Goal: Task Accomplishment & Management: Manage account settings

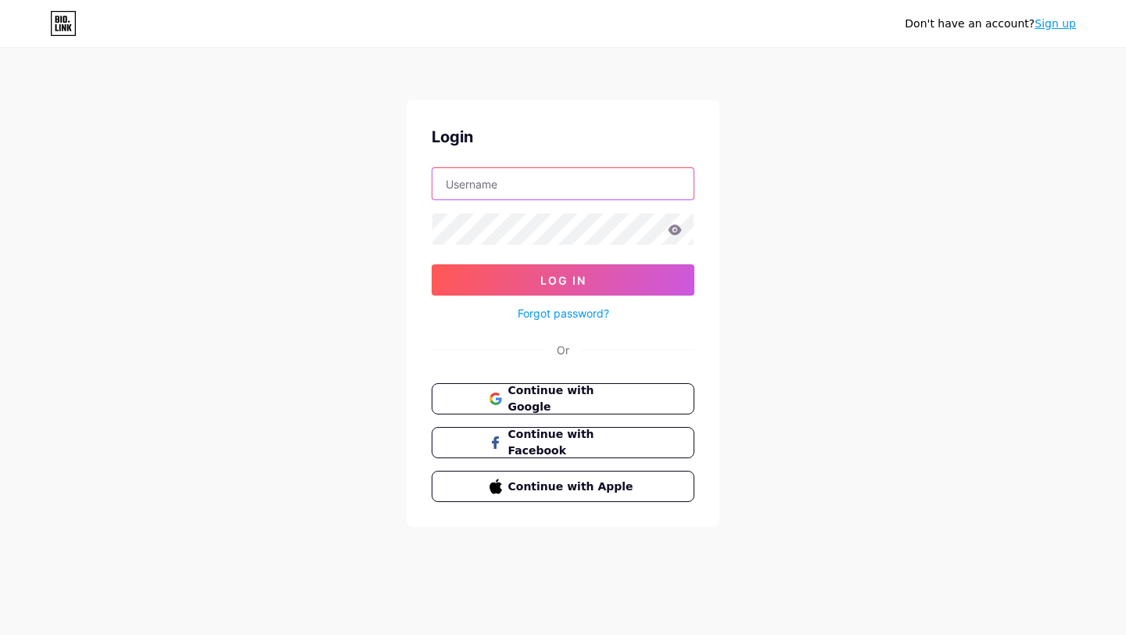
click at [525, 199] on input "text" at bounding box center [563, 183] width 261 height 31
type input "[EMAIL_ADDRESS][DOMAIN_NAME]"
click at [544, 311] on link "Forgot password?" at bounding box center [564, 313] width 92 height 16
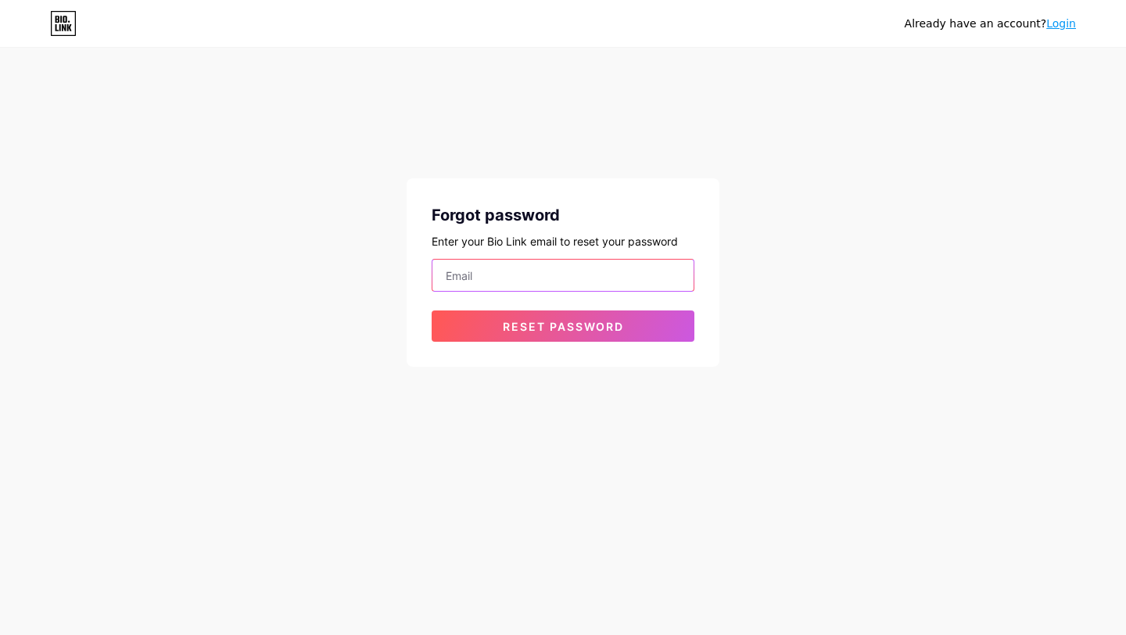
click at [512, 281] on input "email" at bounding box center [563, 275] width 261 height 31
type input "[EMAIL_ADDRESS][DOMAIN_NAME]"
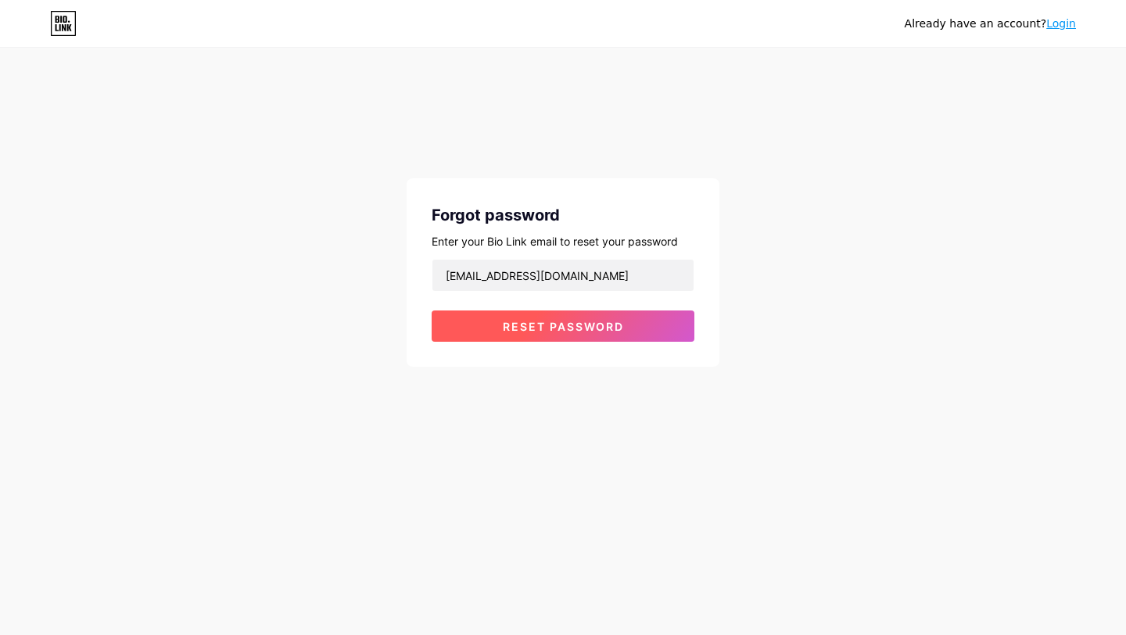
click at [546, 324] on span "Reset password" at bounding box center [563, 326] width 121 height 13
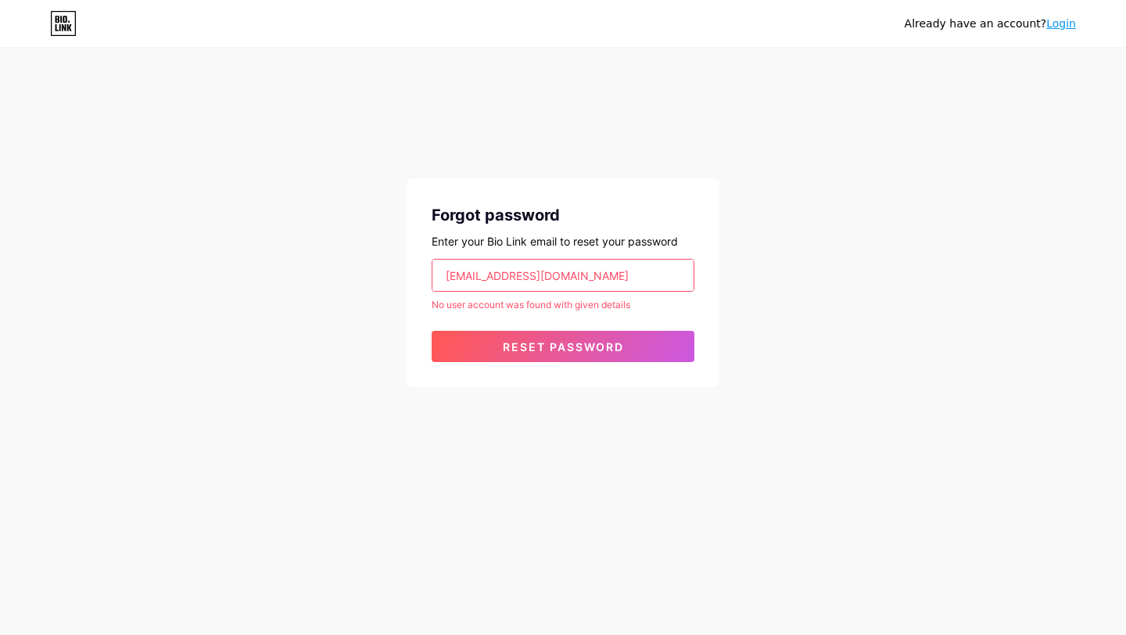
click at [69, 34] on icon at bounding box center [63, 23] width 27 height 25
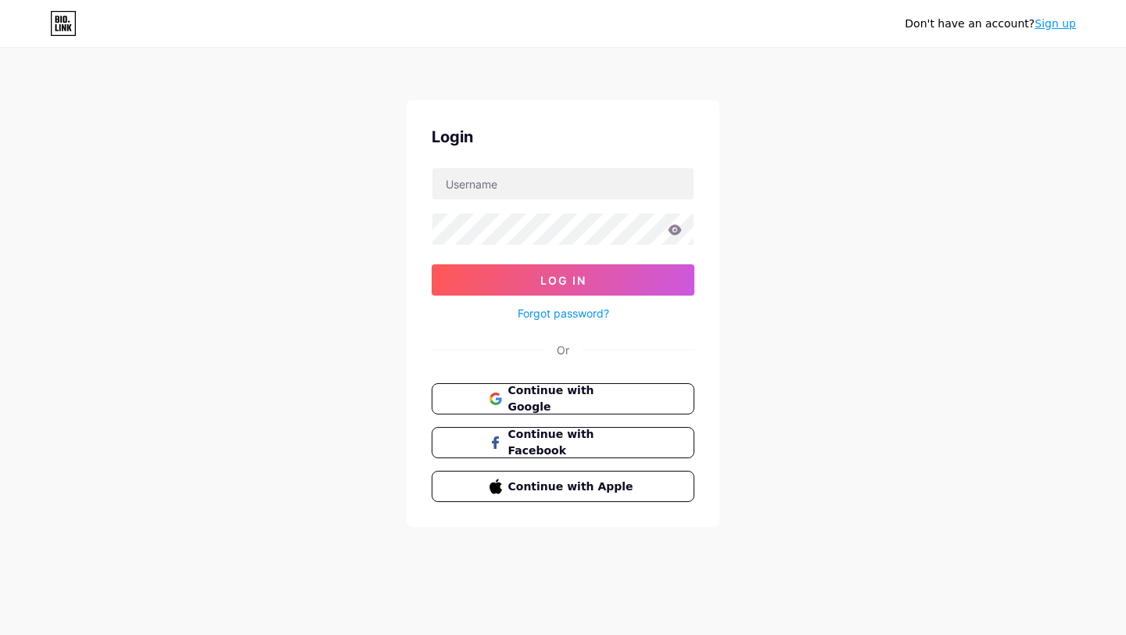
click at [69, 34] on icon at bounding box center [63, 23] width 27 height 25
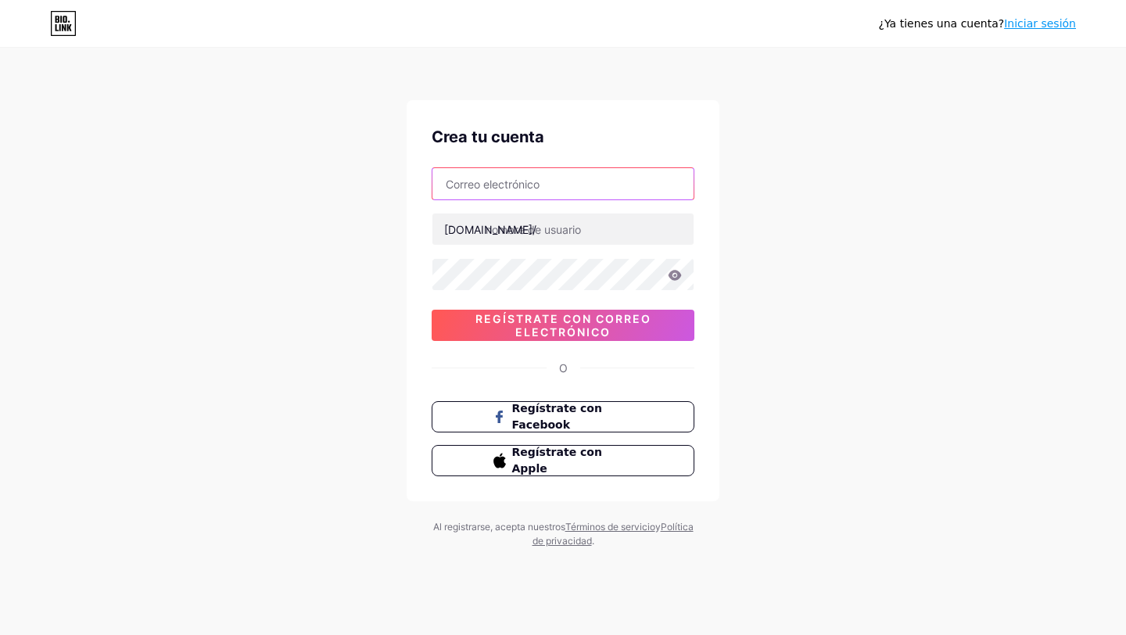
click at [538, 176] on input "text" at bounding box center [563, 183] width 261 height 31
type input "[EMAIL_ADDRESS][DOMAIN_NAME]"
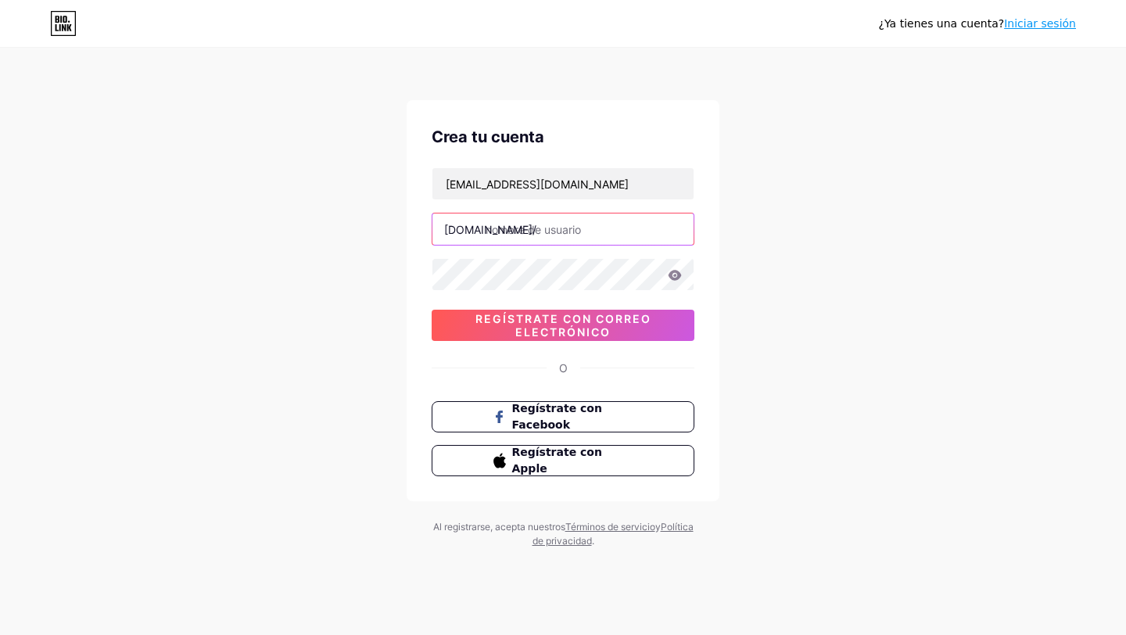
click at [543, 224] on input "text" at bounding box center [563, 229] width 261 height 31
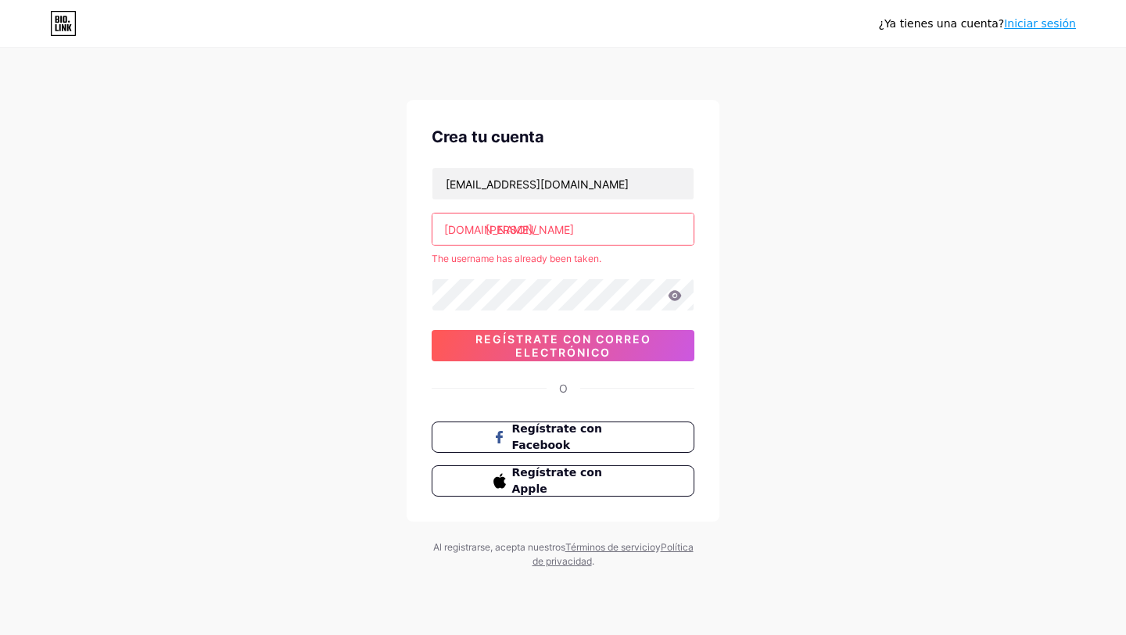
click at [530, 267] on div "[EMAIL_ADDRESS][DOMAIN_NAME] [DOMAIN_NAME]/ [PERSON_NAME] The username has alre…" at bounding box center [563, 264] width 263 height 194
click at [567, 222] on input "farahbrand" at bounding box center [563, 229] width 261 height 31
click at [530, 185] on input "[EMAIL_ADDRESS][DOMAIN_NAME]" at bounding box center [563, 183] width 261 height 31
click at [562, 220] on input "farahbrand" at bounding box center [563, 229] width 261 height 31
click at [573, 230] on input "farahbrand" at bounding box center [563, 229] width 261 height 31
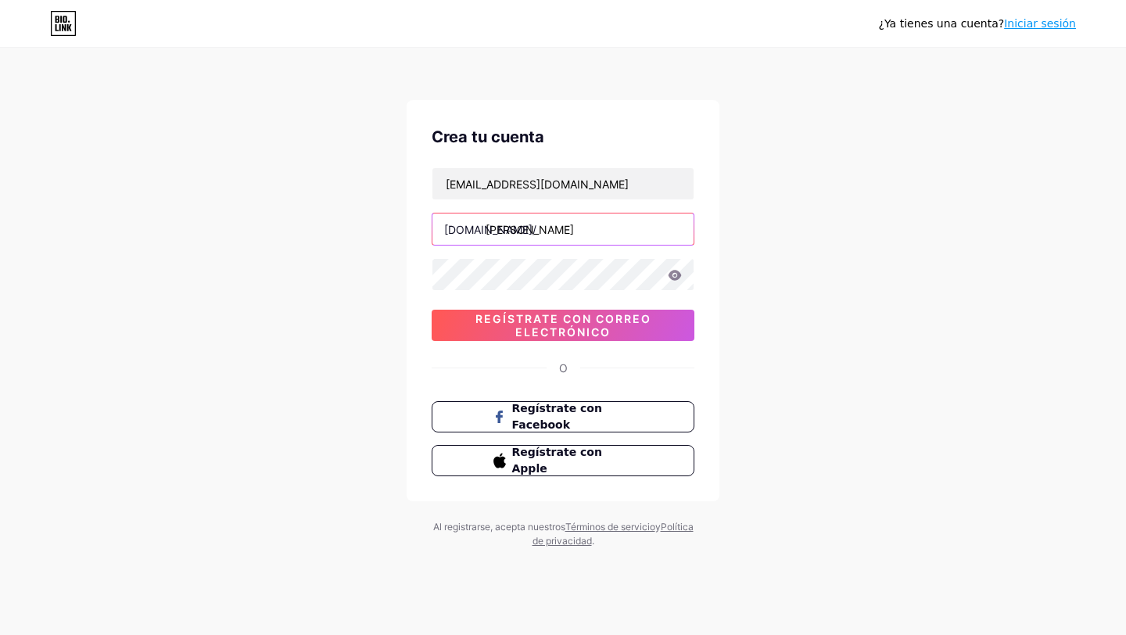
type input "farahbrand_"
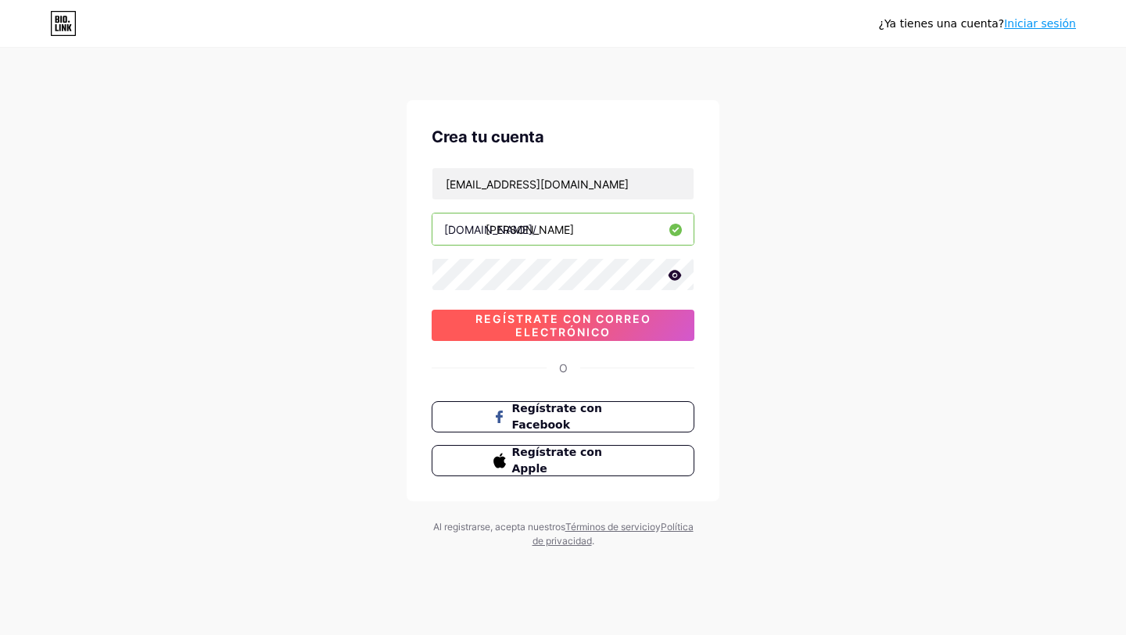
click at [581, 332] on font "Regístrate con correo electrónico" at bounding box center [564, 325] width 176 height 27
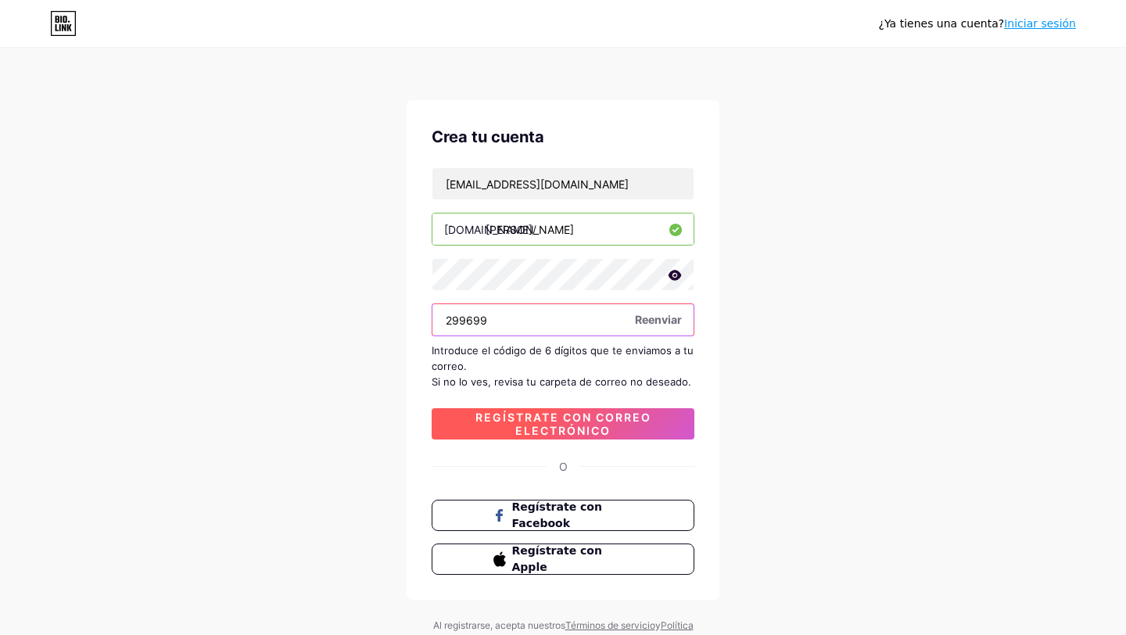
type input "299699"
click at [540, 422] on font "Regístrate con correo electrónico" at bounding box center [564, 424] width 176 height 27
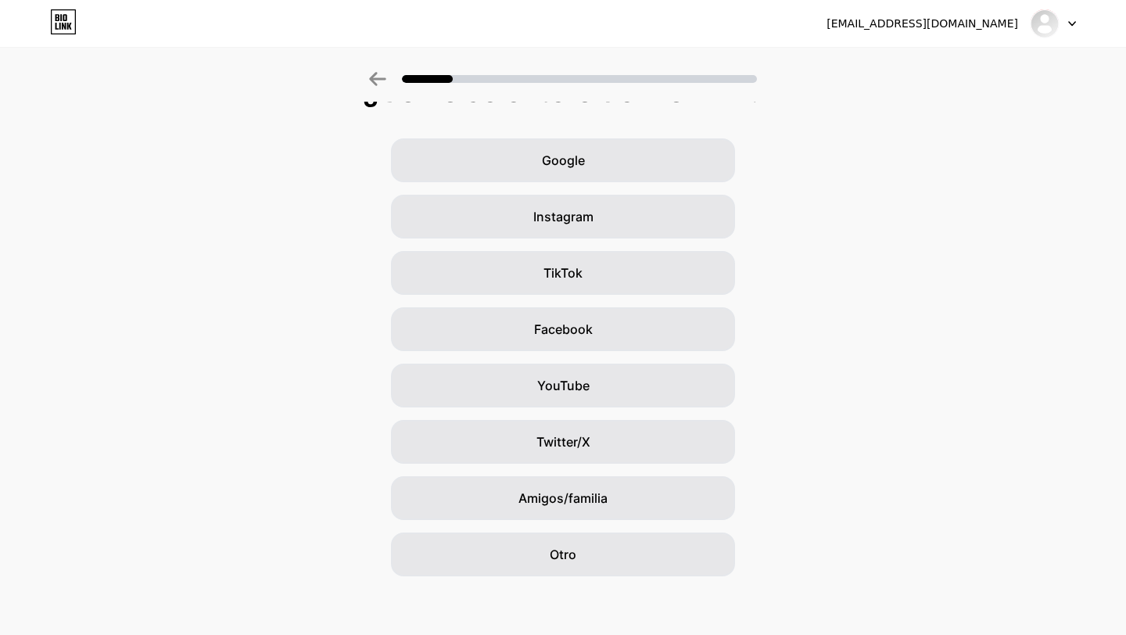
scroll to position [39, 0]
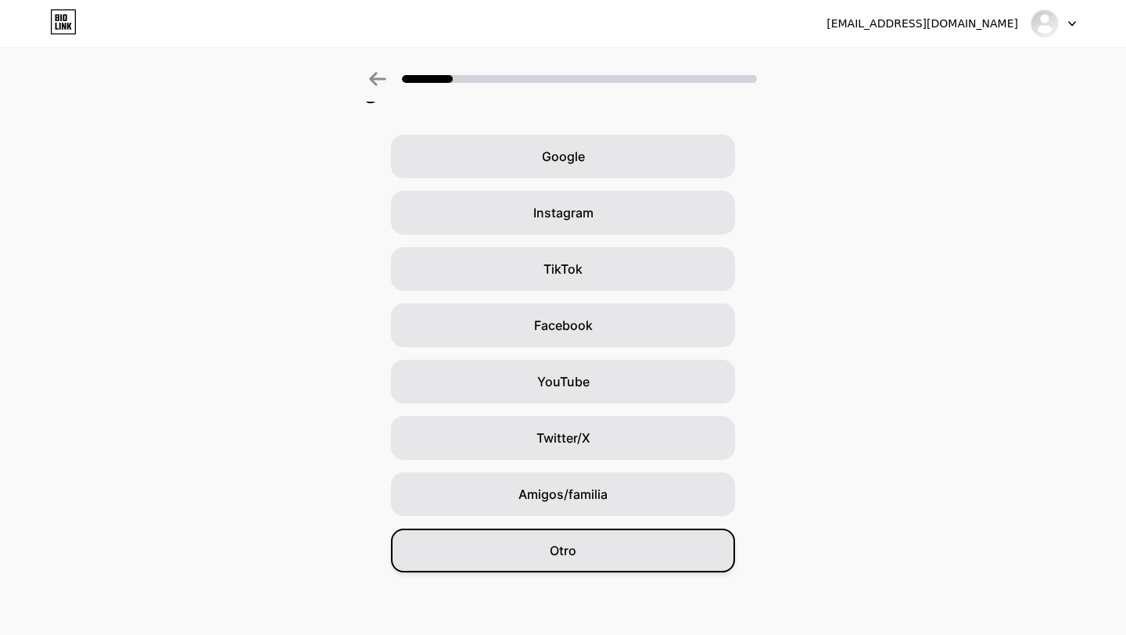
click at [569, 548] on font "Otro" at bounding box center [563, 551] width 27 height 16
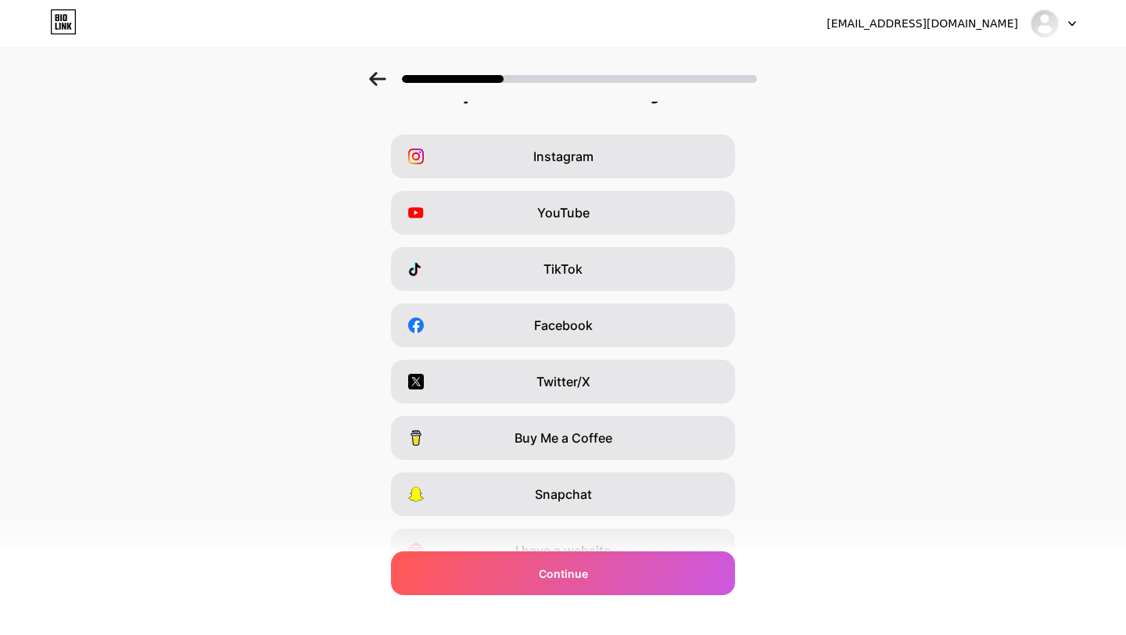
scroll to position [0, 0]
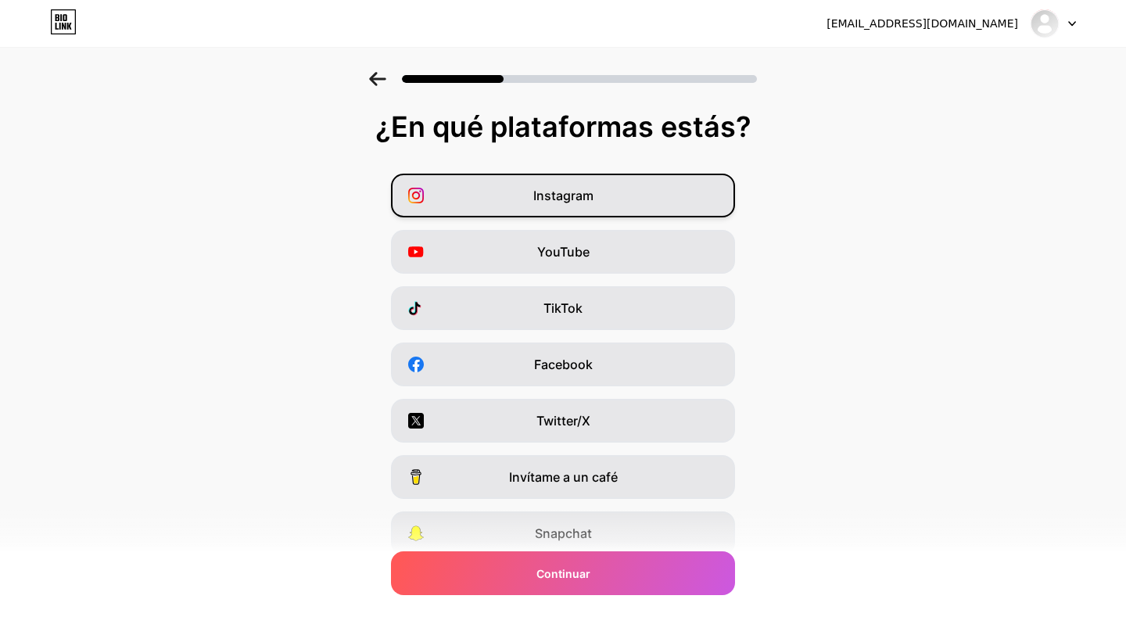
click at [644, 206] on div "Instagram" at bounding box center [563, 196] width 344 height 44
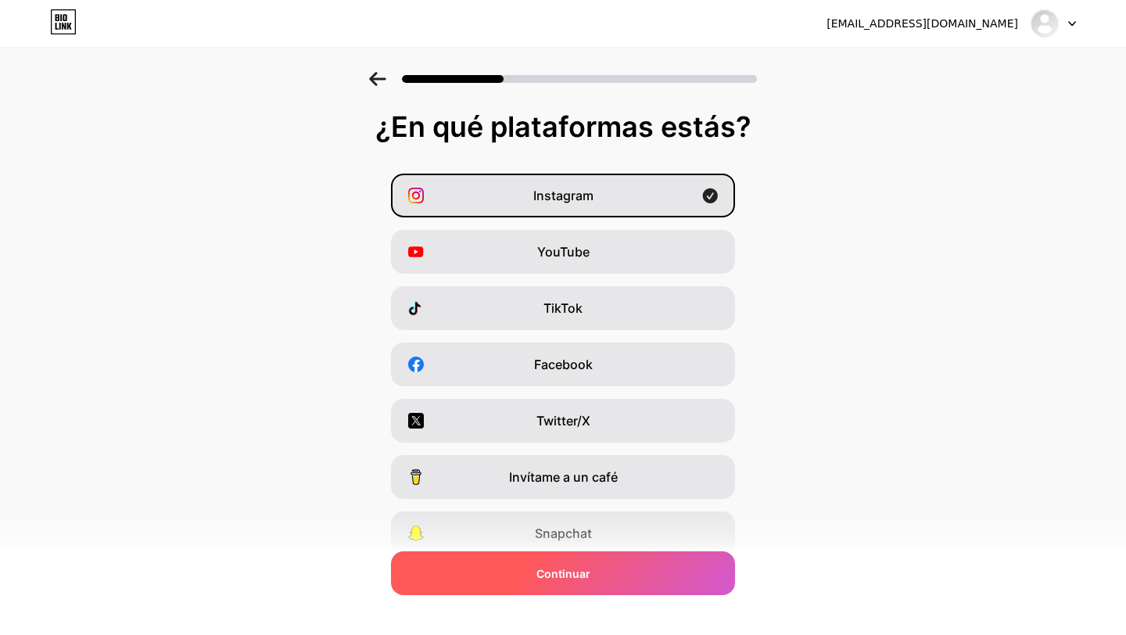
click at [578, 573] on font "Continuar" at bounding box center [564, 573] width 54 height 13
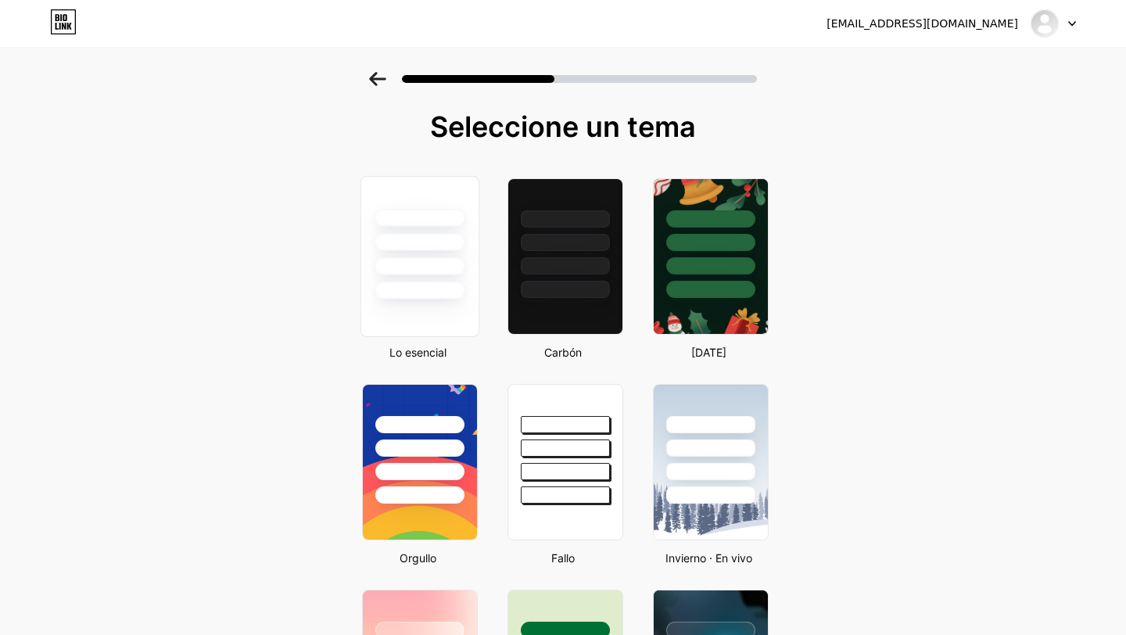
click at [442, 303] on div at bounding box center [420, 256] width 119 height 161
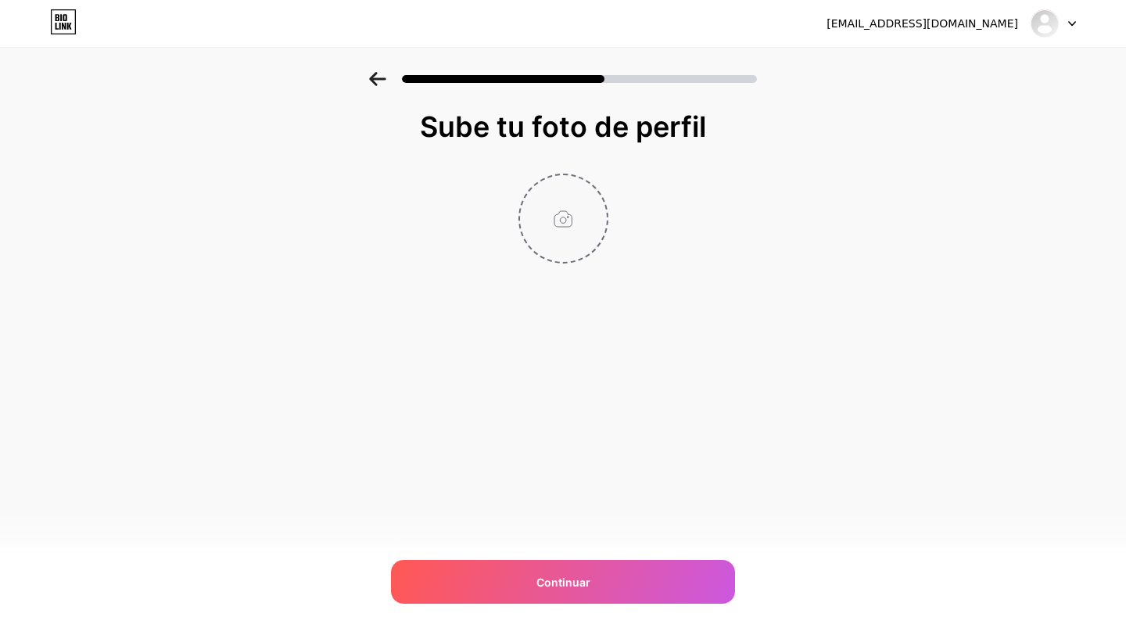
click at [567, 223] on input "file" at bounding box center [563, 218] width 87 height 87
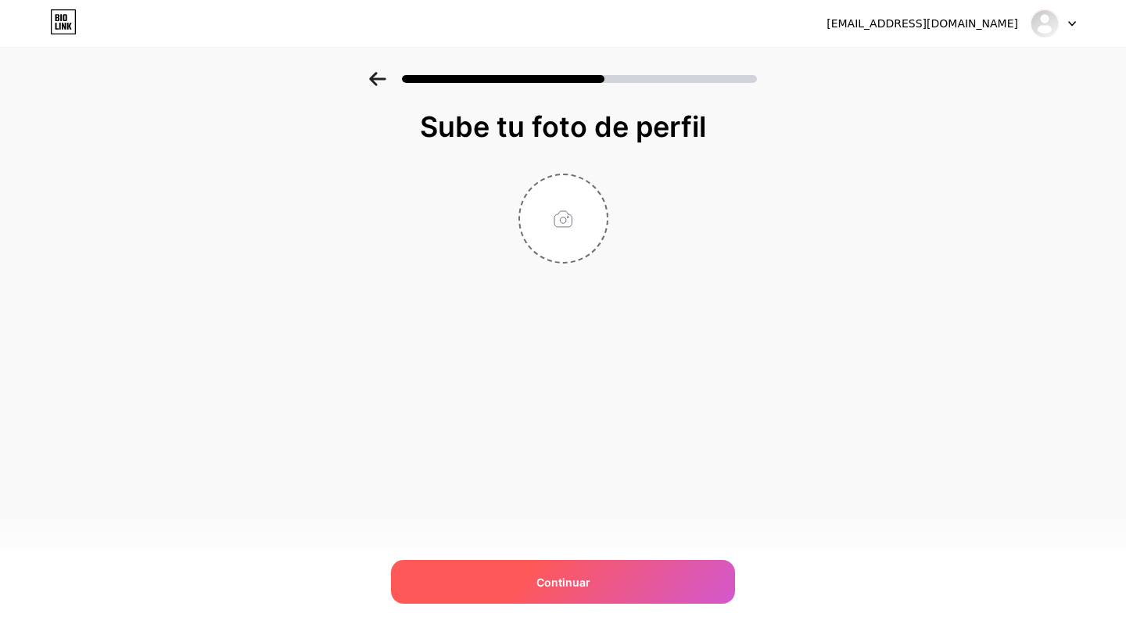
click at [605, 580] on div "Continuar" at bounding box center [563, 582] width 344 height 44
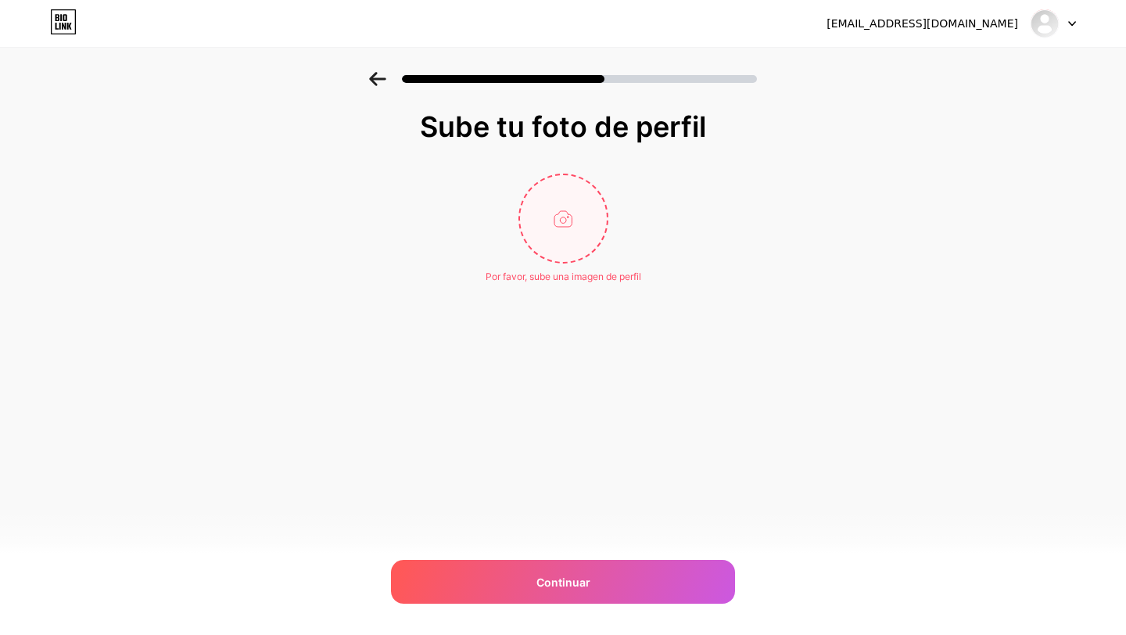
click at [568, 232] on input "file" at bounding box center [563, 218] width 87 height 87
type input "C:\fakepath\instagram.jpg"
click at [536, 554] on div "leidygiraldo_1291@hotmail.com Cerrar sesión Enlace copiado Sube tu foto de perf…" at bounding box center [563, 317] width 1126 height 635
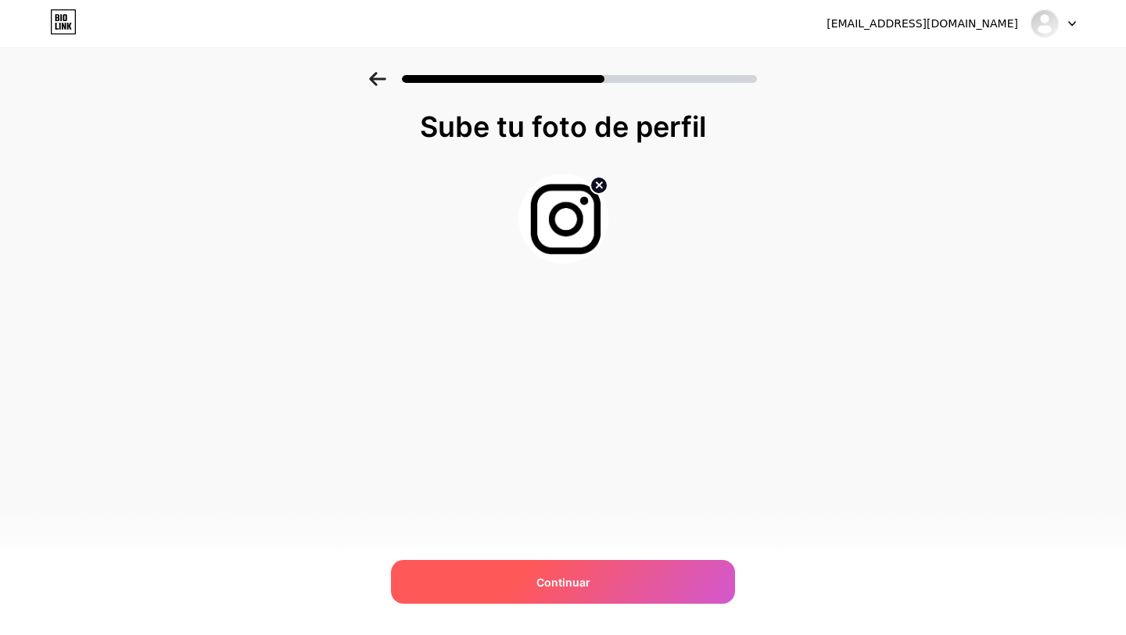
click at [539, 576] on font "Continuar" at bounding box center [564, 582] width 54 height 13
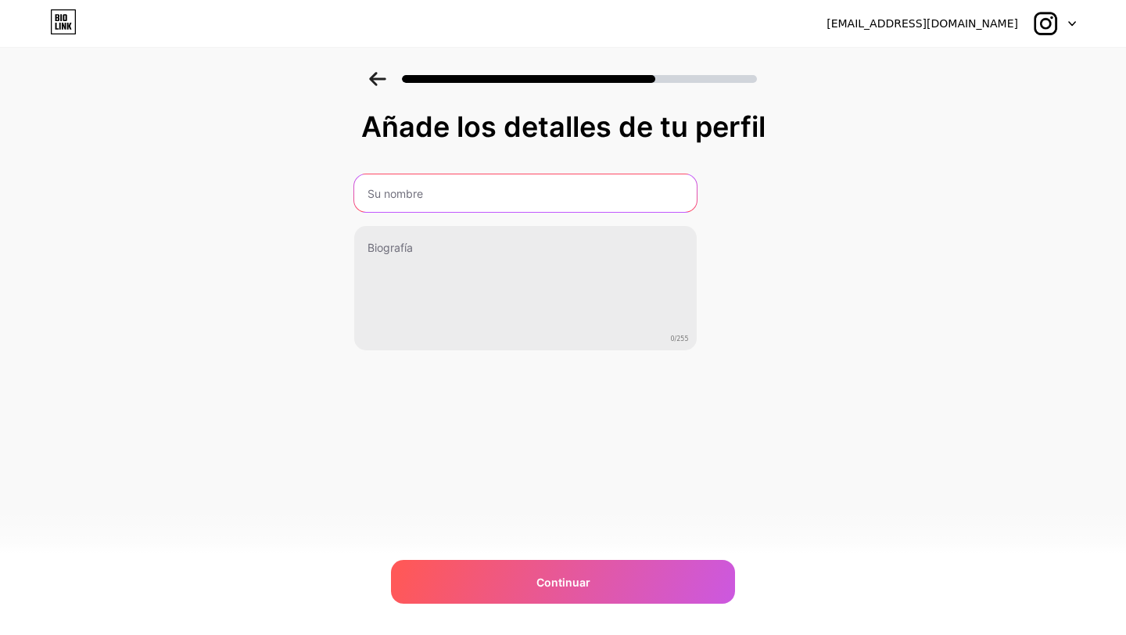
click at [584, 206] on input "text" at bounding box center [525, 193] width 343 height 38
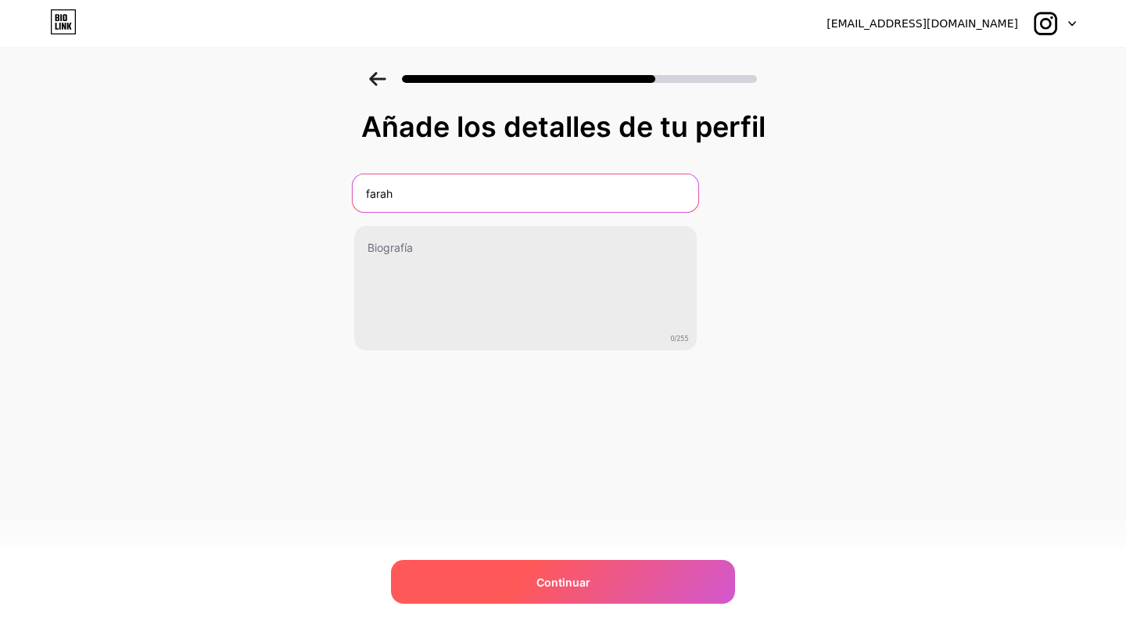
type input "farah"
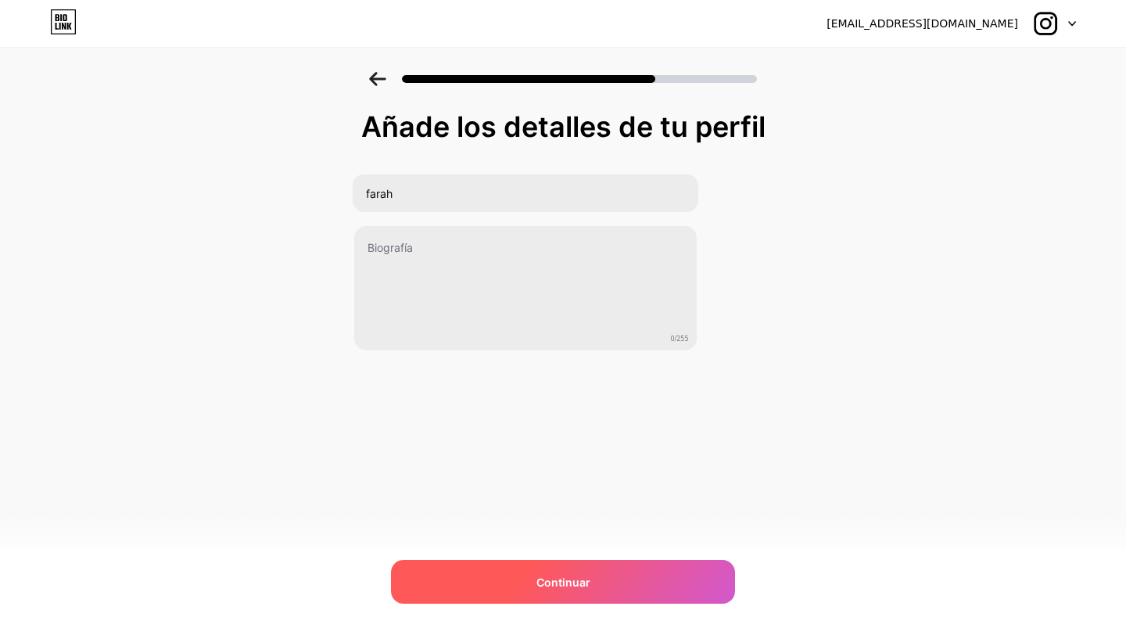
click at [521, 591] on div "Continuar" at bounding box center [563, 582] width 344 height 44
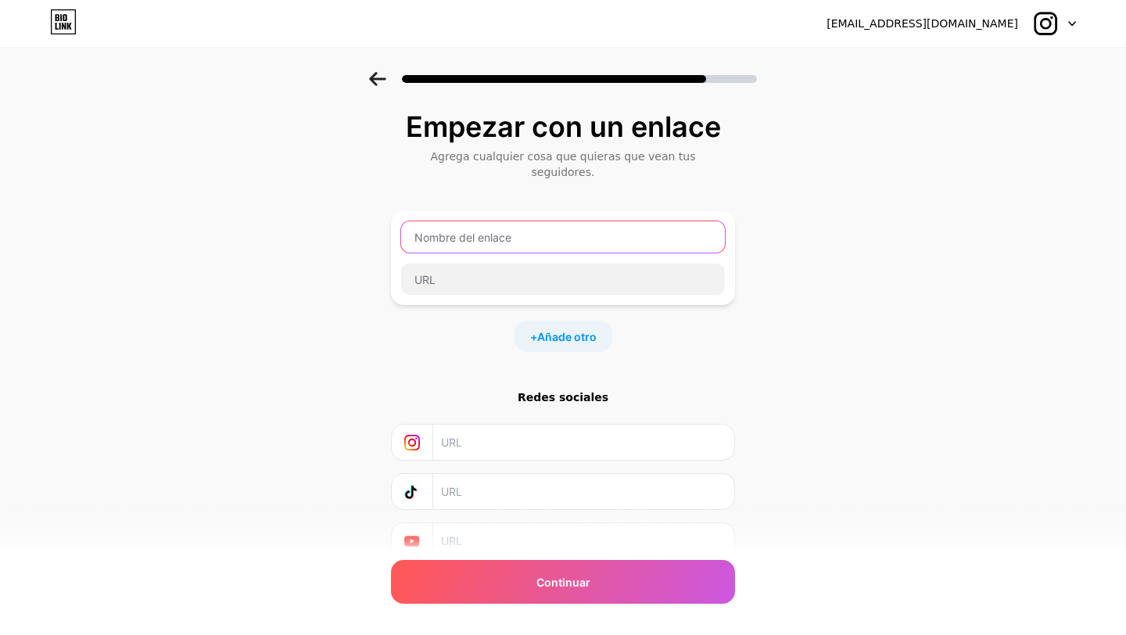
click at [587, 225] on input "text" at bounding box center [563, 236] width 324 height 31
type input "[PERSON_NAME]"
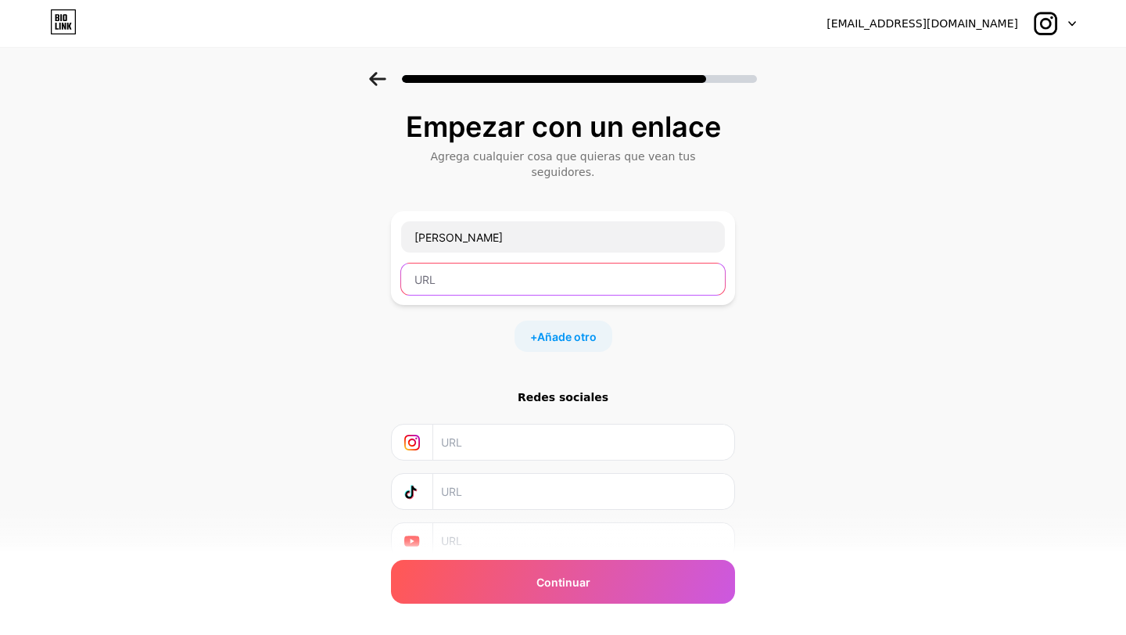
click at [536, 268] on input "text" at bounding box center [563, 279] width 324 height 31
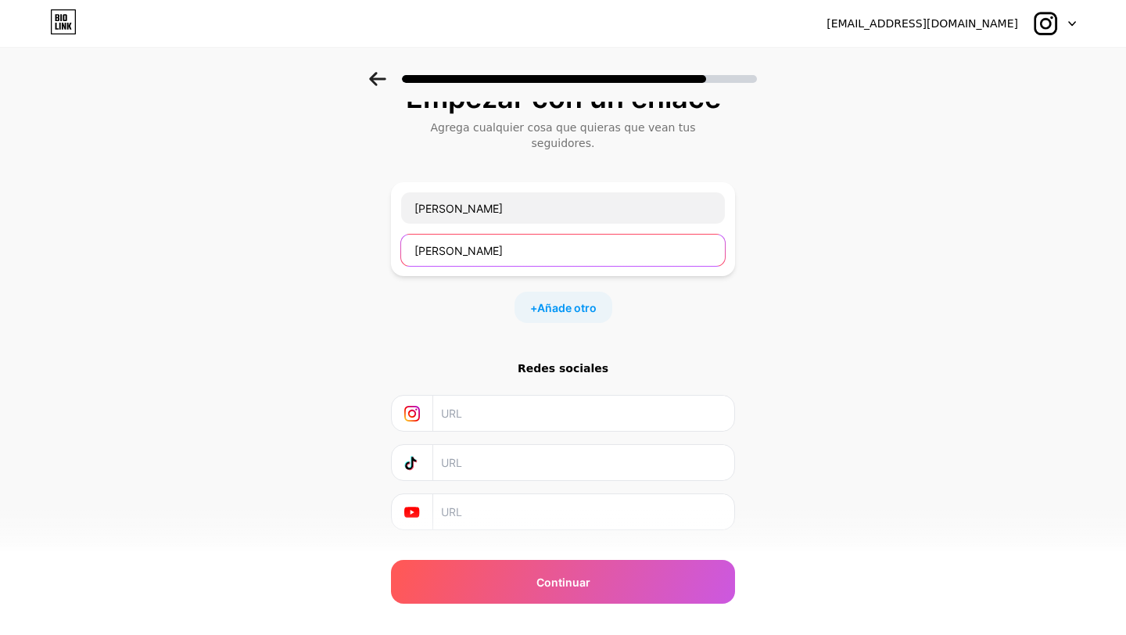
scroll to position [49, 0]
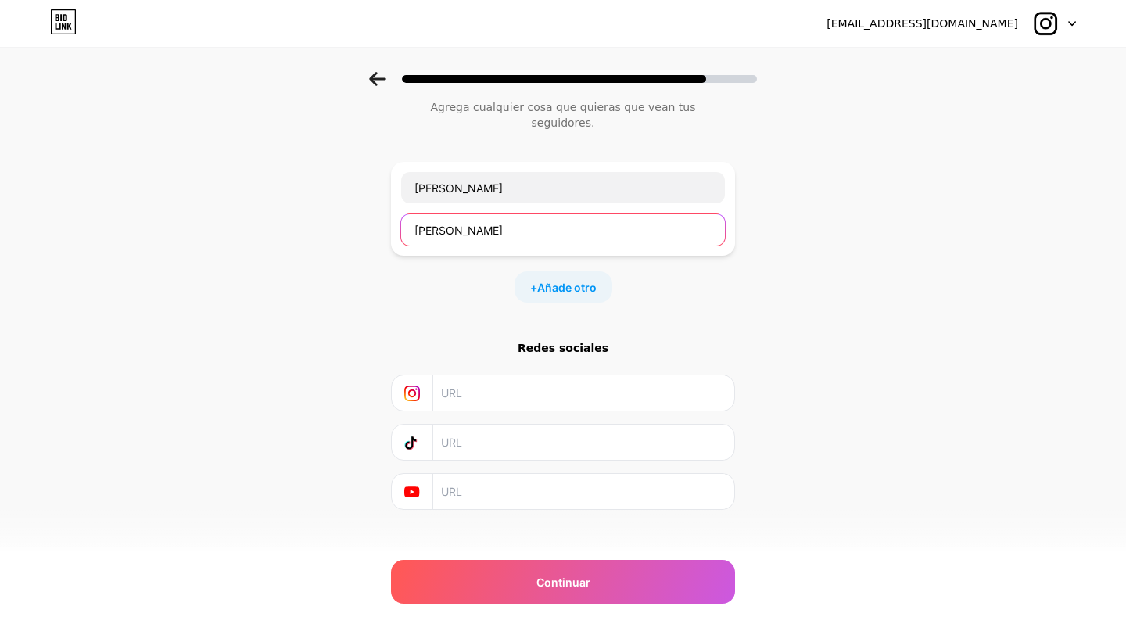
type input "[PERSON_NAME]"
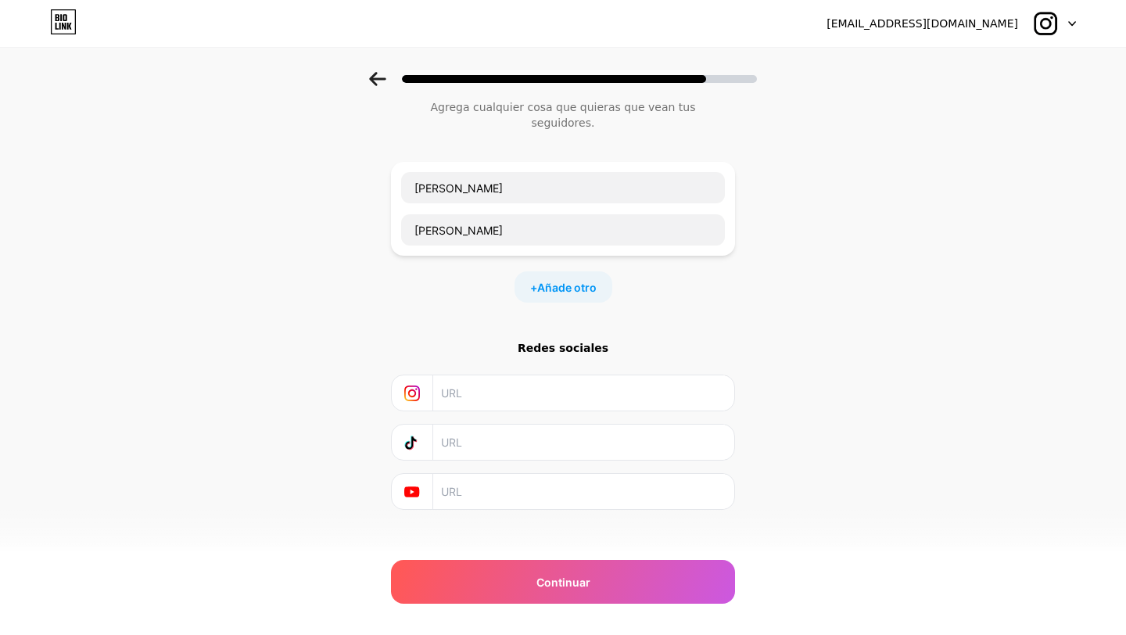
click at [584, 375] on input "text" at bounding box center [583, 392] width 284 height 35
paste input "https://www.instagram.com/farahbrand_/#"
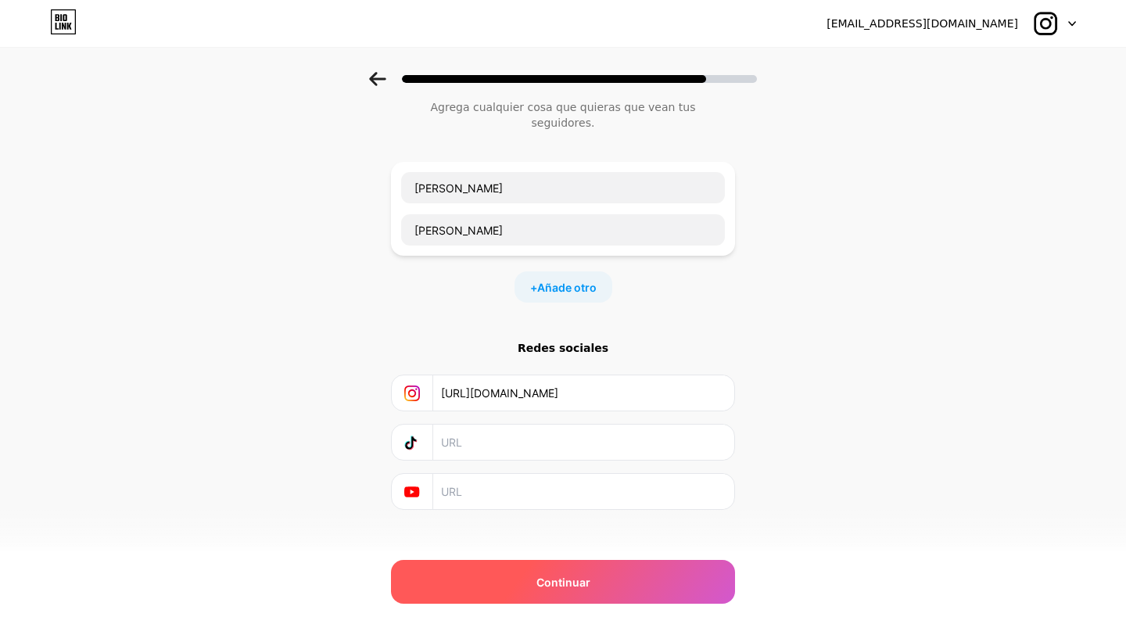
type input "https://www.instagram.com/farahbrand_/#"
click at [532, 582] on div "Continuar" at bounding box center [563, 582] width 344 height 44
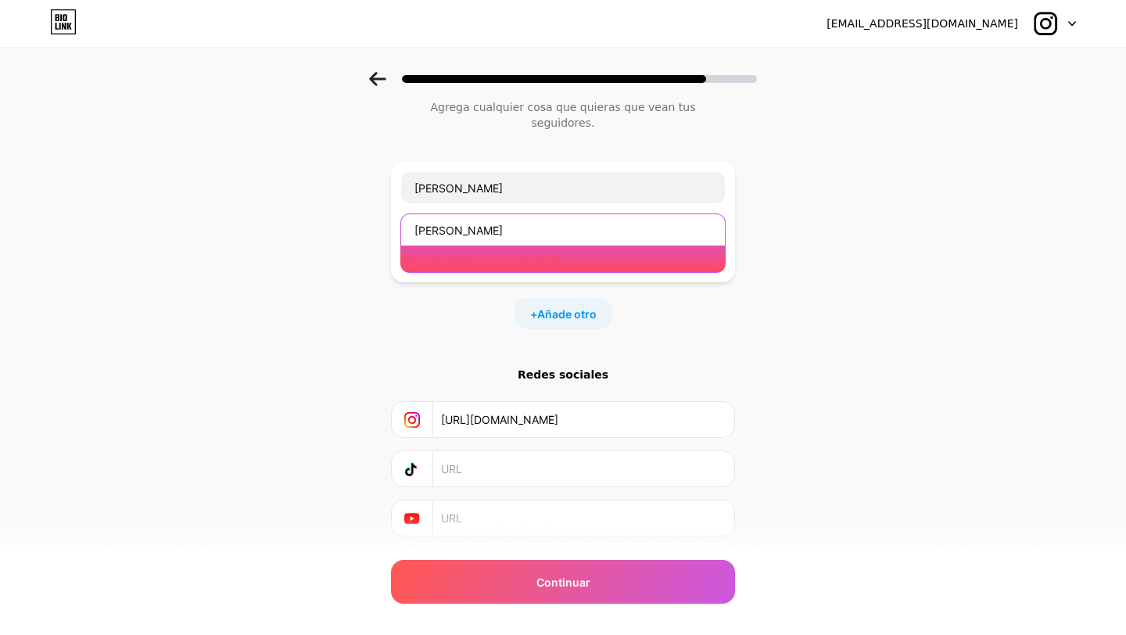
click at [501, 217] on input "[PERSON_NAME]" at bounding box center [563, 229] width 324 height 31
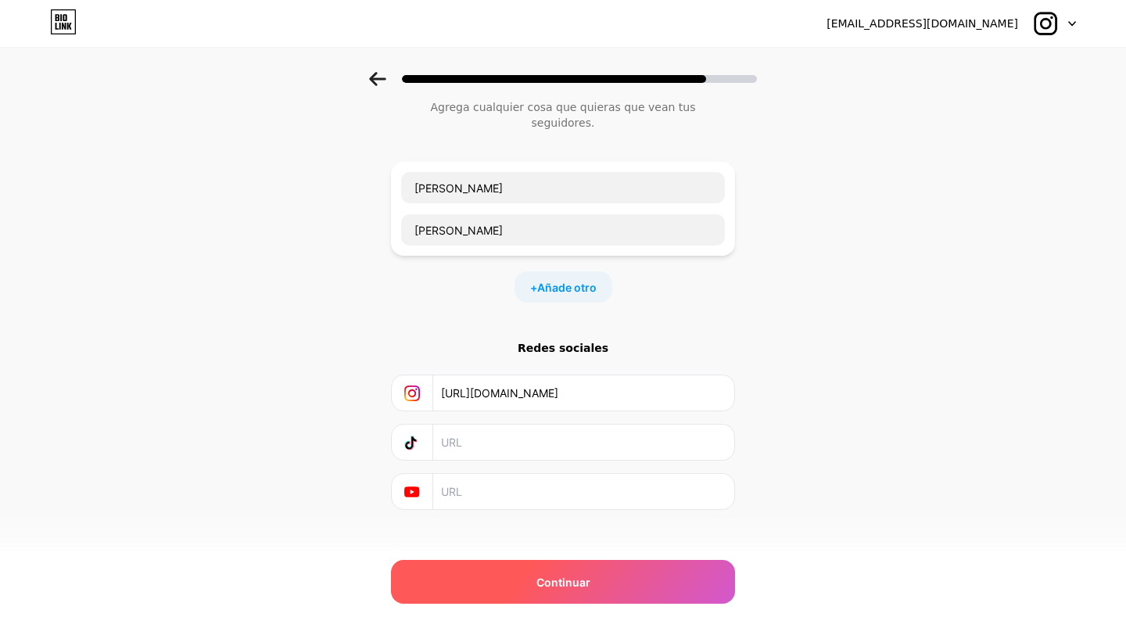
click at [512, 569] on div "Continuar" at bounding box center [563, 582] width 344 height 44
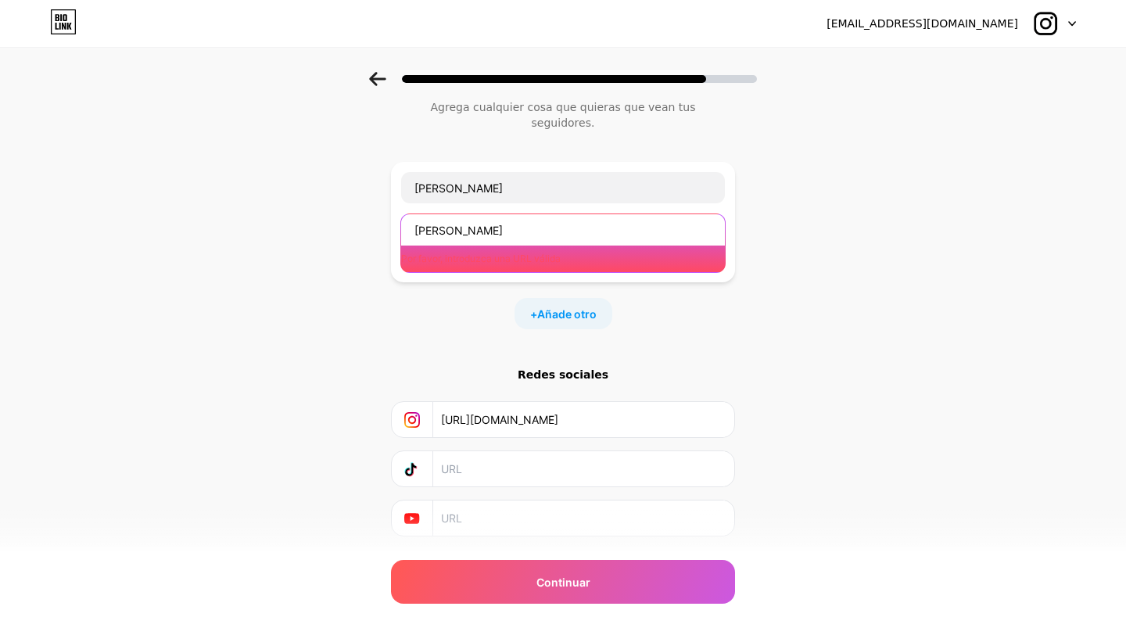
click at [509, 214] on input "[PERSON_NAME]" at bounding box center [563, 229] width 324 height 31
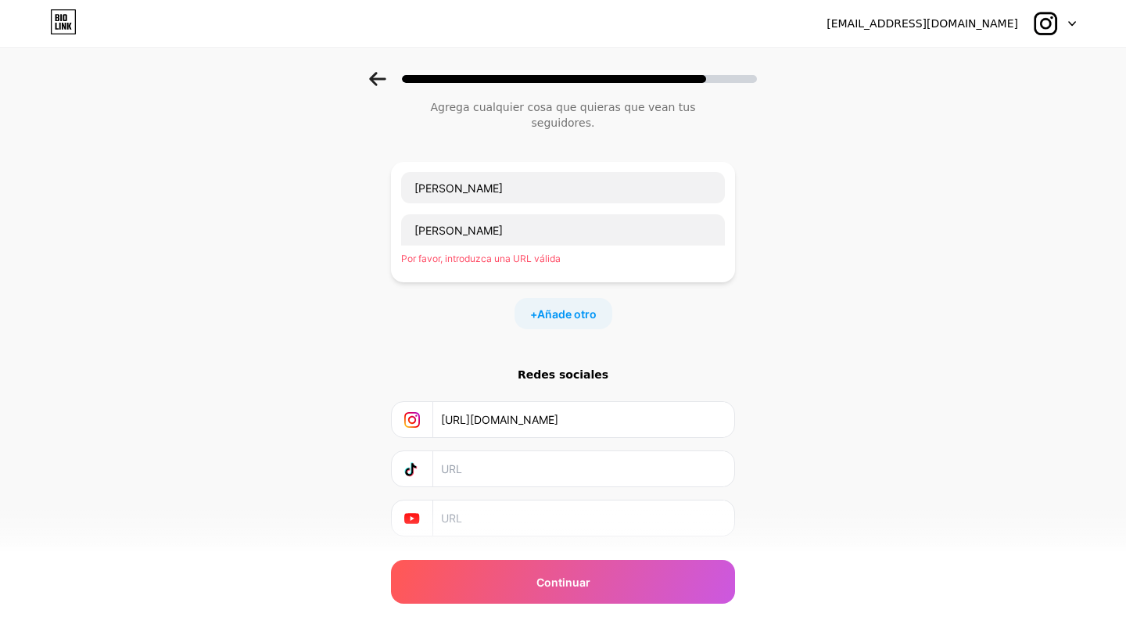
click at [799, 246] on div "Empezar con un enlace Agrega cualquier cosa que quieras que vean tus seguidores…" at bounding box center [563, 319] width 1126 height 592
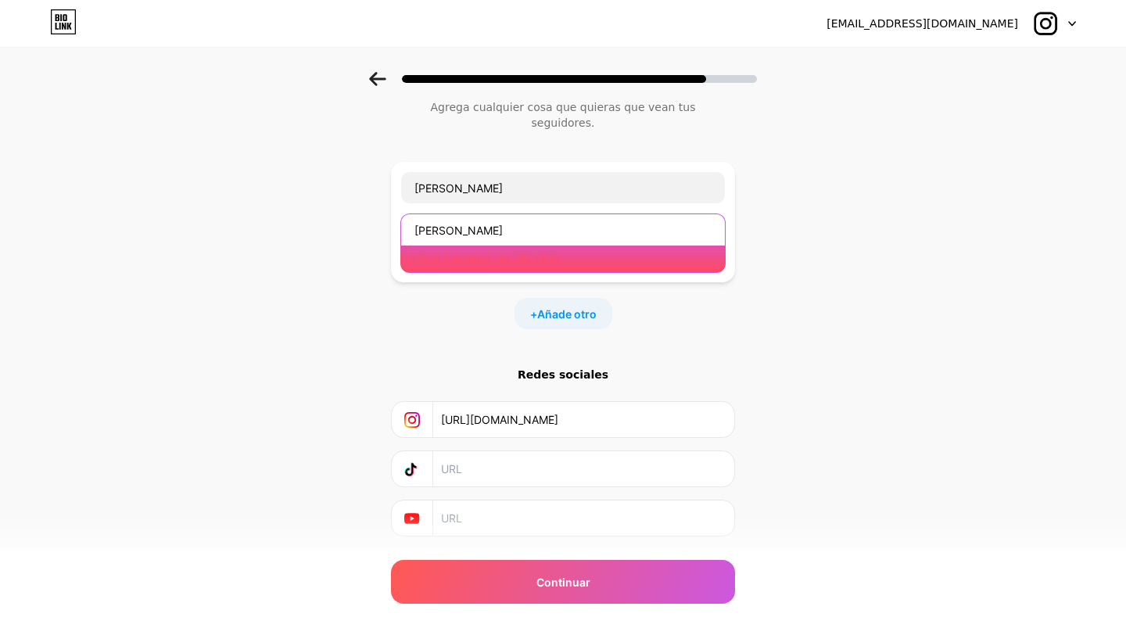
click at [552, 218] on input "[PERSON_NAME]" at bounding box center [563, 229] width 324 height 31
paste input "https://www.instagram.com/farahbrand_/#"
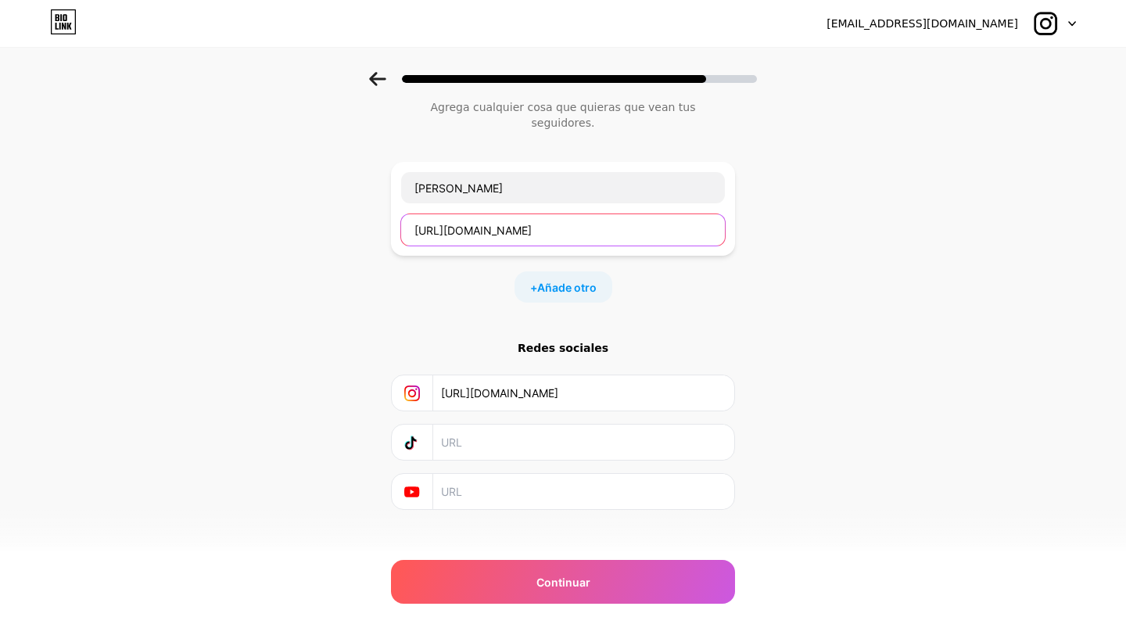
type input "https://www.instagram.com/farahbrand_/#"
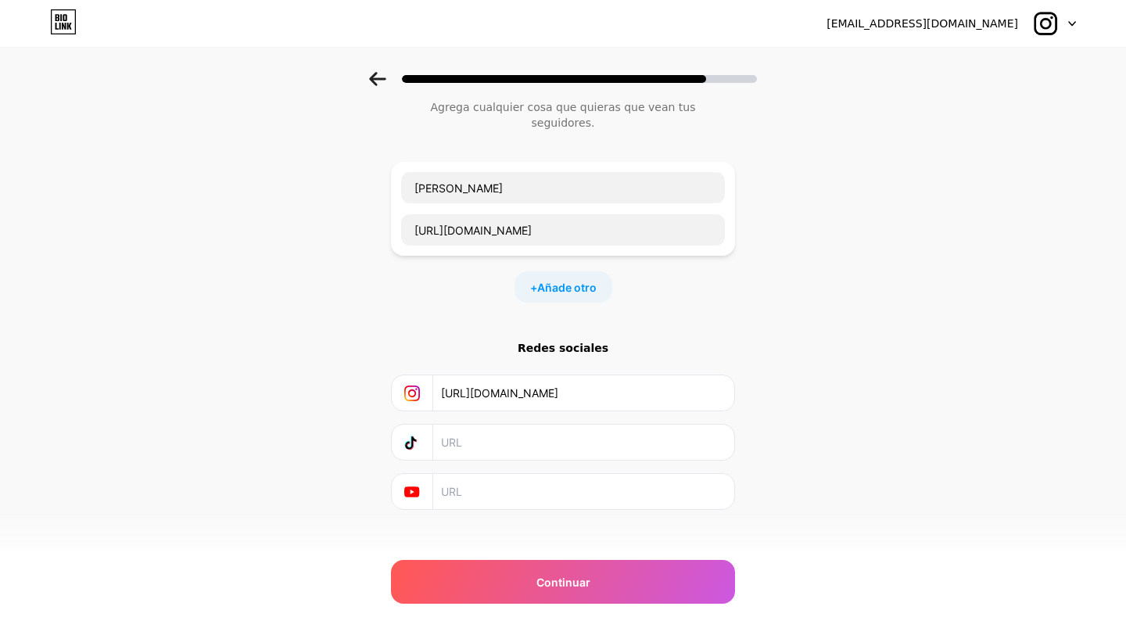
click at [781, 250] on div "Empezar con un enlace Agrega cualquier cosa que quieras que vean tus seguidores…" at bounding box center [563, 306] width 1126 height 566
click at [556, 377] on input "https://www.instagram.com/farahbrand_/#" at bounding box center [583, 392] width 284 height 35
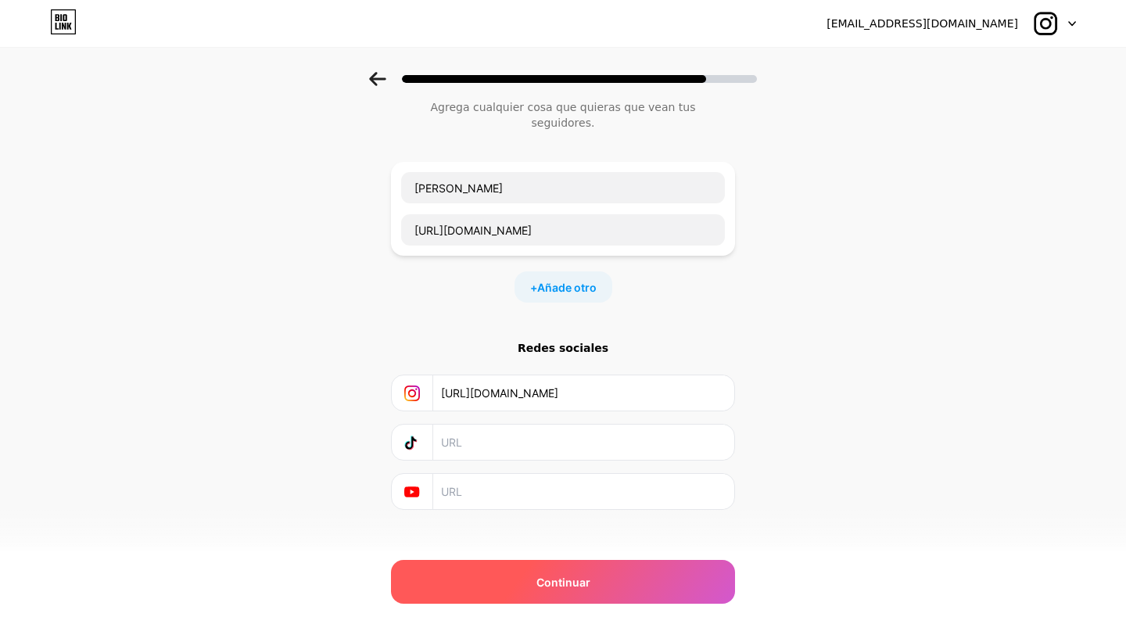
click at [551, 568] on div "Continuar" at bounding box center [563, 582] width 344 height 44
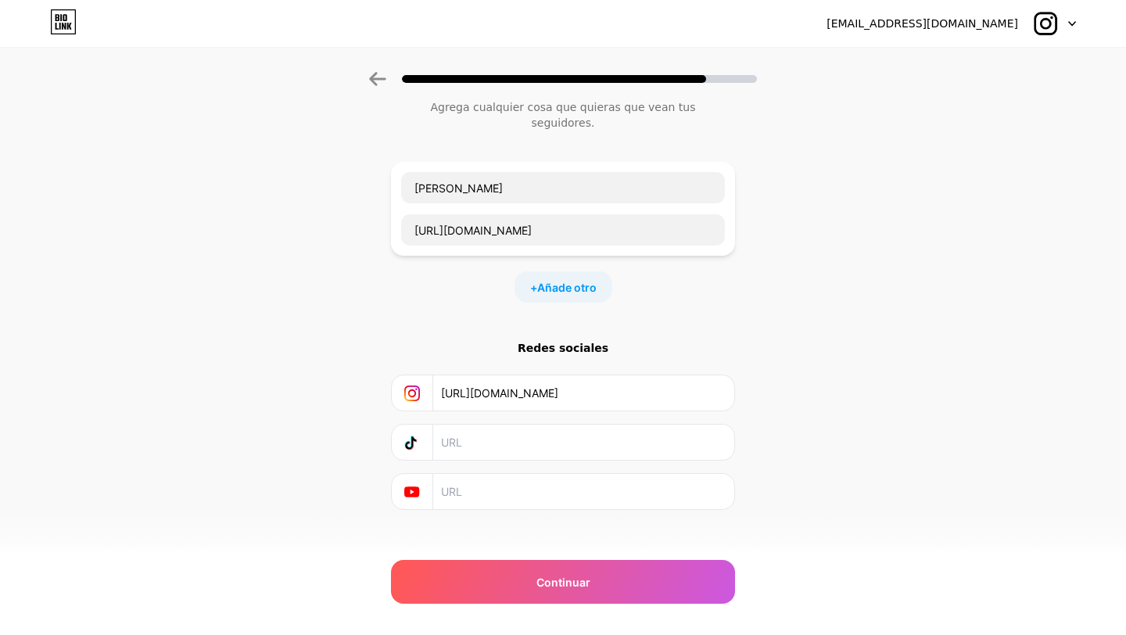
scroll to position [0, 0]
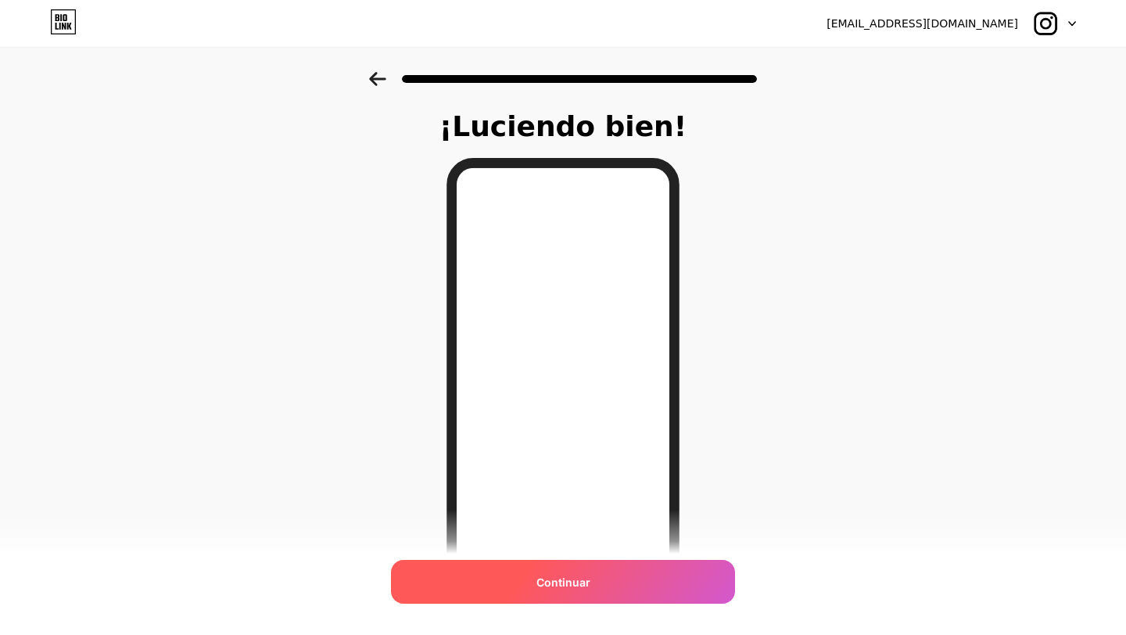
click at [591, 583] on div "Continuar" at bounding box center [563, 582] width 344 height 44
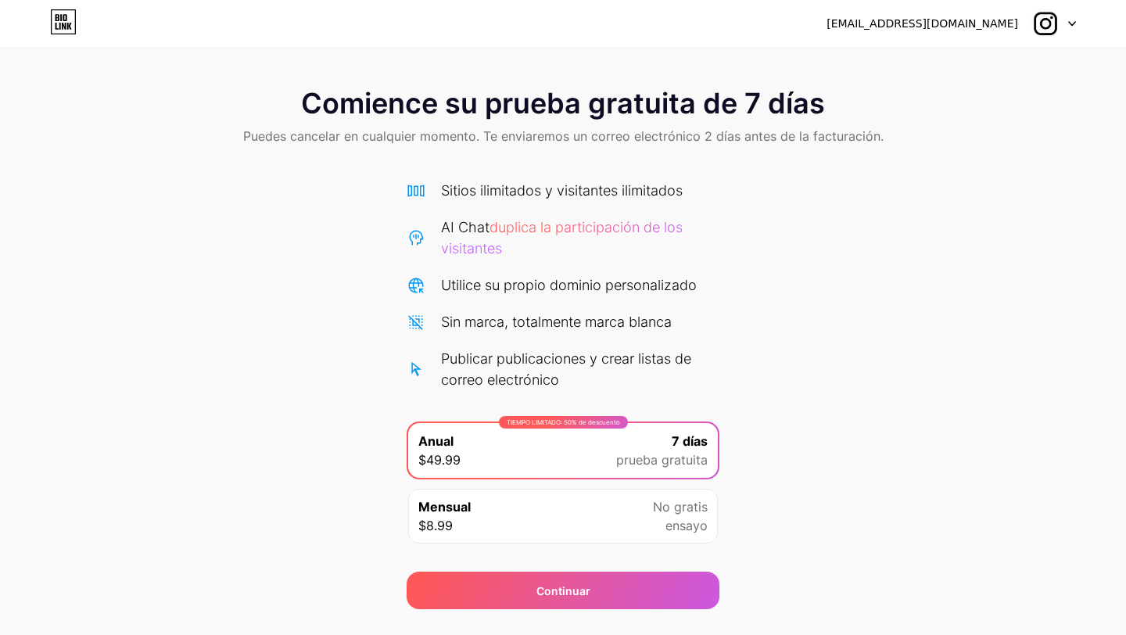
click at [642, 515] on div "Mensual $8.99 No gratis ensayo" at bounding box center [563, 516] width 310 height 55
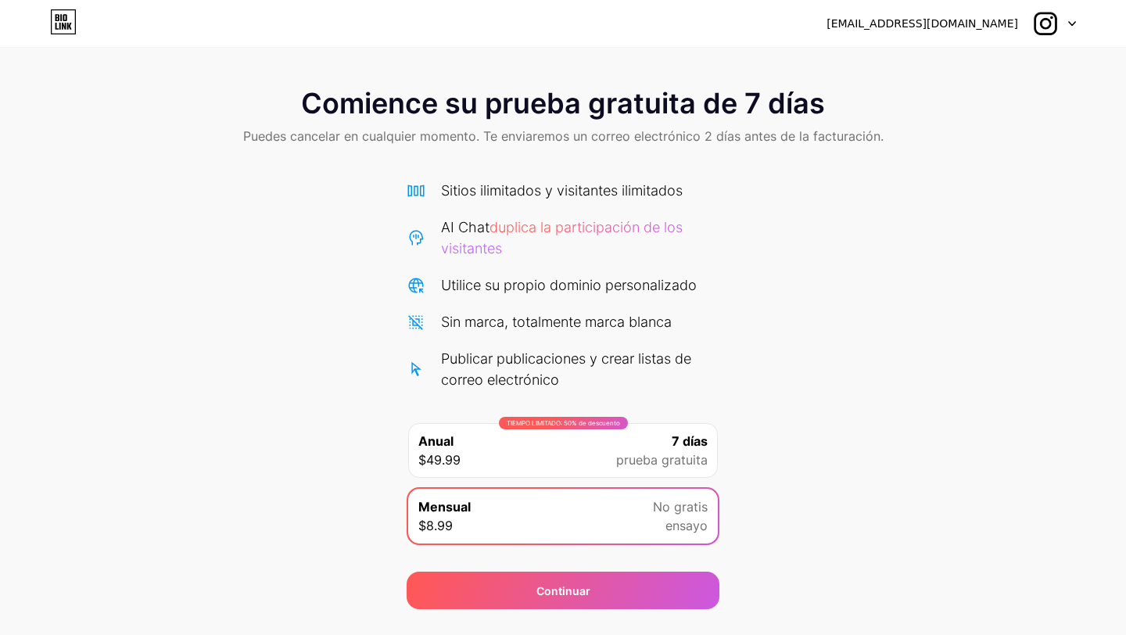
click at [1014, 37] on div "[EMAIL_ADDRESS][DOMAIN_NAME]" at bounding box center [952, 23] width 250 height 28
click at [1006, 28] on font "[EMAIL_ADDRESS][DOMAIN_NAME]" at bounding box center [923, 23] width 192 height 13
click at [1065, 19] on div at bounding box center [1053, 23] width 45 height 28
click at [960, 199] on div "Comience su prueba gratuita de 7 días Puedes cancelar en cualquier momento. Te …" at bounding box center [563, 340] width 1126 height 537
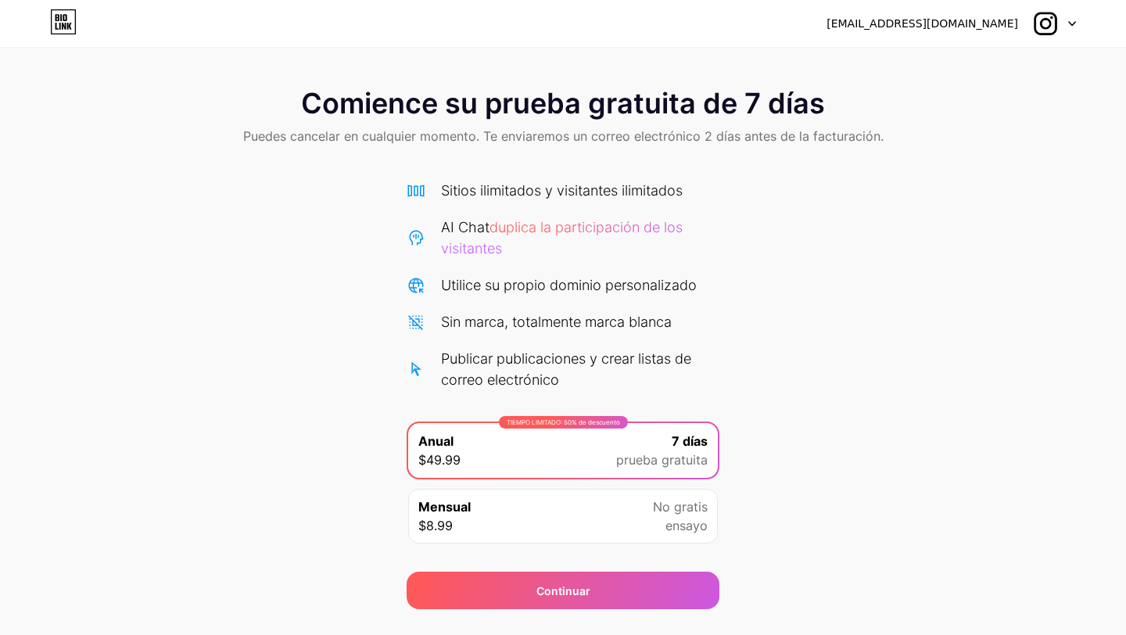
click at [934, 27] on font "[EMAIL_ADDRESS][DOMAIN_NAME]" at bounding box center [923, 23] width 192 height 13
click at [1057, 9] on span at bounding box center [1045, 24] width 30 height 30
click at [933, 24] on font "[EMAIL_ADDRESS][DOMAIN_NAME]" at bounding box center [923, 23] width 192 height 13
click at [66, 16] on icon at bounding box center [65, 17] width 4 height 7
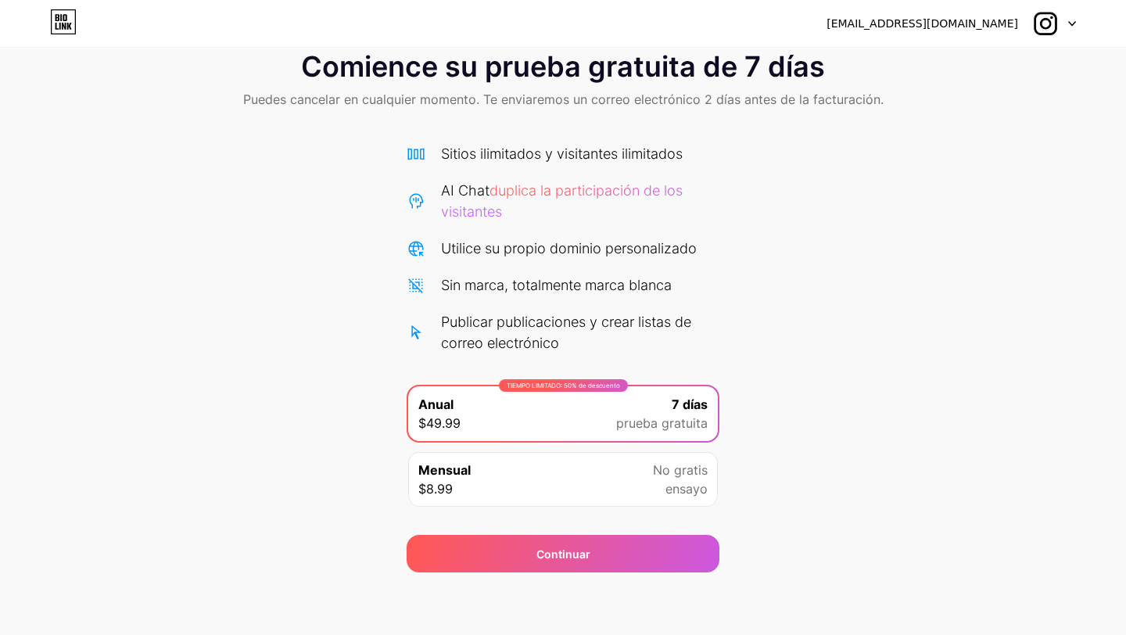
click at [943, 30] on font "[EMAIL_ADDRESS][DOMAIN_NAME]" at bounding box center [923, 23] width 192 height 13
click at [932, 19] on font "[EMAIL_ADDRESS][DOMAIN_NAME]" at bounding box center [923, 23] width 192 height 13
click at [636, 477] on div "Mensual $8.99 No gratis ensayo" at bounding box center [563, 479] width 310 height 55
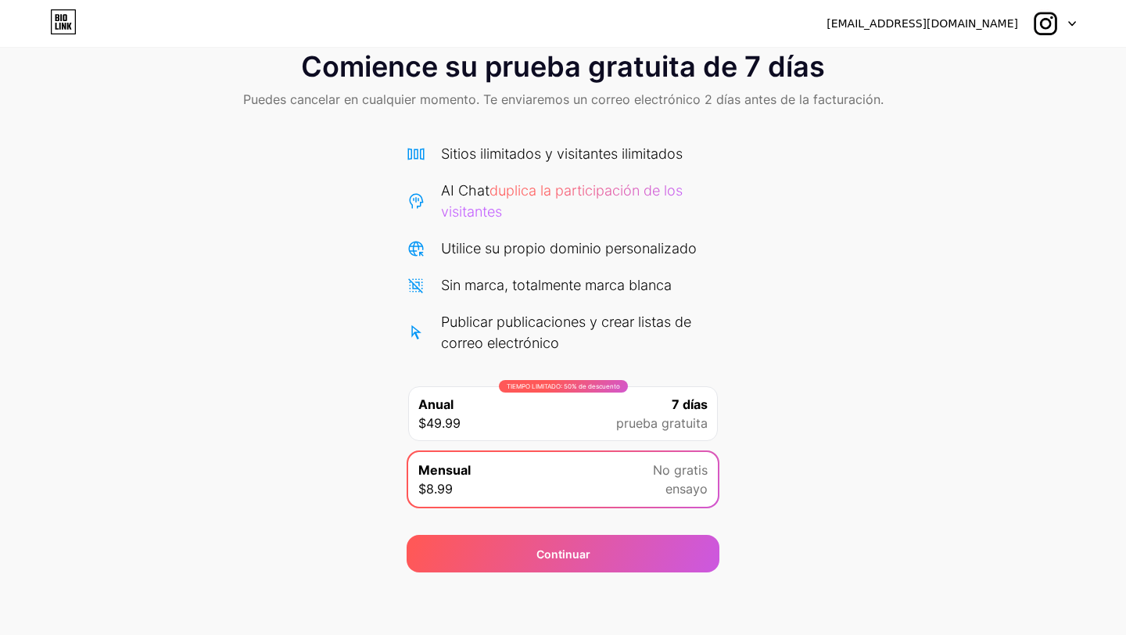
click at [644, 412] on div "7 días prueba gratuita" at bounding box center [662, 414] width 92 height 38
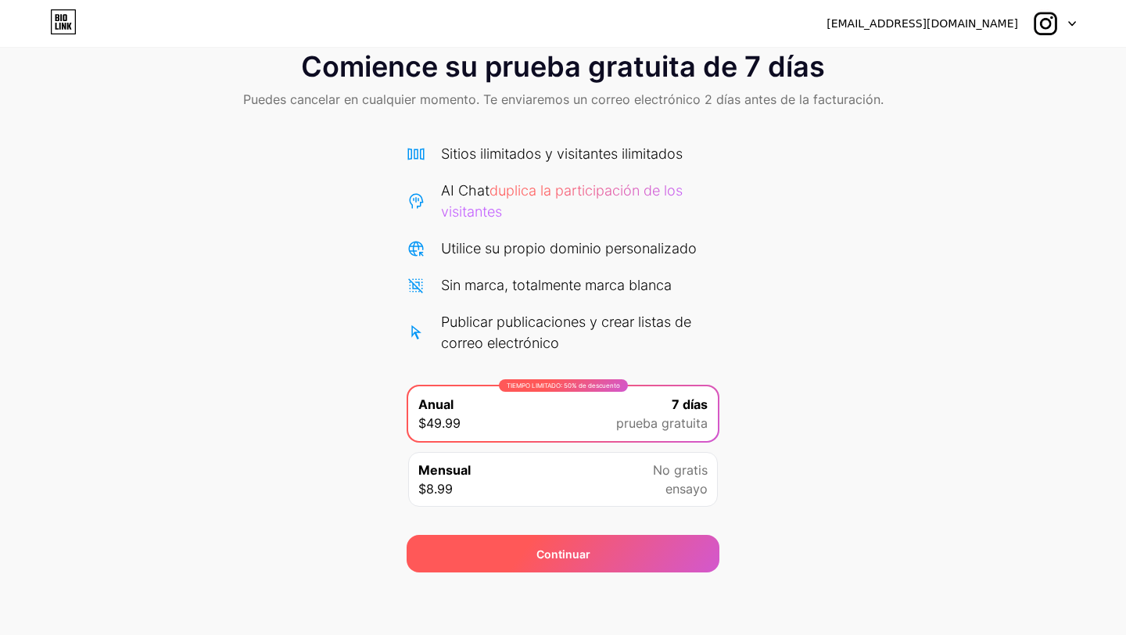
click at [594, 554] on div "Continuar" at bounding box center [563, 554] width 313 height 38
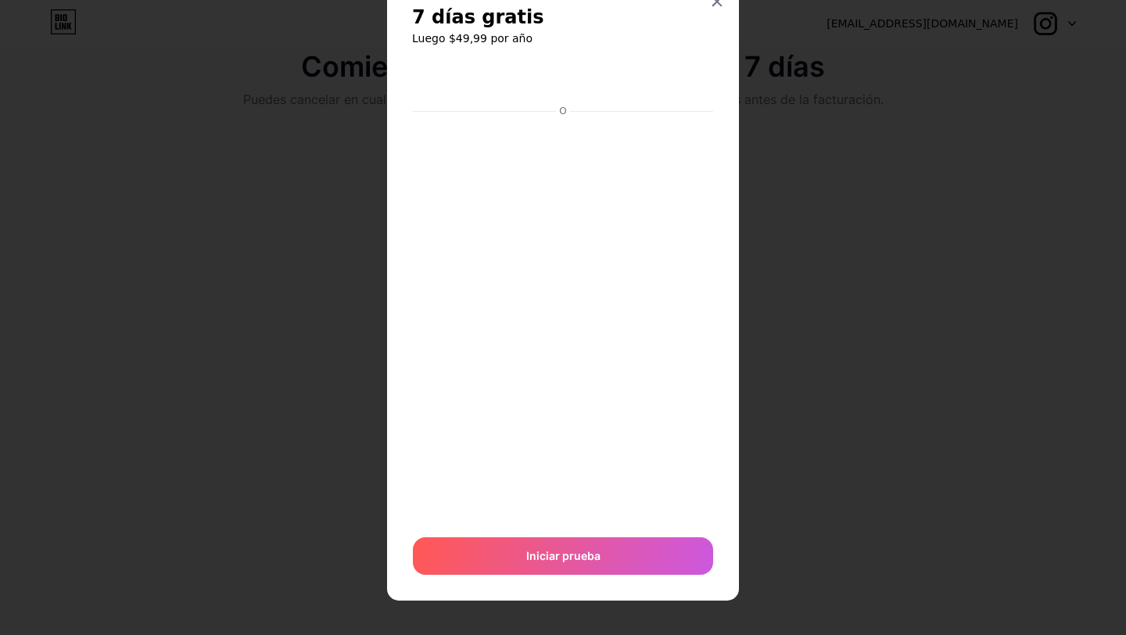
scroll to position [0, 0]
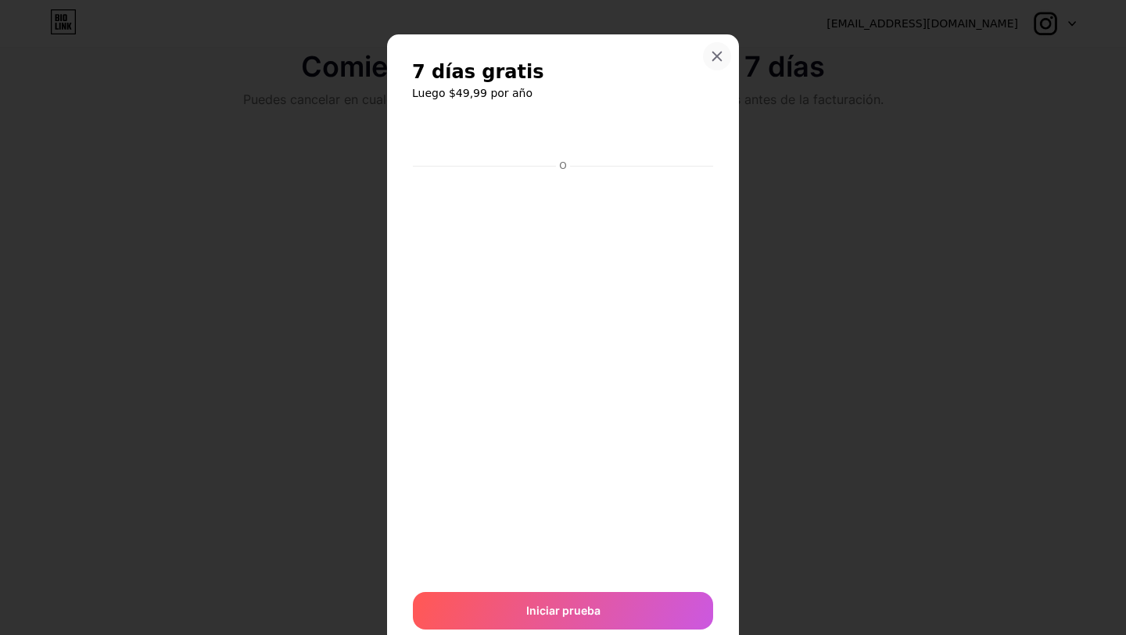
click at [716, 60] on icon at bounding box center [717, 56] width 13 height 13
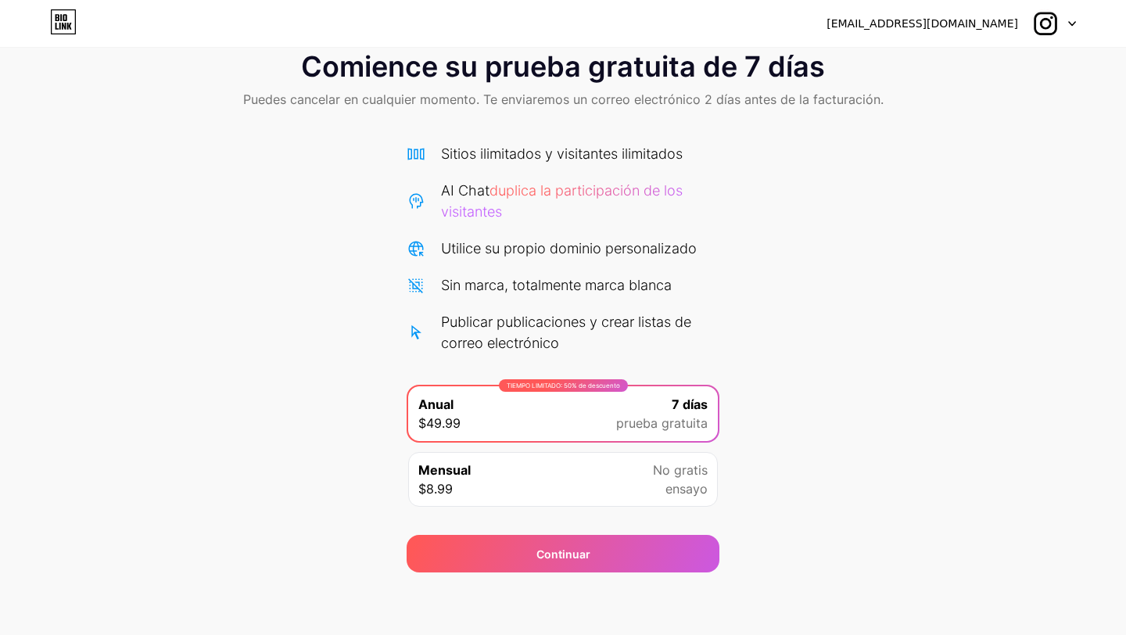
click at [875, 28] on font "[EMAIL_ADDRESS][DOMAIN_NAME]" at bounding box center [923, 23] width 192 height 13
click at [1065, 21] on div at bounding box center [1053, 23] width 45 height 28
click at [385, 143] on div "Comience su prueba gratuita de 7 días Puedes cancelar en cualquier momento. Te …" at bounding box center [563, 303] width 1126 height 537
click at [75, 27] on icon at bounding box center [64, 22] width 24 height 24
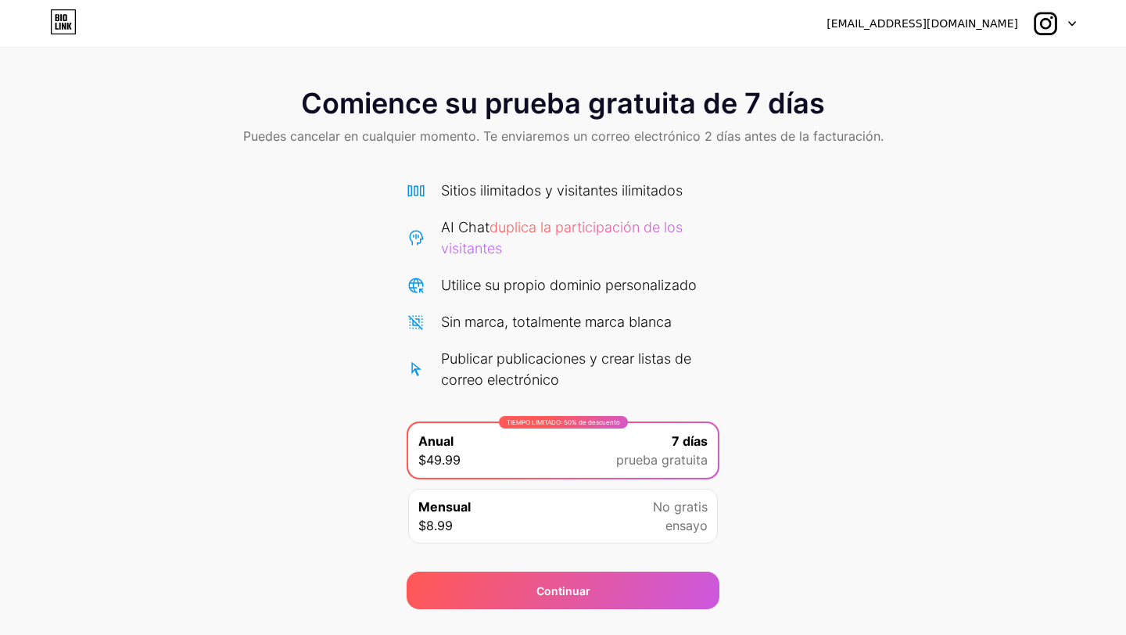
scroll to position [37, 0]
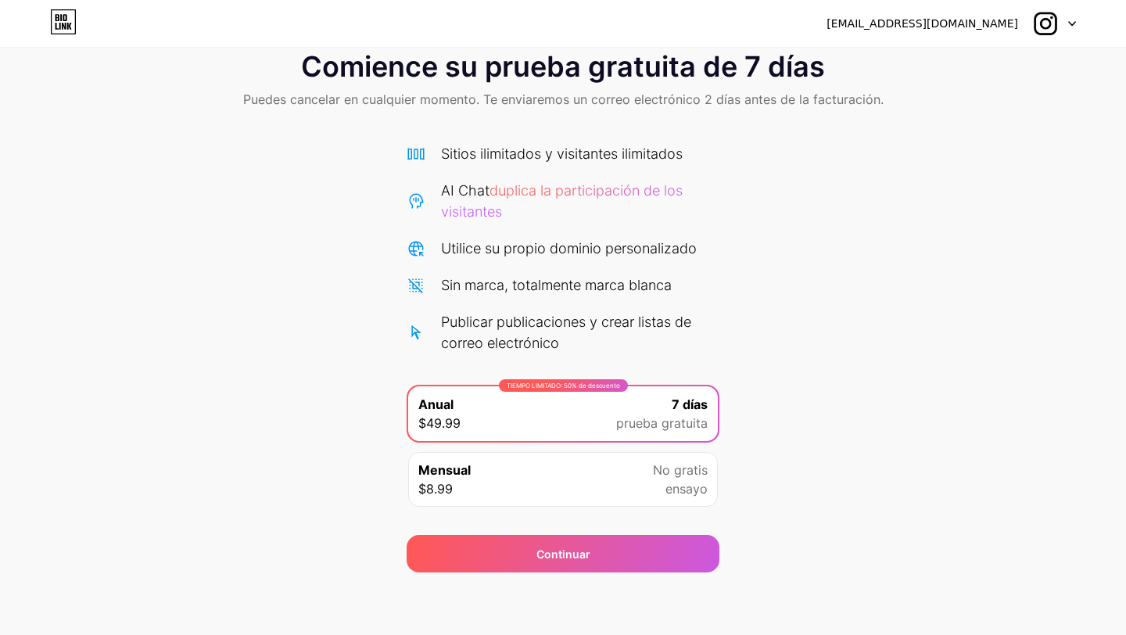
click at [468, 483] on div "Mensual $8.99" at bounding box center [444, 480] width 52 height 38
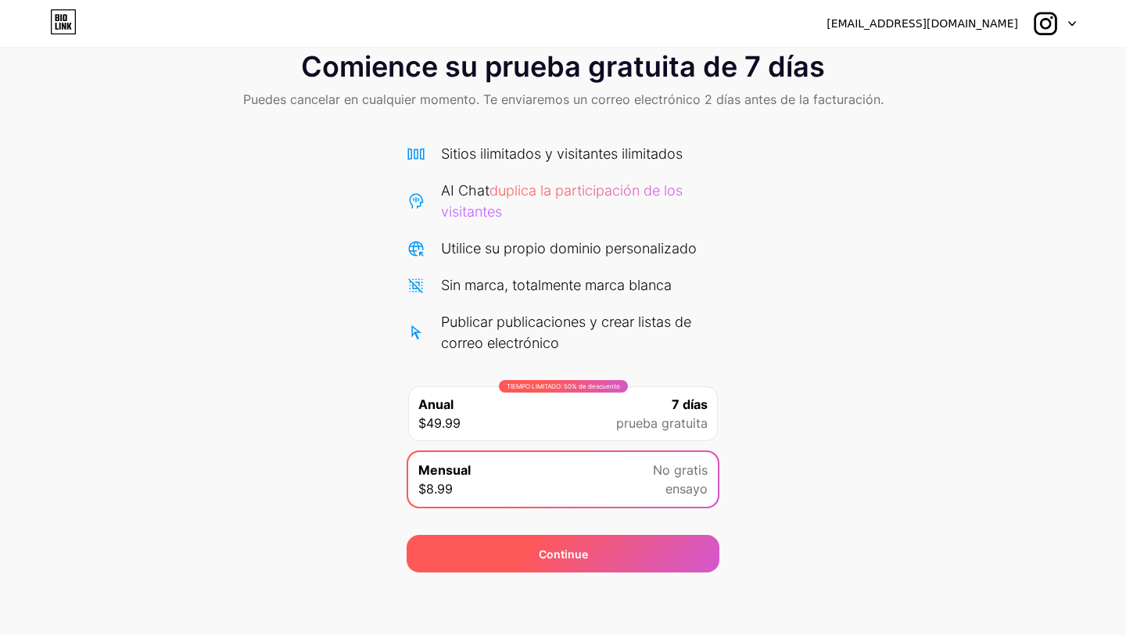
click at [482, 554] on div "Continue" at bounding box center [563, 554] width 313 height 38
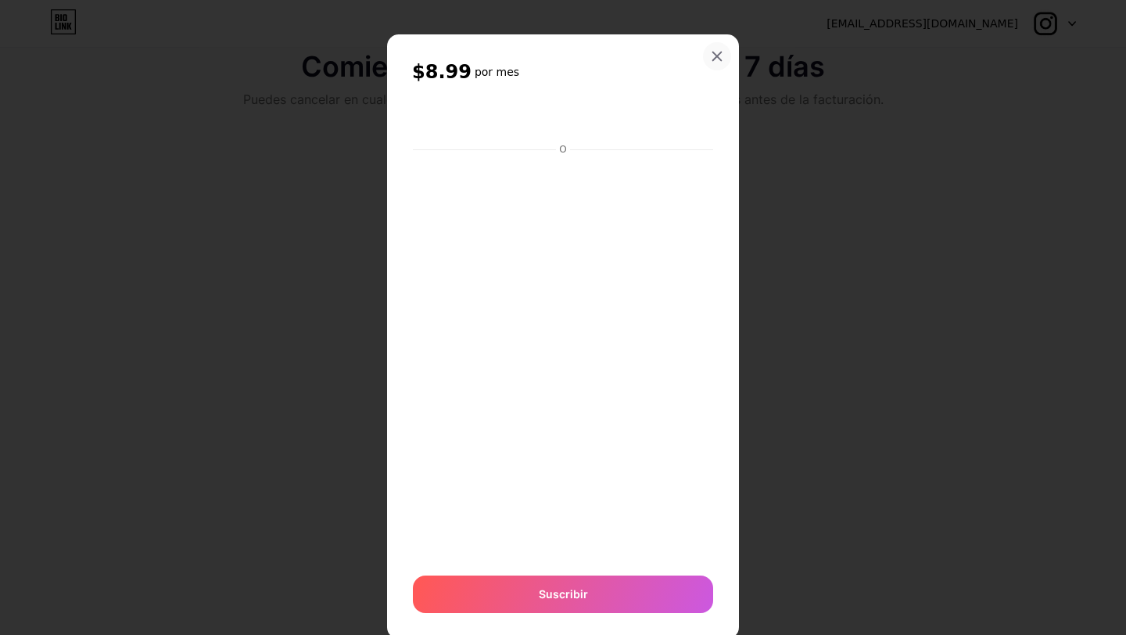
click at [716, 61] on icon at bounding box center [717, 56] width 13 height 13
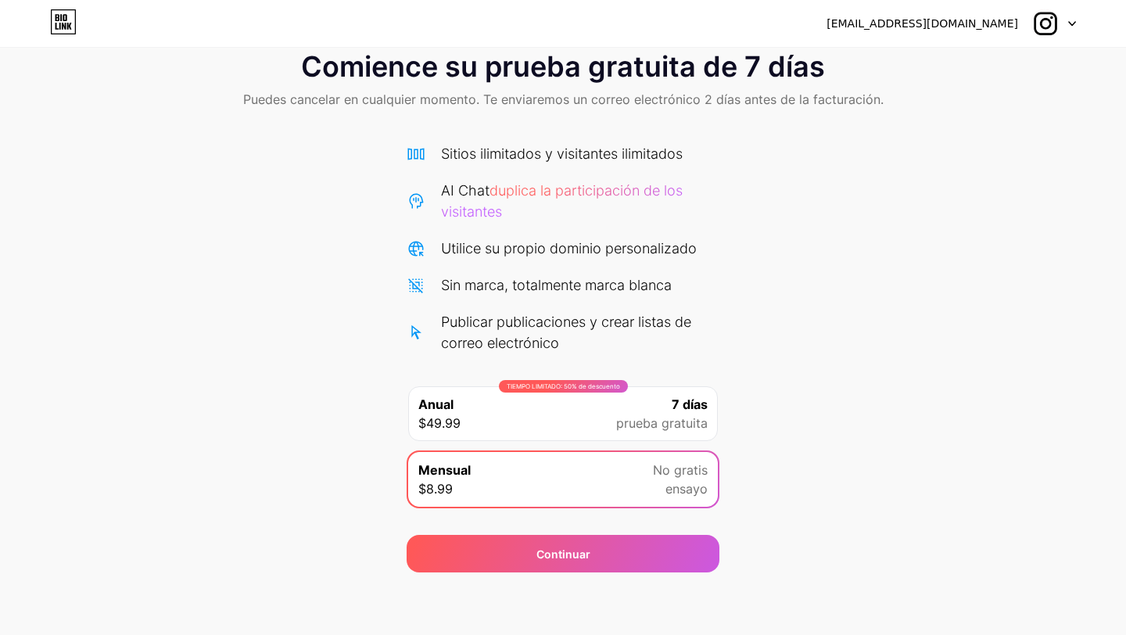
click at [879, 20] on font "[EMAIL_ADDRESS][DOMAIN_NAME]" at bounding box center [923, 23] width 192 height 13
click at [1065, 23] on div at bounding box center [1053, 23] width 45 height 28
click at [962, 62] on font "Cerrar sesión" at bounding box center [934, 63] width 74 height 13
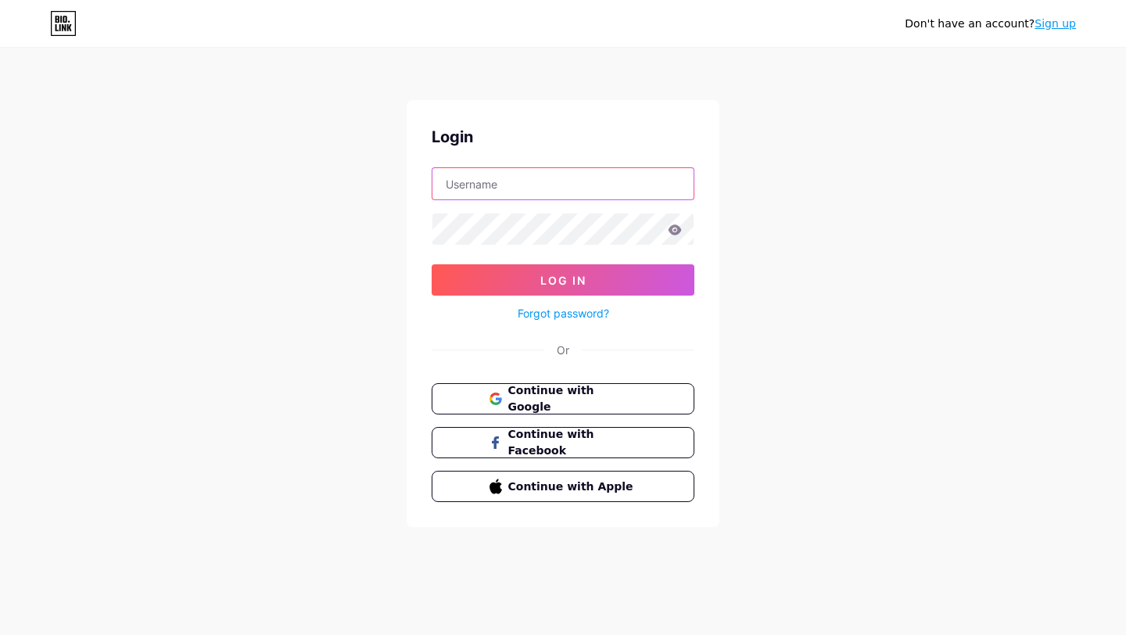
type input "[EMAIL_ADDRESS][DOMAIN_NAME]"
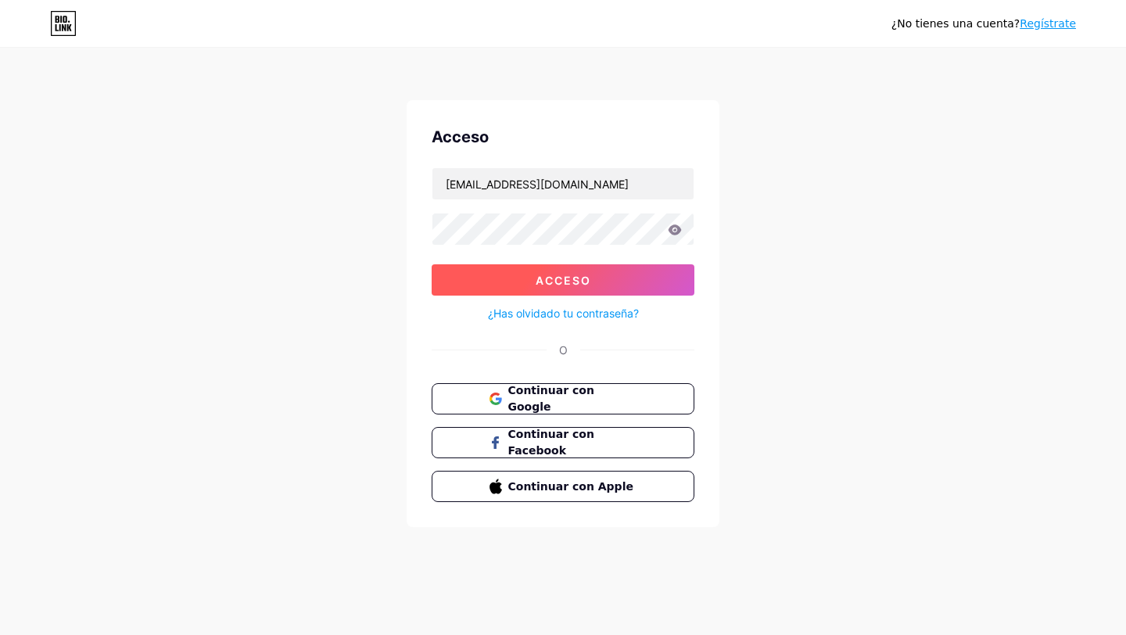
click at [573, 281] on font "Acceso" at bounding box center [564, 280] width 56 height 13
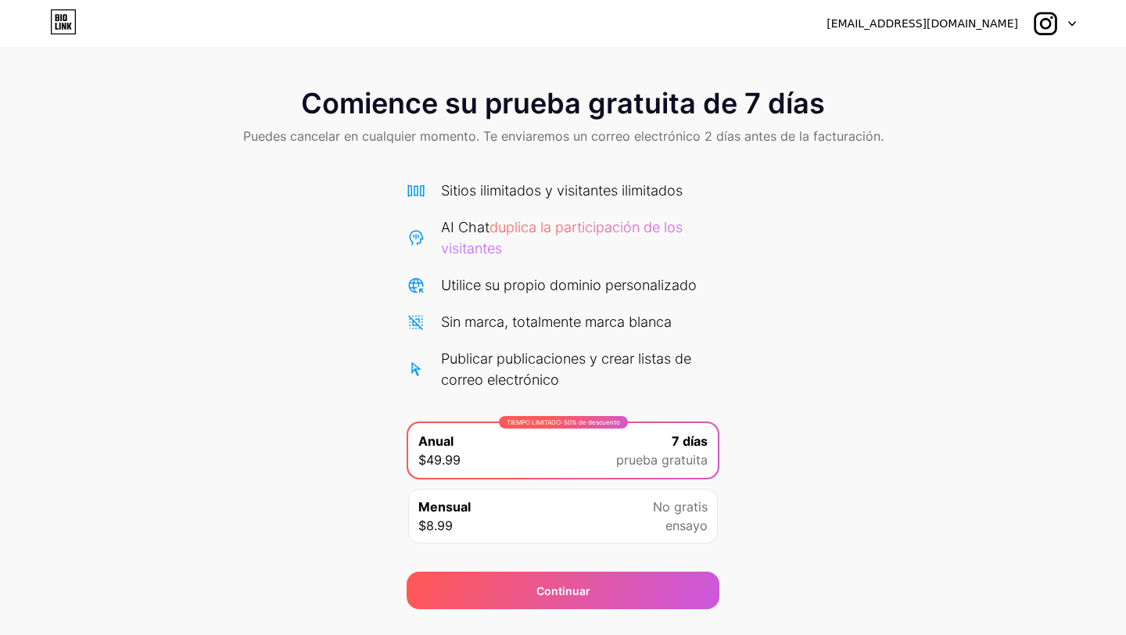
click at [64, 17] on icon at bounding box center [63, 21] width 27 height 25
click at [971, 26] on font "[EMAIL_ADDRESS][DOMAIN_NAME]" at bounding box center [923, 23] width 192 height 13
click at [1059, 23] on img at bounding box center [1045, 24] width 30 height 30
click at [1047, 23] on img at bounding box center [1045, 24] width 30 height 30
click at [66, 15] on icon at bounding box center [63, 21] width 27 height 25
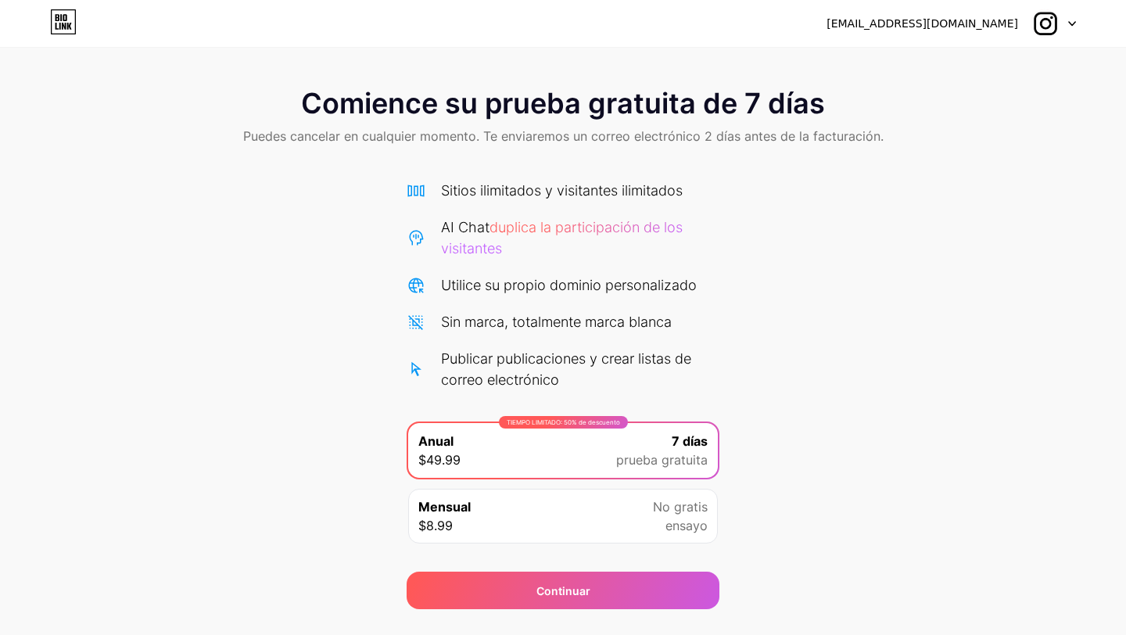
click at [66, 15] on icon at bounding box center [63, 21] width 27 height 25
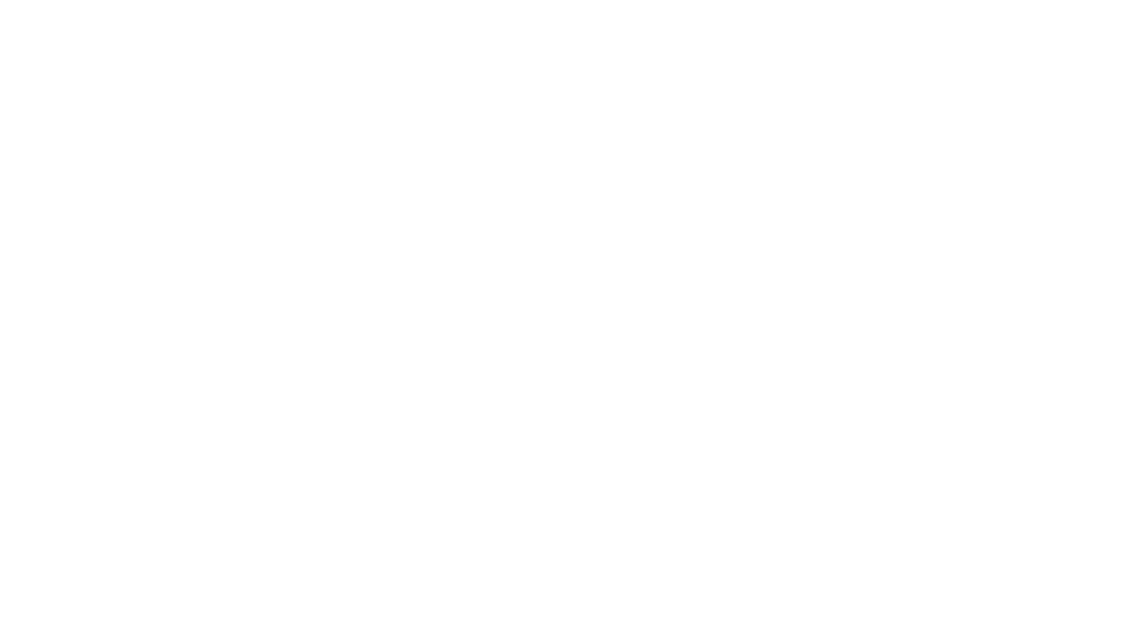
click at [66, 0] on html "Texto original Valora esta traducción Tu opinión servirá para ayudar a mejorar …" at bounding box center [563, 0] width 1126 height 0
click at [66, 15] on icon at bounding box center [63, 21] width 27 height 25
click at [66, 15] on html "leidygiraldo_1291@hotmail.com Logout Link Copied Start your 7 day free trial Ca…" at bounding box center [563, 317] width 1126 height 635
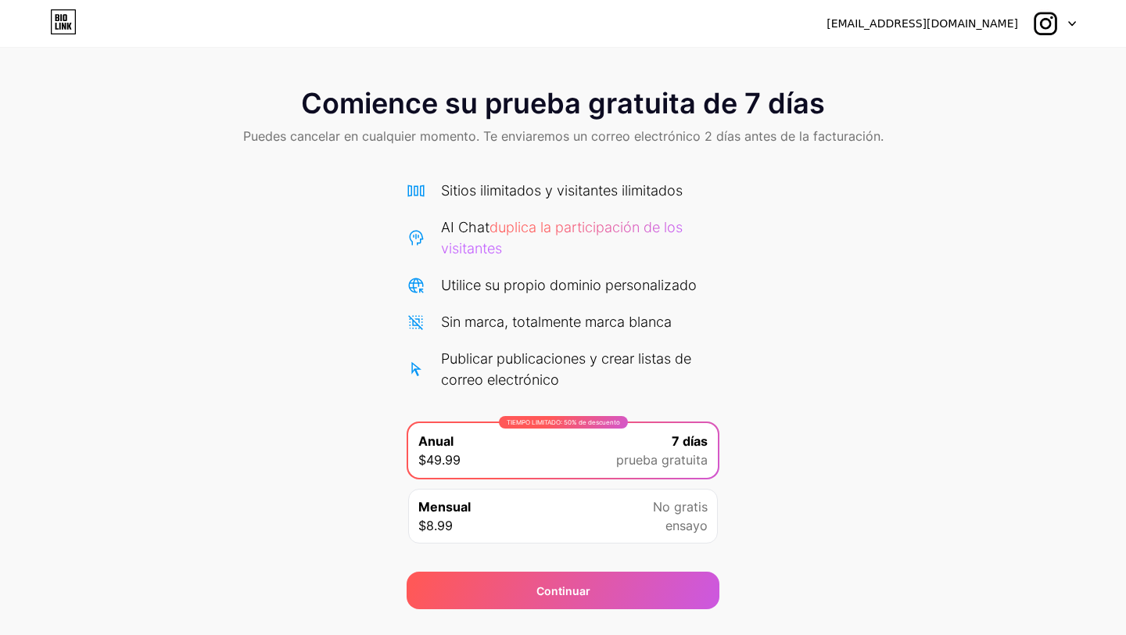
click at [935, 25] on font "[EMAIL_ADDRESS][DOMAIN_NAME]" at bounding box center [923, 23] width 192 height 13
click at [1061, 22] on div at bounding box center [1053, 23] width 45 height 28
click at [953, 51] on li "Cerrar sesión" at bounding box center [979, 64] width 194 height 42
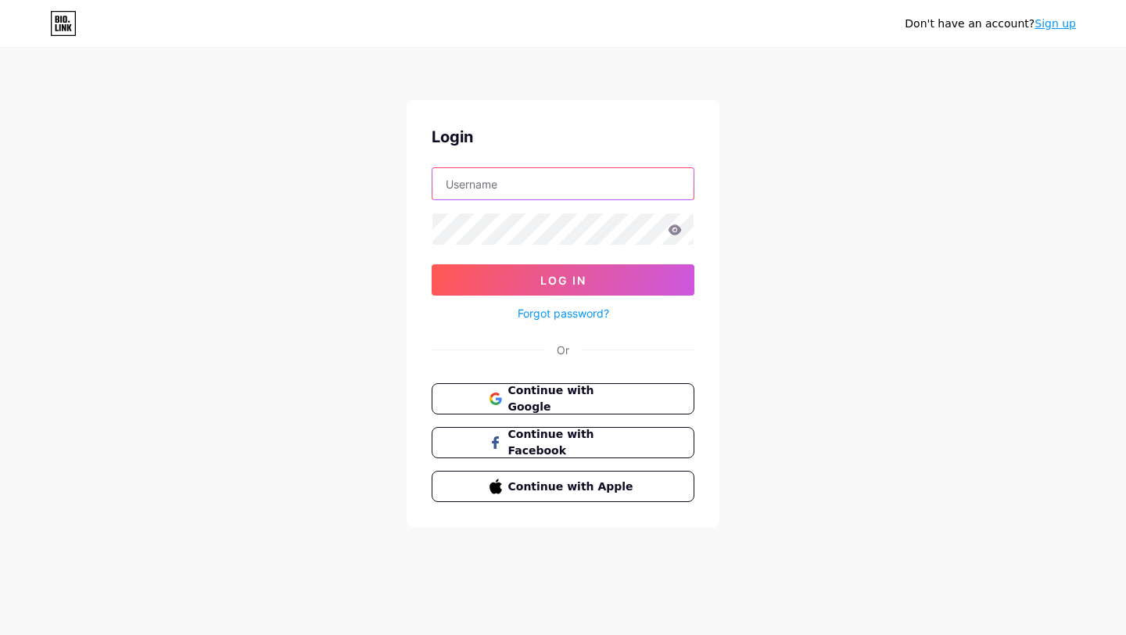
type input "[EMAIL_ADDRESS][DOMAIN_NAME]"
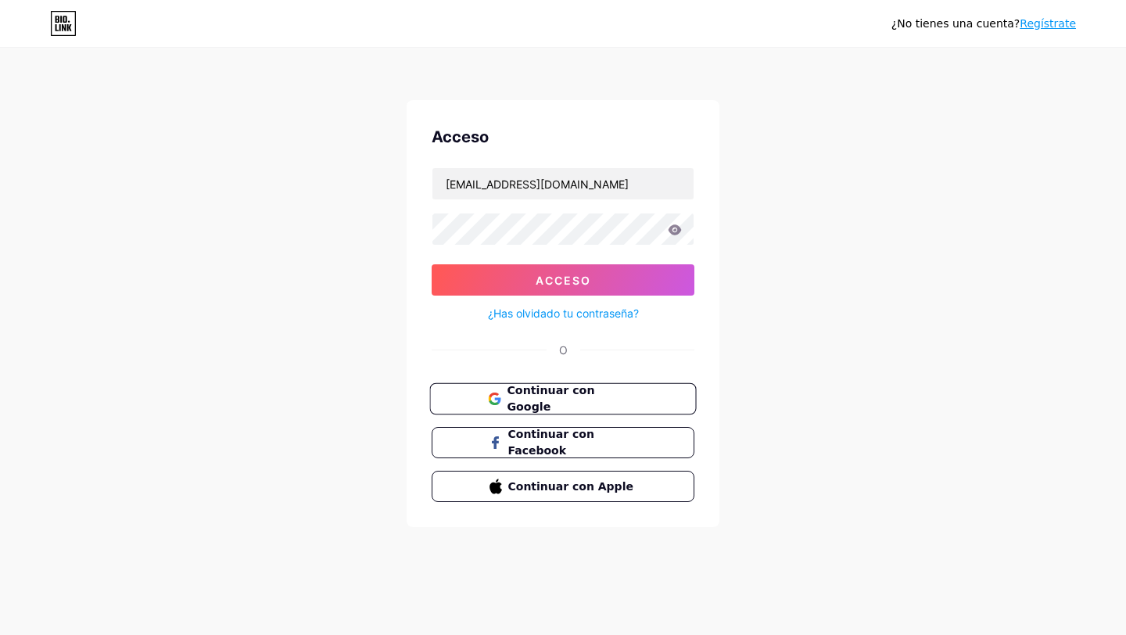
click at [559, 398] on font "Continuar con Google" at bounding box center [551, 399] width 88 height 30
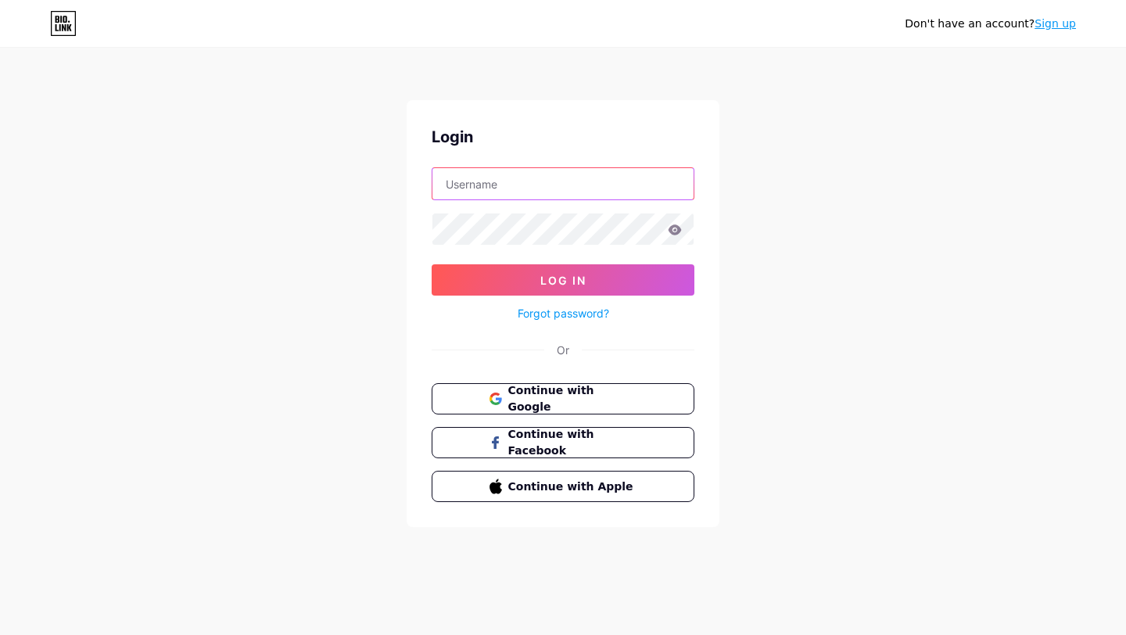
type input "[EMAIL_ADDRESS][DOMAIN_NAME]"
click at [63, 27] on icon at bounding box center [64, 27] width 4 height 7
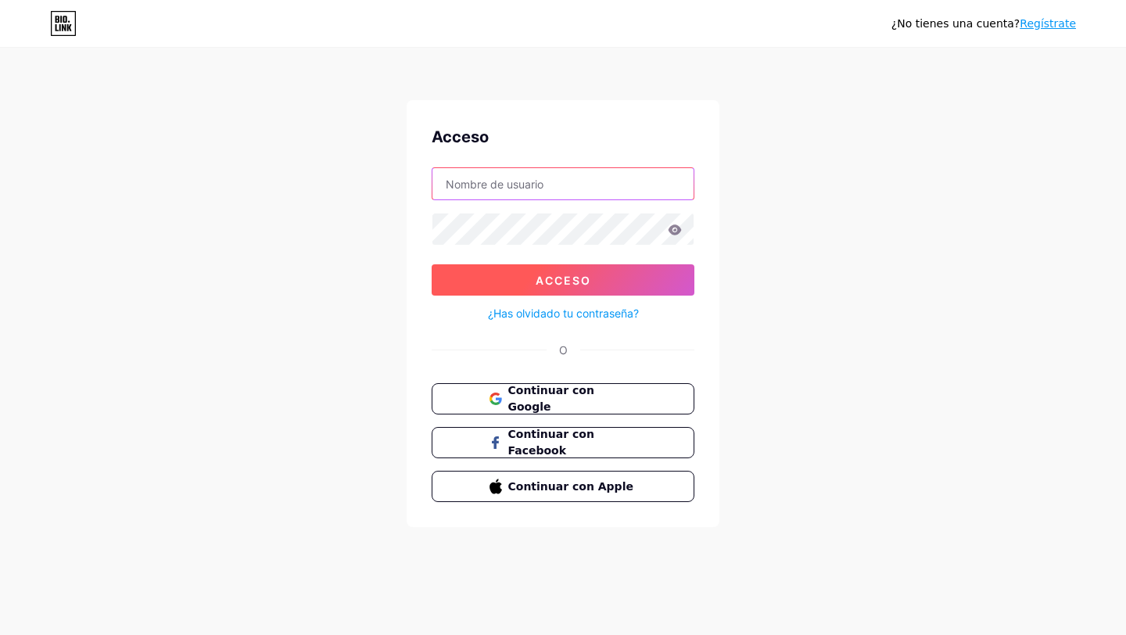
type input "[EMAIL_ADDRESS][DOMAIN_NAME]"
click at [610, 287] on button "Acceso" at bounding box center [563, 279] width 263 height 31
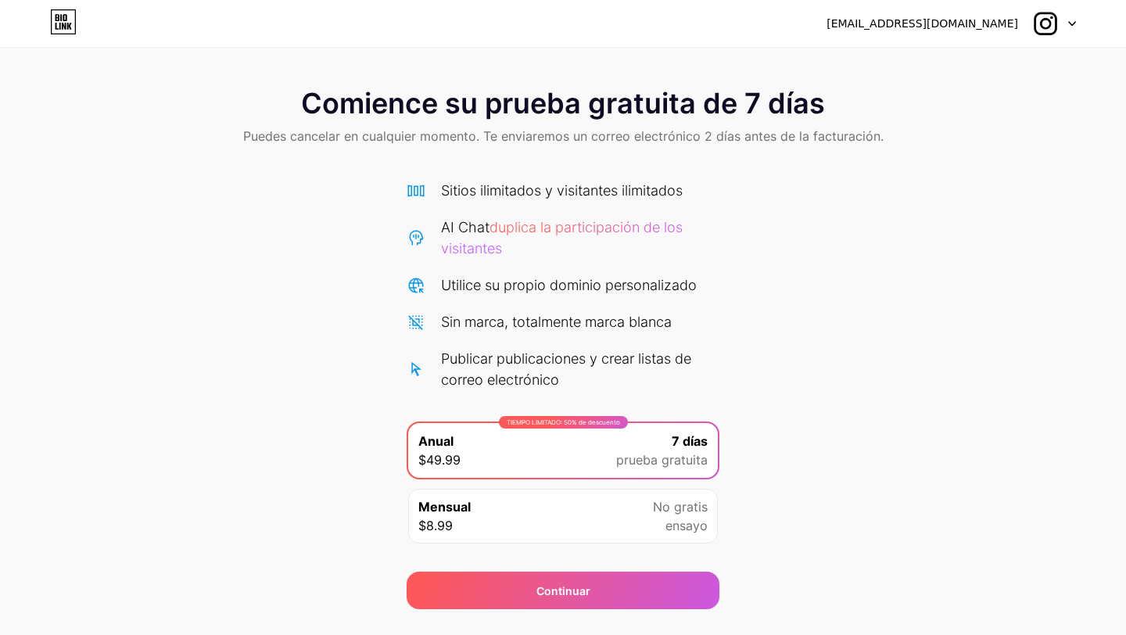
scroll to position [37, 0]
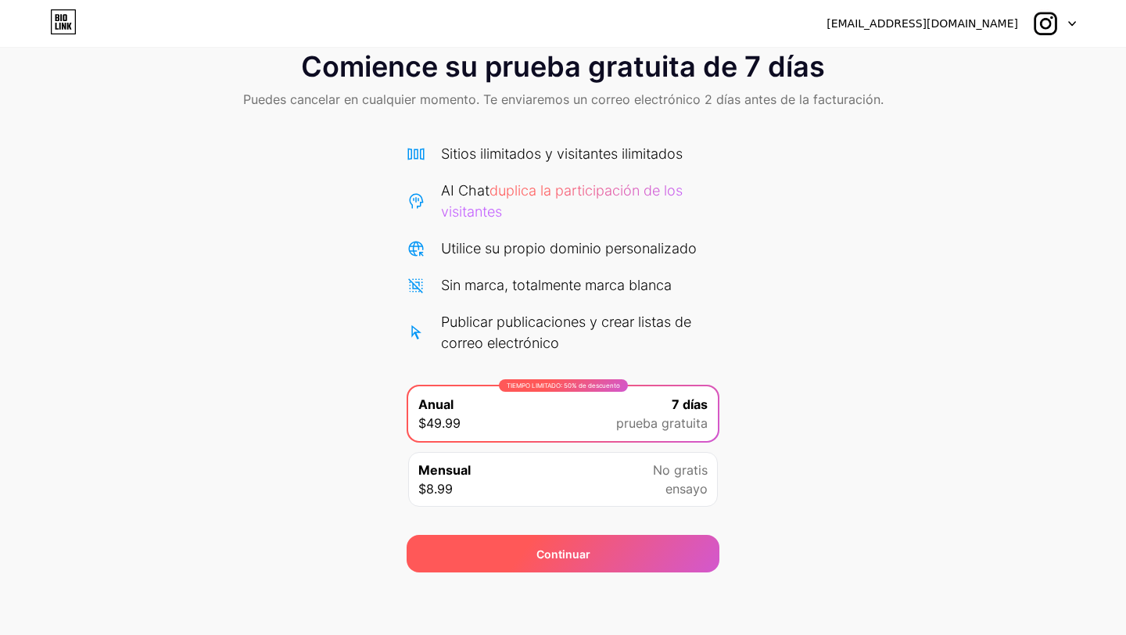
click at [561, 535] on div "Continuar" at bounding box center [563, 554] width 313 height 38
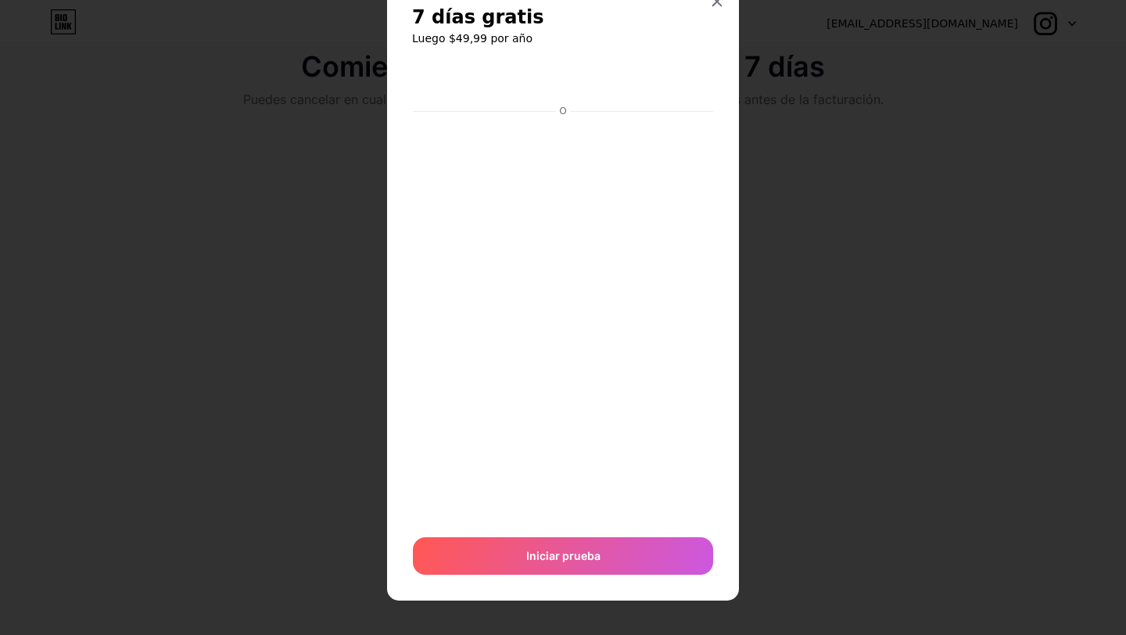
scroll to position [55, 0]
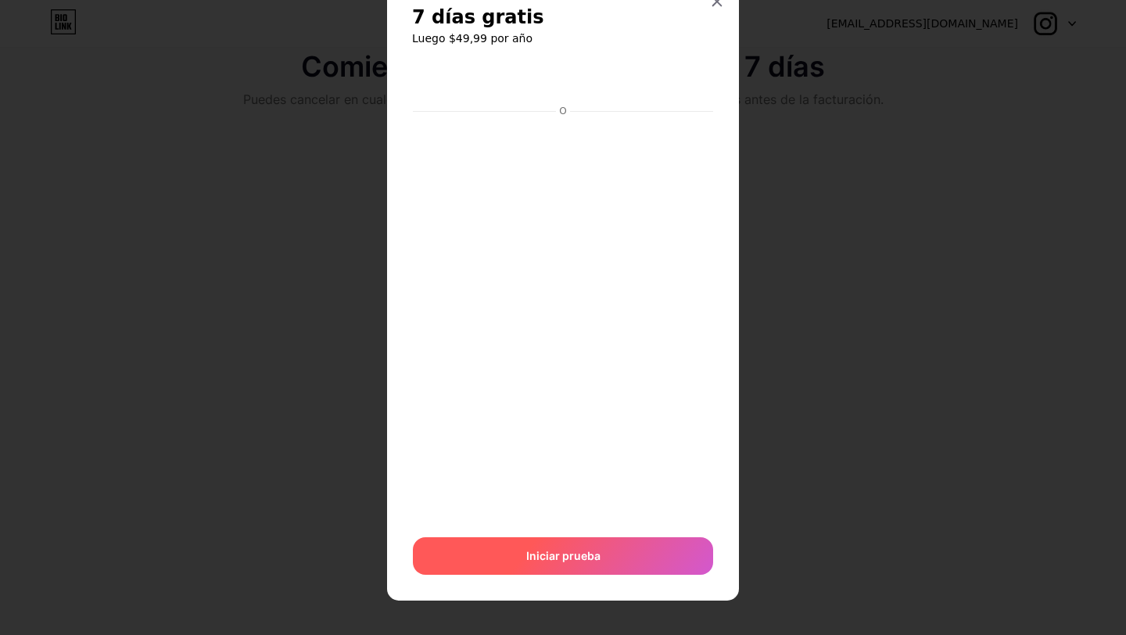
click at [557, 558] on font "Iniciar prueba" at bounding box center [563, 555] width 74 height 13
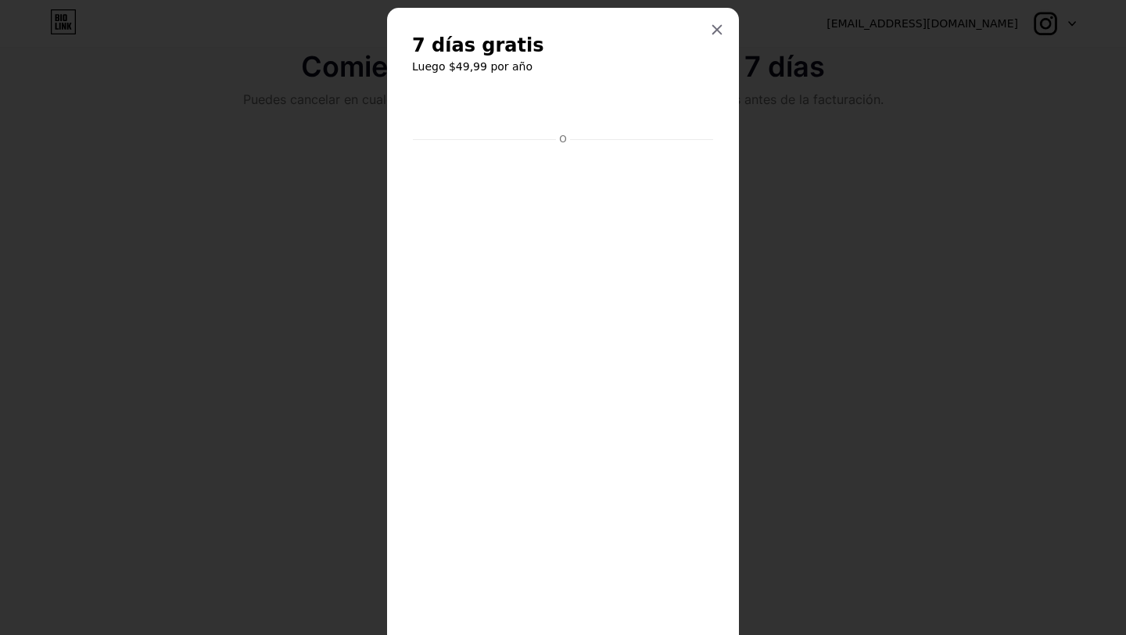
scroll to position [0, 0]
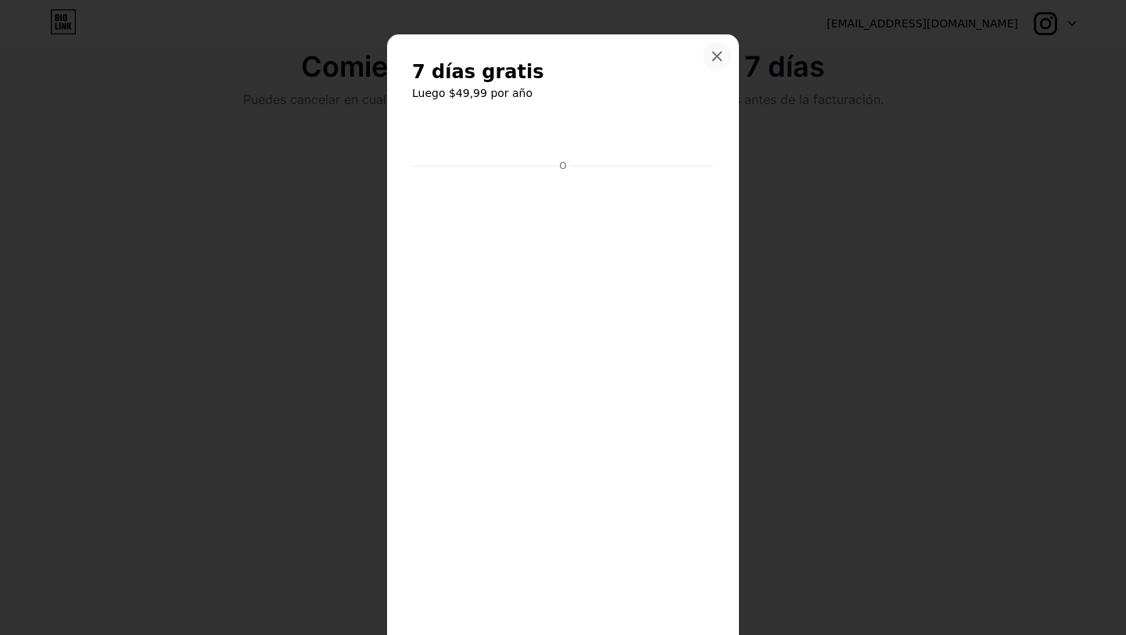
click at [717, 56] on icon at bounding box center [717, 56] width 9 height 9
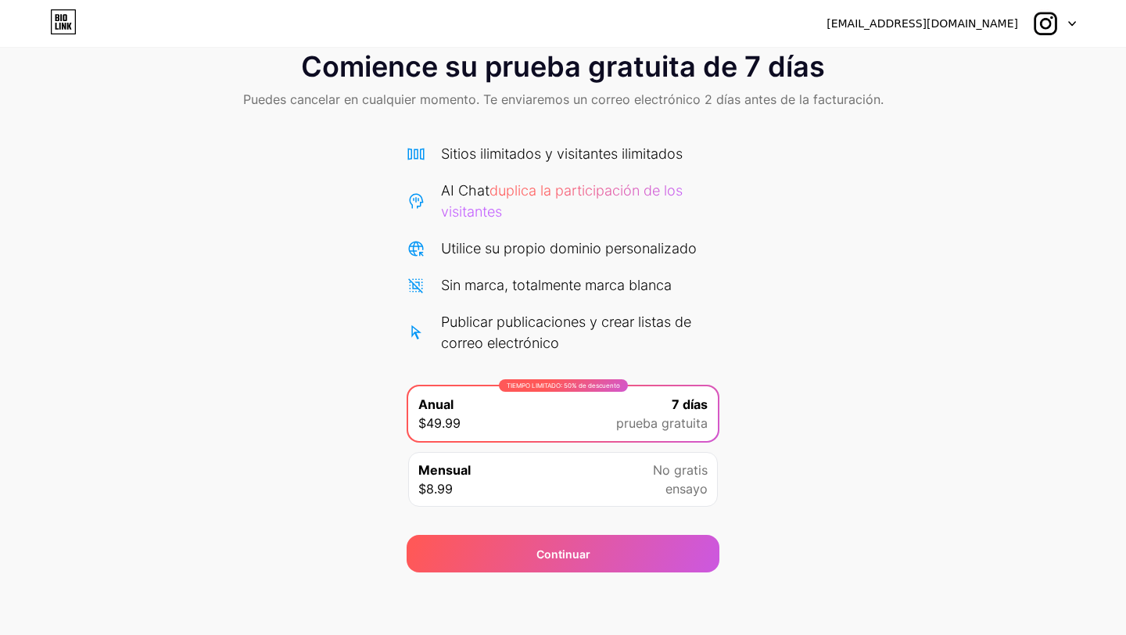
click at [873, 26] on font "[EMAIL_ADDRESS][DOMAIN_NAME]" at bounding box center [923, 23] width 192 height 13
click at [1070, 15] on div at bounding box center [1053, 23] width 45 height 28
click at [68, 25] on icon at bounding box center [63, 21] width 27 height 25
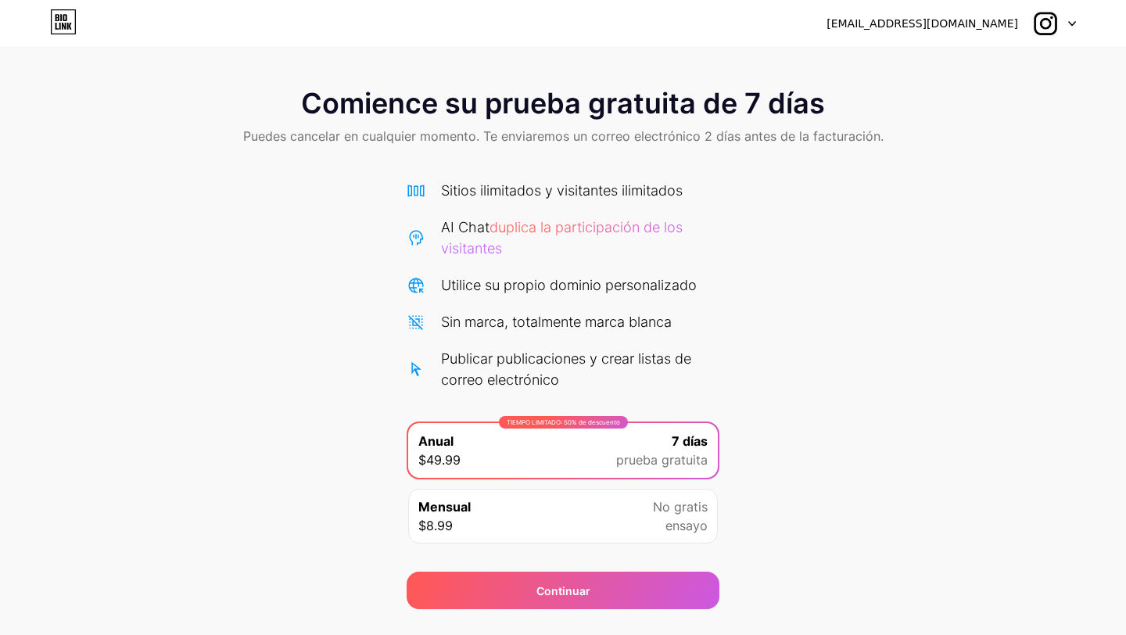
click at [68, 25] on icon at bounding box center [63, 21] width 27 height 25
click at [968, 26] on font "[EMAIL_ADDRESS][DOMAIN_NAME]" at bounding box center [923, 23] width 192 height 13
click at [1051, 23] on img at bounding box center [1045, 24] width 30 height 30
click at [1004, 61] on li "Cerrar sesión" at bounding box center [979, 64] width 194 height 42
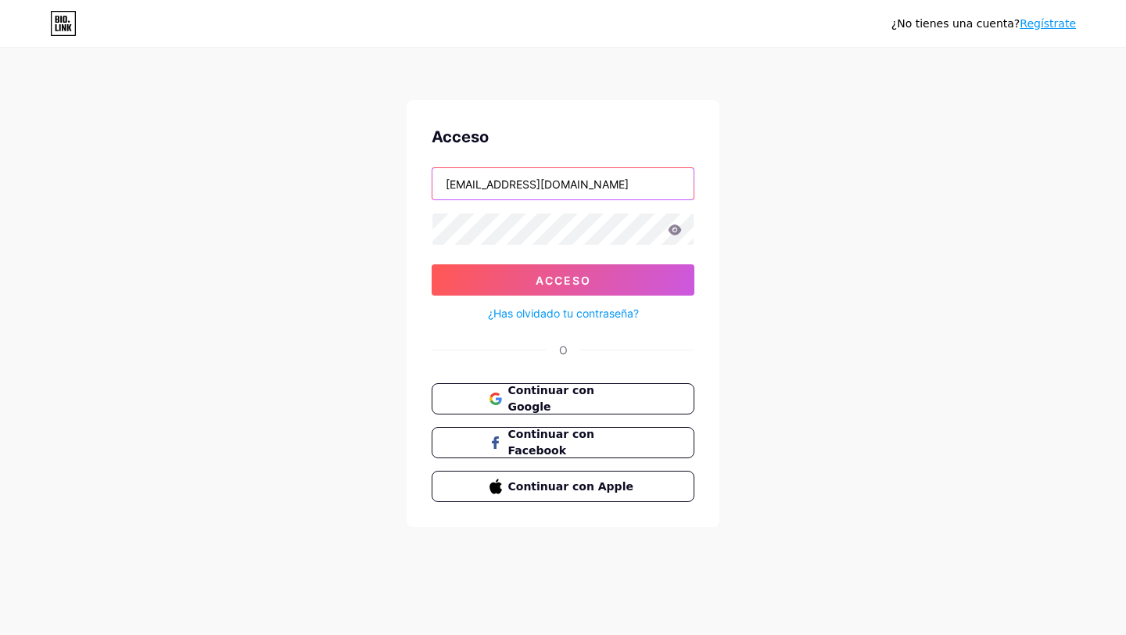
click at [547, 187] on input "[EMAIL_ADDRESS][DOMAIN_NAME]" at bounding box center [563, 183] width 261 height 31
click at [512, 190] on input "[EMAIL_ADDRESS][DOMAIN_NAME]" at bounding box center [563, 183] width 261 height 31
click at [522, 185] on input "[EMAIL_ADDRESS][DOMAIN_NAME]" at bounding box center [563, 183] width 261 height 31
type input "miss048@hotmail.com"
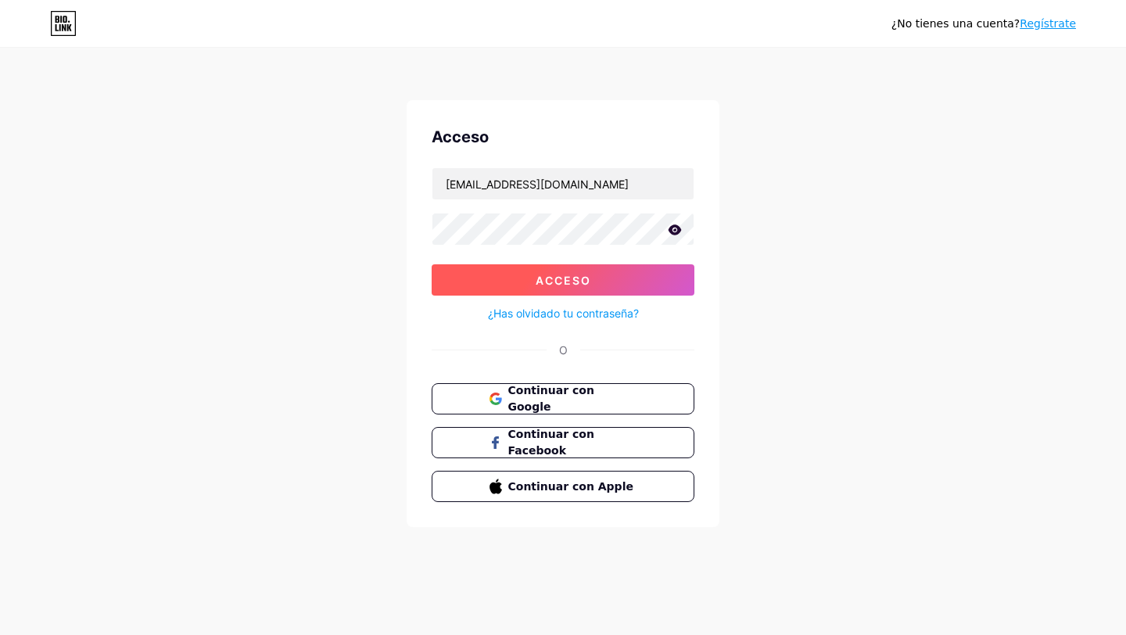
click at [558, 269] on button "Acceso" at bounding box center [563, 279] width 263 height 31
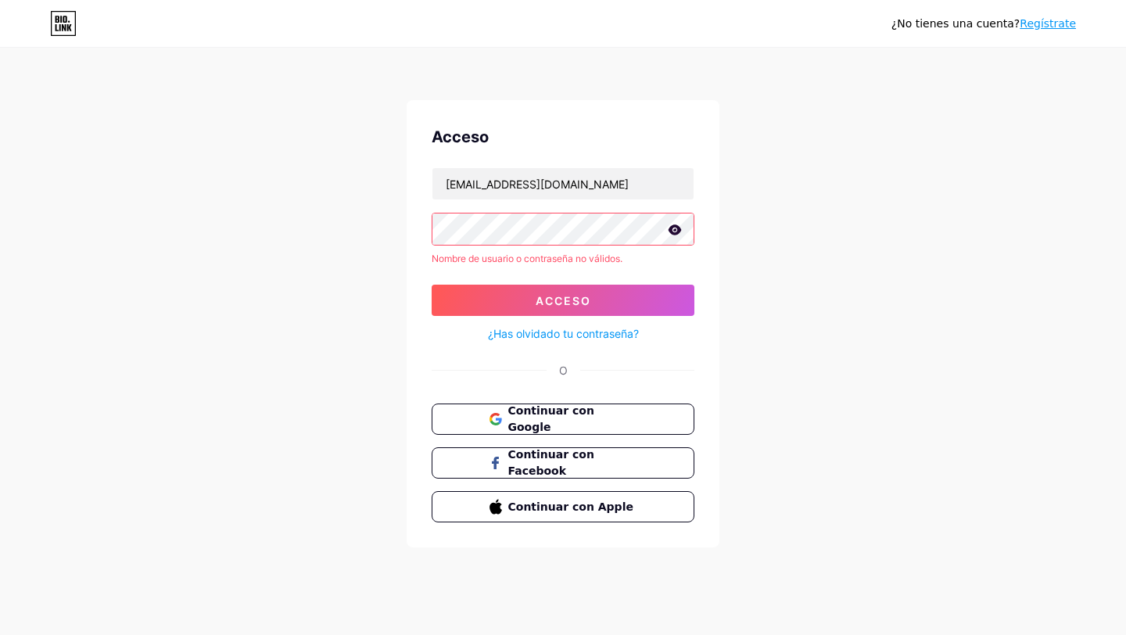
click at [555, 333] on font "¿Has olvidado tu contraseña?" at bounding box center [563, 333] width 151 height 13
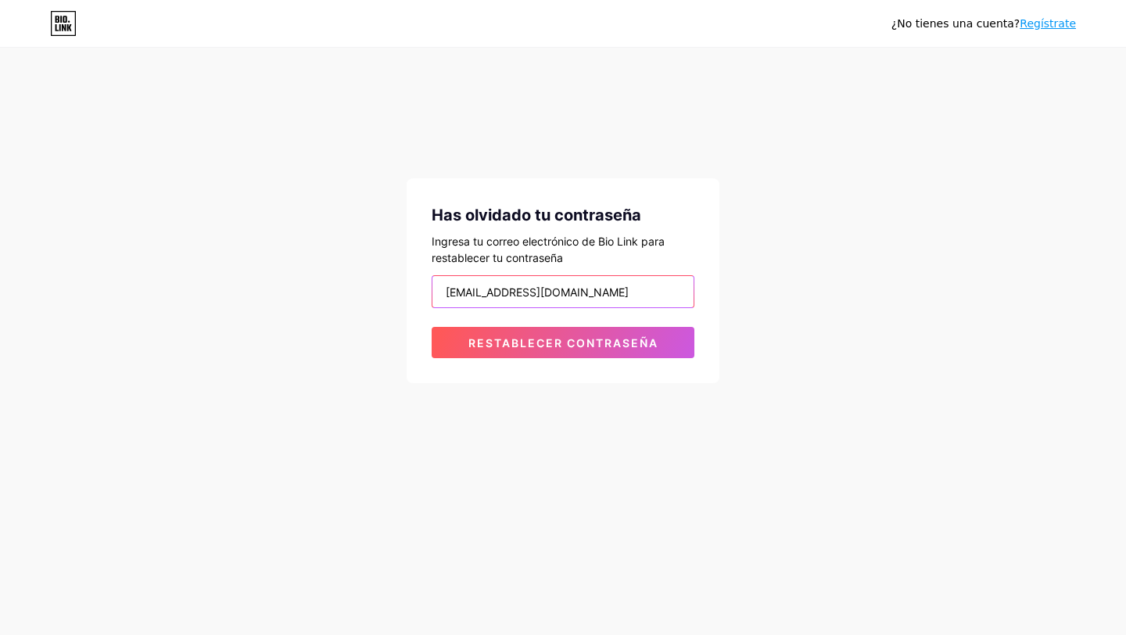
drag, startPoint x: 533, startPoint y: 289, endPoint x: 352, endPoint y: 285, distance: 180.7
click at [352, 285] on div "¿No tienes una cuenta? Regístrate Has olvidado tu contraseña Ingresa tu correo …" at bounding box center [563, 216] width 1126 height 433
type input "miss048@hotmail.com"
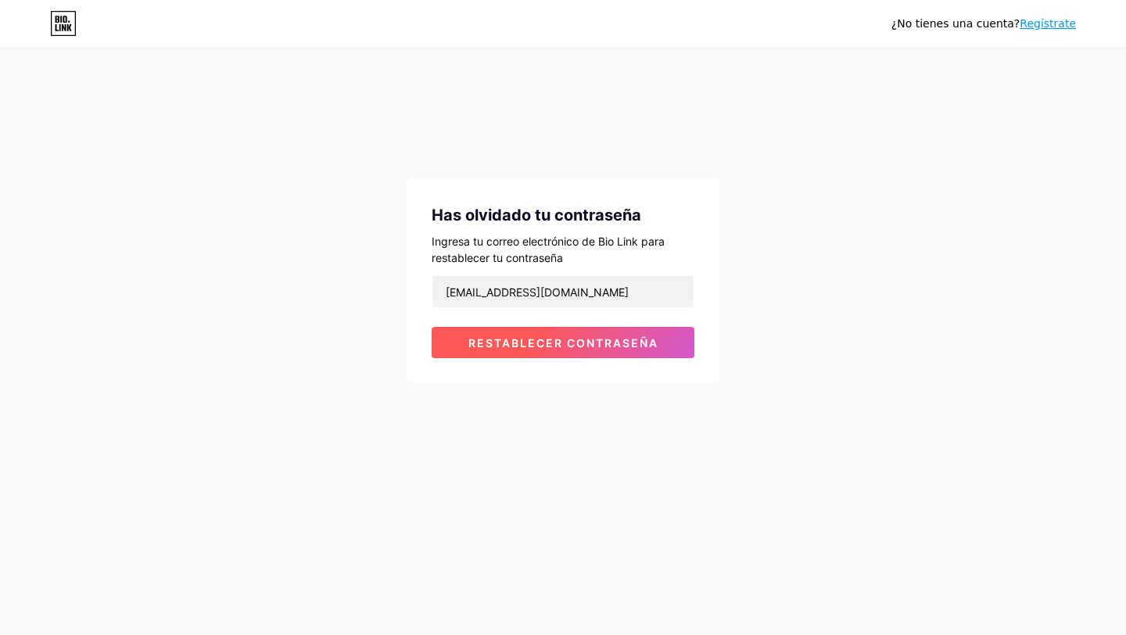
click at [488, 332] on button "Restablecer contraseña" at bounding box center [563, 342] width 263 height 31
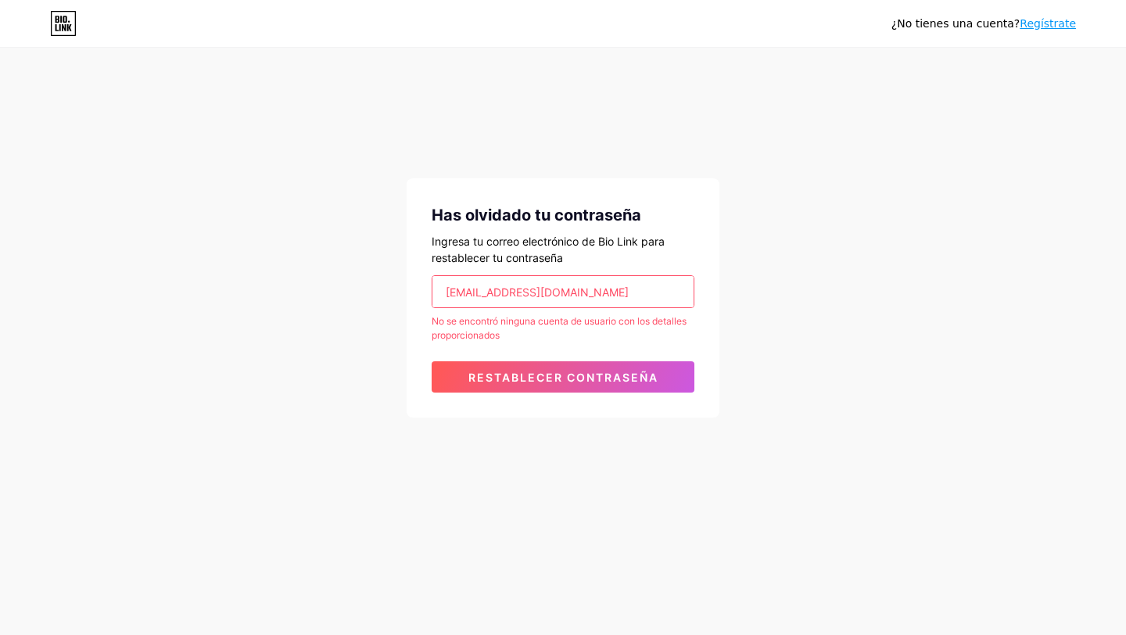
drag, startPoint x: 490, startPoint y: 296, endPoint x: 443, endPoint y: 293, distance: 47.0
click at [443, 293] on input "miss048@hotmail.com" at bounding box center [563, 291] width 261 height 31
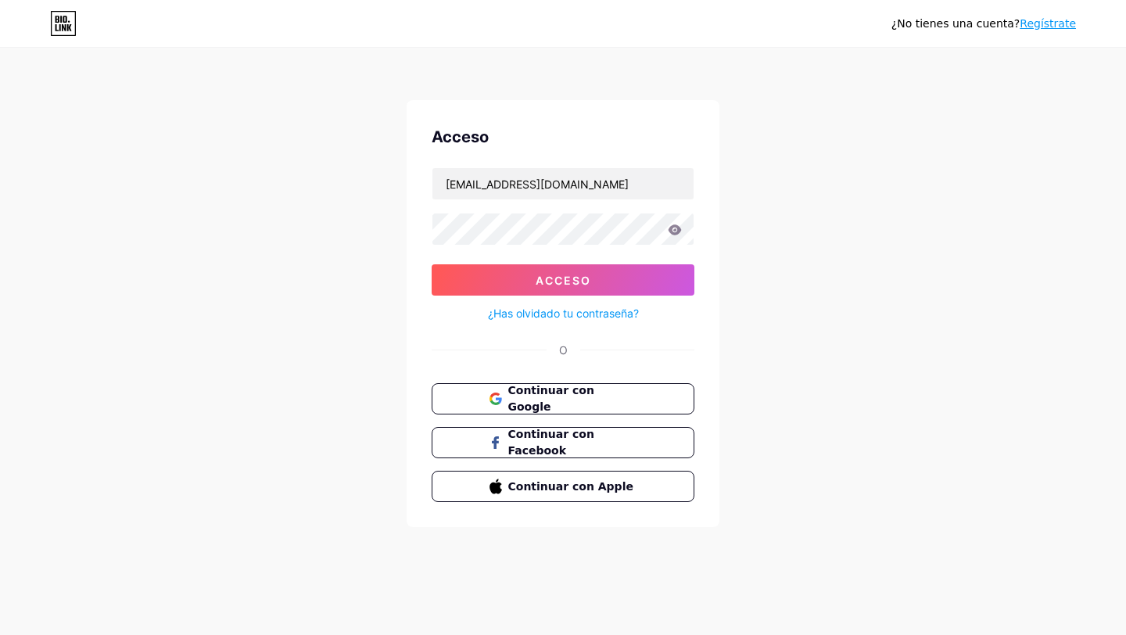
click at [566, 313] on font "¿Has olvidado tu contraseña?" at bounding box center [563, 313] width 151 height 13
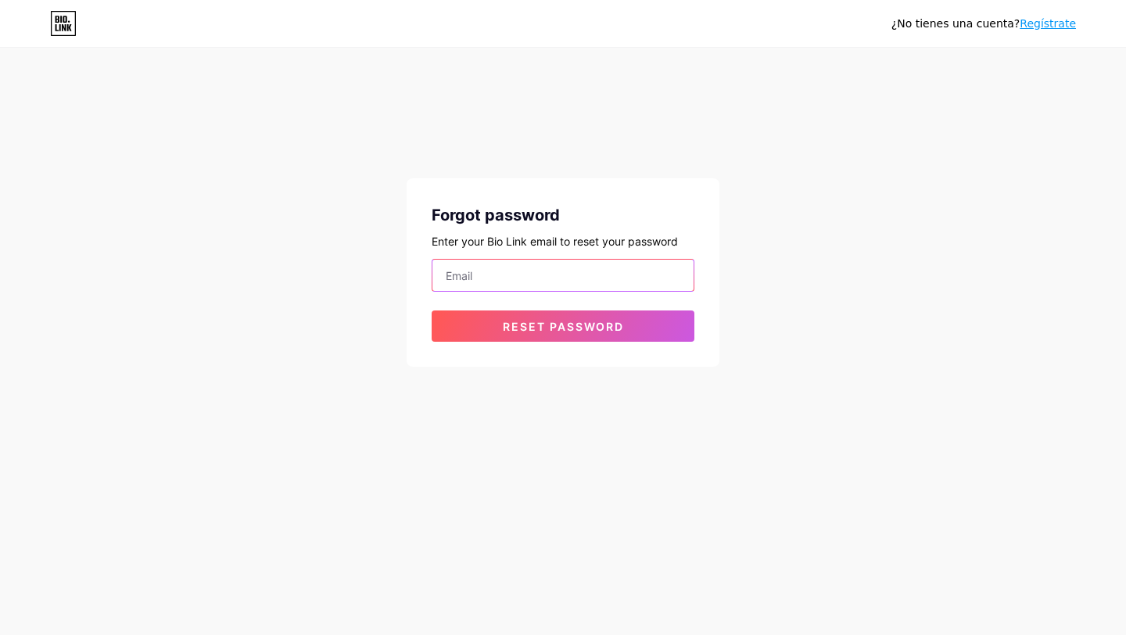
type input "[EMAIL_ADDRESS][DOMAIN_NAME]"
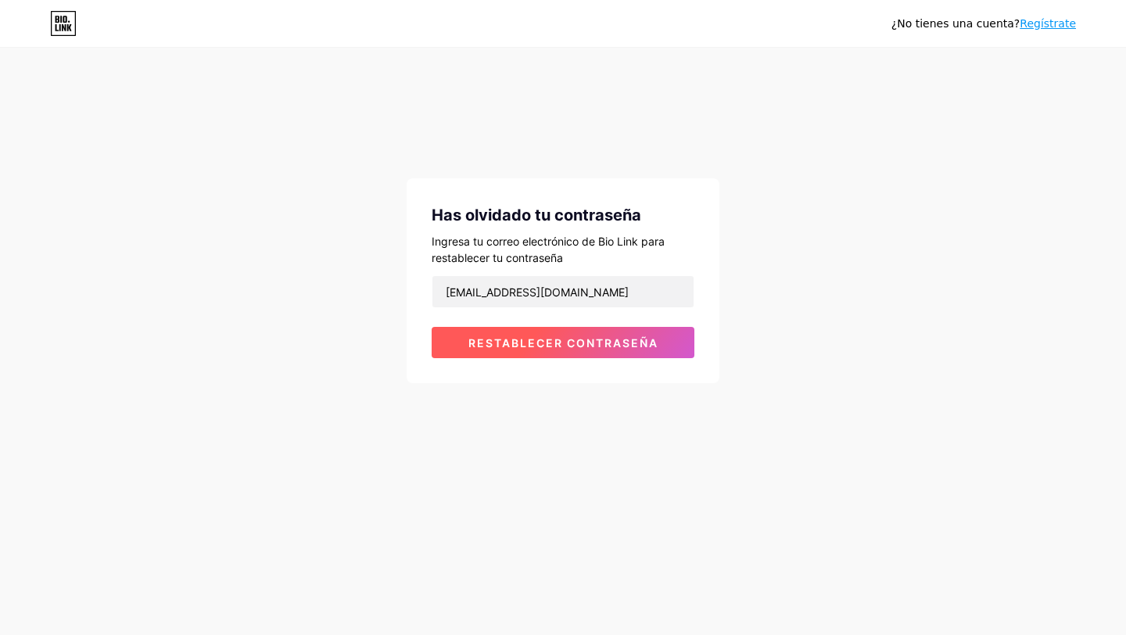
click at [560, 345] on font "Restablecer contraseña" at bounding box center [564, 342] width 190 height 13
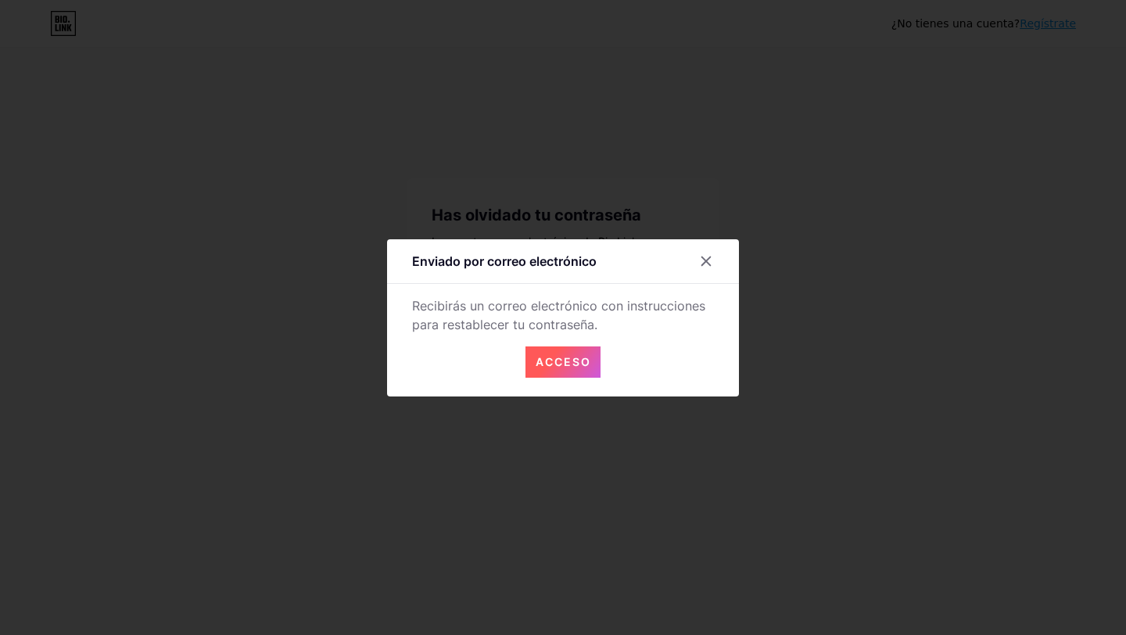
click at [558, 364] on font "Acceso" at bounding box center [564, 361] width 56 height 13
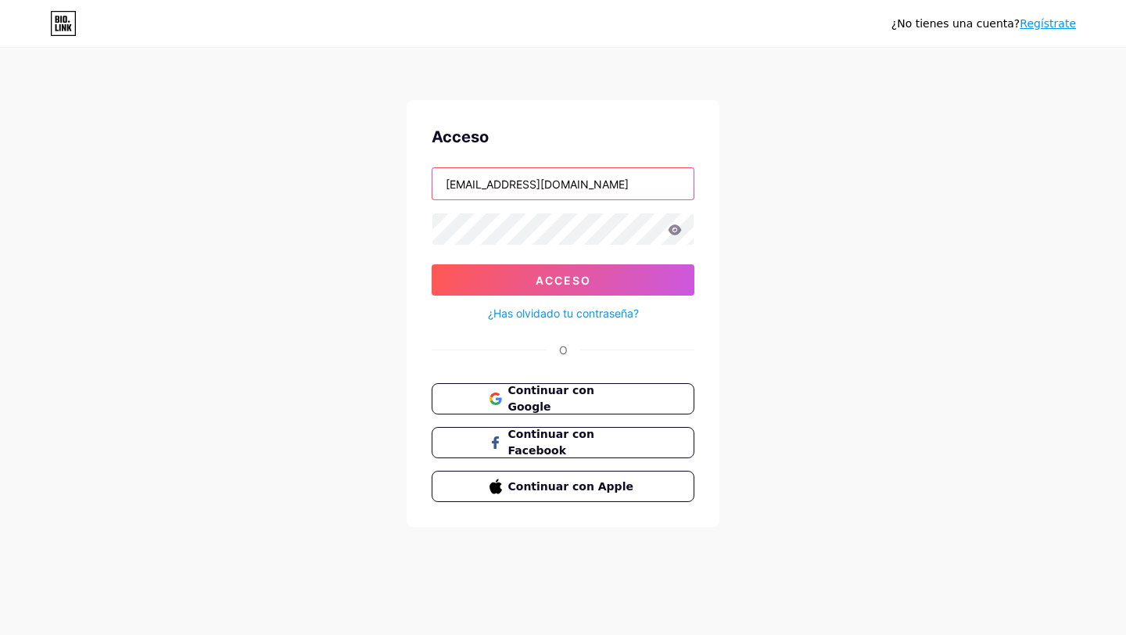
drag, startPoint x: 612, startPoint y: 185, endPoint x: 334, endPoint y: 171, distance: 278.8
click at [334, 171] on div "¿No tienes una cuenta? Regístrate Acceso [EMAIL_ADDRESS][DOMAIN_NAME] Acceso ¿H…" at bounding box center [563, 288] width 1126 height 577
type input "[EMAIL_ADDRESS][DOMAIN_NAME]"
click at [432, 264] on button "Acceso" at bounding box center [563, 279] width 263 height 31
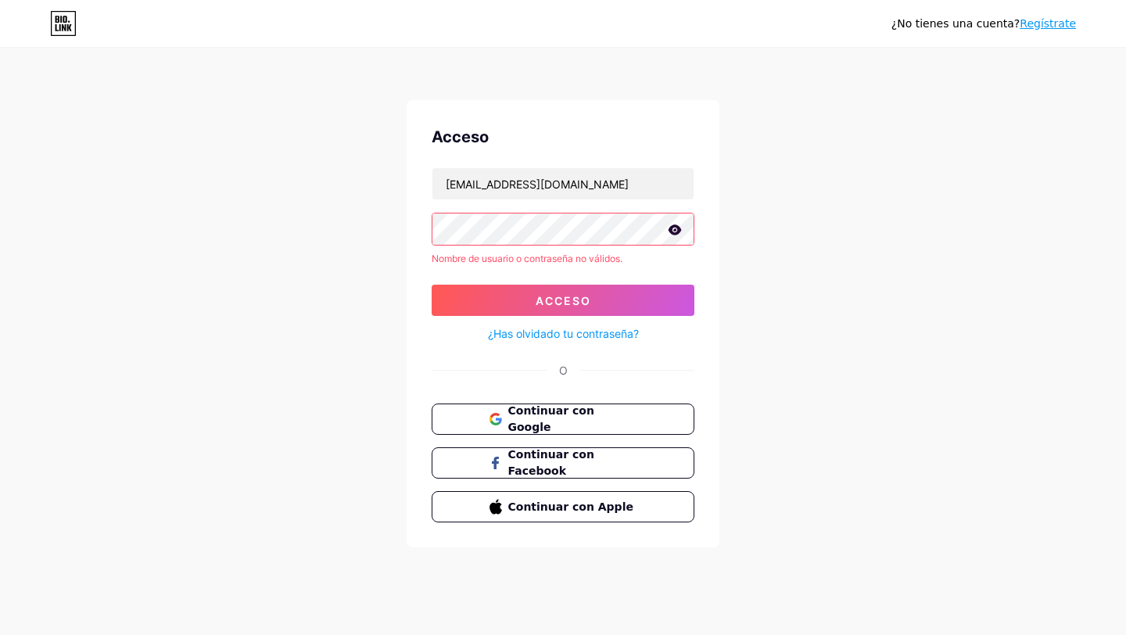
click at [566, 335] on font "¿Has olvidado tu contraseña?" at bounding box center [563, 333] width 151 height 13
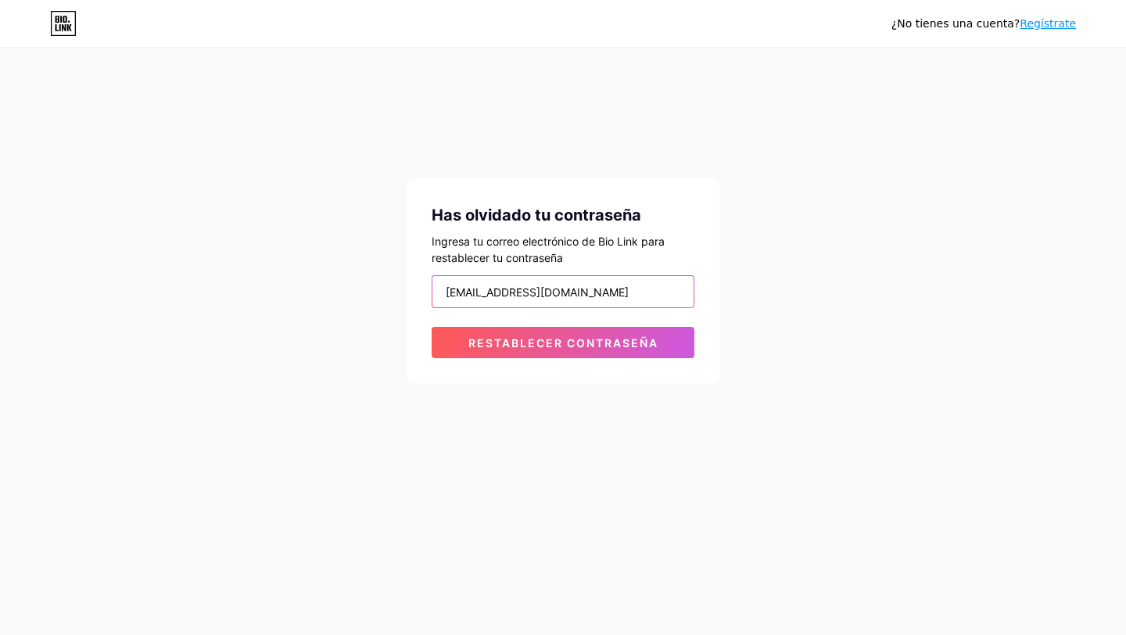
drag, startPoint x: 534, startPoint y: 292, endPoint x: 365, endPoint y: 283, distance: 169.2
click at [365, 283] on div "¿No tienes una cuenta? Regístrate Has olvidado tu contraseña Ingresa tu correo …" at bounding box center [563, 216] width 1126 height 433
type input "[PERSON_NAME][EMAIL_ADDRESS][DOMAIN_NAME]"
click at [432, 327] on button "Restablecer contraseña" at bounding box center [563, 342] width 263 height 31
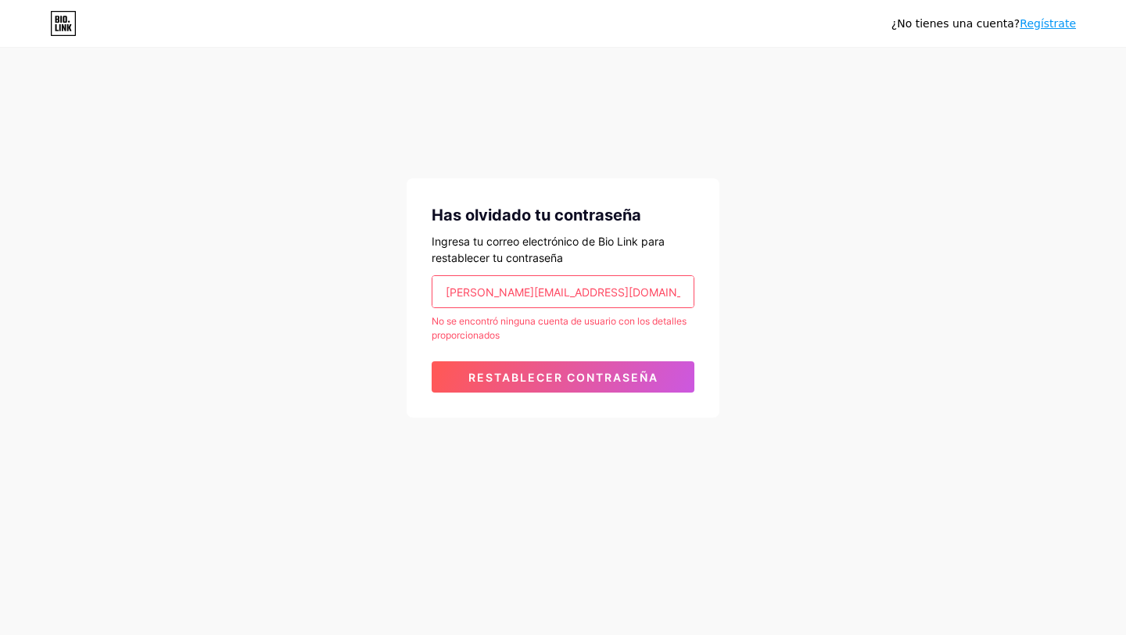
click at [516, 293] on input "[PERSON_NAME][EMAIL_ADDRESS][DOMAIN_NAME]" at bounding box center [563, 291] width 261 height 31
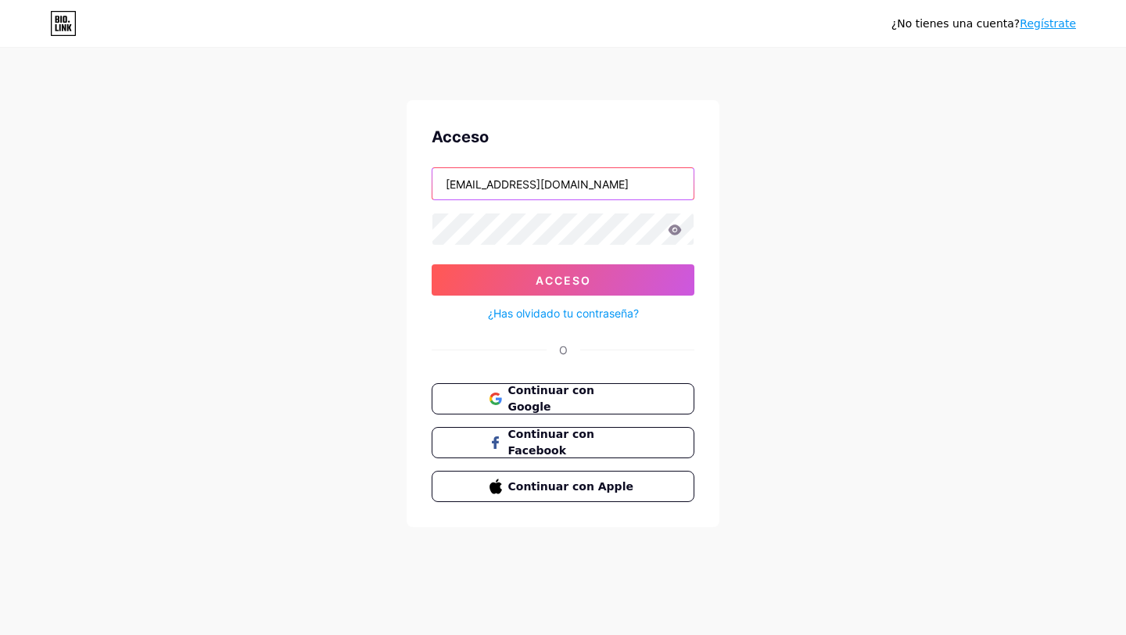
drag, startPoint x: 533, startPoint y: 182, endPoint x: 369, endPoint y: 181, distance: 164.3
click at [369, 181] on div "¿No tienes una cuenta? Regístrate Acceso [EMAIL_ADDRESS][DOMAIN_NAME] Acceso ¿H…" at bounding box center [563, 288] width 1126 height 577
click at [605, 185] on input "[PERSON_NAME][EMAIL_ADDRESS][DOMAIN_NAME]" at bounding box center [563, 183] width 261 height 31
type input "[EMAIL_ADDRESS][PERSON_NAME][DOMAIN_NAME]"
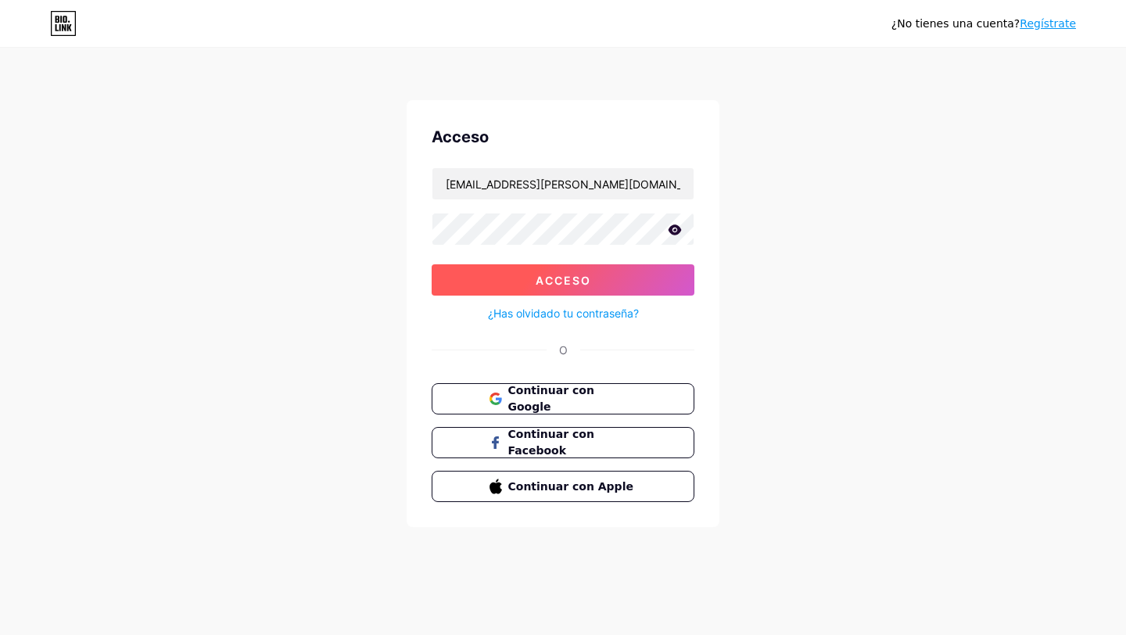
click at [574, 280] on font "Acceso" at bounding box center [564, 280] width 56 height 13
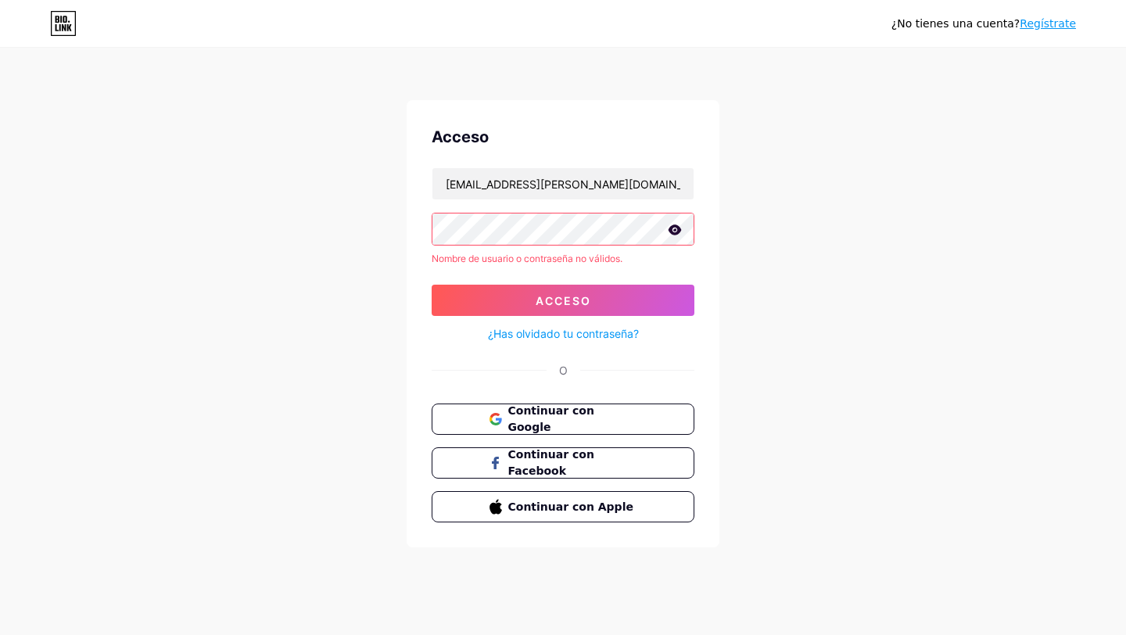
click at [312, 256] on div "¿No tienes una cuenta? Regístrate Acceso [EMAIL_ADDRESS][PERSON_NAME][DOMAIN_NA…" at bounding box center [563, 299] width 1126 height 598
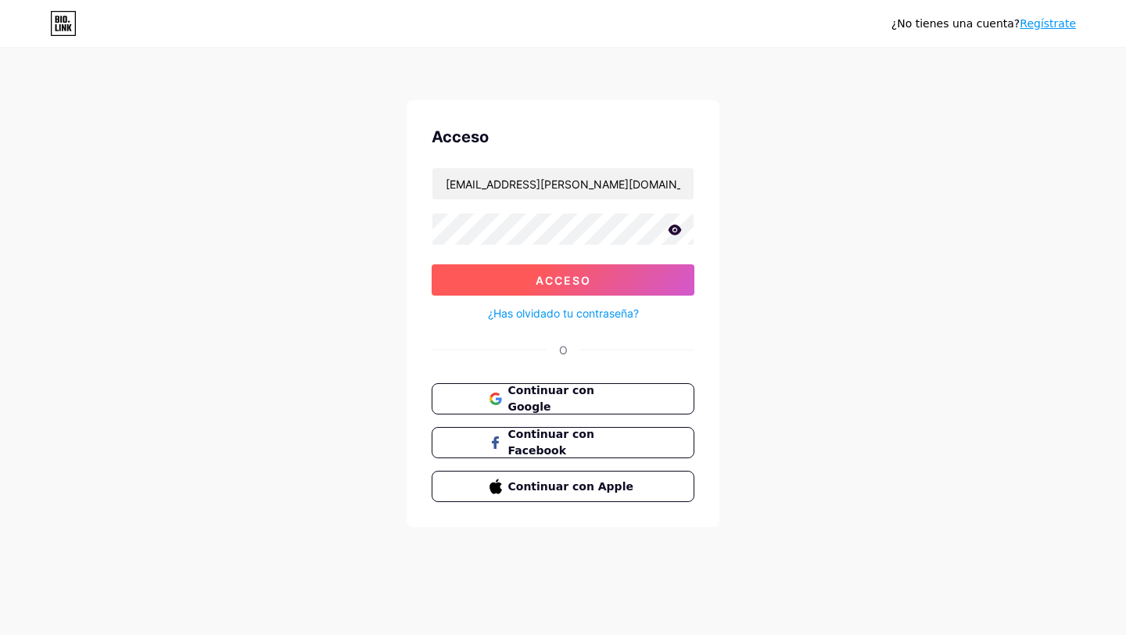
click at [494, 273] on button "Acceso" at bounding box center [563, 279] width 263 height 31
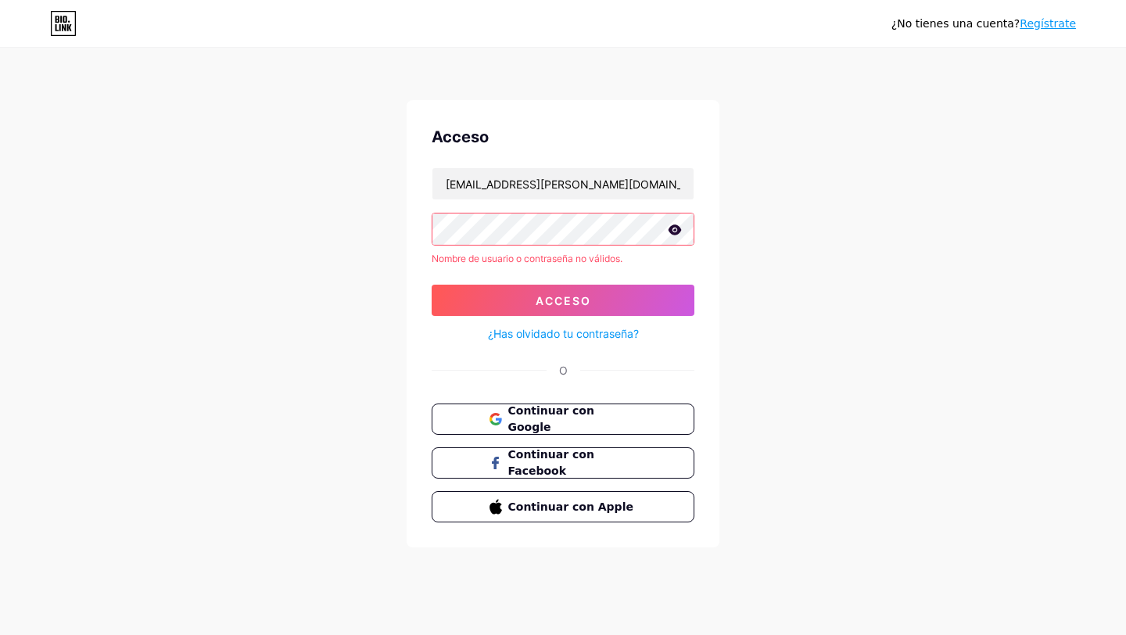
click at [526, 338] on font "¿Has olvidado tu contraseña?" at bounding box center [563, 333] width 151 height 13
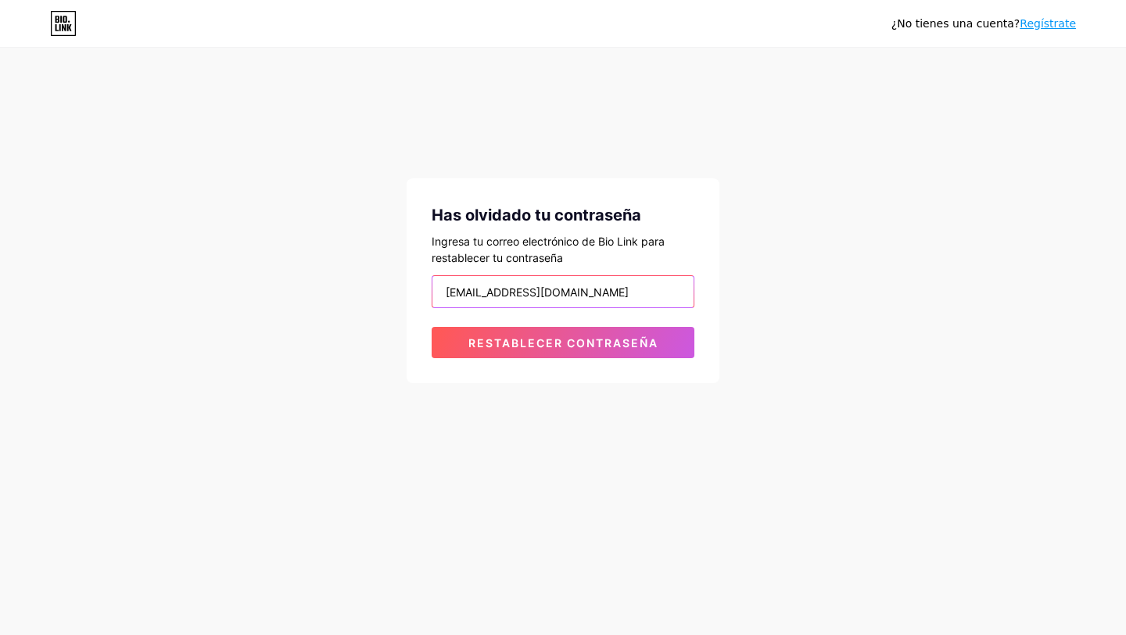
drag, startPoint x: 630, startPoint y: 285, endPoint x: 302, endPoint y: 281, distance: 328.5
click at [302, 281] on div "¿No tienes una cuenta? Regístrate Has olvidado tu contraseña Ingresa tu correo …" at bounding box center [563, 216] width 1126 height 433
click at [544, 293] on input "[EMAIL_ADDRESS][DOMAIN_NAME]" at bounding box center [563, 291] width 261 height 31
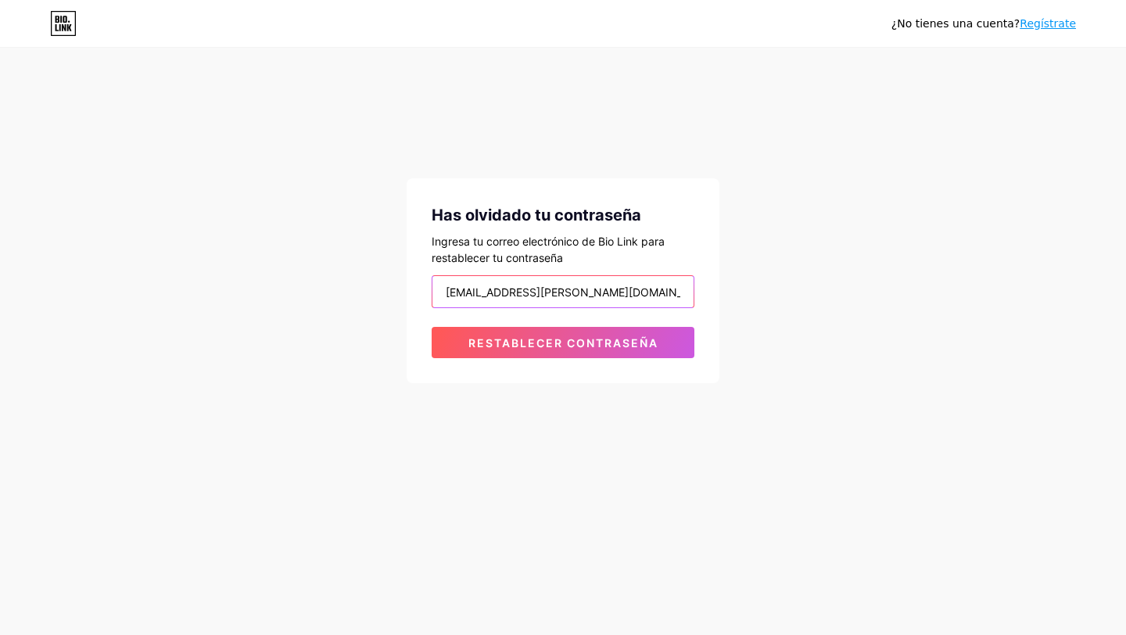
type input "[EMAIL_ADDRESS][PERSON_NAME][DOMAIN_NAME]"
click at [432, 327] on button "Restablecer contraseña" at bounding box center [563, 342] width 263 height 31
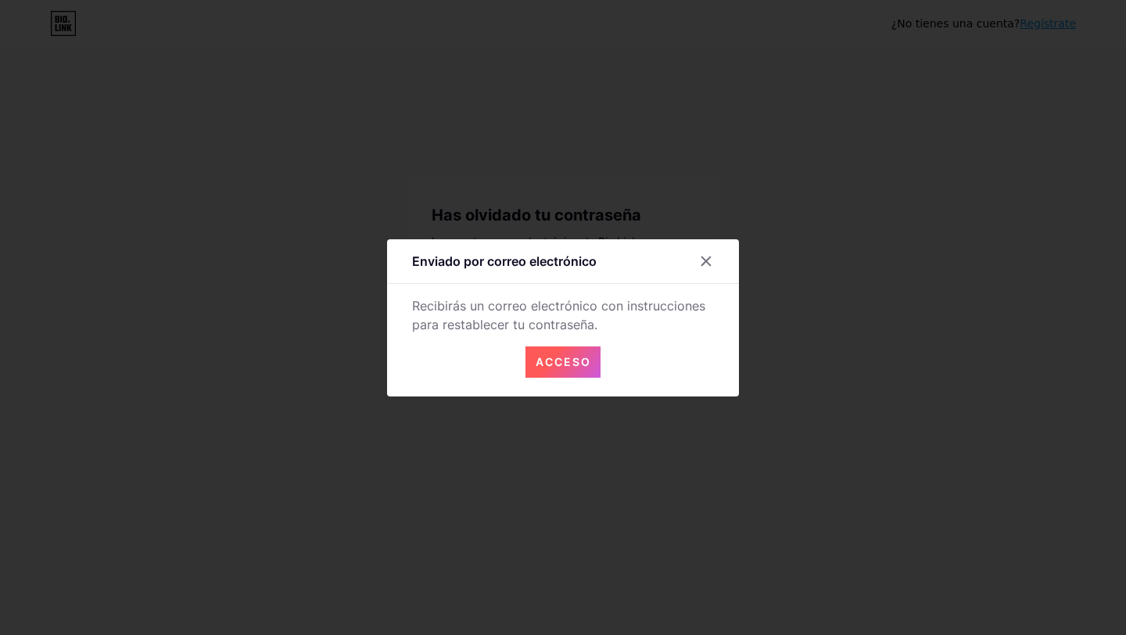
click at [588, 365] on font "Acceso" at bounding box center [564, 361] width 56 height 13
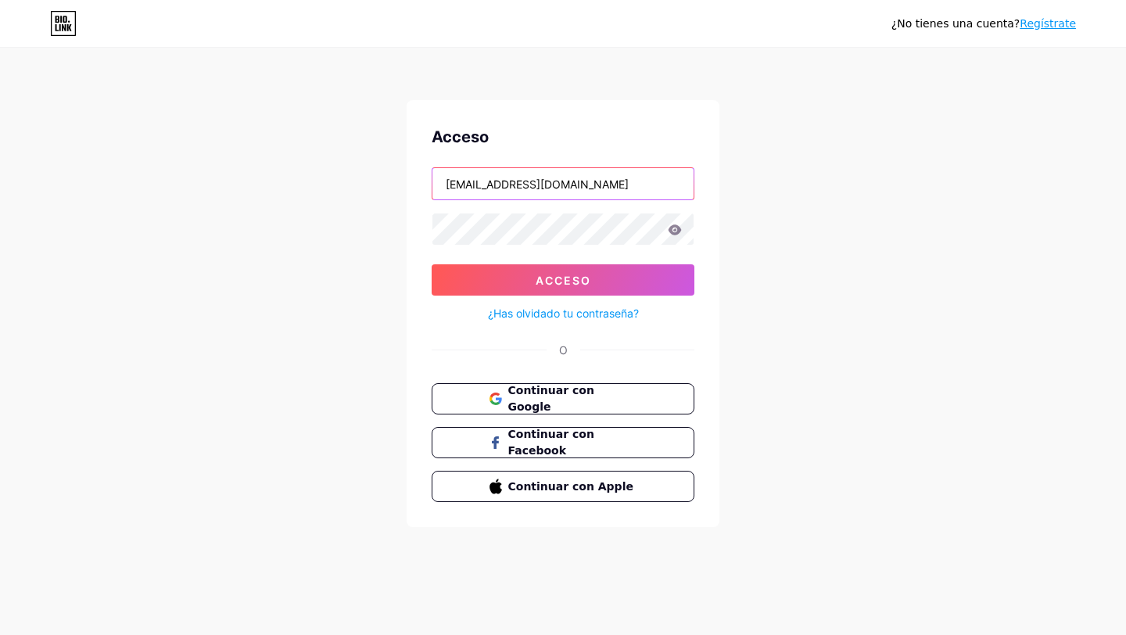
click at [563, 173] on input "[EMAIL_ADDRESS][DOMAIN_NAME]" at bounding box center [563, 183] width 261 height 31
drag, startPoint x: 617, startPoint y: 185, endPoint x: 430, endPoint y: 189, distance: 187.0
click at [328, 203] on div "¿No tienes una cuenta? Regístrate Acceso [EMAIL_ADDRESS][DOMAIN_NAME] Acceso ¿H…" at bounding box center [563, 288] width 1126 height 577
drag, startPoint x: 515, startPoint y: 178, endPoint x: 566, endPoint y: 178, distance: 51.6
click at [566, 178] on input "[EMAIL_ADDRESS][DOMAIN_NAME]" at bounding box center [563, 183] width 261 height 31
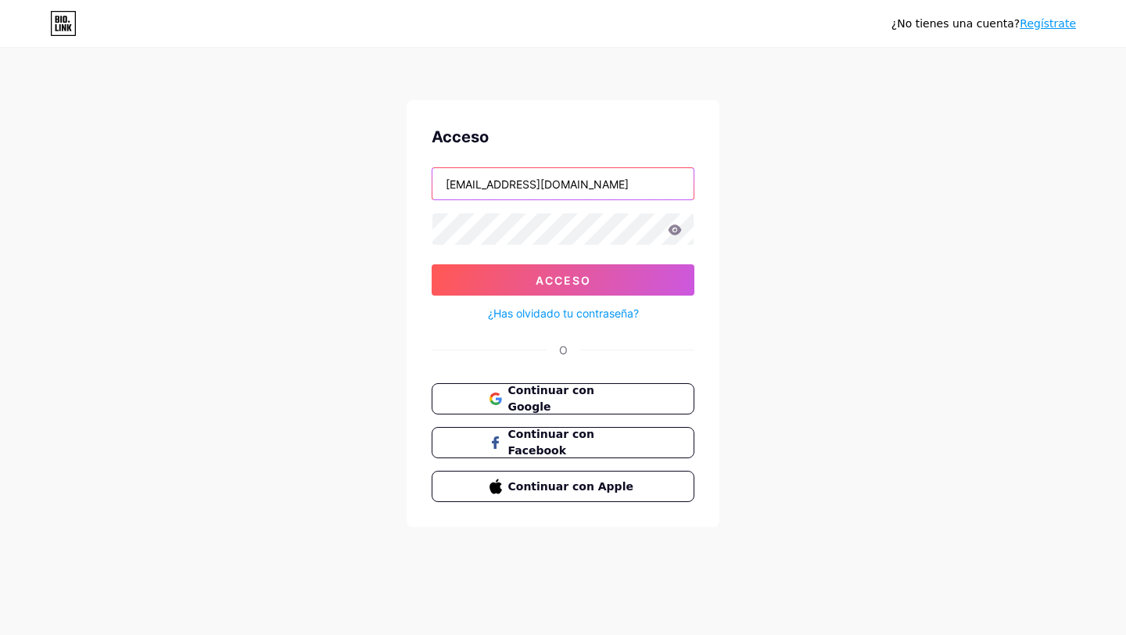
drag, startPoint x: 623, startPoint y: 184, endPoint x: 433, endPoint y: 160, distance: 192.3
click at [433, 160] on div "Acceso [EMAIL_ADDRESS][DOMAIN_NAME] Acceso ¿Has olvidado tu contraseña? O Conti…" at bounding box center [563, 313] width 313 height 427
type input "[EMAIL_ADDRESS][PERSON_NAME][DOMAIN_NAME]"
click at [432, 264] on button "Acceso" at bounding box center [563, 279] width 263 height 31
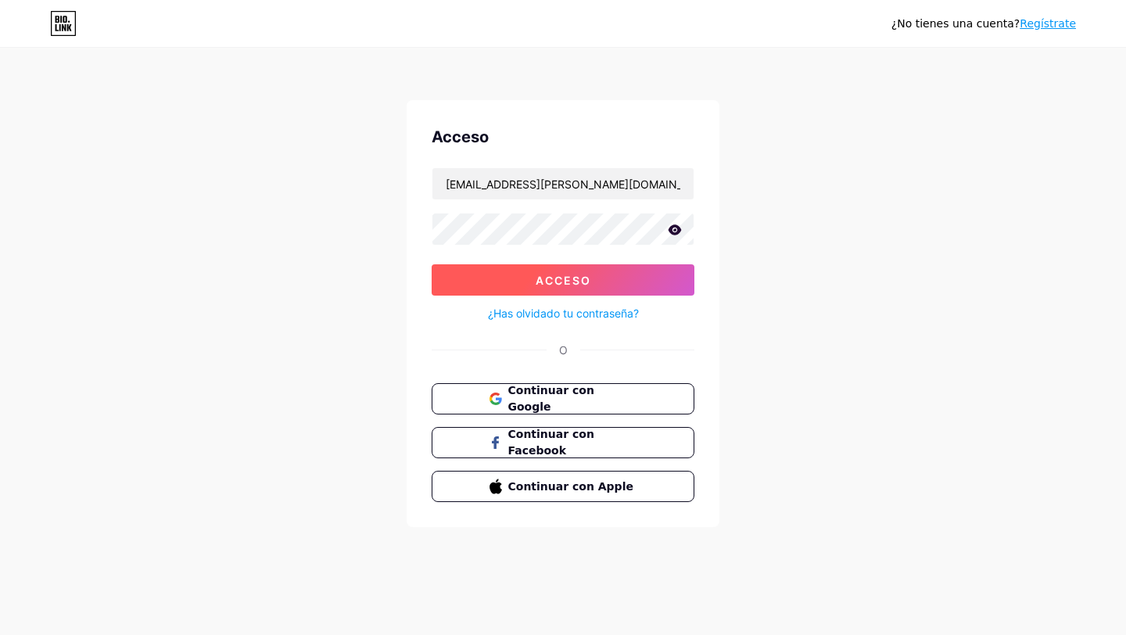
click at [571, 284] on font "Acceso" at bounding box center [564, 280] width 56 height 13
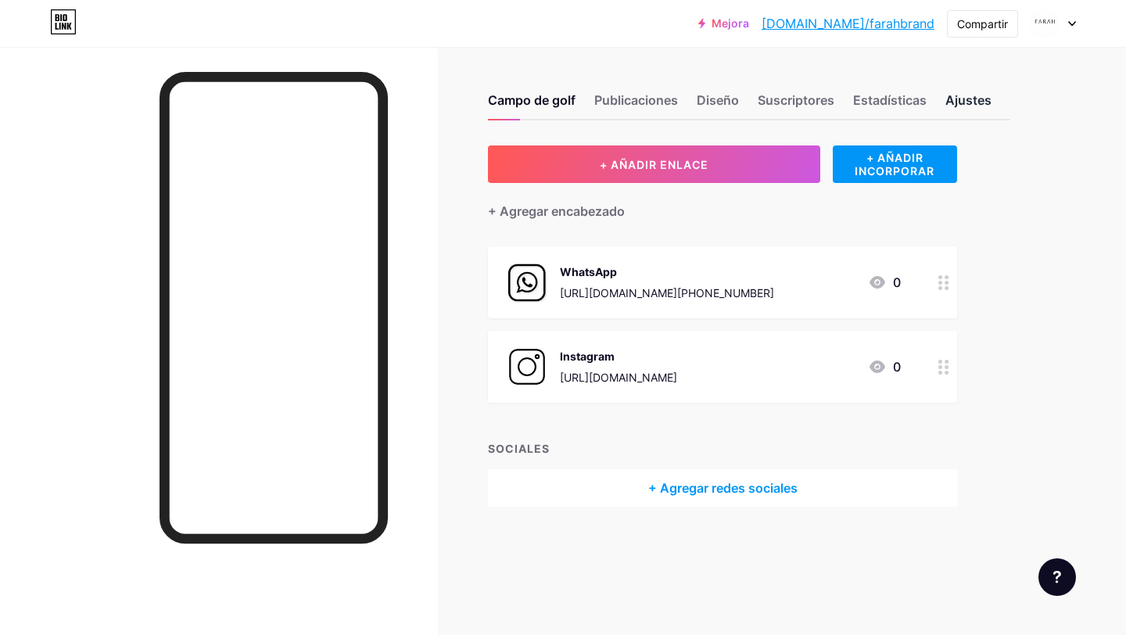
click at [959, 102] on font "Ajustes" at bounding box center [969, 100] width 46 height 16
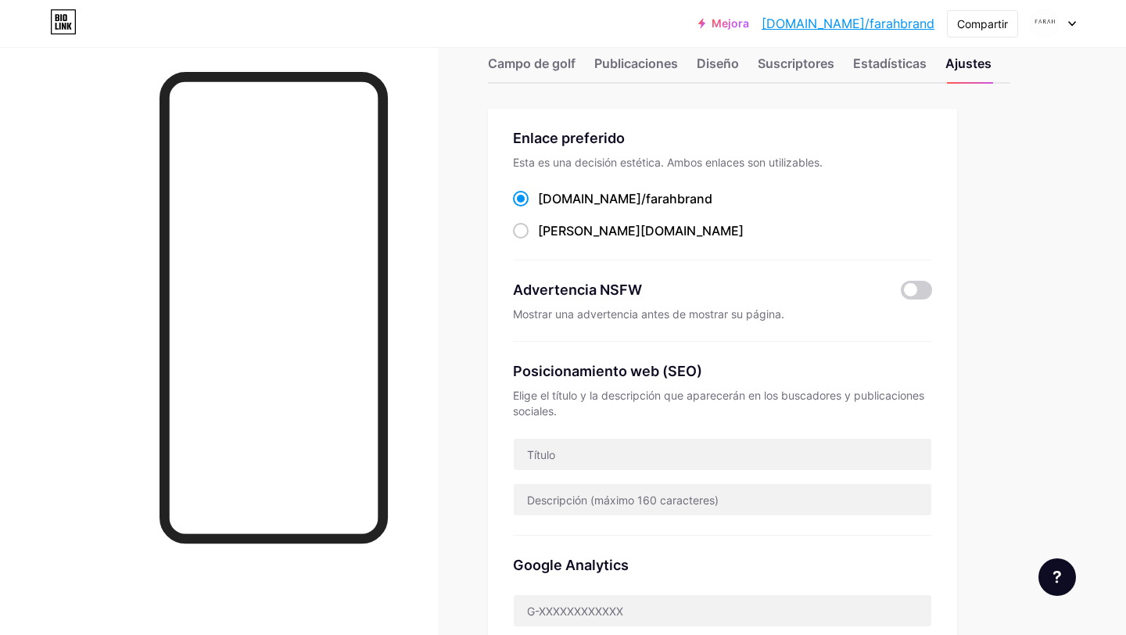
scroll to position [38, 0]
click at [524, 227] on span at bounding box center [521, 230] width 16 height 16
click at [538, 239] on input "[PERSON_NAME][DOMAIN_NAME] ​" at bounding box center [543, 244] width 10 height 10
radio input "true"
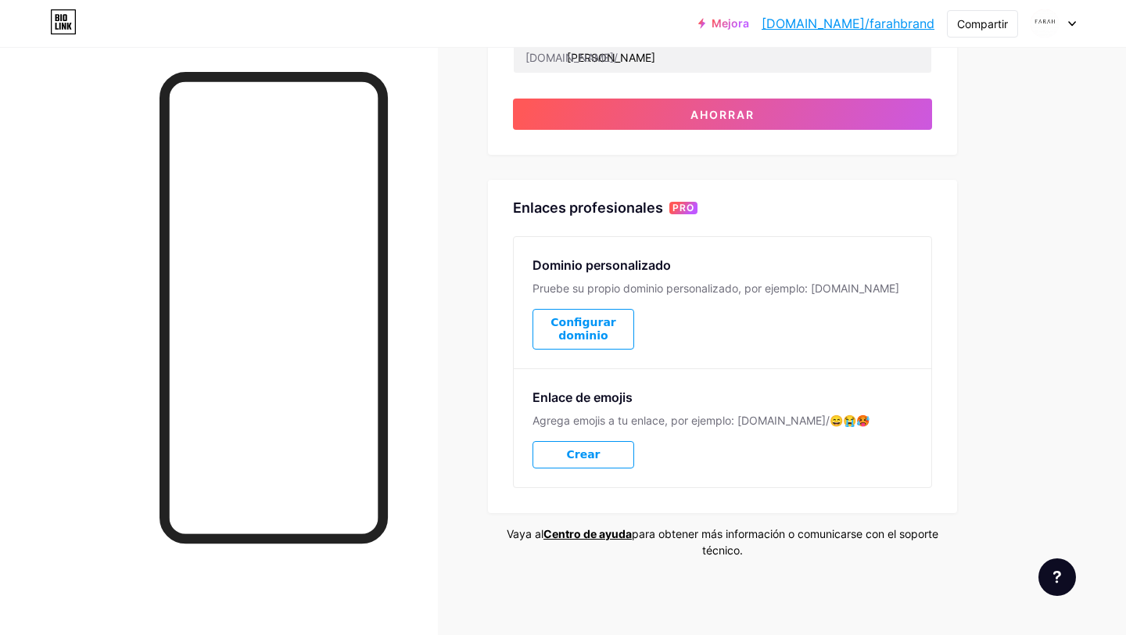
scroll to position [0, 0]
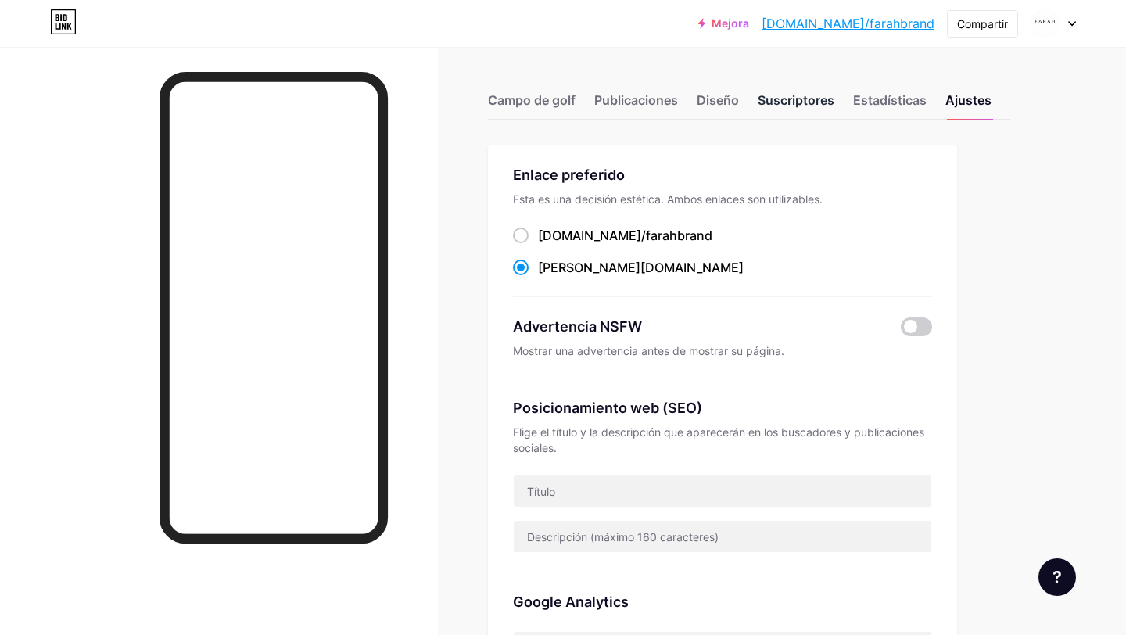
click at [804, 103] on font "Suscriptores" at bounding box center [796, 100] width 77 height 16
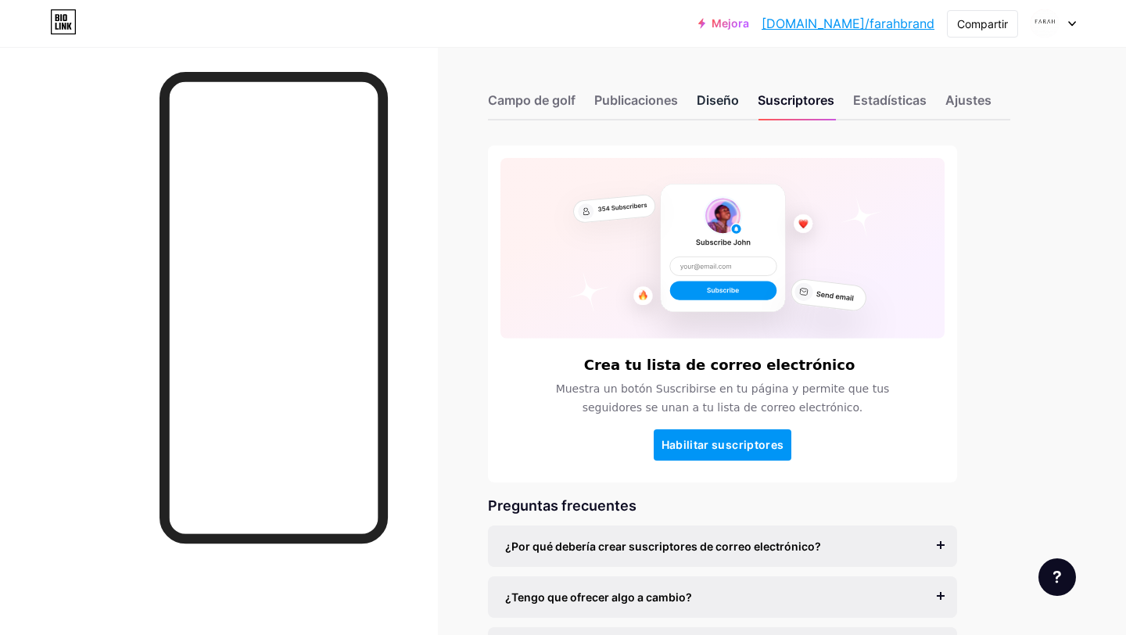
click at [730, 110] on div "Diseño" at bounding box center [718, 105] width 42 height 28
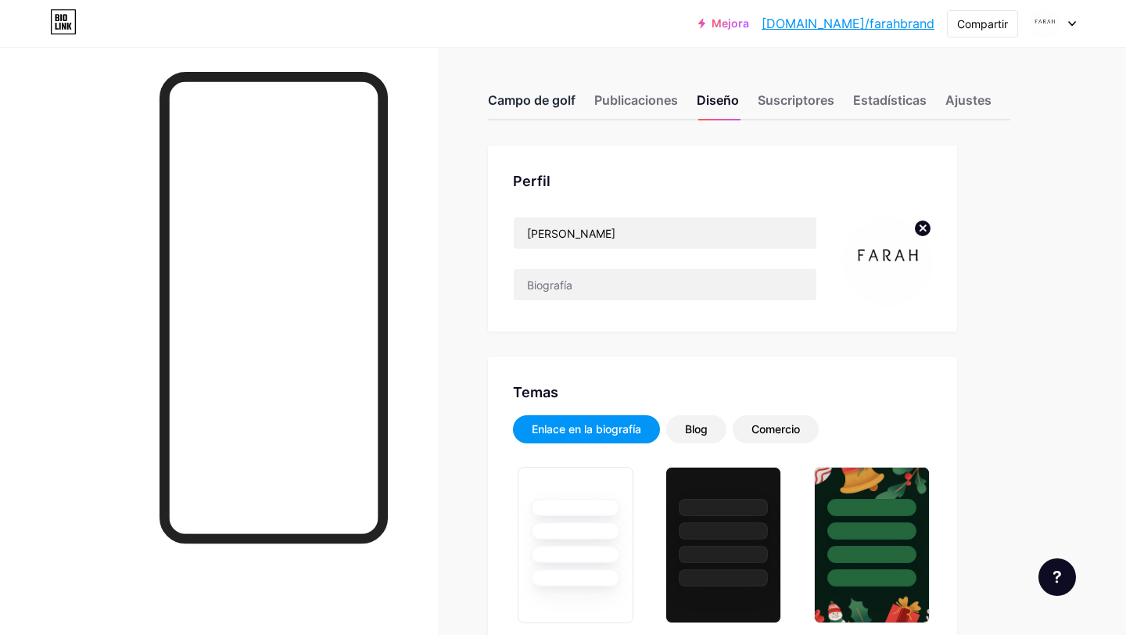
click at [540, 107] on font "Campo de golf" at bounding box center [532, 100] width 88 height 16
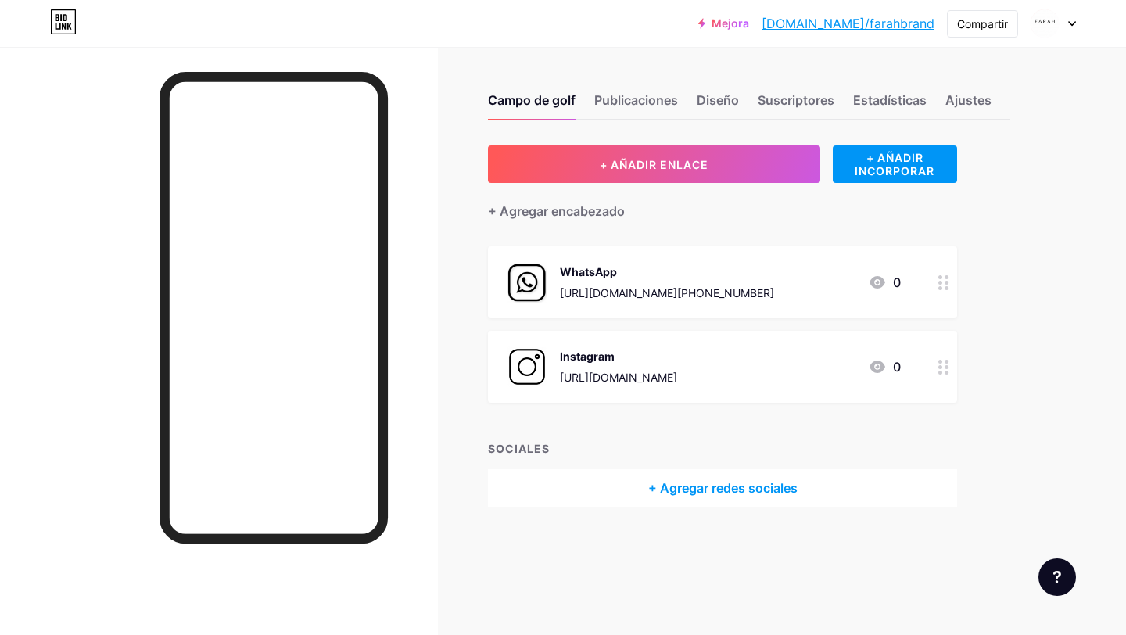
click at [936, 282] on div at bounding box center [944, 282] width 27 height 72
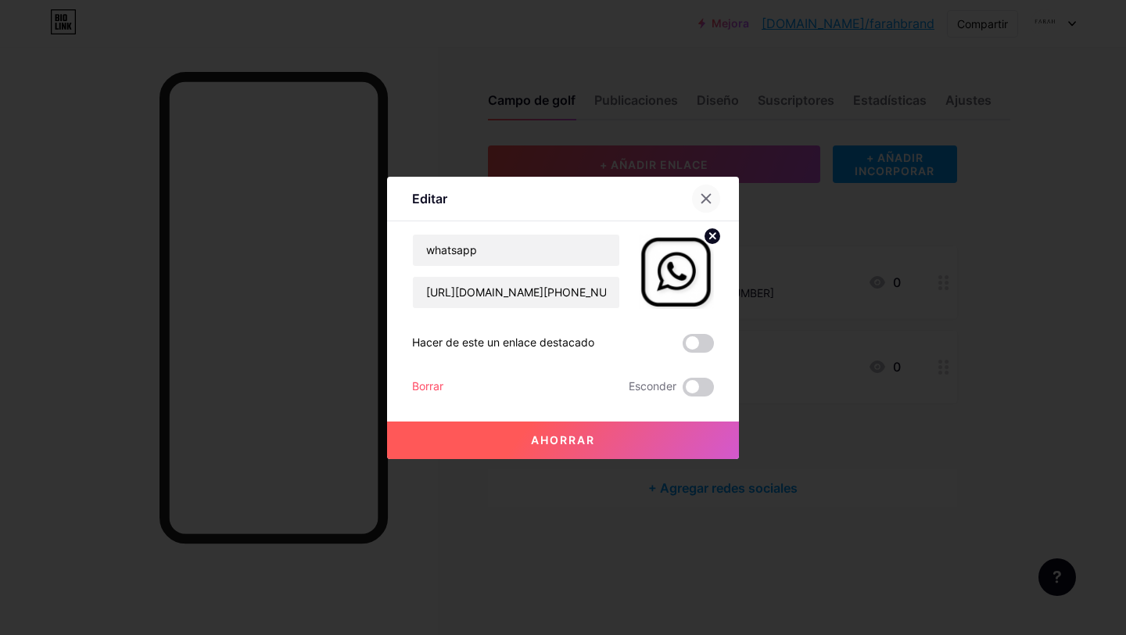
click at [703, 195] on icon at bounding box center [706, 198] width 9 height 9
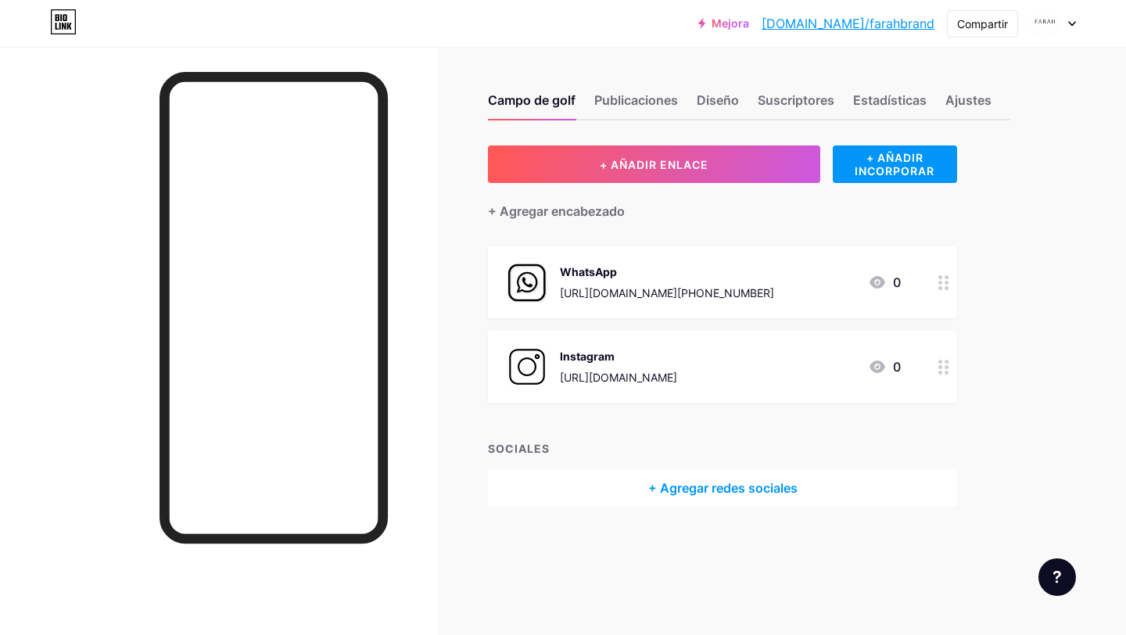
click at [654, 282] on div "WhatsApp [URL][DOMAIN_NAME][PHONE_NUMBER]" at bounding box center [667, 282] width 214 height 41
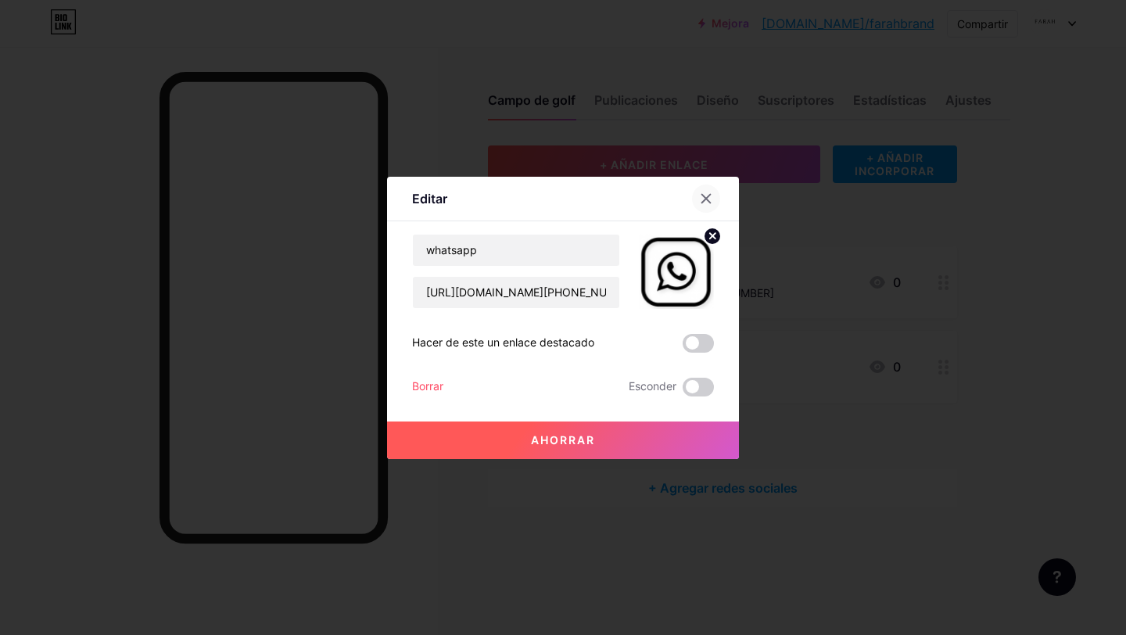
click at [702, 201] on icon at bounding box center [706, 198] width 13 height 13
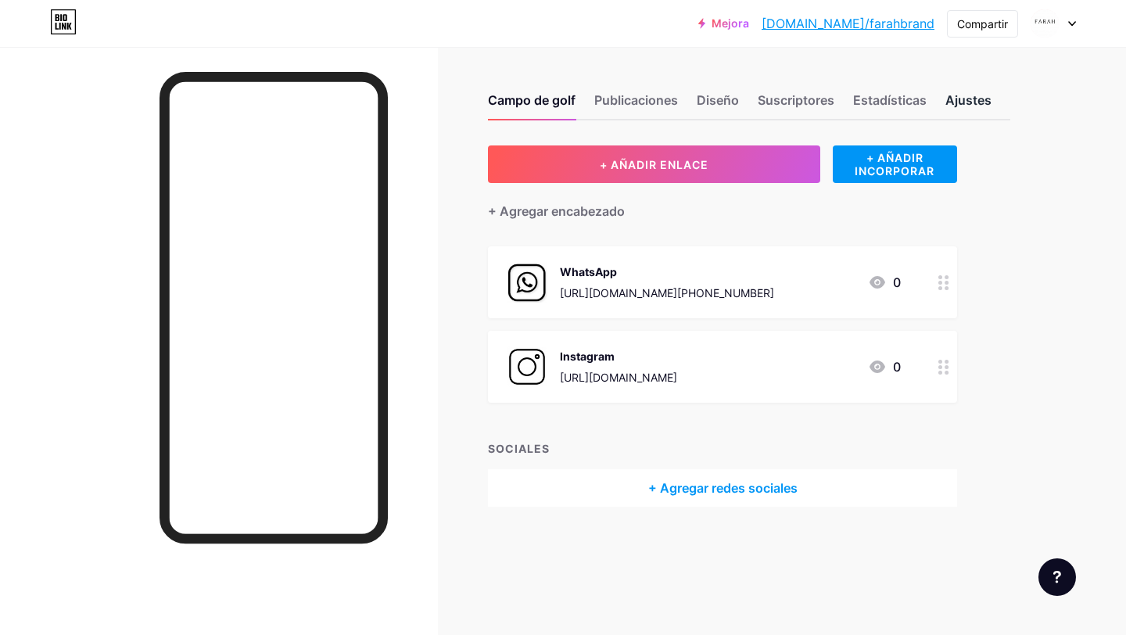
click at [981, 101] on font "Ajustes" at bounding box center [969, 100] width 46 height 16
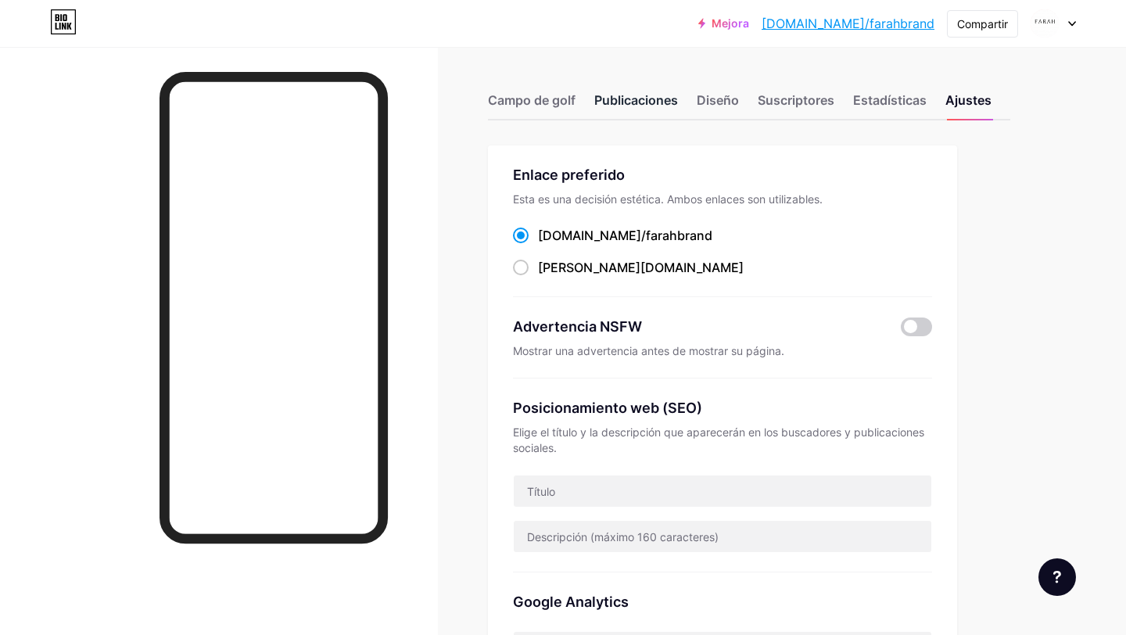
click at [628, 102] on font "Publicaciones" at bounding box center [636, 100] width 84 height 16
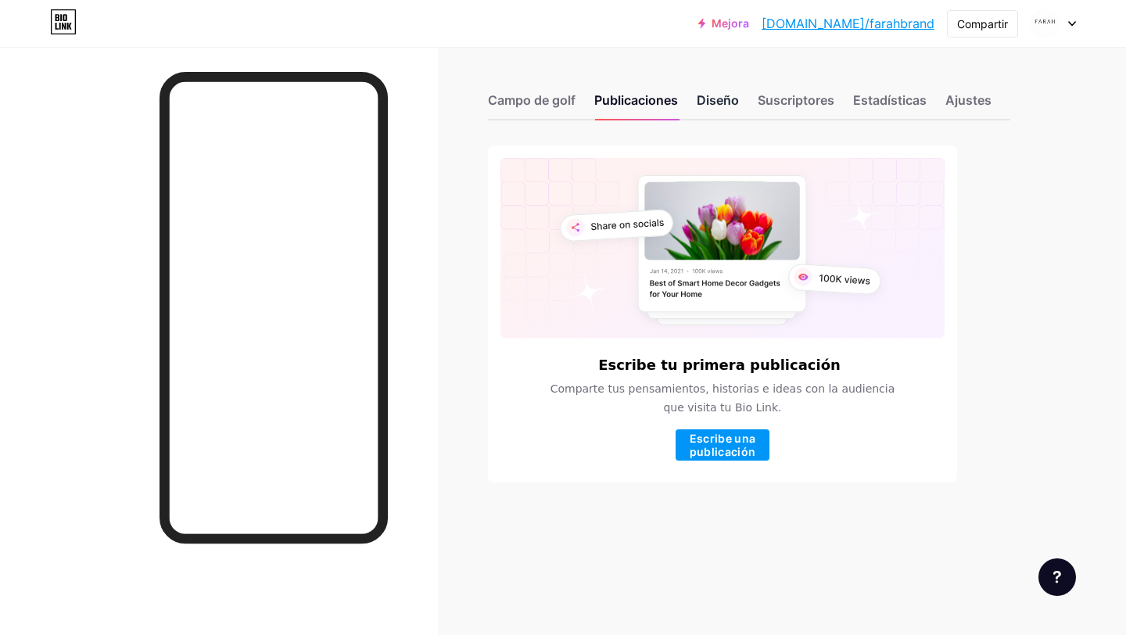
click at [713, 103] on font "Diseño" at bounding box center [718, 100] width 42 height 16
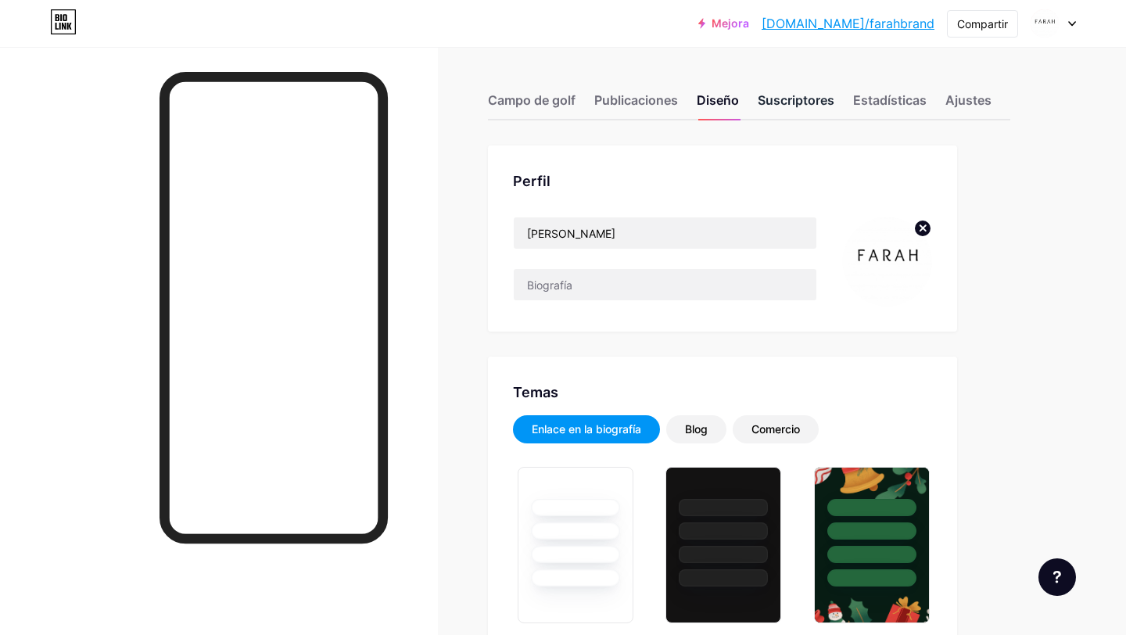
click at [771, 102] on font "Suscriptores" at bounding box center [796, 100] width 77 height 16
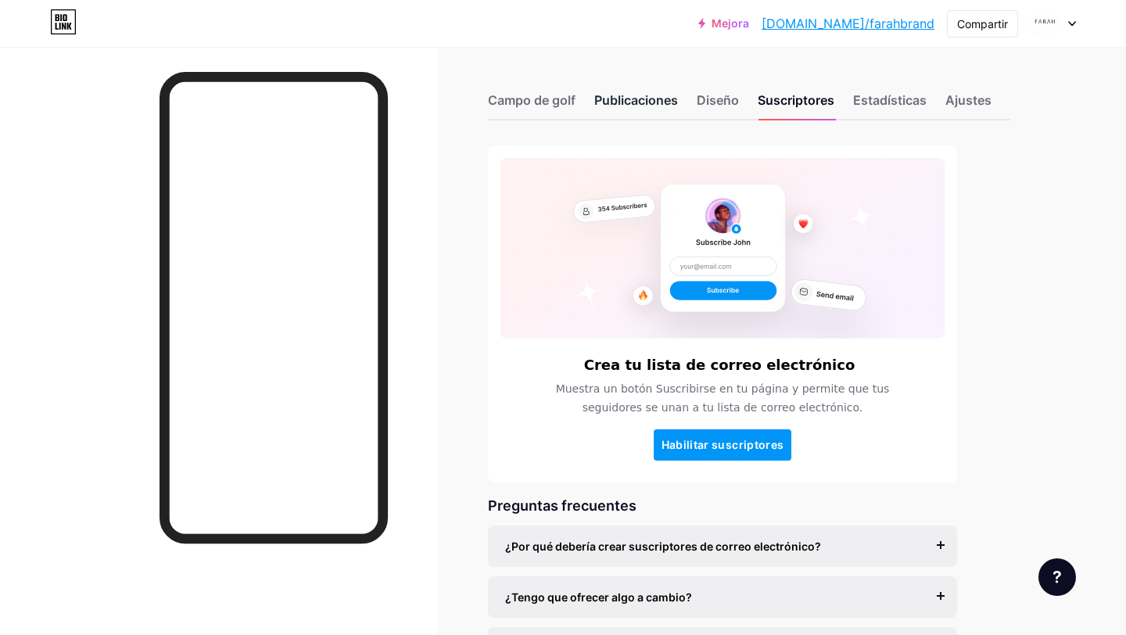
click at [616, 106] on font "Publicaciones" at bounding box center [636, 100] width 84 height 16
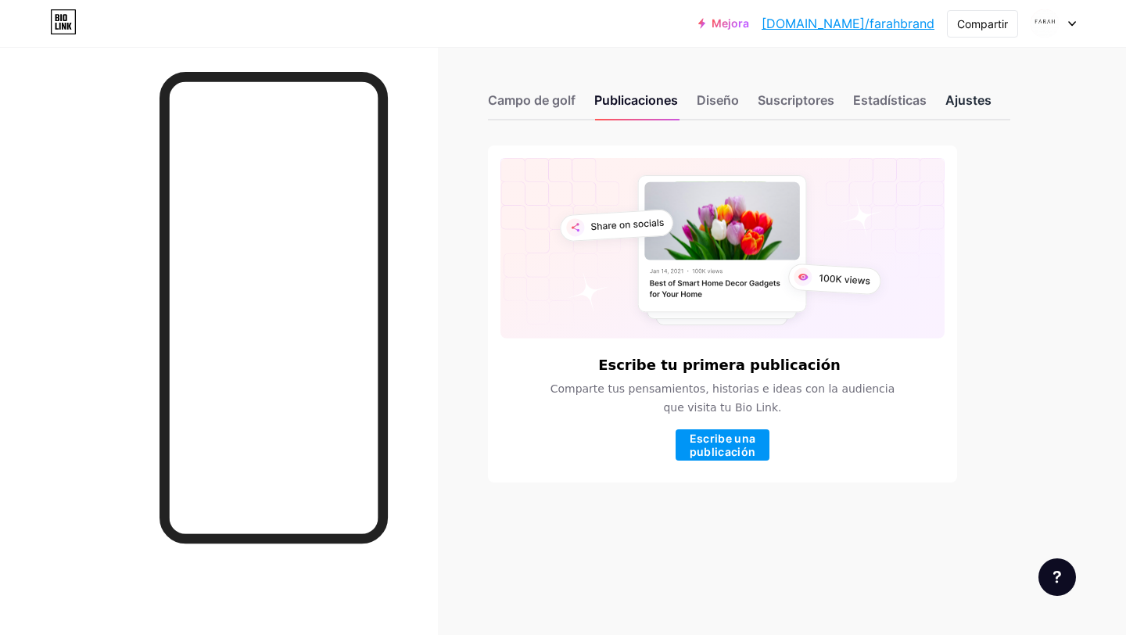
click at [954, 102] on font "Ajustes" at bounding box center [969, 100] width 46 height 16
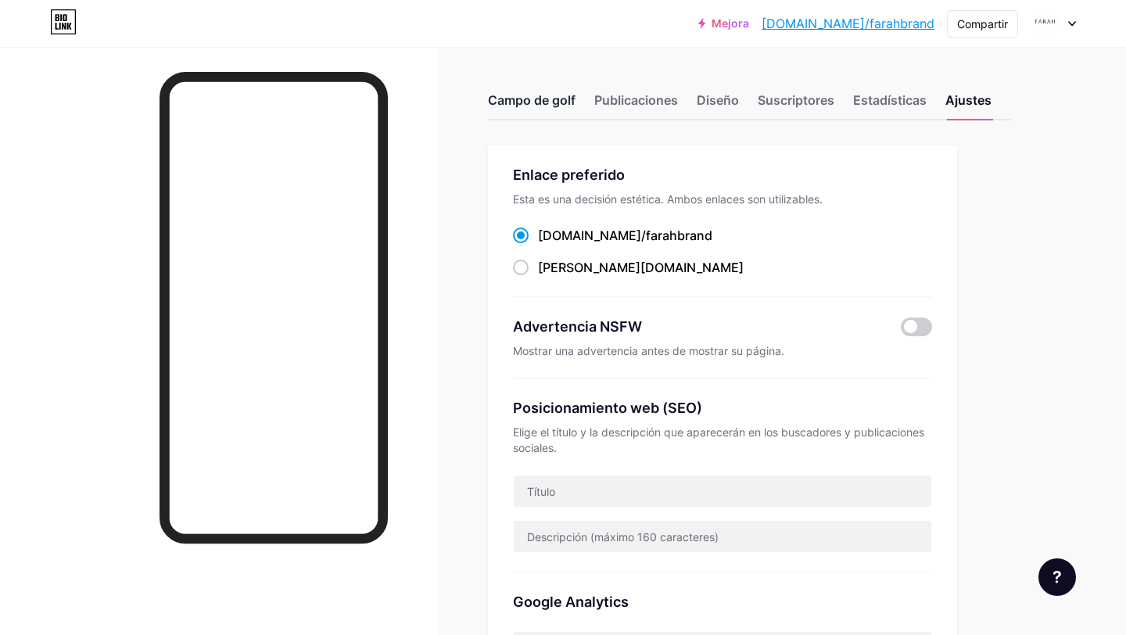
click at [529, 95] on font "Campo de golf" at bounding box center [532, 100] width 88 height 16
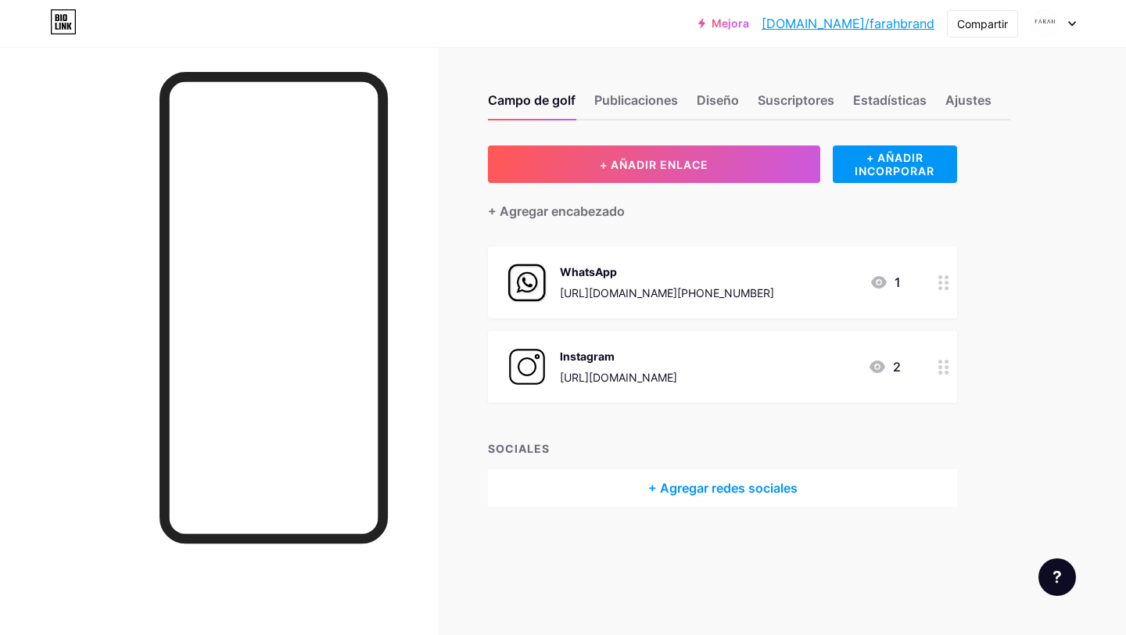
click at [944, 289] on div at bounding box center [944, 282] width 27 height 72
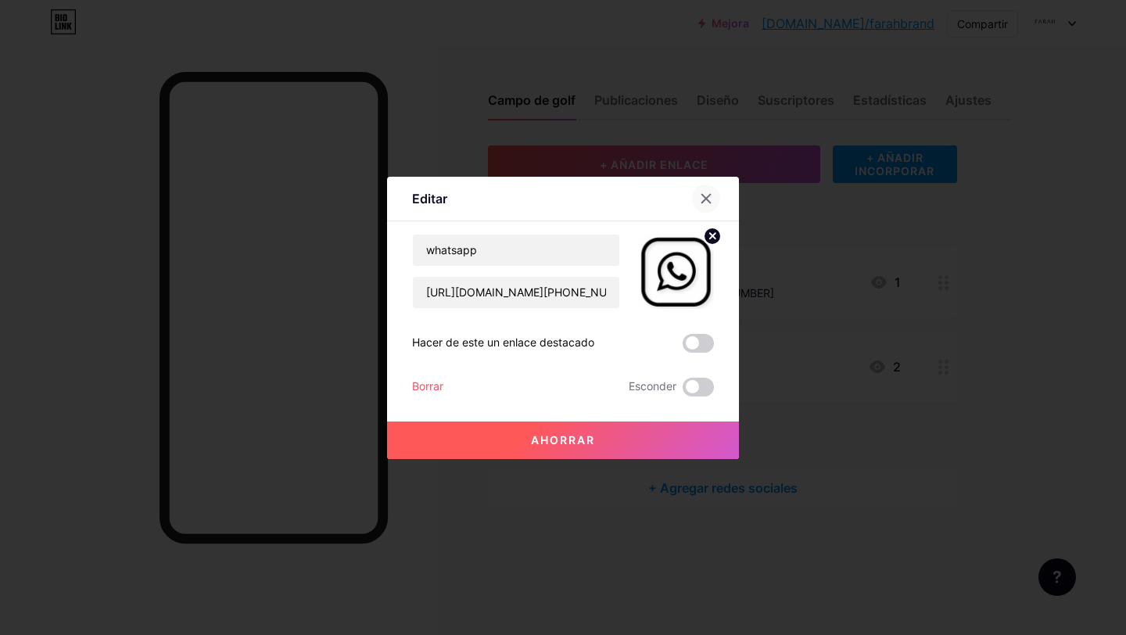
click at [702, 196] on icon at bounding box center [706, 198] width 13 height 13
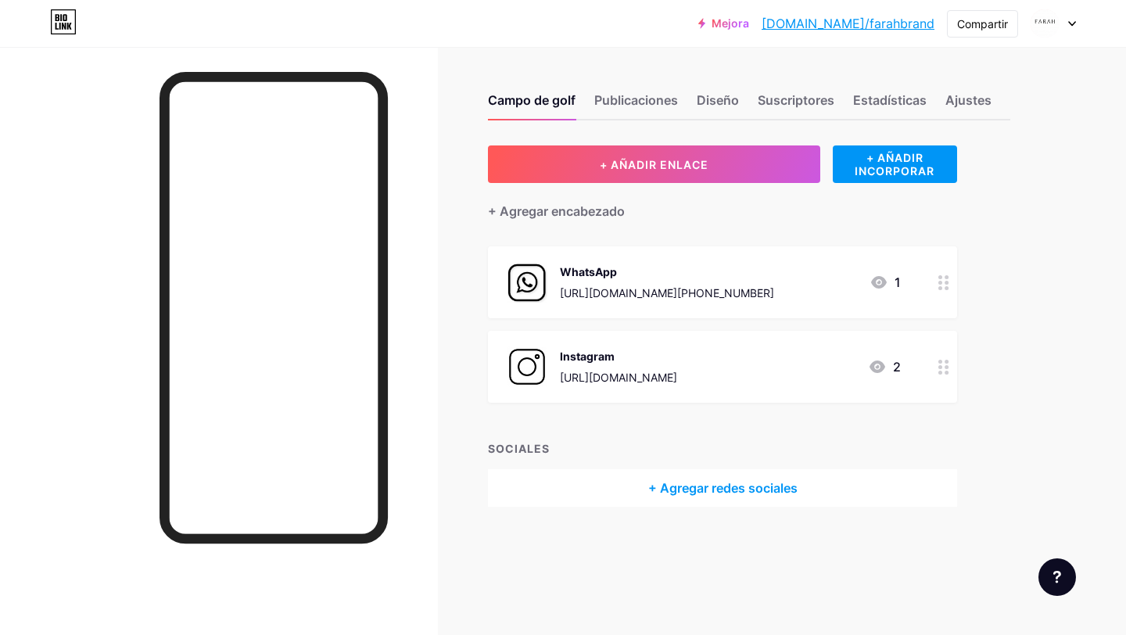
click at [538, 277] on img at bounding box center [527, 282] width 41 height 41
click at [708, 205] on div at bounding box center [706, 199] width 28 height 28
click at [774, 293] on font "[URL][DOMAIN_NAME][PHONE_NUMBER]" at bounding box center [667, 292] width 214 height 13
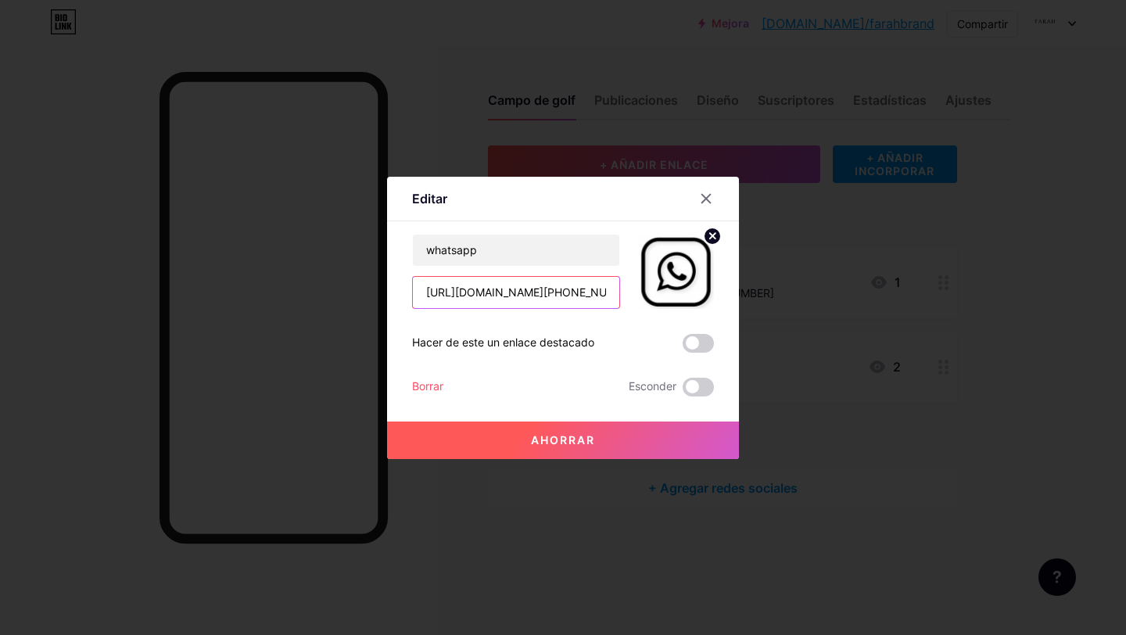
click at [543, 305] on input "[URL][DOMAIN_NAME][PHONE_NUMBER]" at bounding box center [516, 292] width 206 height 31
click at [570, 300] on input "[URL][DOMAIN_NAME][PHONE_NUMBER]" at bounding box center [516, 292] width 206 height 31
click at [590, 293] on input "[URL][DOMAIN_NAME][PHONE_NUMBER]" at bounding box center [516, 292] width 206 height 31
click at [712, 193] on icon at bounding box center [706, 198] width 13 height 13
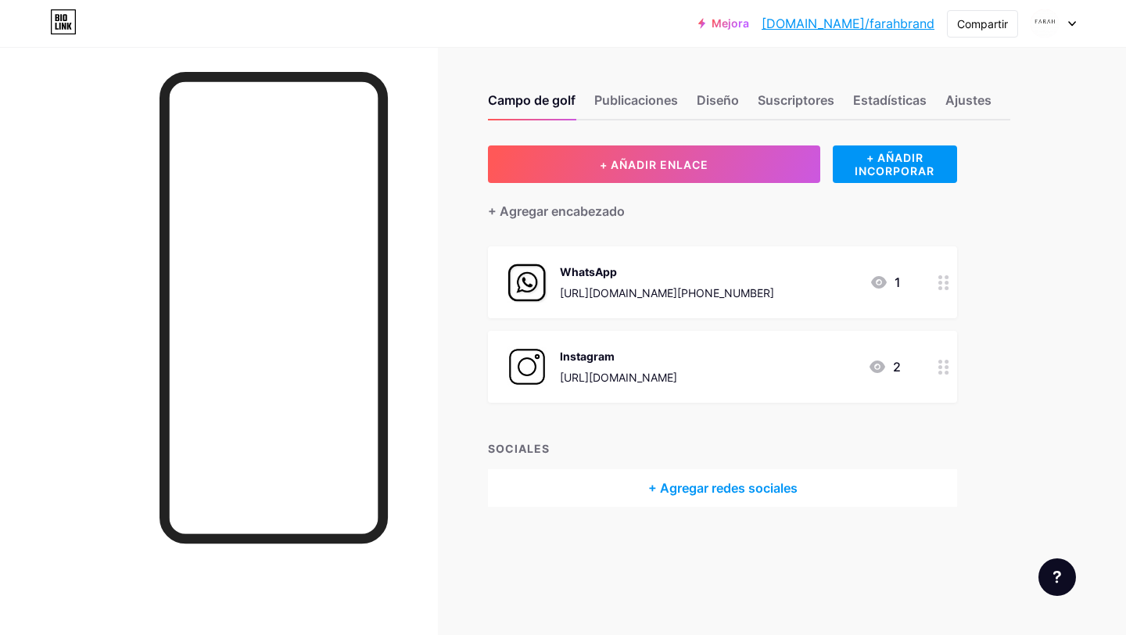
click at [1065, 23] on div at bounding box center [1053, 23] width 45 height 28
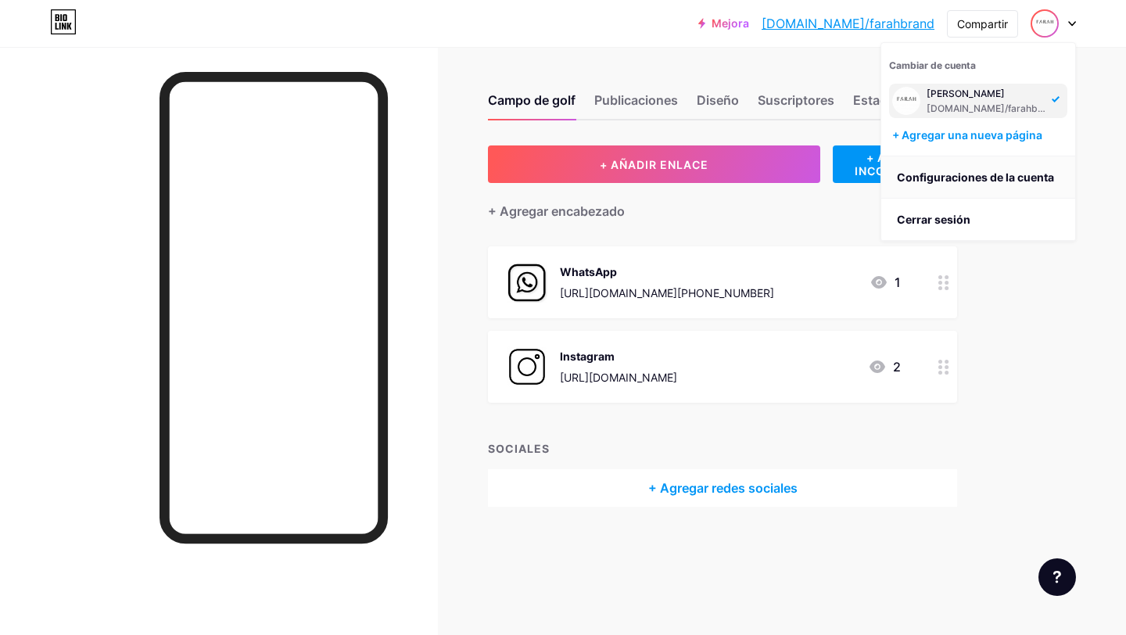
click at [977, 176] on font "Configuraciones de la cuenta" at bounding box center [975, 177] width 157 height 13
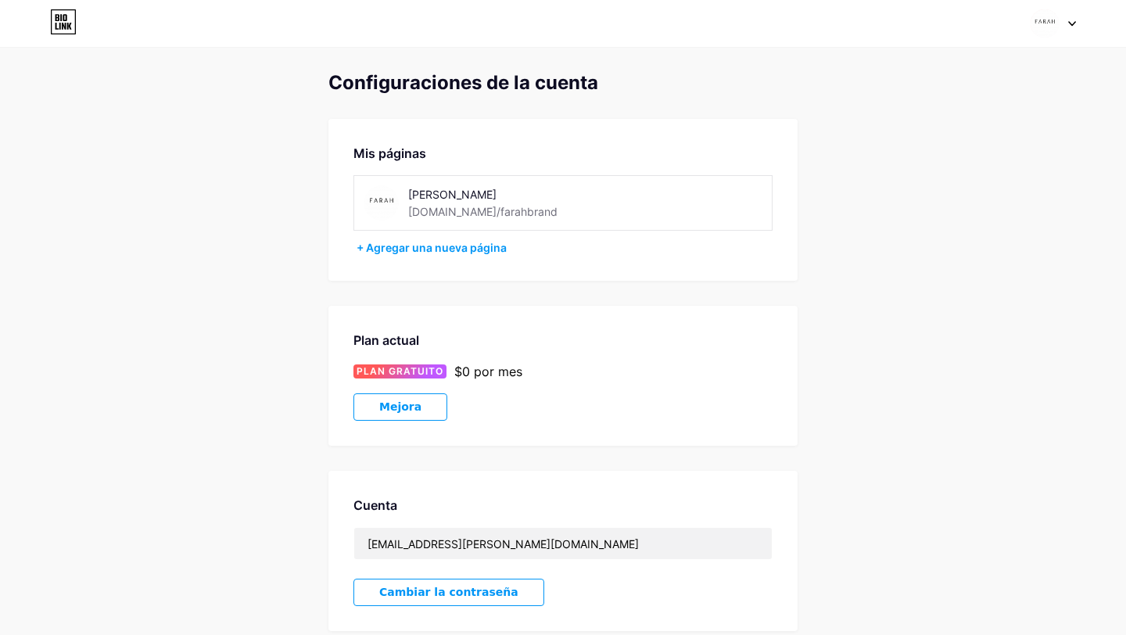
click at [1075, 24] on icon at bounding box center [1072, 23] width 8 height 5
click at [973, 167] on link "Panel" at bounding box center [979, 177] width 194 height 42
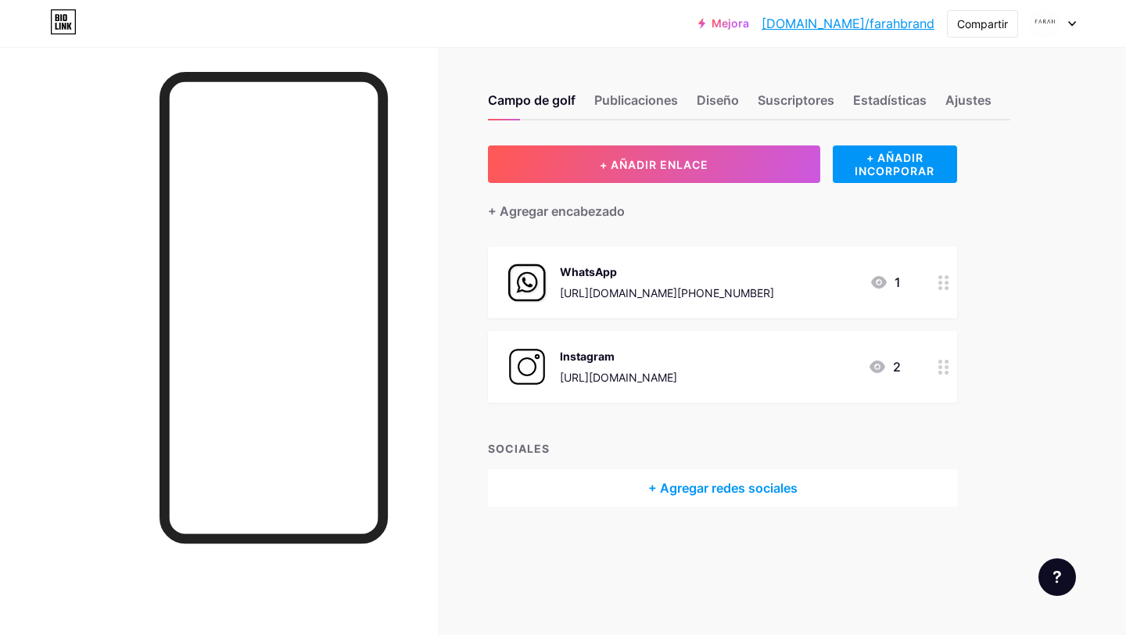
click at [939, 282] on icon at bounding box center [944, 282] width 11 height 15
click at [426, 201] on font "Editar" at bounding box center [429, 199] width 35 height 16
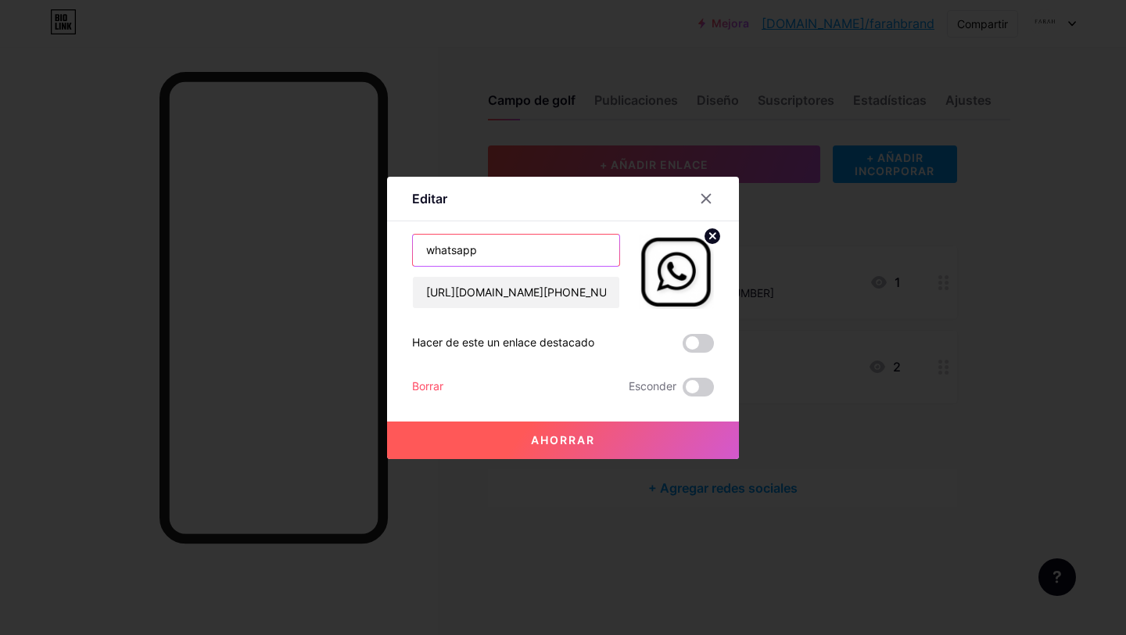
click at [489, 246] on input "whatsapp" at bounding box center [516, 250] width 206 height 31
click at [542, 291] on input "[URL][DOMAIN_NAME][PHONE_NUMBER]" at bounding box center [516, 292] width 206 height 31
click at [522, 336] on font "Hacer de este un enlace destacado" at bounding box center [503, 342] width 182 height 13
click at [706, 202] on icon at bounding box center [706, 198] width 13 height 13
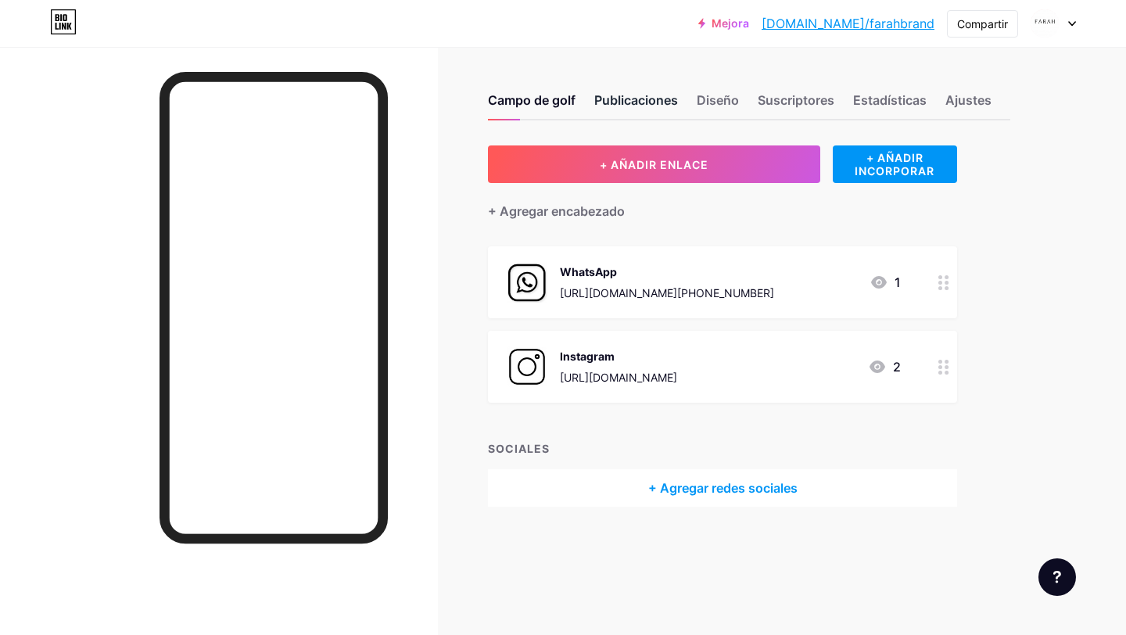
click at [630, 100] on font "Publicaciones" at bounding box center [636, 100] width 84 height 16
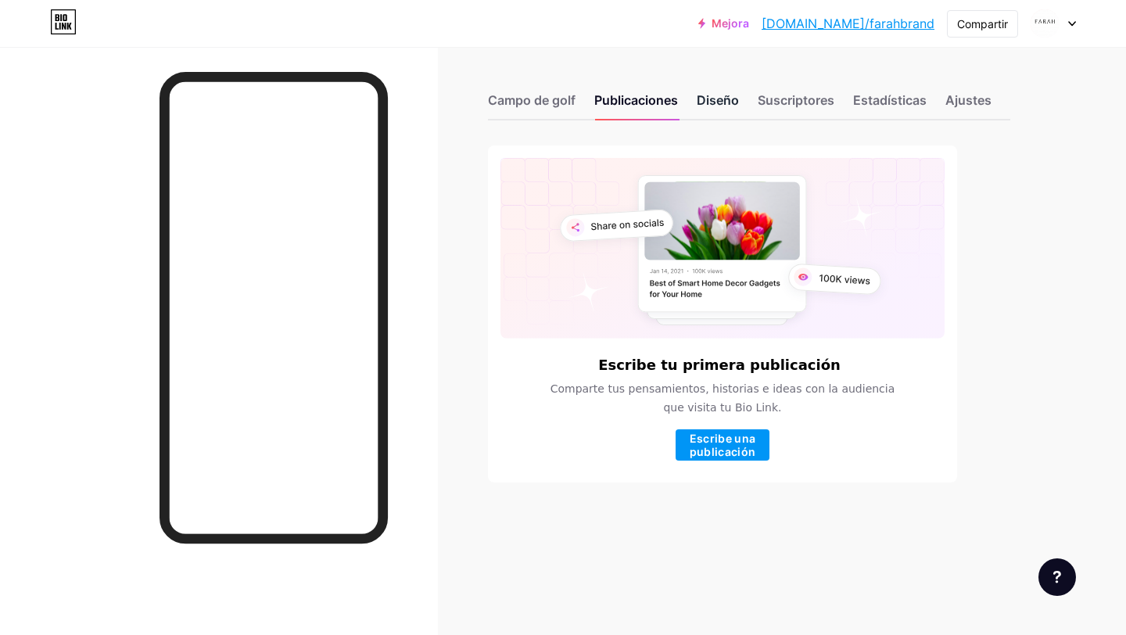
click at [715, 102] on font "Diseño" at bounding box center [718, 100] width 42 height 16
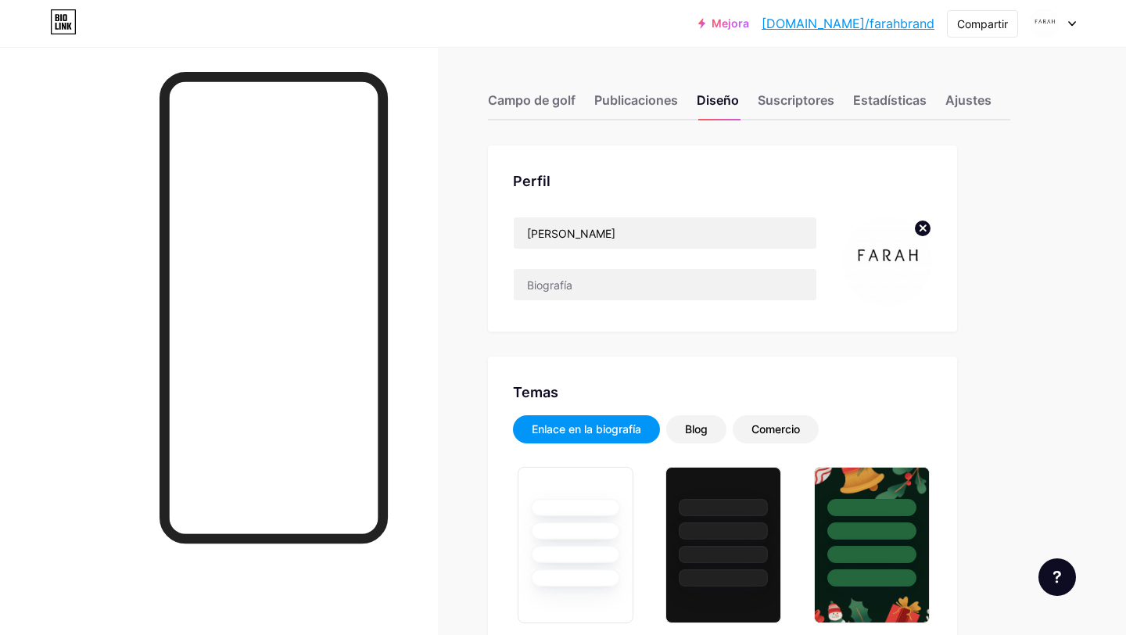
click at [874, 257] on img at bounding box center [887, 262] width 90 height 90
click at [899, 253] on img at bounding box center [887, 262] width 90 height 90
click at [882, 250] on img at bounding box center [887, 262] width 90 height 90
click at [779, 105] on font "Suscriptores" at bounding box center [796, 100] width 77 height 16
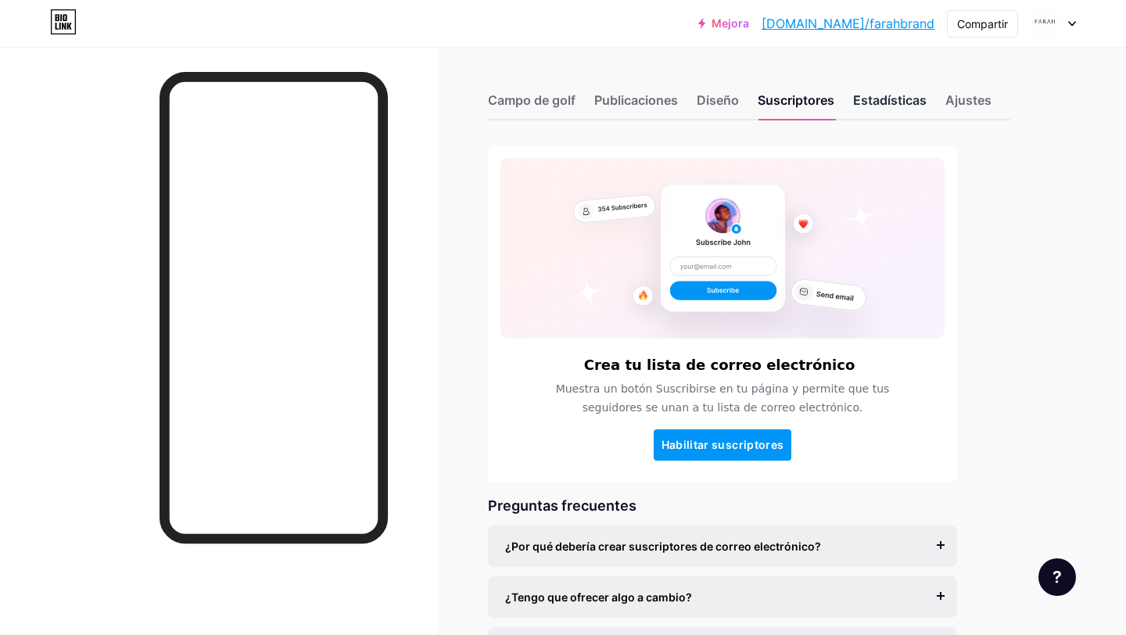
click at [882, 97] on font "Estadísticas" at bounding box center [890, 100] width 74 height 16
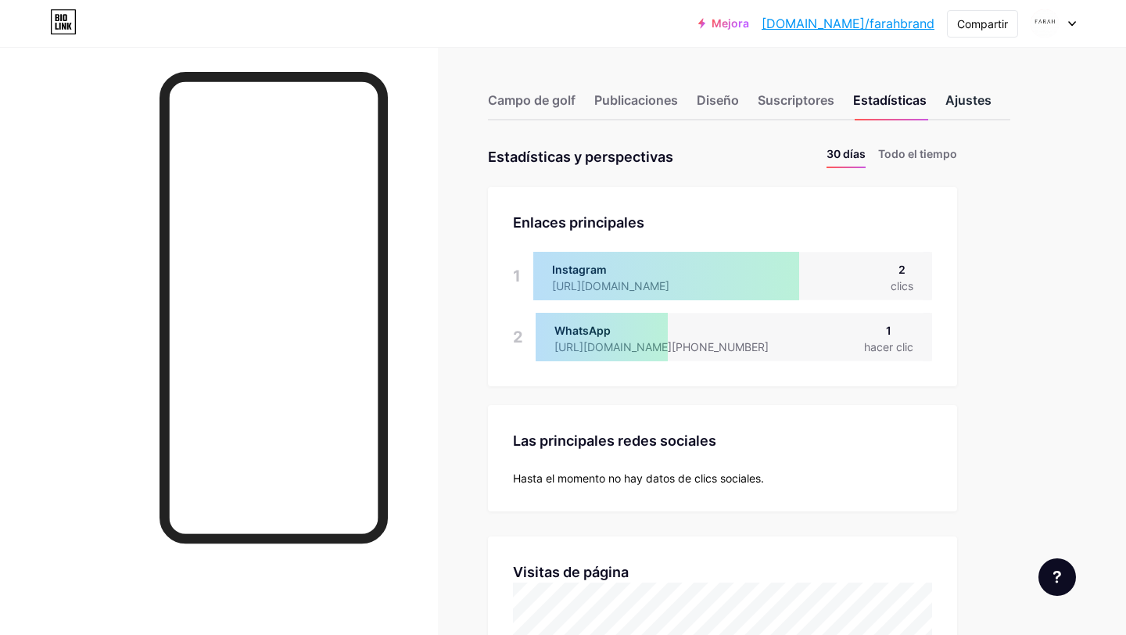
click at [961, 102] on font "Ajustes" at bounding box center [969, 100] width 46 height 16
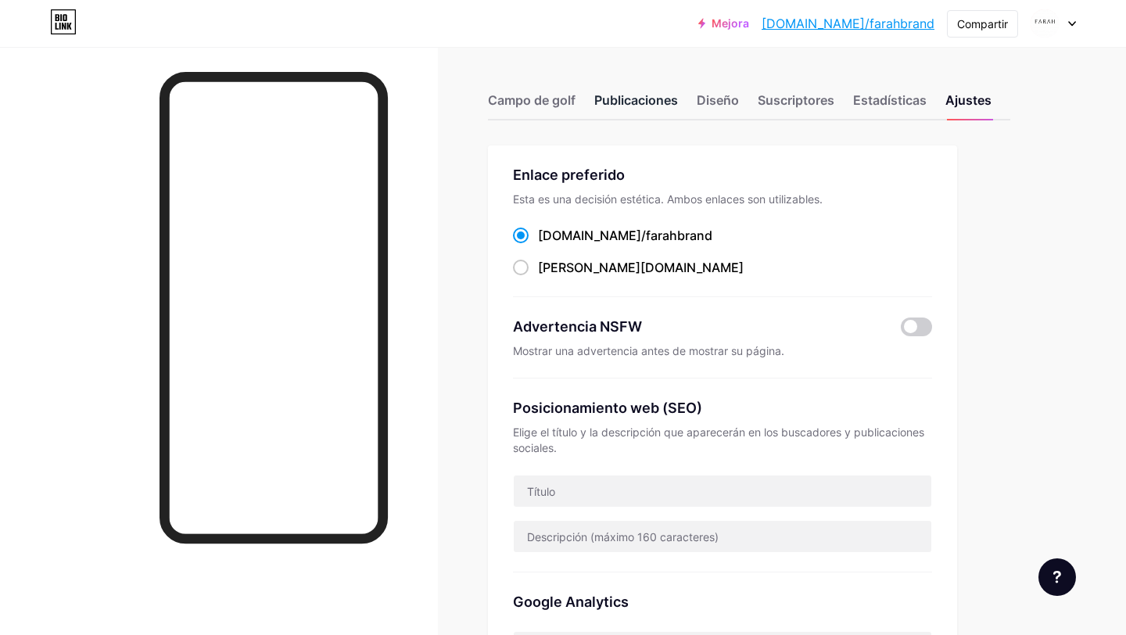
click at [659, 107] on font "Publicaciones" at bounding box center [636, 100] width 84 height 16
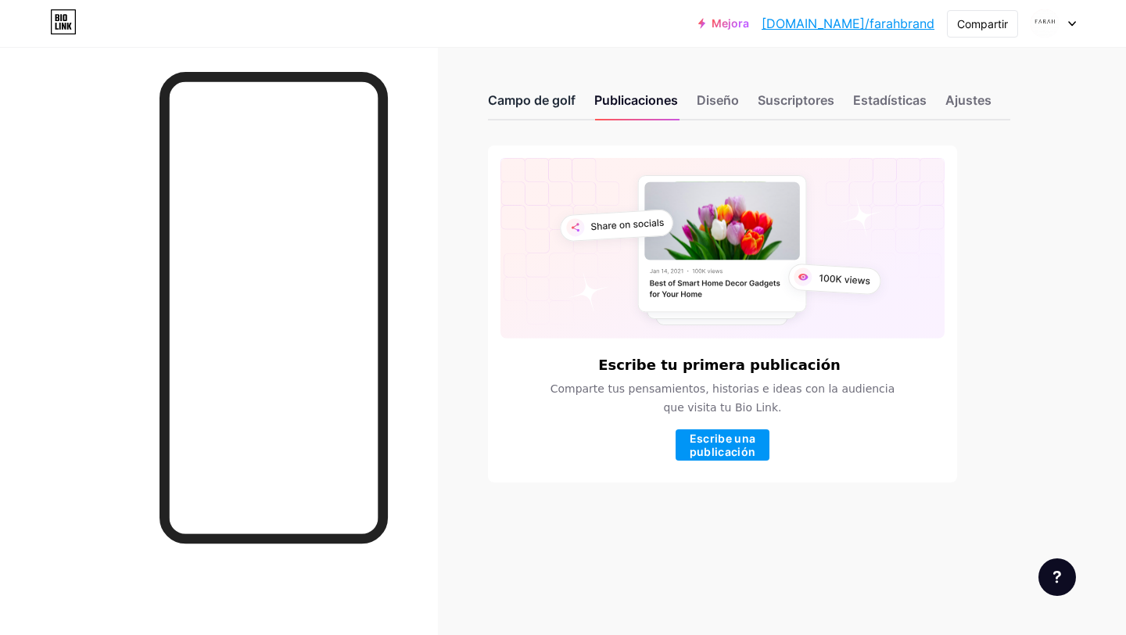
click at [558, 99] on font "Campo de golf" at bounding box center [532, 100] width 88 height 16
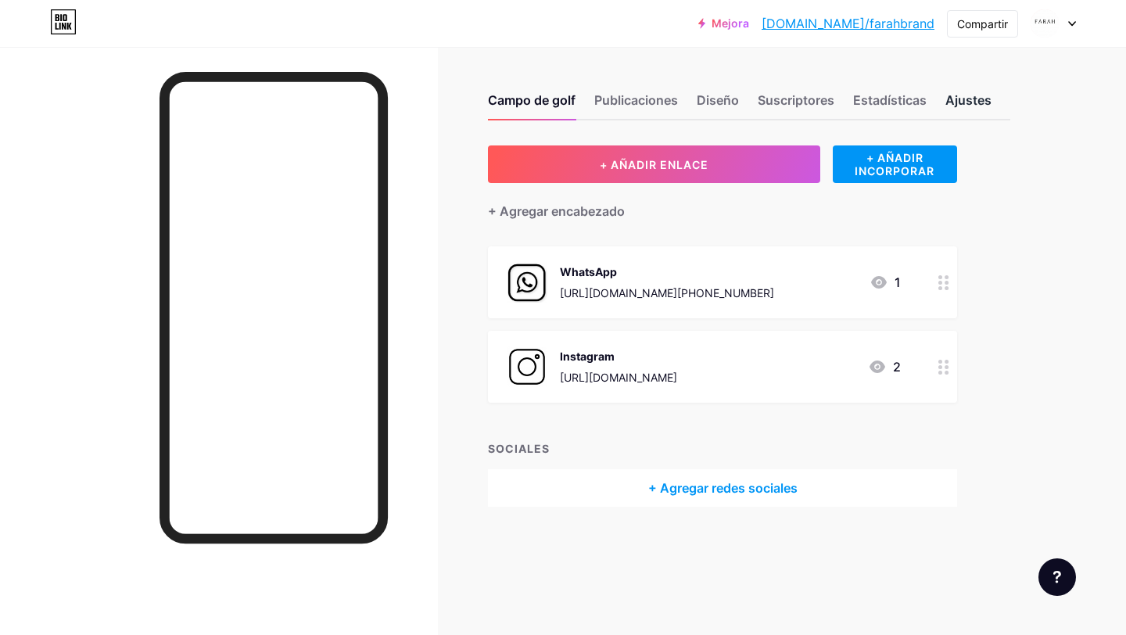
click at [962, 114] on div "Ajustes" at bounding box center [969, 105] width 46 height 28
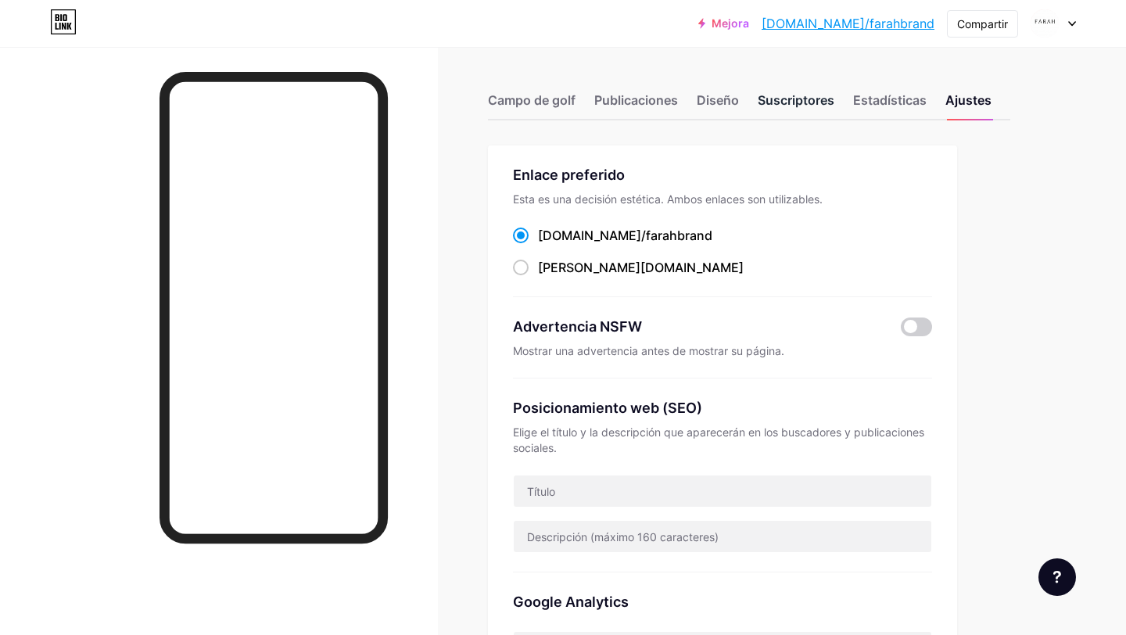
click at [800, 110] on div "Suscriptores" at bounding box center [796, 105] width 77 height 28
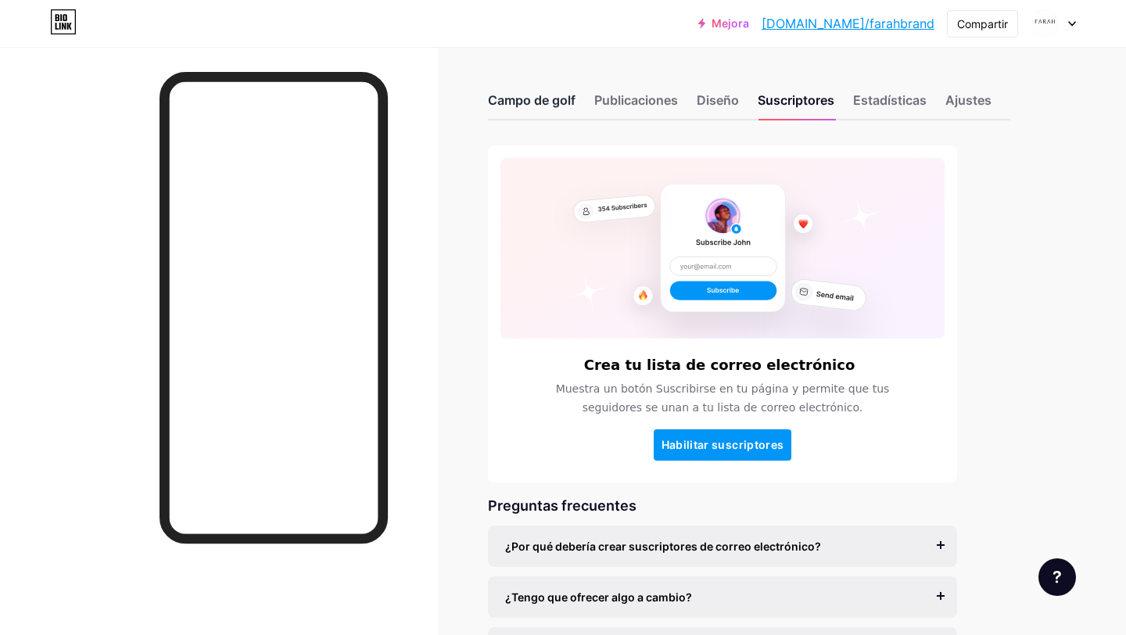
click at [537, 103] on font "Campo de golf" at bounding box center [532, 100] width 88 height 16
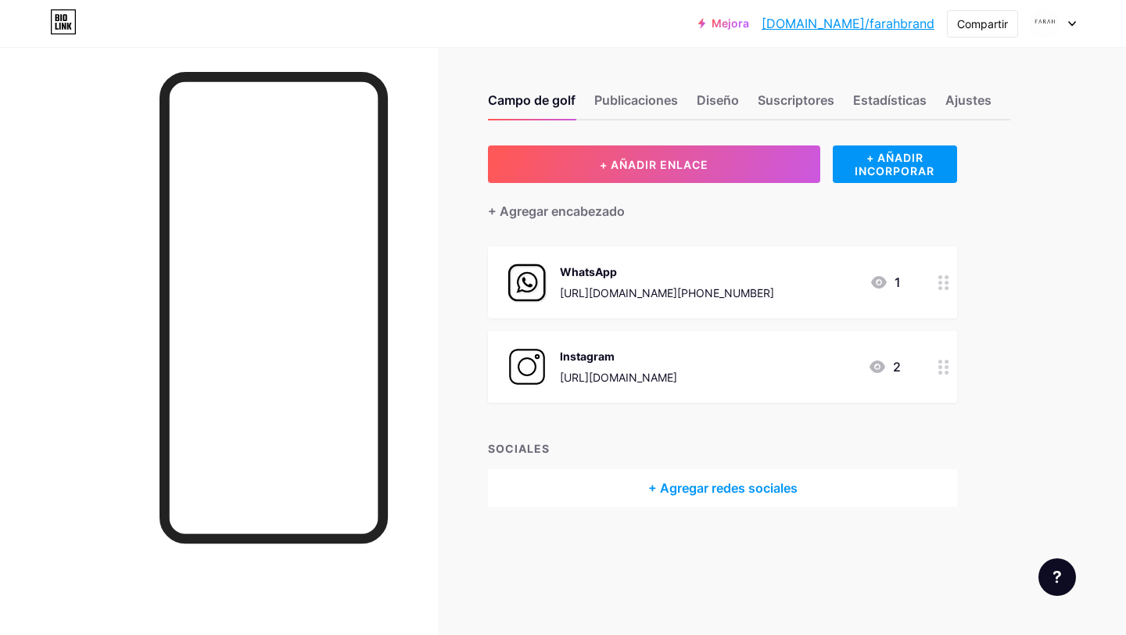
click at [878, 275] on icon at bounding box center [879, 282] width 19 height 19
click at [706, 196] on icon at bounding box center [706, 198] width 13 height 13
click at [936, 284] on div at bounding box center [944, 282] width 27 height 72
click at [706, 196] on icon at bounding box center [706, 198] width 9 height 9
click at [656, 101] on font "Publicaciones" at bounding box center [636, 100] width 84 height 16
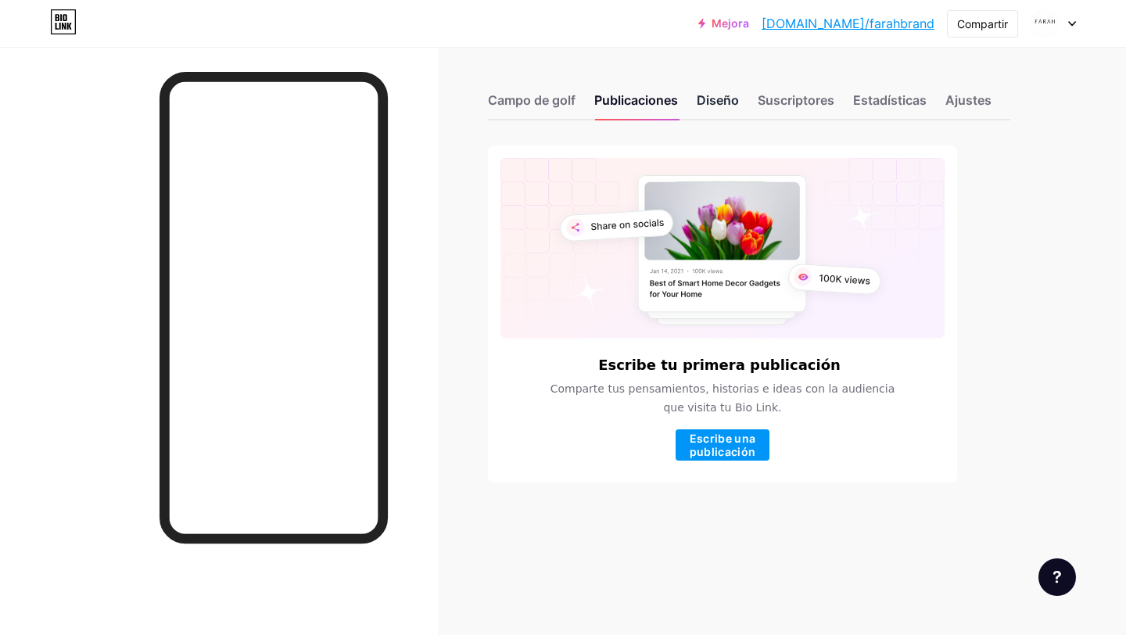
click at [734, 110] on div "Diseño" at bounding box center [718, 105] width 42 height 28
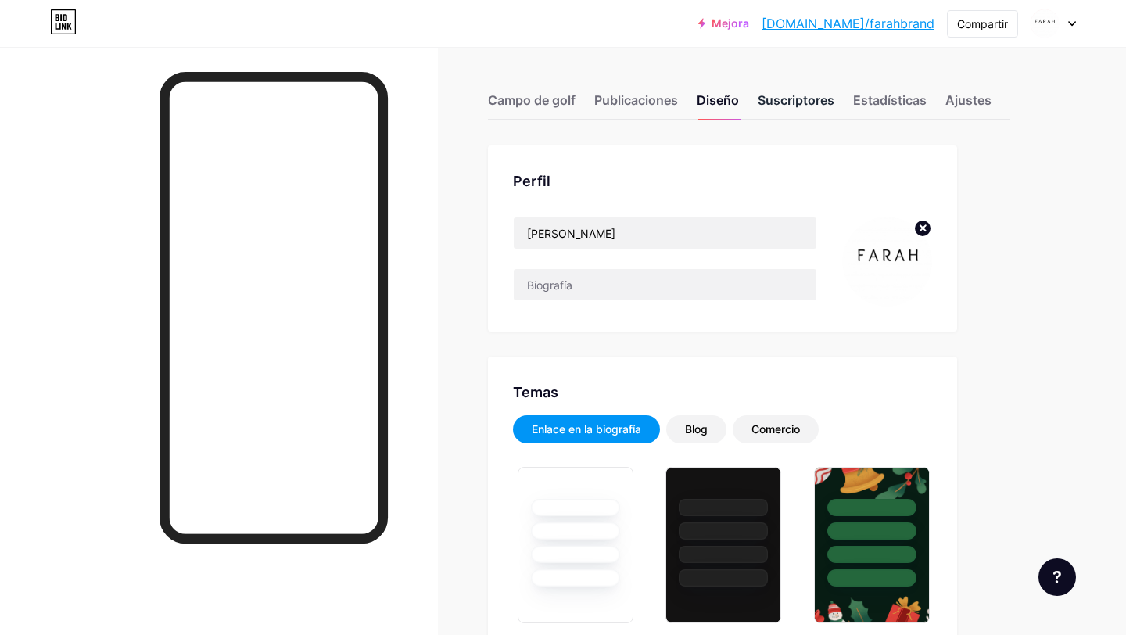
click at [792, 106] on font "Suscriptores" at bounding box center [796, 100] width 77 height 16
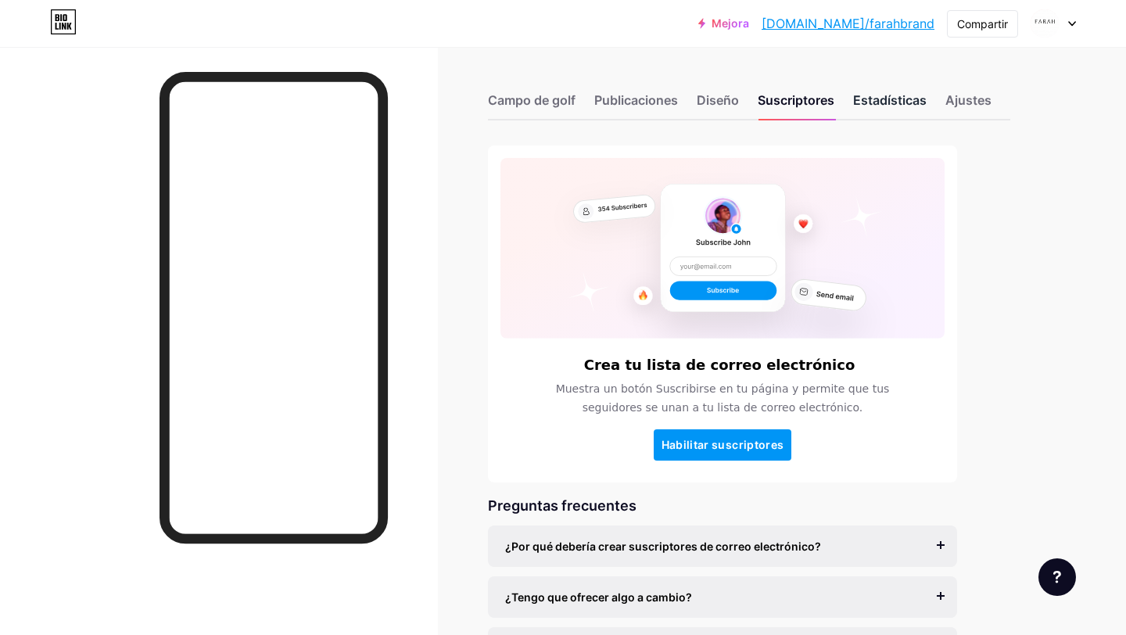
click at [874, 112] on div "Estadísticas" at bounding box center [890, 105] width 74 height 28
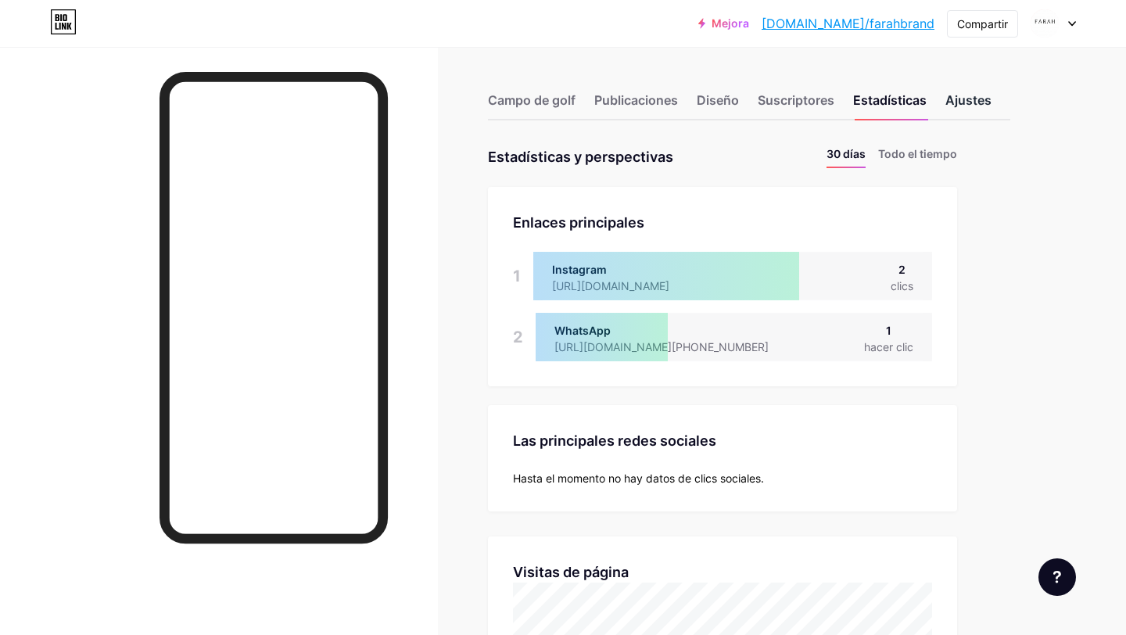
click at [979, 96] on font "Ajustes" at bounding box center [969, 100] width 46 height 16
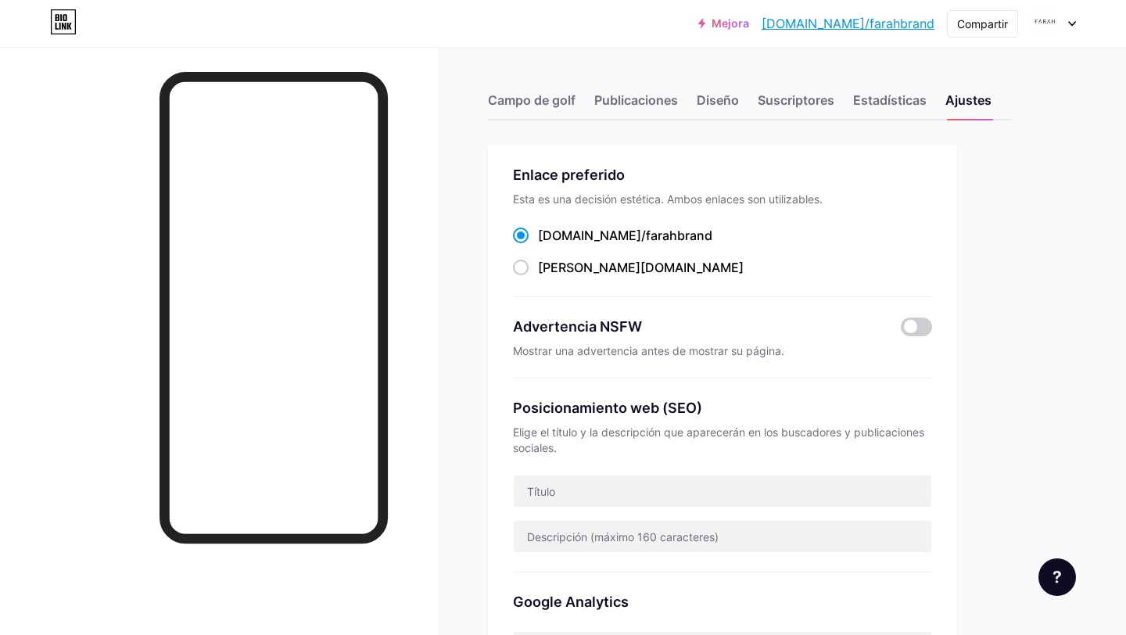
click at [1079, 25] on div "Mejora [DOMAIN_NAME]/farahb... [DOMAIN_NAME]/farahbrand Compartir Cambiar de cu…" at bounding box center [563, 23] width 1126 height 28
click at [1067, 25] on div at bounding box center [1053, 23] width 45 height 28
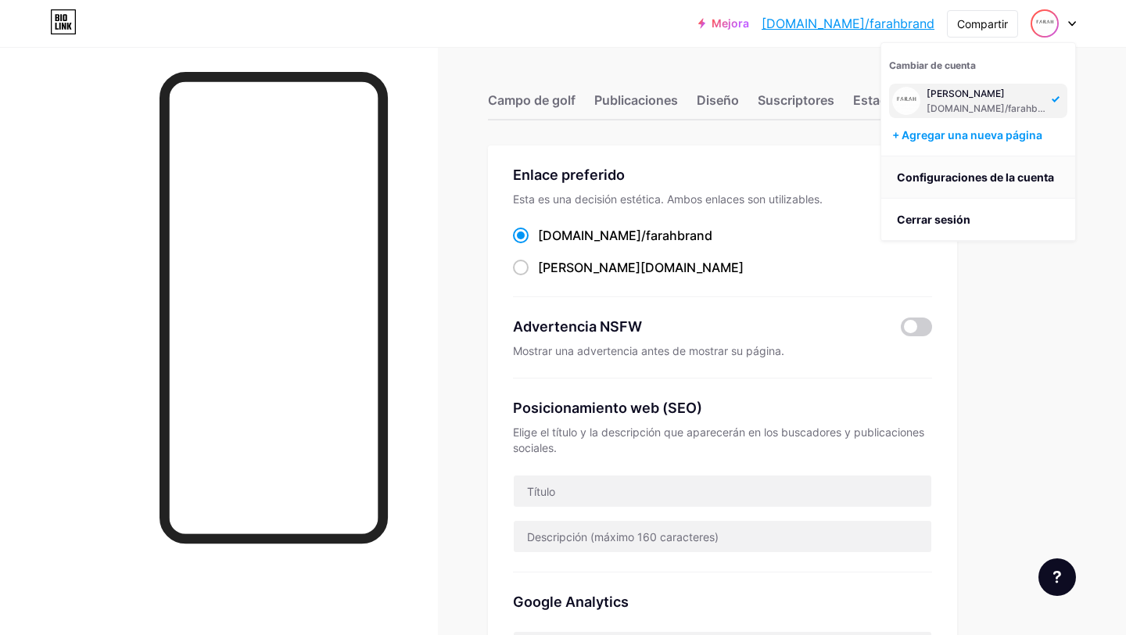
click at [989, 174] on font "Configuraciones de la cuenta" at bounding box center [975, 177] width 157 height 13
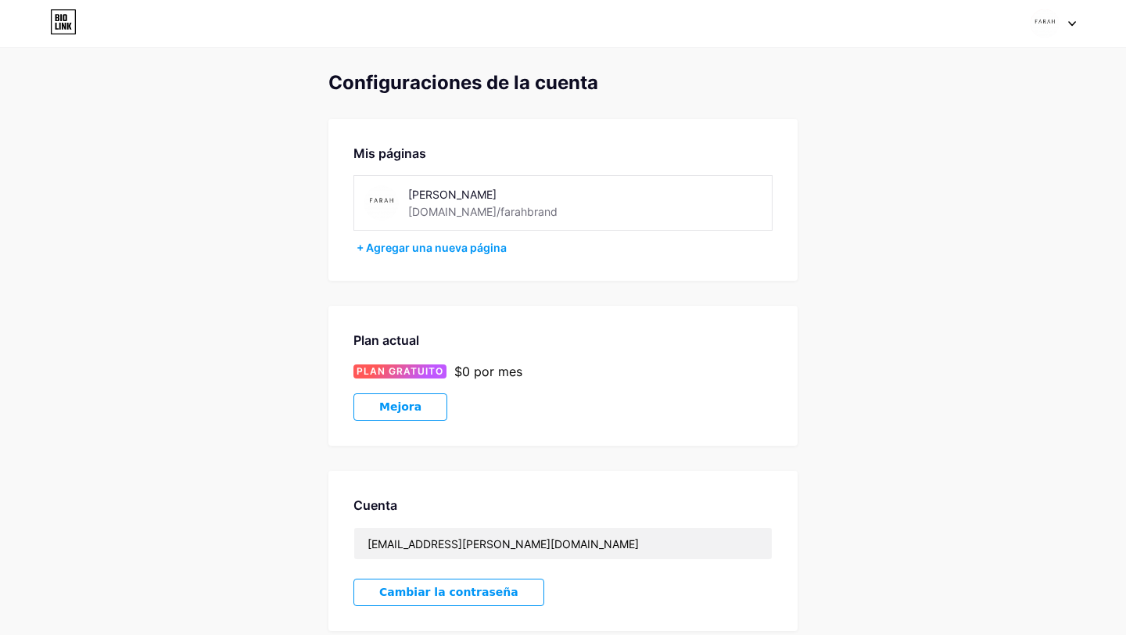
click at [1065, 27] on div at bounding box center [1053, 23] width 45 height 28
click at [950, 174] on link "Panel" at bounding box center [979, 177] width 194 height 42
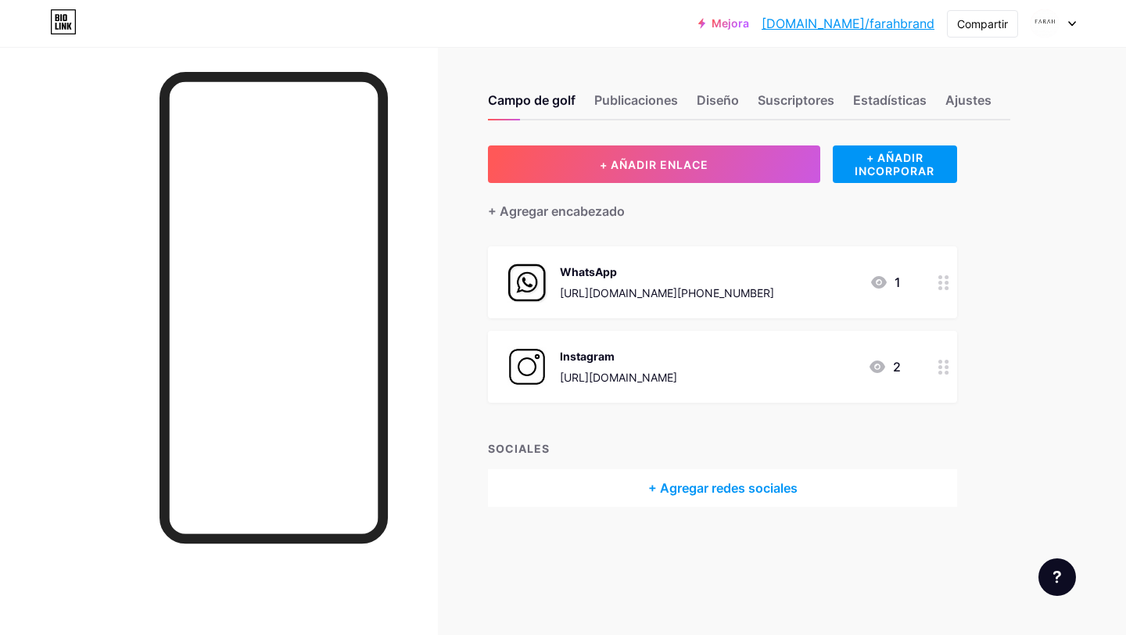
click at [68, 23] on icon at bounding box center [69, 26] width 5 height 7
click at [863, 21] on font "[DOMAIN_NAME]/farahbrand" at bounding box center [848, 24] width 173 height 16
click at [647, 372] on font "[URL][DOMAIN_NAME]" at bounding box center [618, 377] width 117 height 13
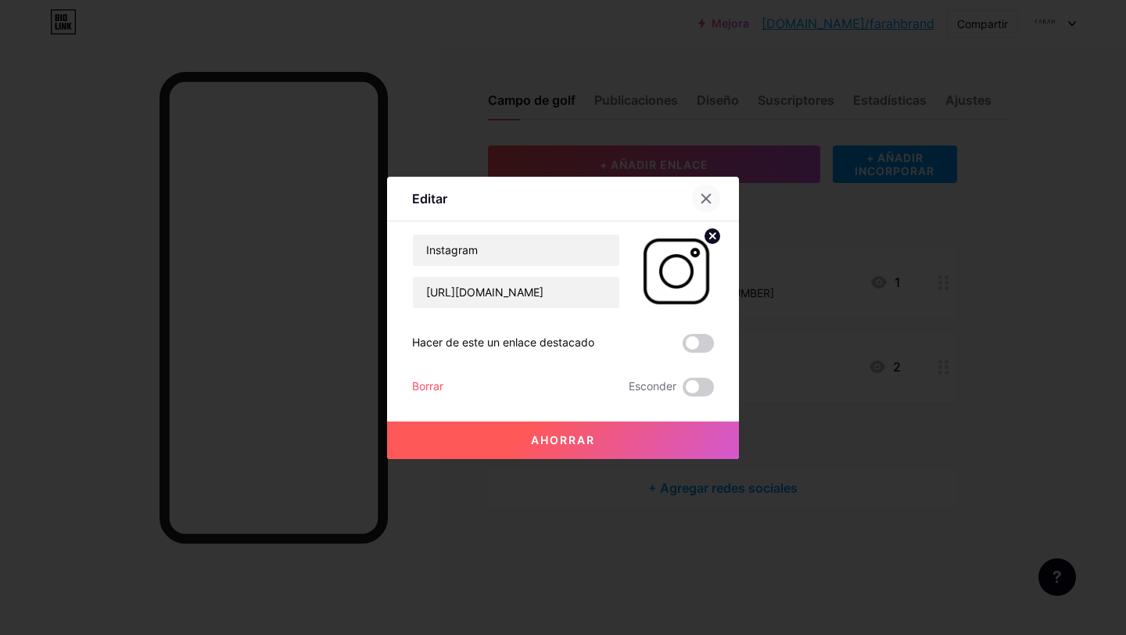
click at [709, 199] on icon at bounding box center [706, 198] width 13 height 13
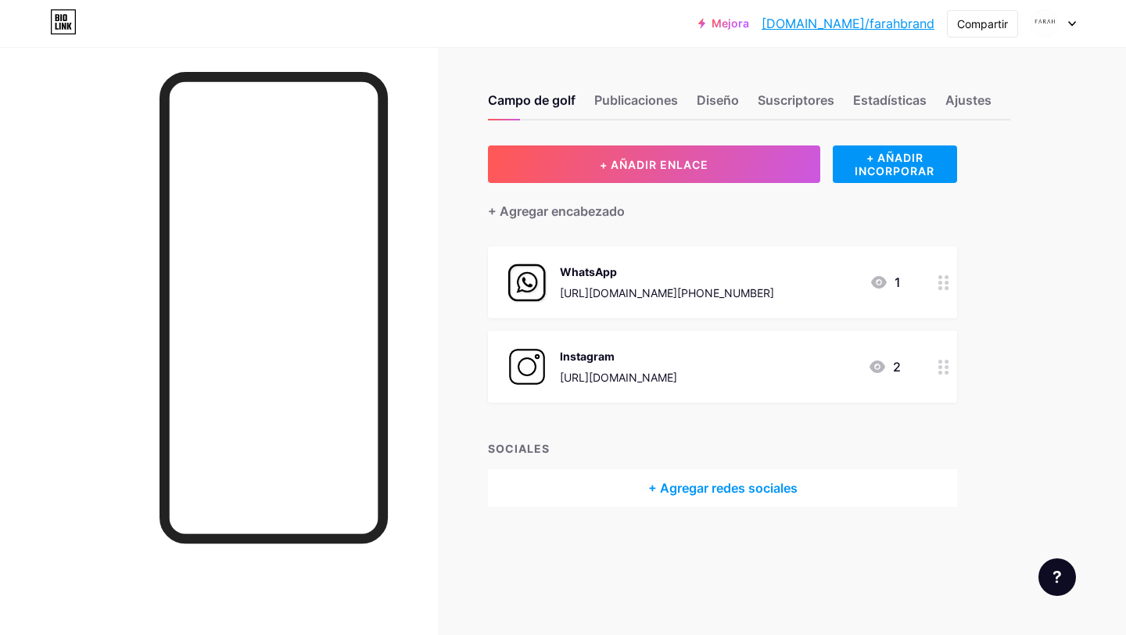
click at [634, 272] on div "WhatsApp" at bounding box center [667, 272] width 214 height 16
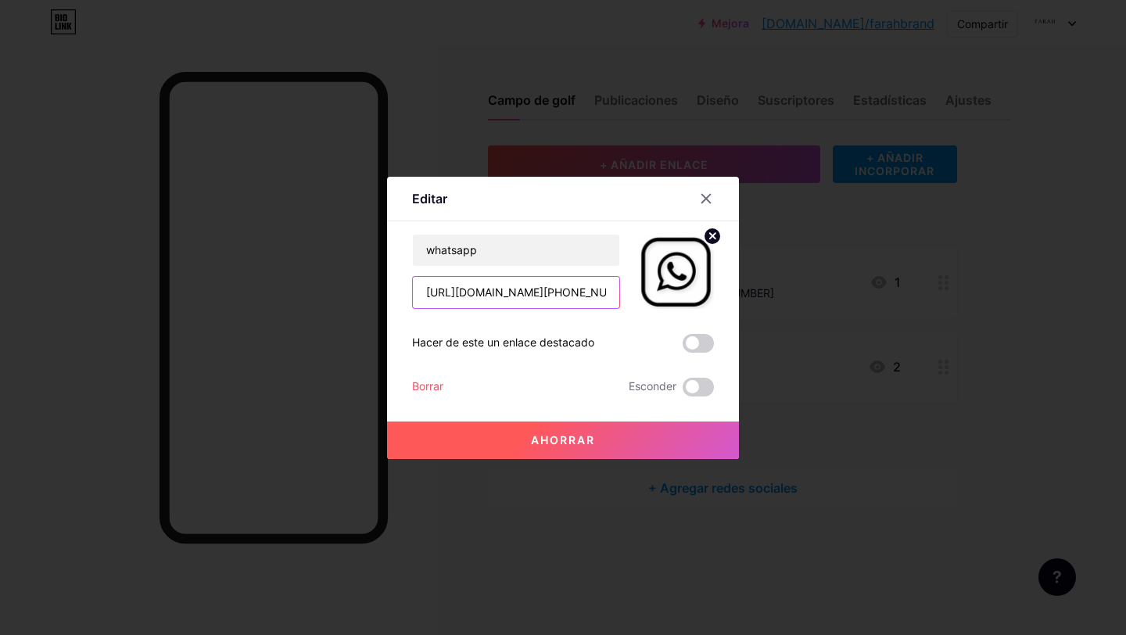
click at [559, 288] on input "[URL][DOMAIN_NAME][PHONE_NUMBER]" at bounding box center [516, 292] width 206 height 31
click at [706, 201] on icon at bounding box center [706, 198] width 13 height 13
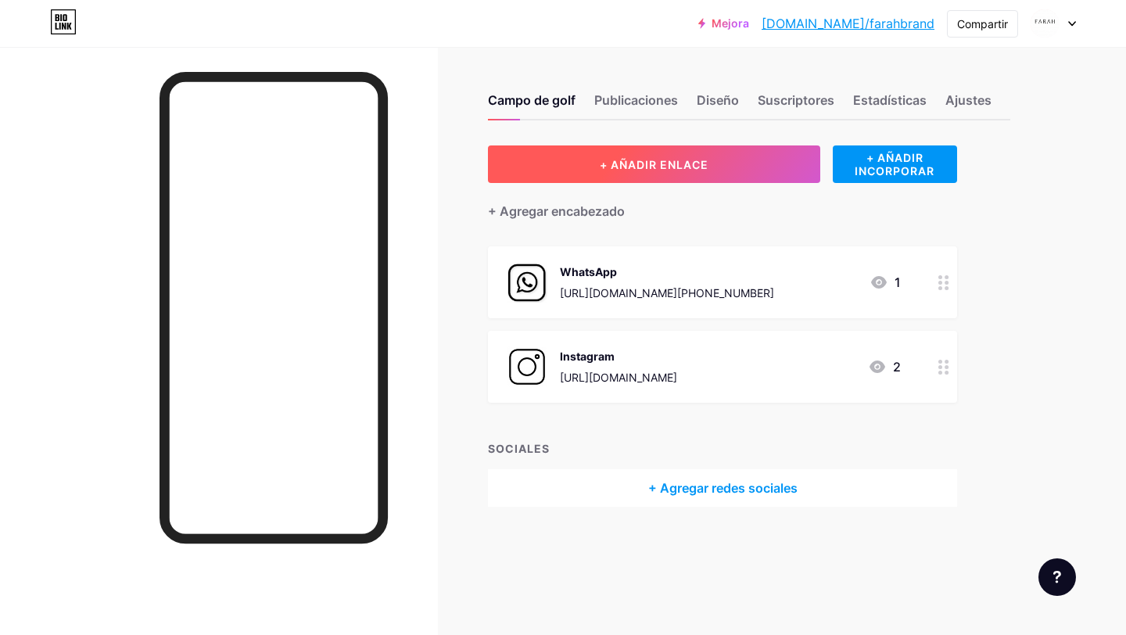
click at [688, 165] on font "+ AÑADIR ENLACE" at bounding box center [654, 164] width 109 height 13
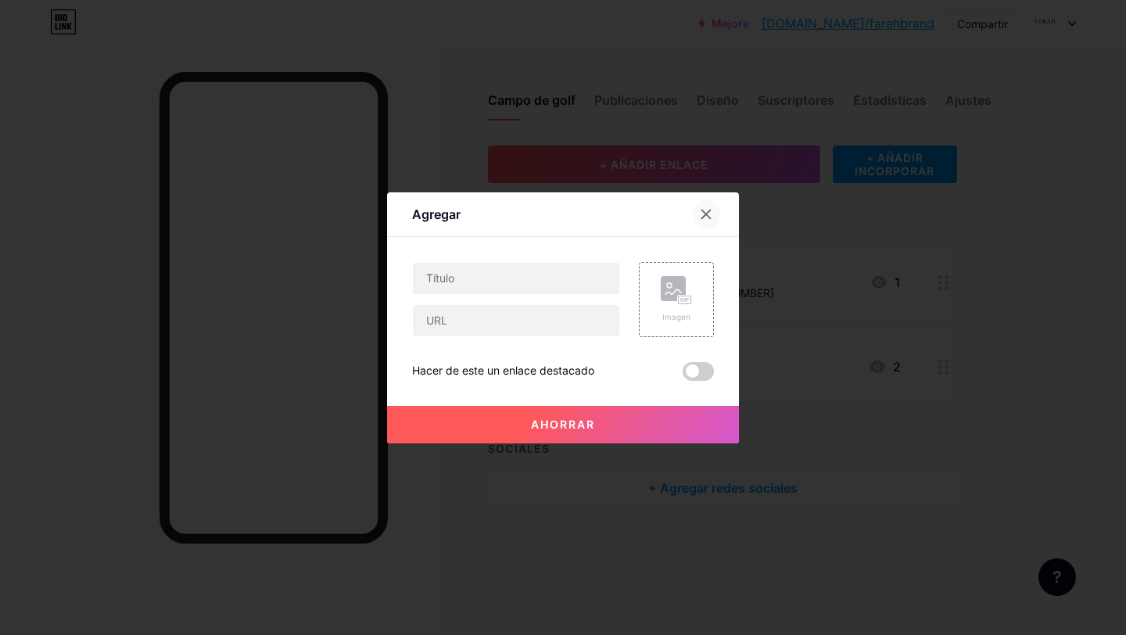
click at [709, 208] on icon at bounding box center [706, 214] width 13 height 13
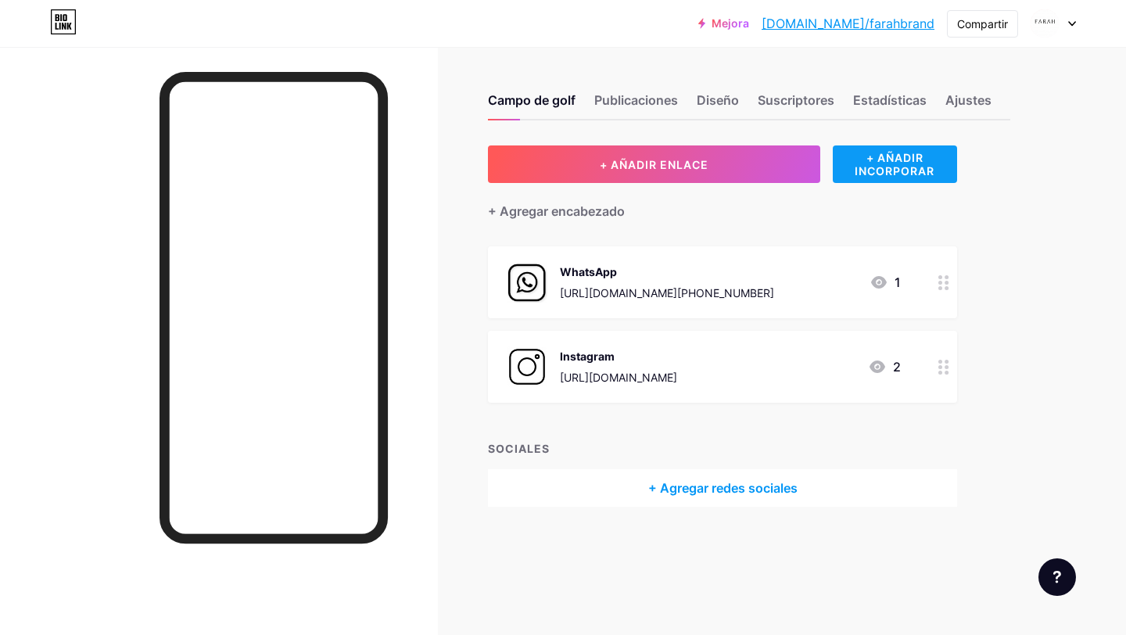
click at [871, 170] on font "+ AÑADIR INCORPORAR" at bounding box center [895, 164] width 80 height 27
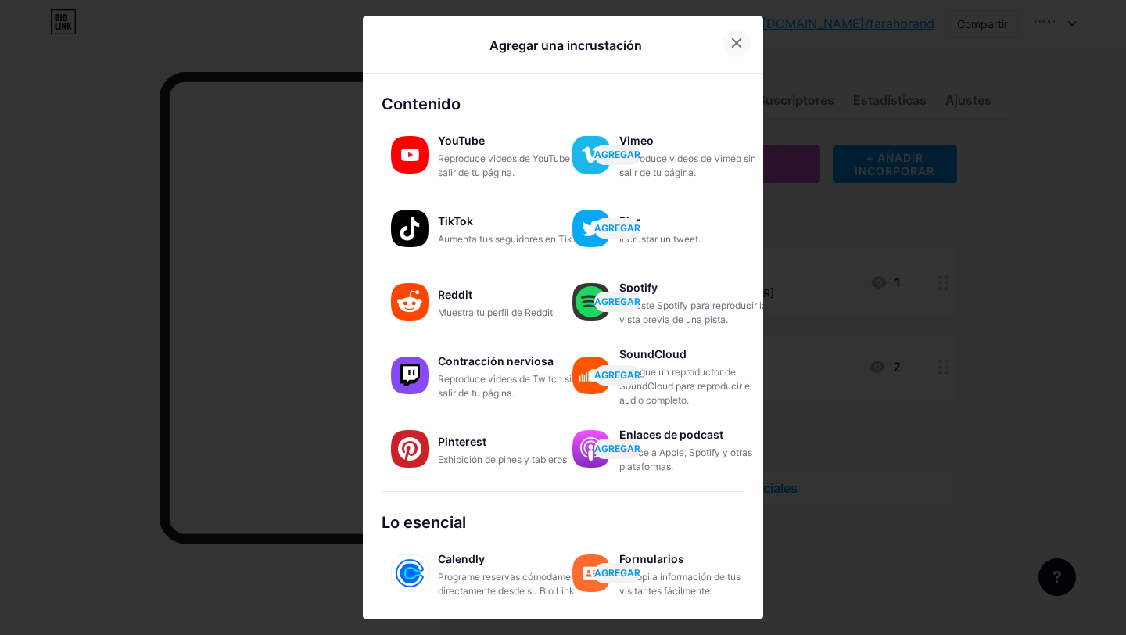
click at [733, 51] on div at bounding box center [737, 43] width 28 height 28
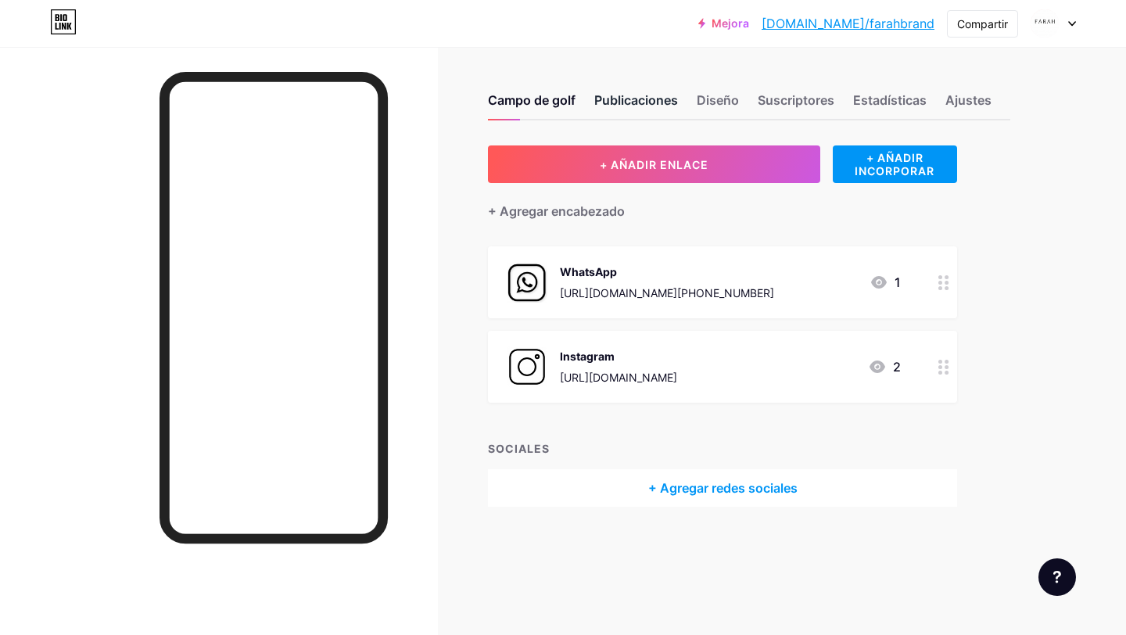
click at [638, 92] on font "Publicaciones" at bounding box center [636, 100] width 84 height 16
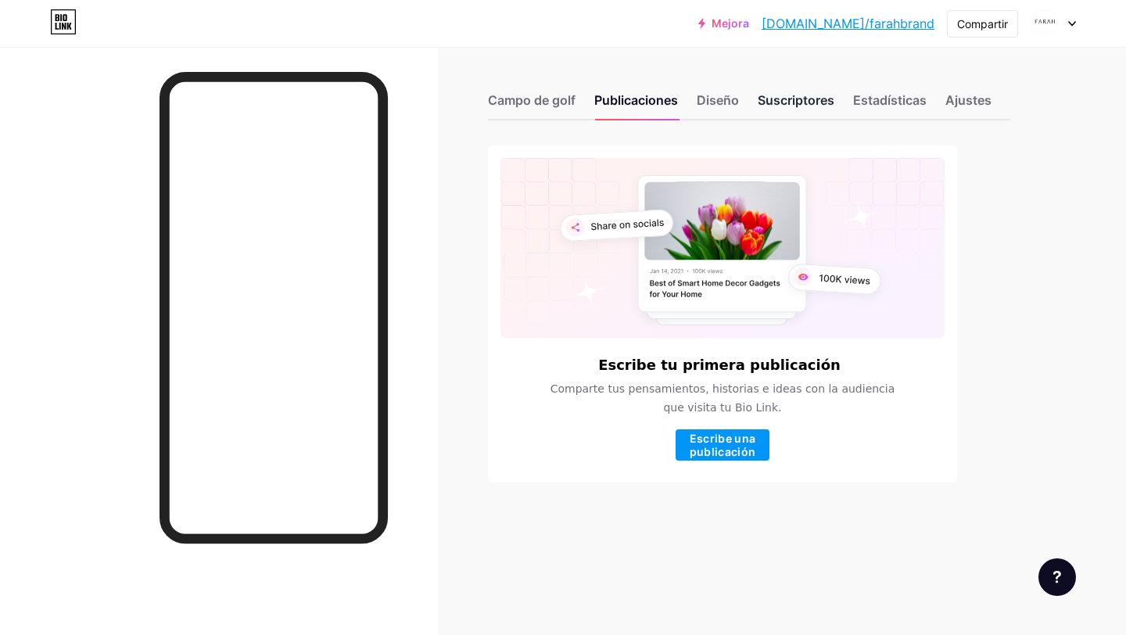
click at [785, 103] on font "Suscriptores" at bounding box center [796, 100] width 77 height 16
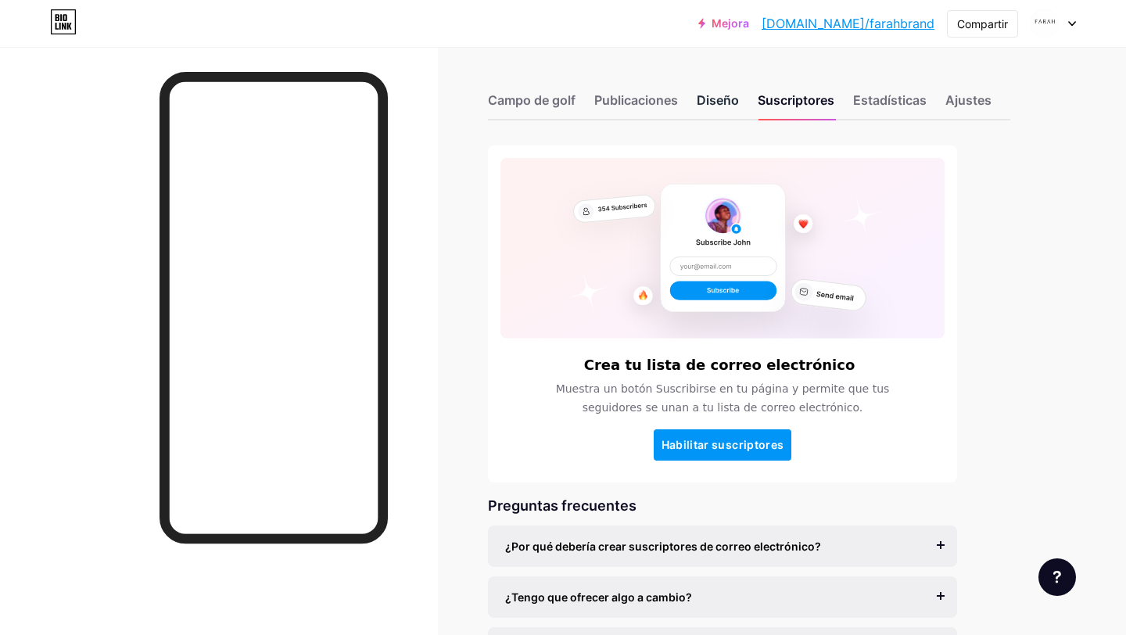
click at [713, 104] on font "Diseño" at bounding box center [718, 100] width 42 height 16
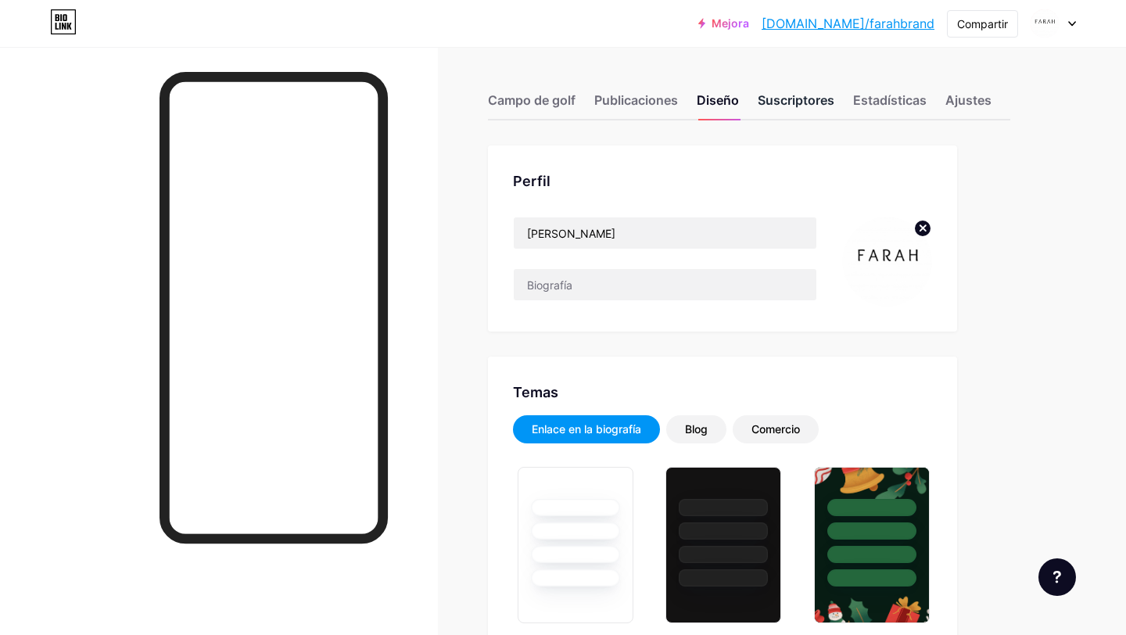
click at [795, 106] on font "Suscriptores" at bounding box center [796, 100] width 77 height 16
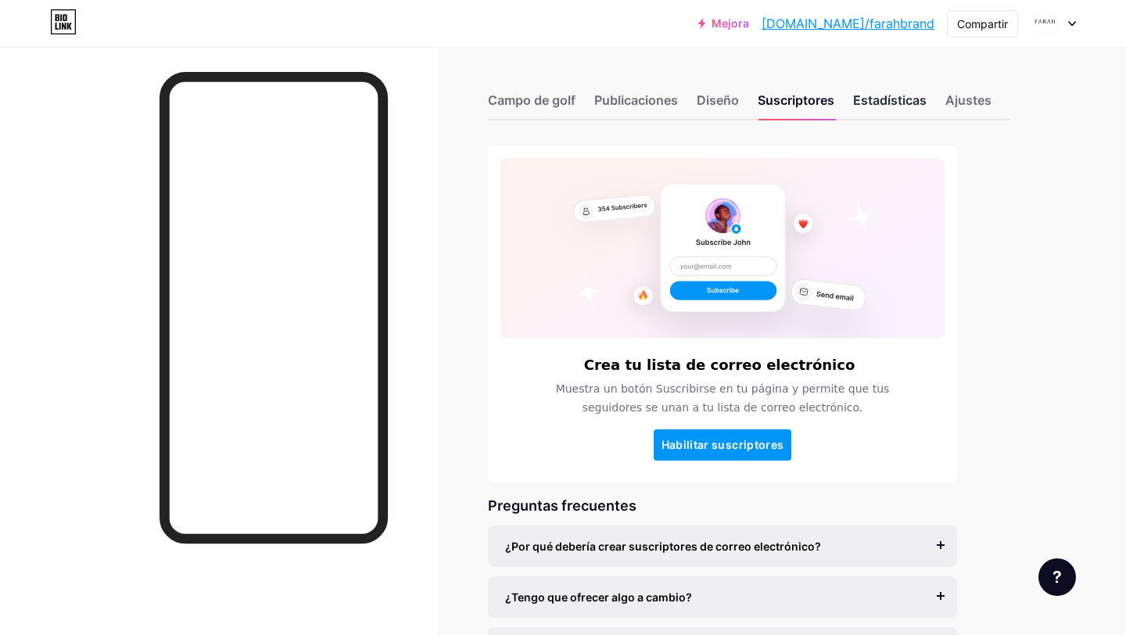
click at [868, 106] on font "Estadísticas" at bounding box center [890, 100] width 74 height 16
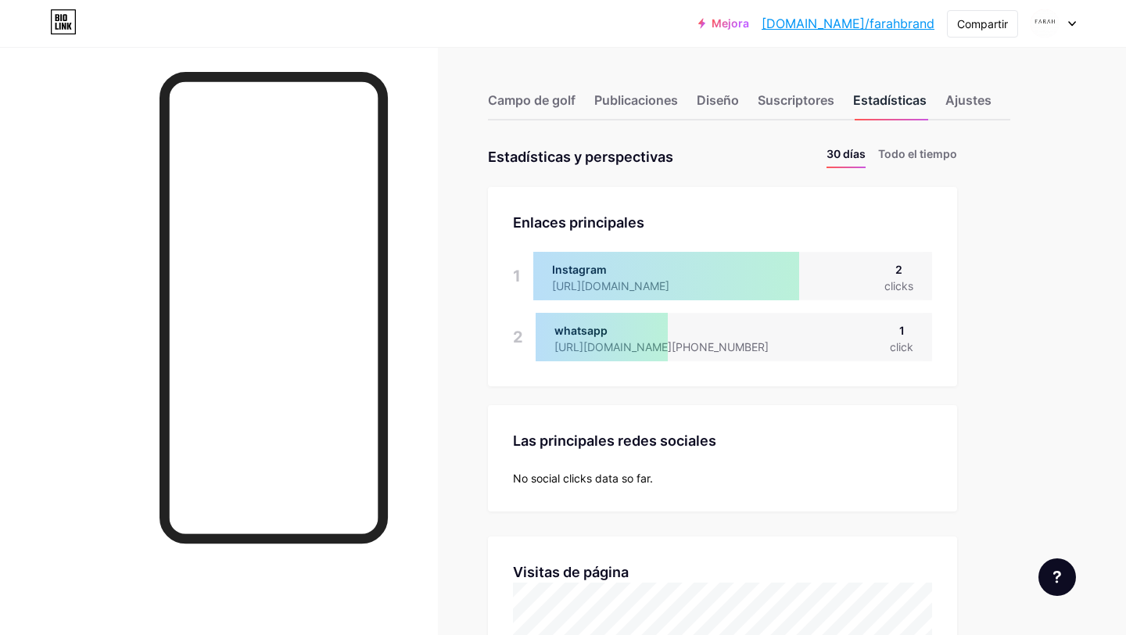
scroll to position [635, 1126]
click at [974, 106] on font "Ajustes" at bounding box center [969, 100] width 46 height 16
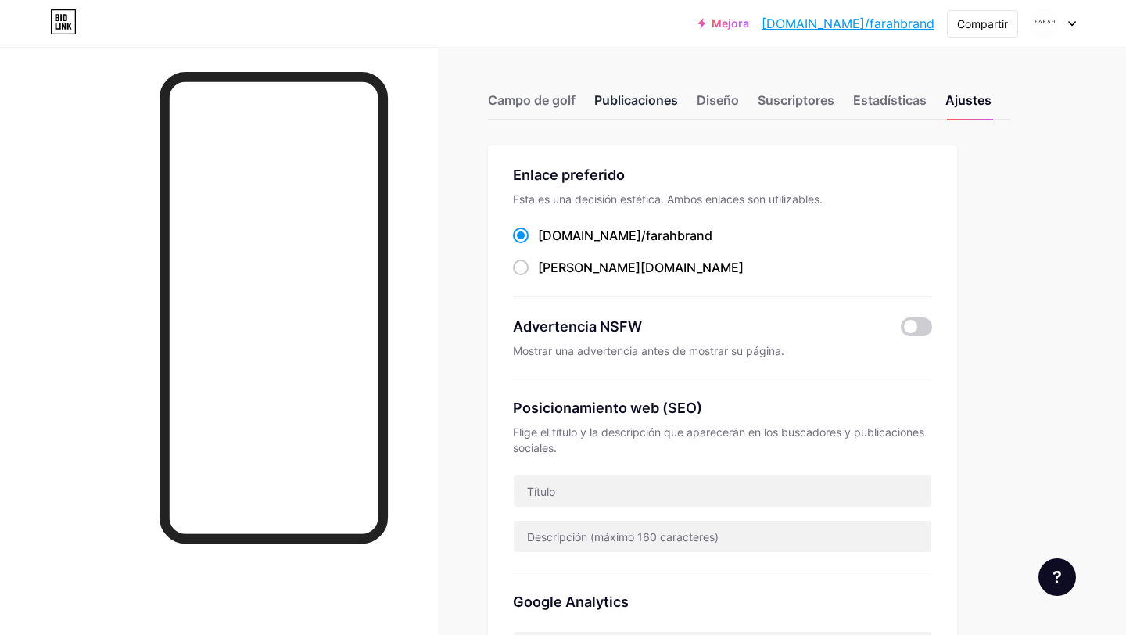
click at [657, 99] on font "Publicaciones" at bounding box center [636, 100] width 84 height 16
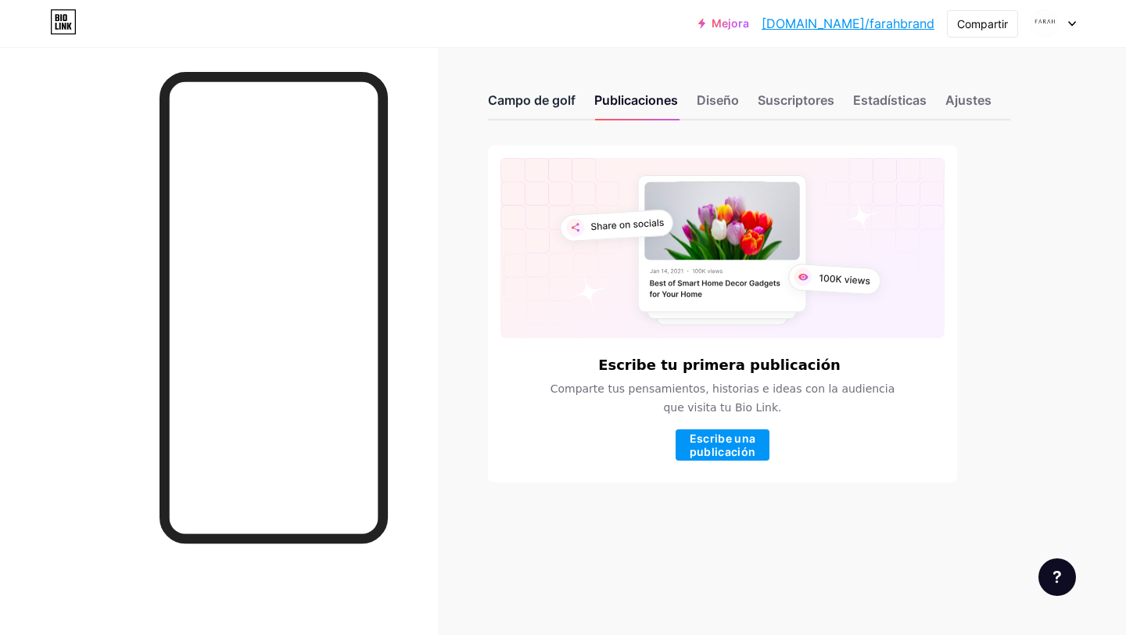
click at [562, 94] on font "Campo de golf" at bounding box center [532, 100] width 88 height 16
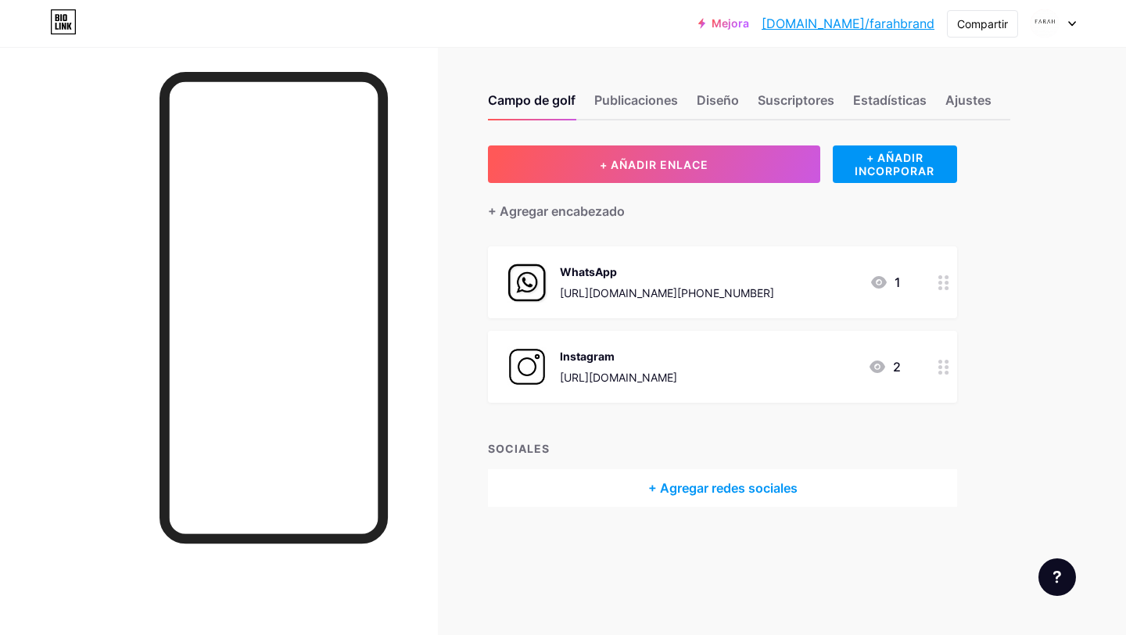
click at [1063, 20] on div at bounding box center [1053, 23] width 45 height 28
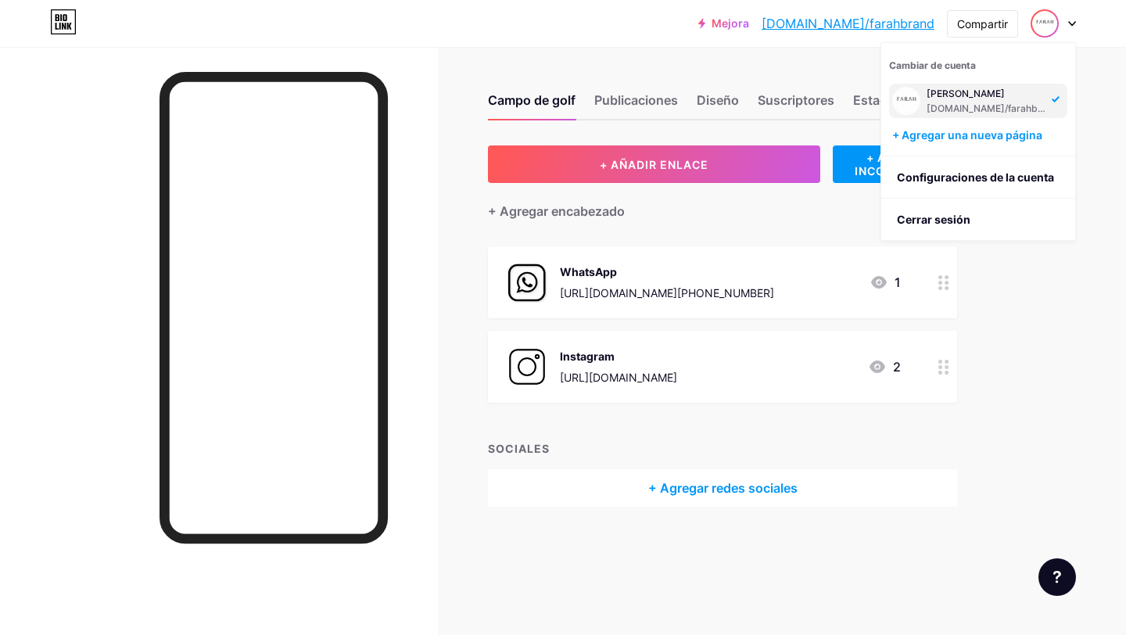
click at [1047, 314] on div "Campo de golf Publicaciones Diseño Suscriptores Estadísticas Ajustes + AÑADIR E…" at bounding box center [538, 316] width 1076 height 538
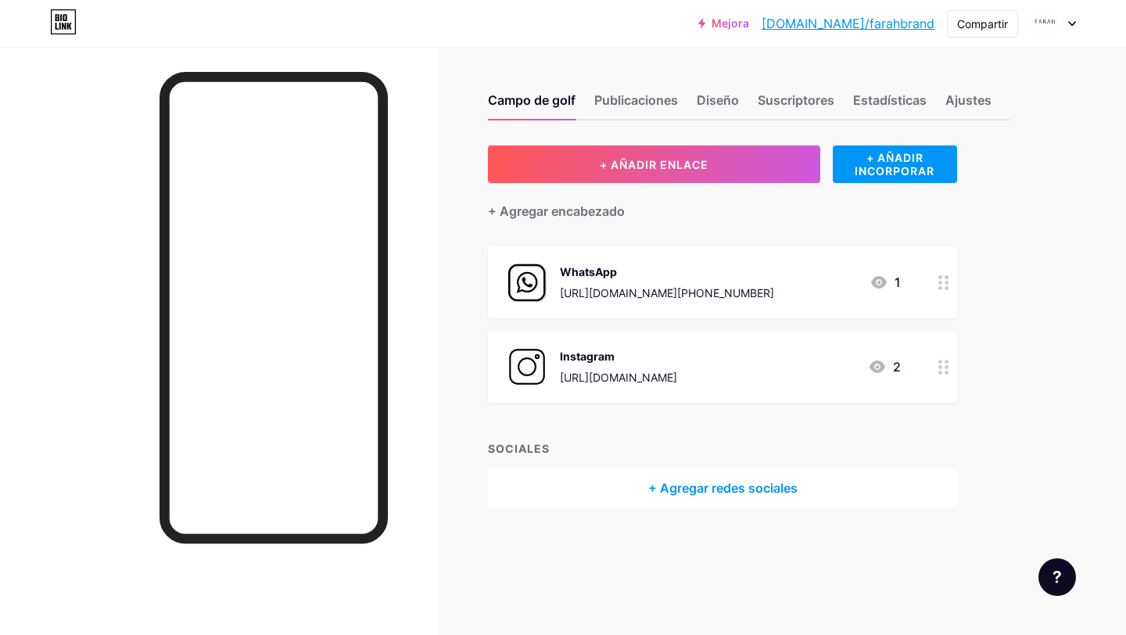
click at [945, 283] on icon at bounding box center [944, 282] width 11 height 15
click at [701, 339] on span at bounding box center [698, 343] width 31 height 19
click at [683, 347] on input "checkbox" at bounding box center [683, 347] width 0 height 0
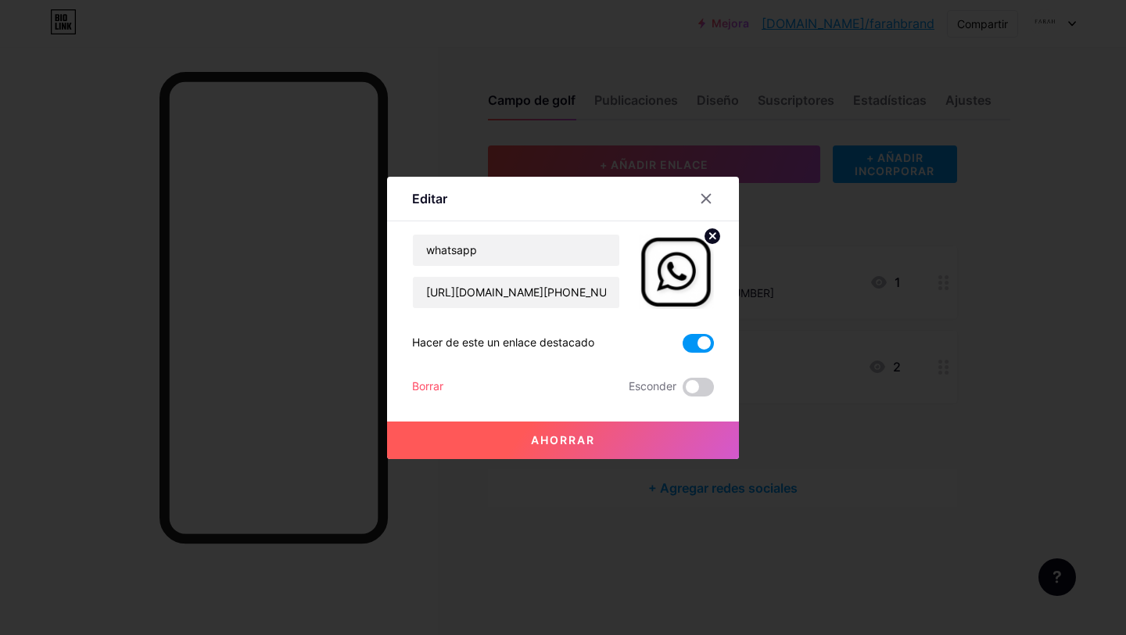
click at [701, 339] on span at bounding box center [698, 343] width 31 height 19
click at [683, 347] on input "checkbox" at bounding box center [683, 347] width 0 height 0
click at [501, 336] on font "Hacer de este un enlace destacado" at bounding box center [503, 342] width 182 height 13
click at [517, 252] on input "whatsapp" at bounding box center [516, 250] width 206 height 31
click at [660, 294] on img at bounding box center [676, 271] width 75 height 75
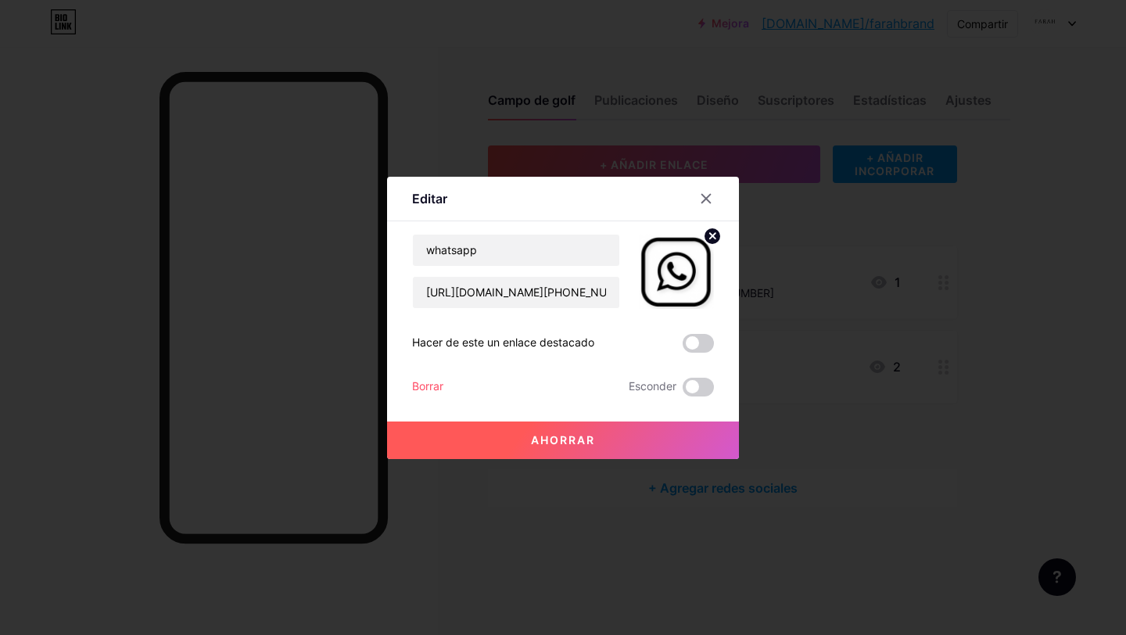
click at [597, 438] on button "Ahorrar" at bounding box center [563, 441] width 352 height 38
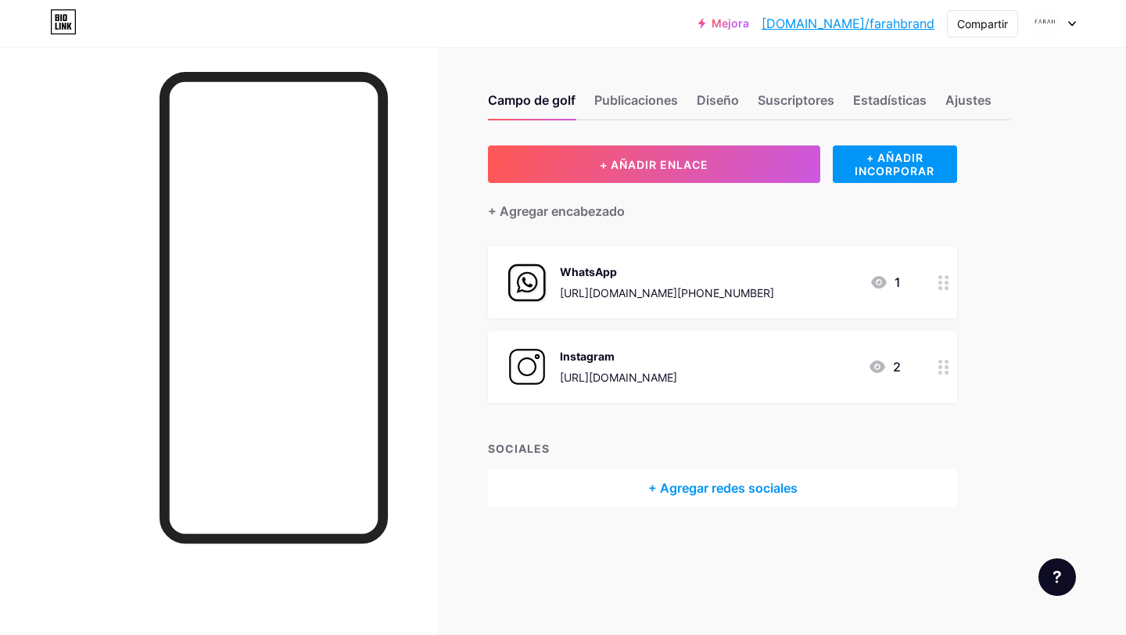
click at [943, 278] on icon at bounding box center [944, 282] width 11 height 15
click at [708, 199] on icon at bounding box center [706, 198] width 9 height 9
click at [941, 285] on icon at bounding box center [944, 282] width 11 height 15
click at [705, 200] on icon at bounding box center [706, 198] width 13 height 13
click at [972, 100] on font "Ajustes" at bounding box center [969, 100] width 46 height 16
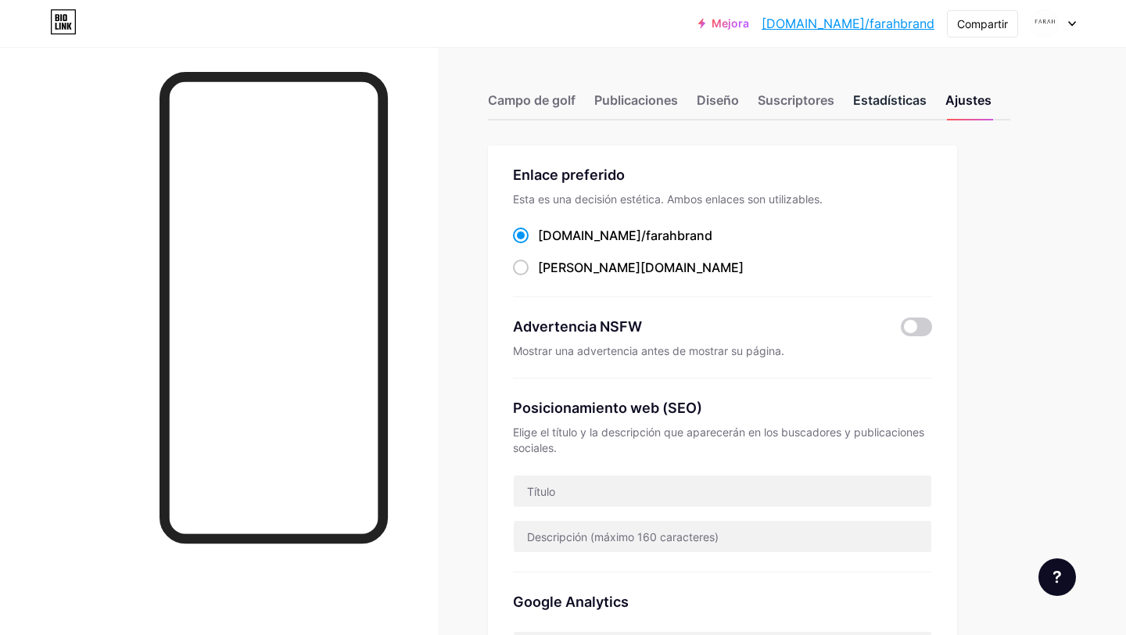
click at [892, 110] on div "Estadísticas" at bounding box center [890, 105] width 74 height 28
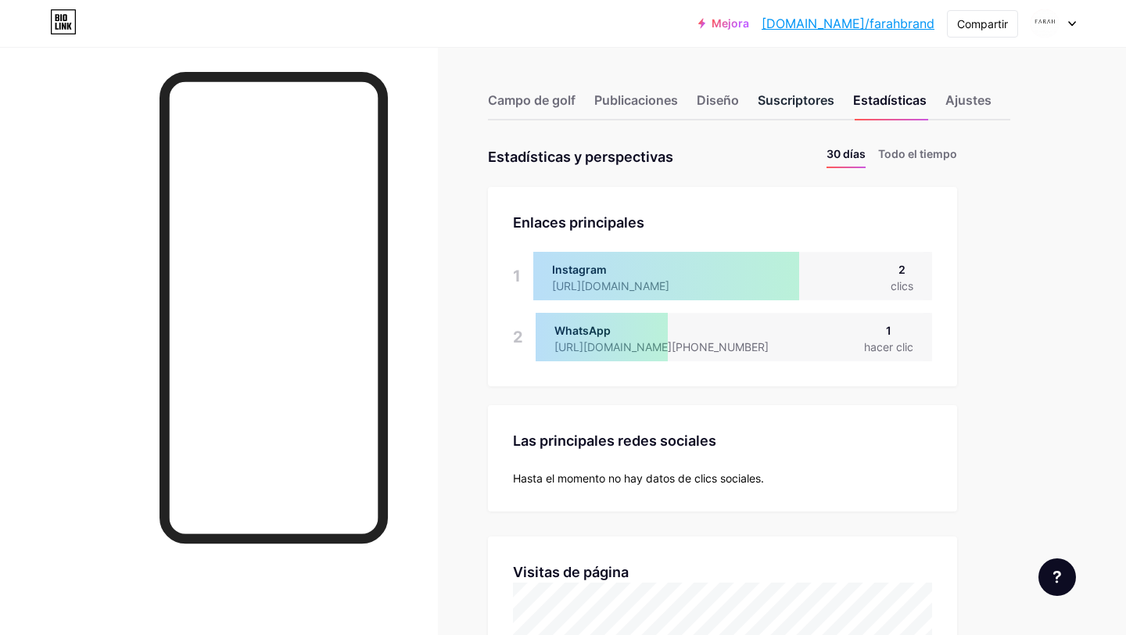
click at [798, 106] on font "Suscriptores" at bounding box center [796, 100] width 77 height 16
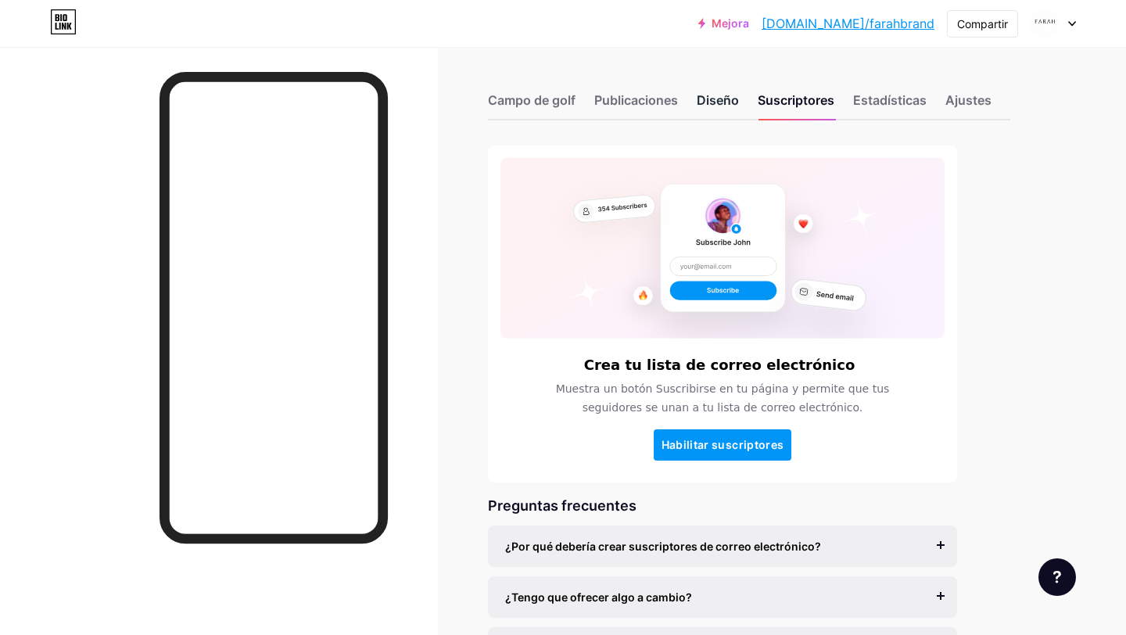
click at [700, 103] on font "Diseño" at bounding box center [718, 100] width 42 height 16
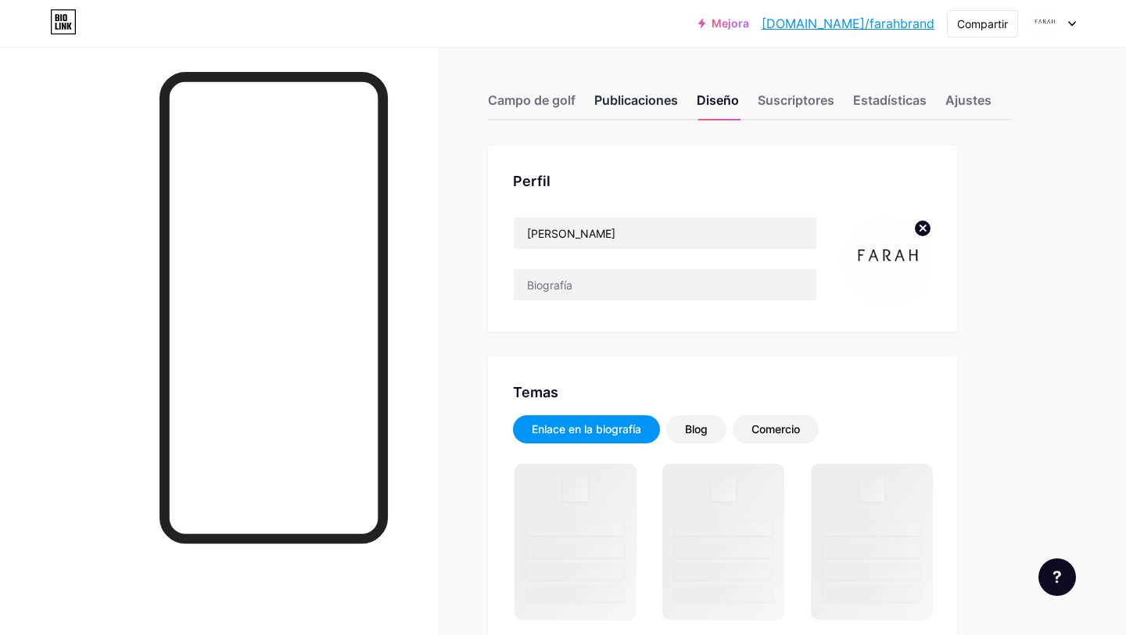
click at [643, 103] on font "Publicaciones" at bounding box center [636, 100] width 84 height 16
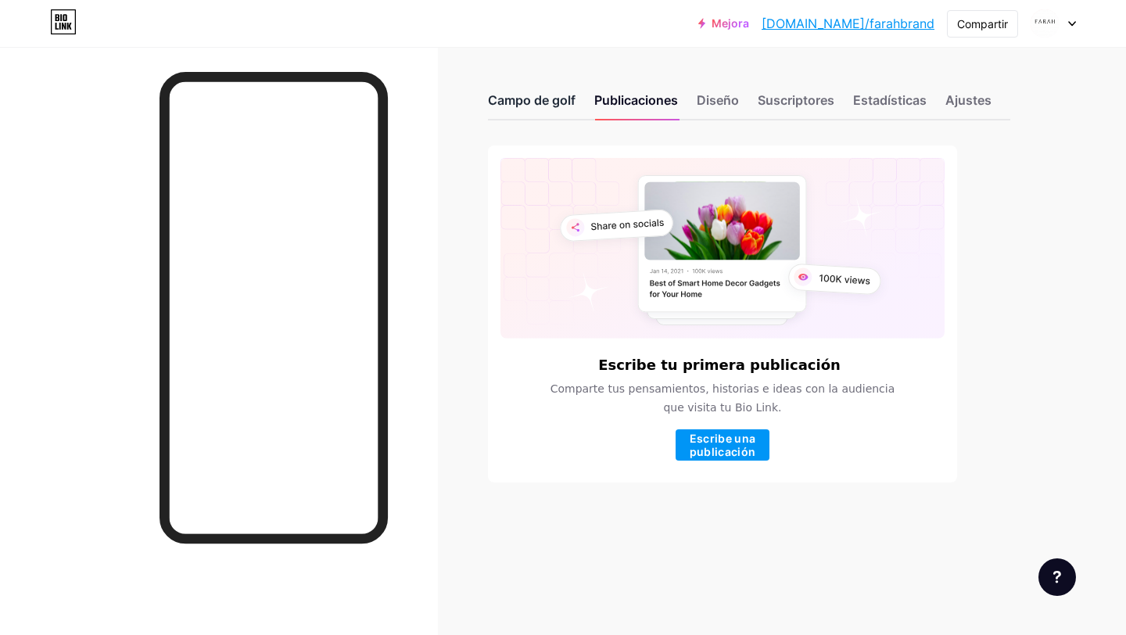
click at [548, 108] on div "Campo de golf" at bounding box center [532, 105] width 88 height 28
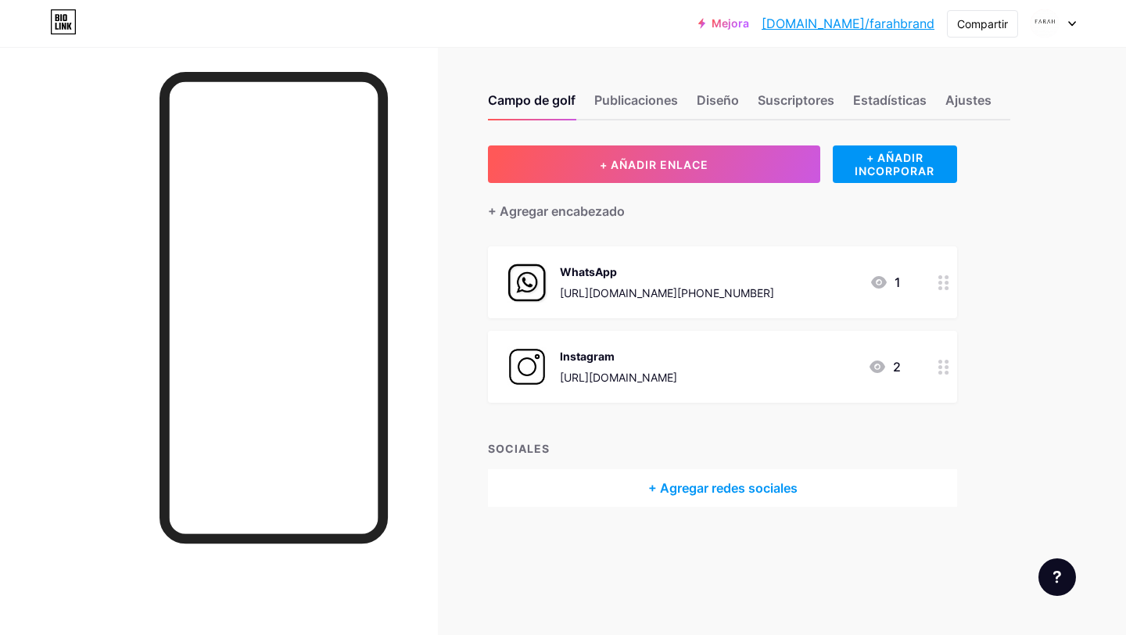
click at [882, 281] on icon at bounding box center [879, 282] width 19 height 19
click at [709, 204] on icon at bounding box center [706, 198] width 13 height 13
click at [935, 283] on div at bounding box center [944, 282] width 27 height 72
click at [700, 203] on icon at bounding box center [706, 198] width 13 height 13
click at [860, 171] on font "+ AÑADIR INCORPORAR" at bounding box center [895, 164] width 80 height 27
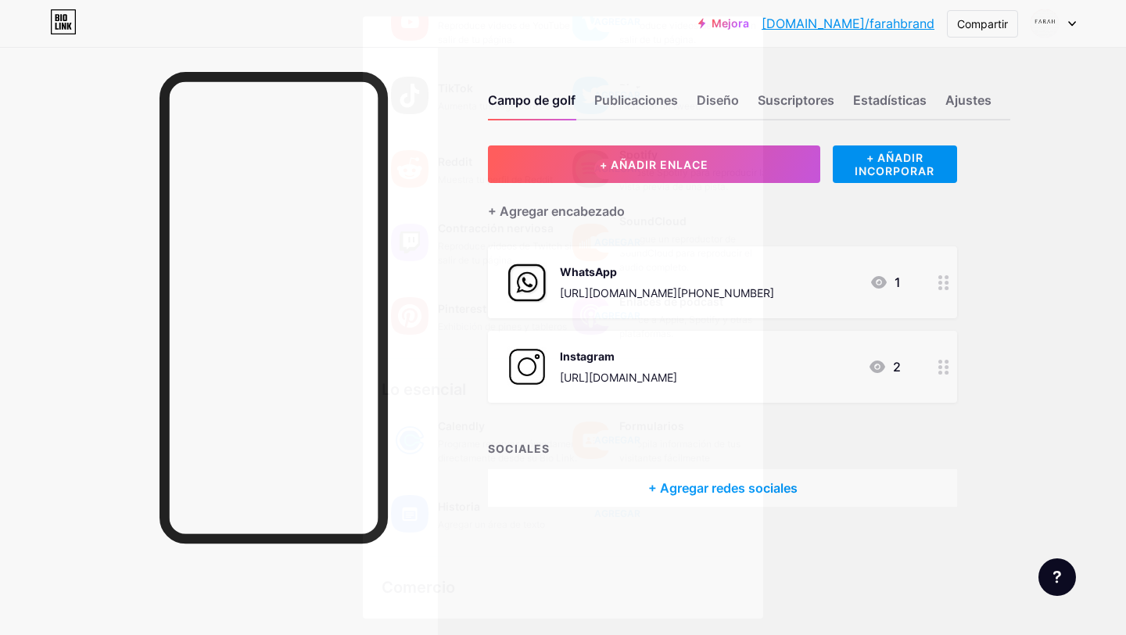
scroll to position [194, 0]
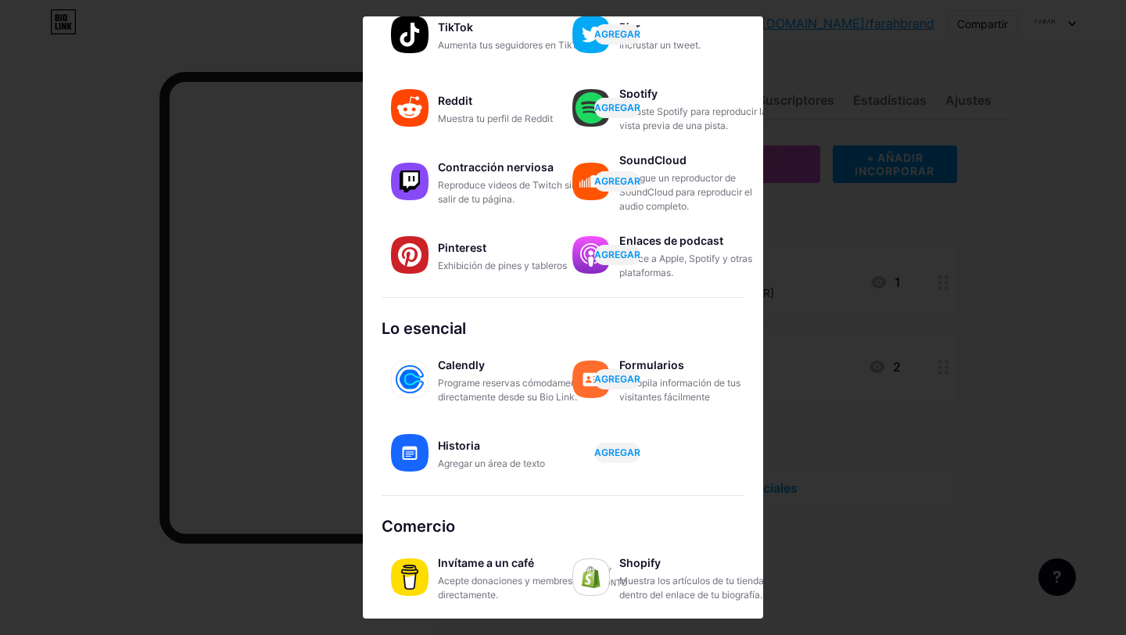
click at [982, 329] on div at bounding box center [563, 317] width 1126 height 635
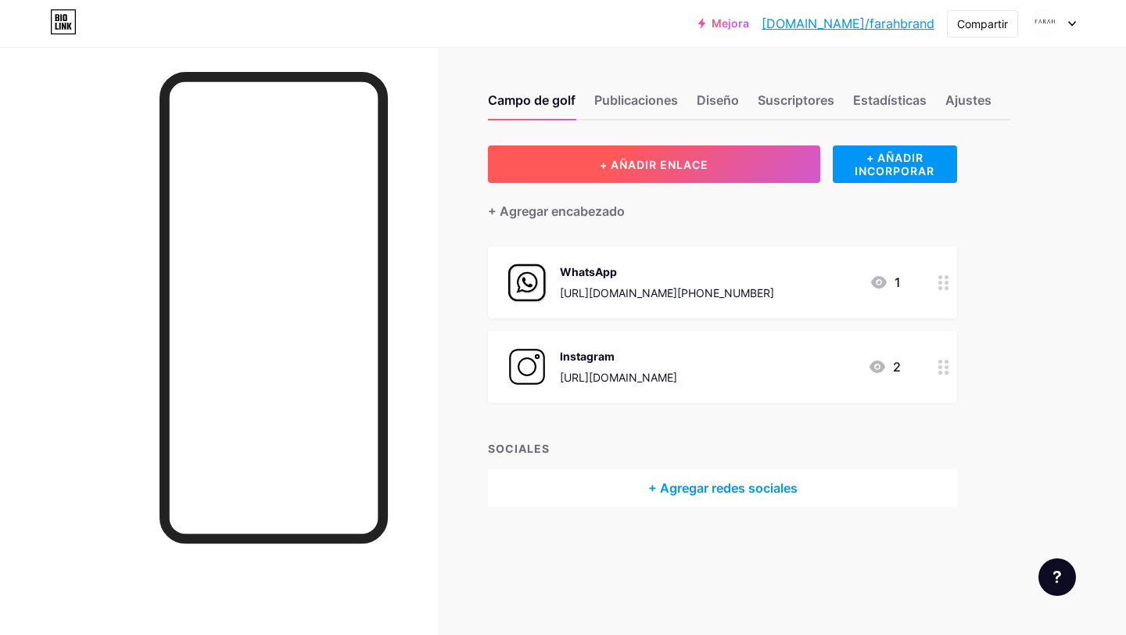
click at [703, 168] on font "+ AÑADIR ENLACE" at bounding box center [654, 164] width 109 height 13
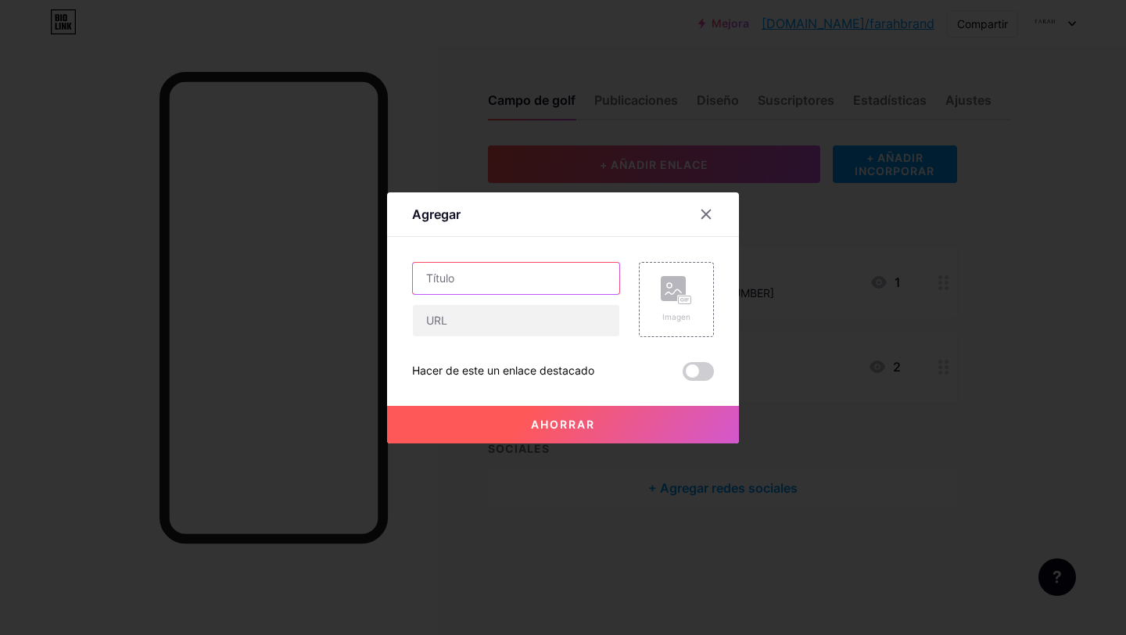
click at [494, 267] on input "text" at bounding box center [516, 278] width 206 height 31
type input "whatsap"
click at [465, 321] on input "text" at bounding box center [516, 320] width 206 height 31
click at [705, 224] on div at bounding box center [706, 214] width 28 height 28
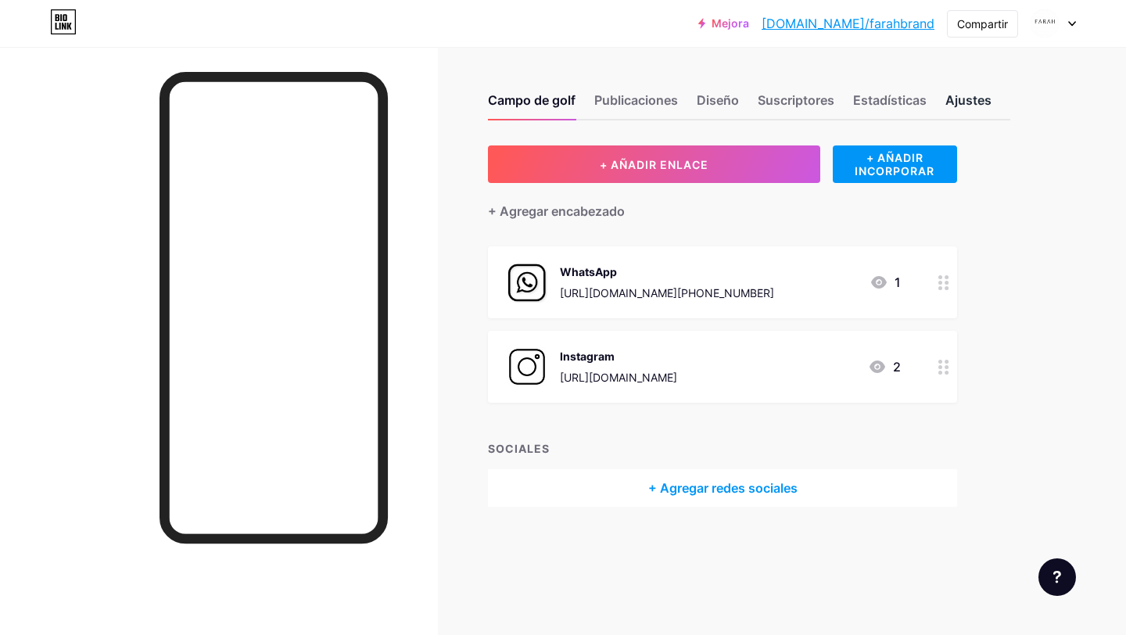
click at [957, 100] on font "Ajustes" at bounding box center [969, 100] width 46 height 16
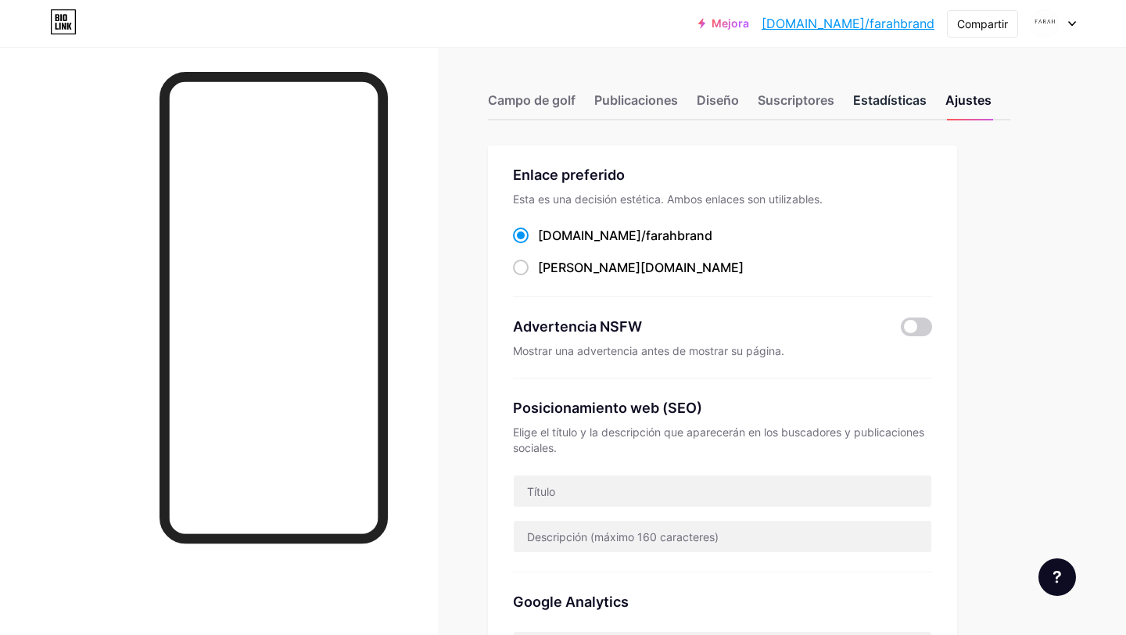
click at [900, 98] on font "Estadísticas" at bounding box center [890, 100] width 74 height 16
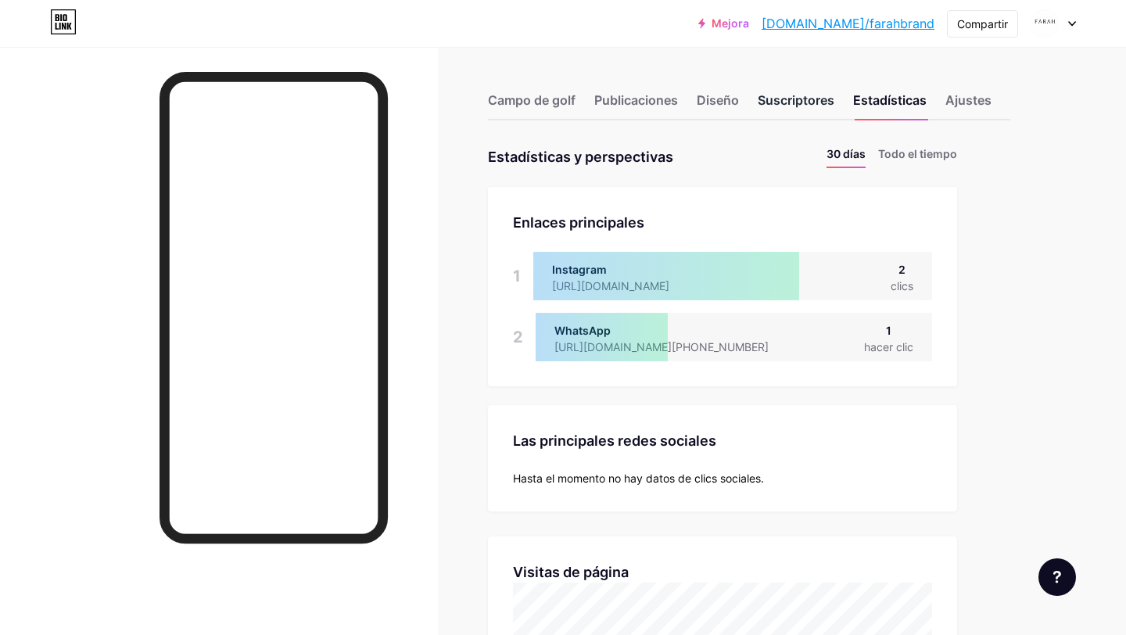
click at [788, 101] on font "Suscriptores" at bounding box center [796, 100] width 77 height 16
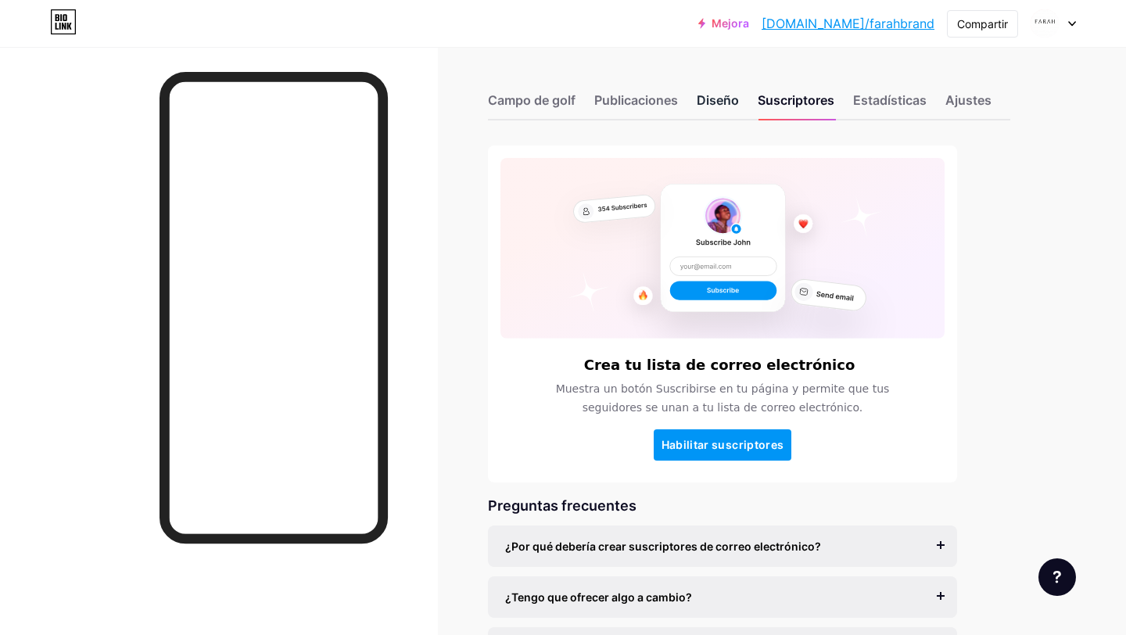
click at [716, 100] on font "Diseño" at bounding box center [718, 100] width 42 height 16
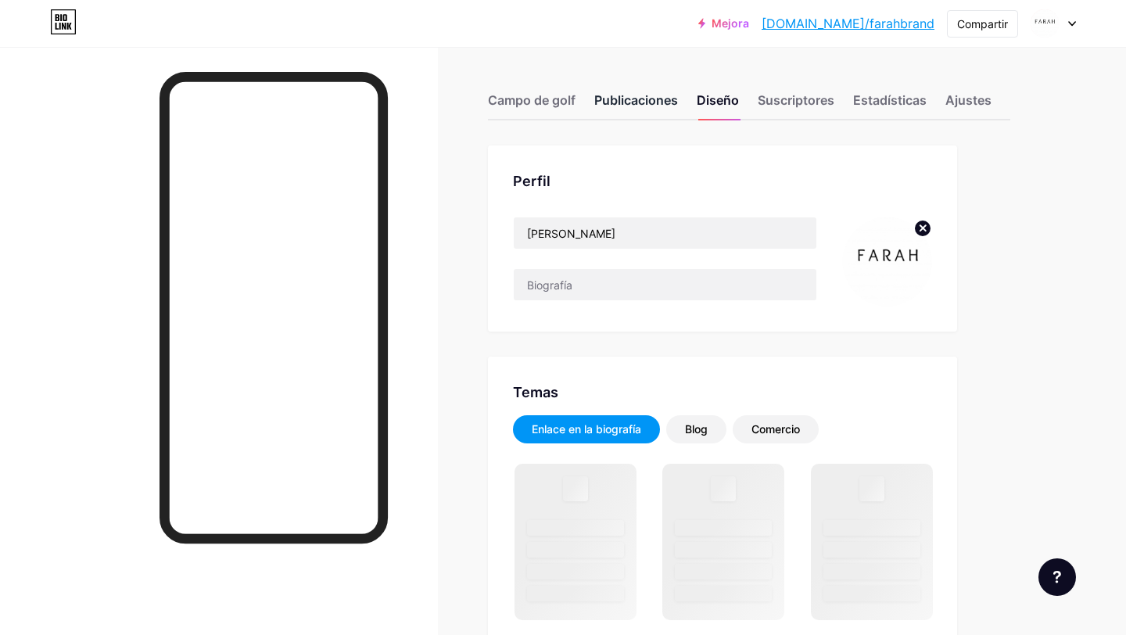
click at [653, 102] on font "Publicaciones" at bounding box center [636, 100] width 84 height 16
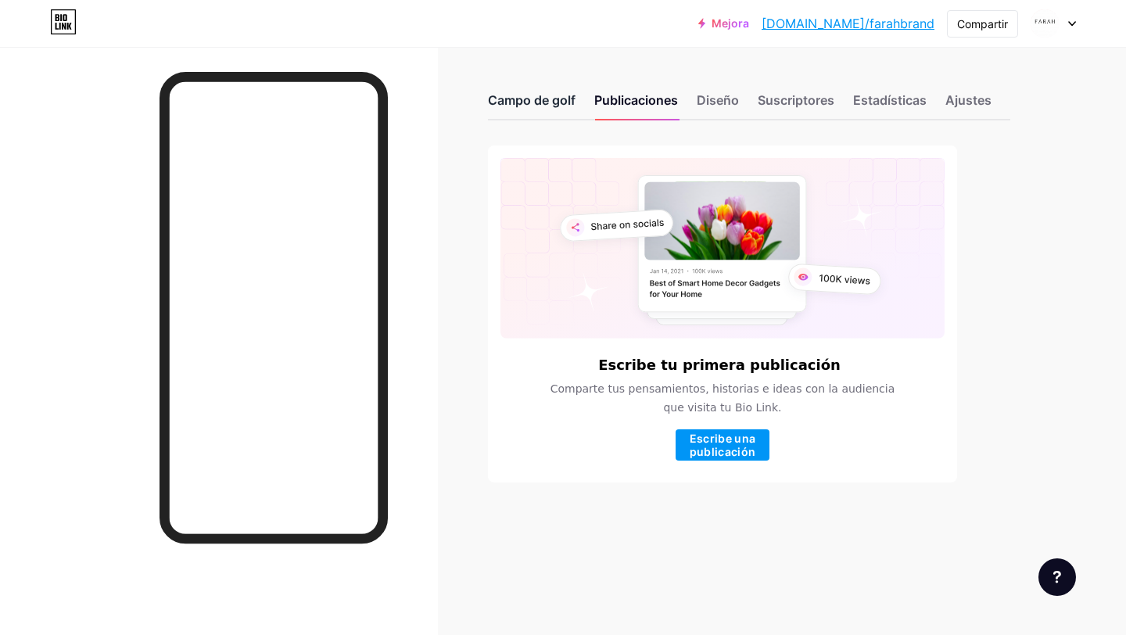
click at [556, 100] on font "Campo de golf" at bounding box center [532, 100] width 88 height 16
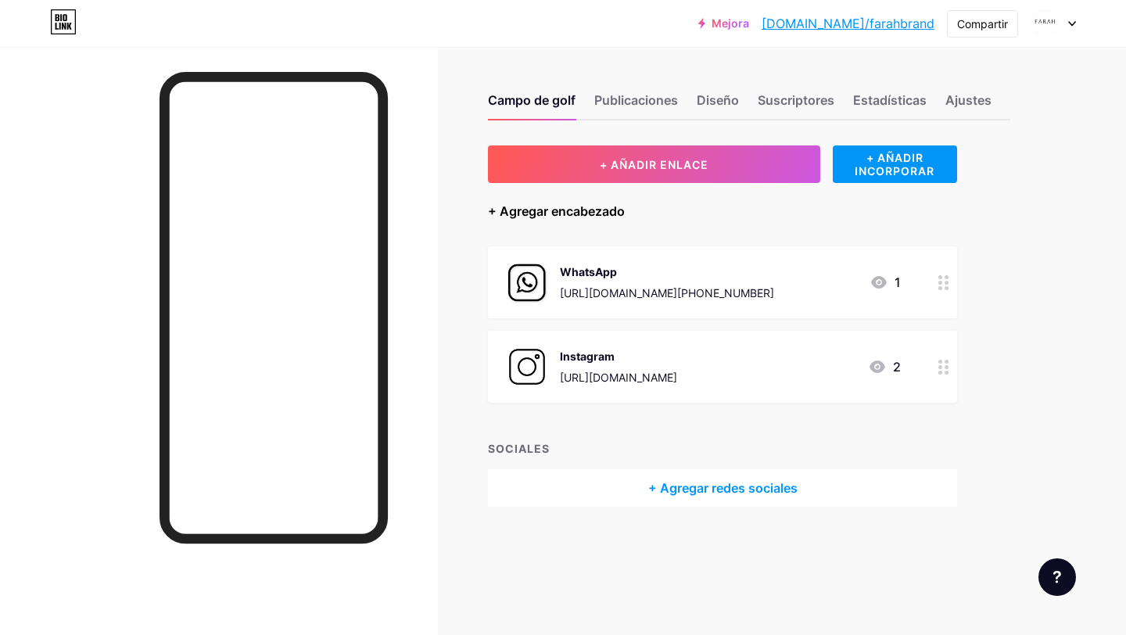
click at [576, 216] on font "+ Agregar encabezado" at bounding box center [556, 211] width 137 height 16
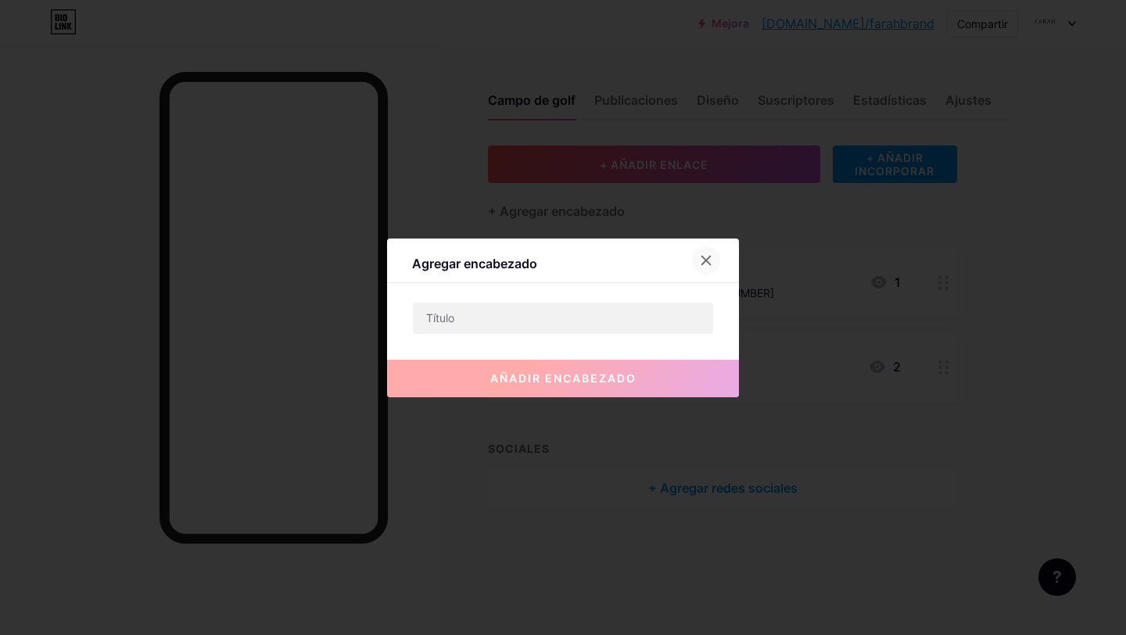
click at [702, 264] on icon at bounding box center [706, 260] width 13 height 13
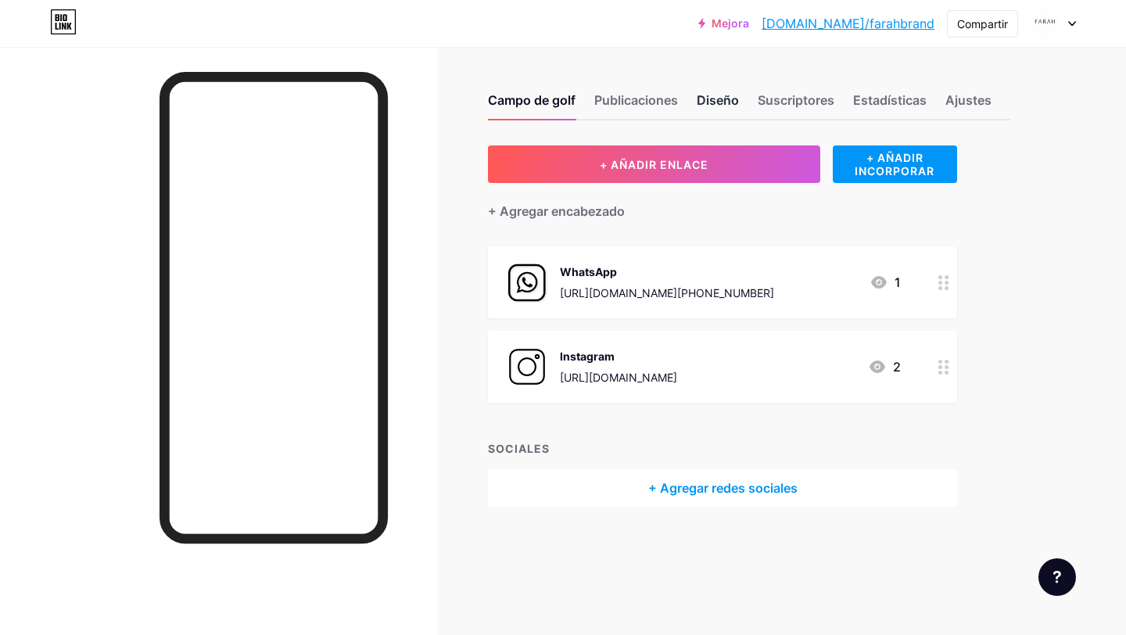
click at [719, 104] on font "Diseño" at bounding box center [718, 100] width 42 height 16
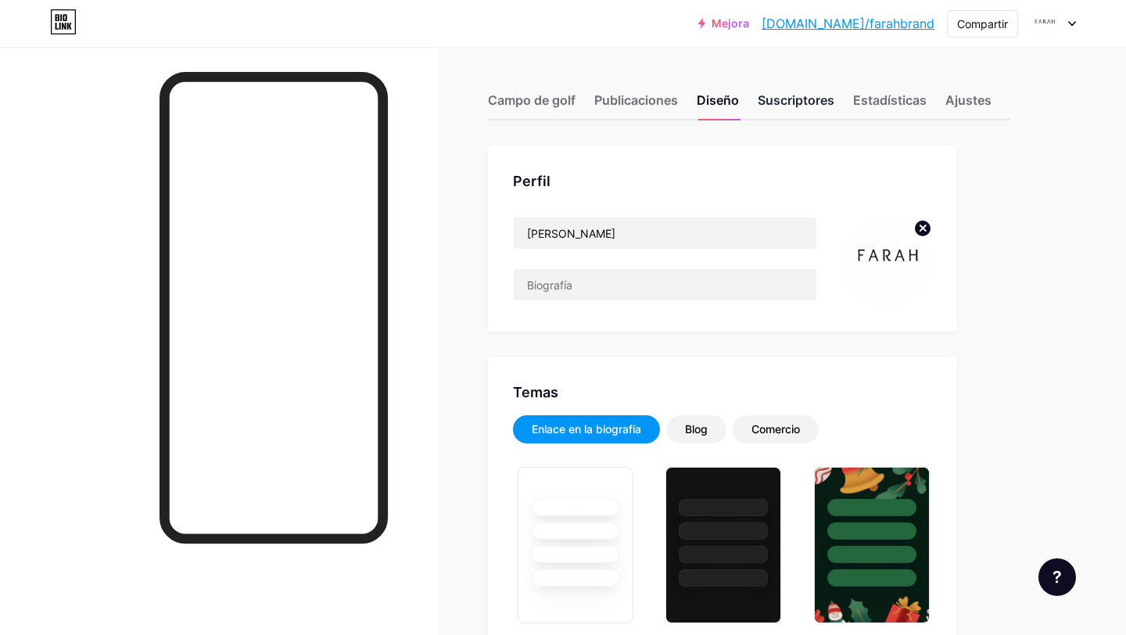
click at [808, 104] on font "Suscriptores" at bounding box center [796, 100] width 77 height 16
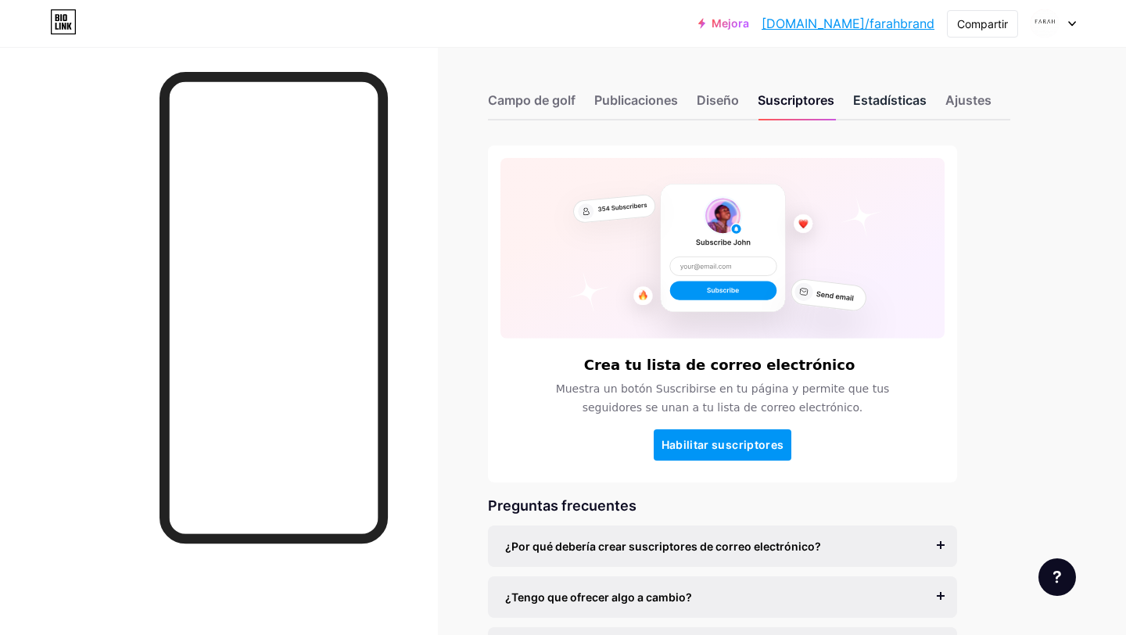
click at [885, 106] on font "Estadísticas" at bounding box center [890, 100] width 74 height 16
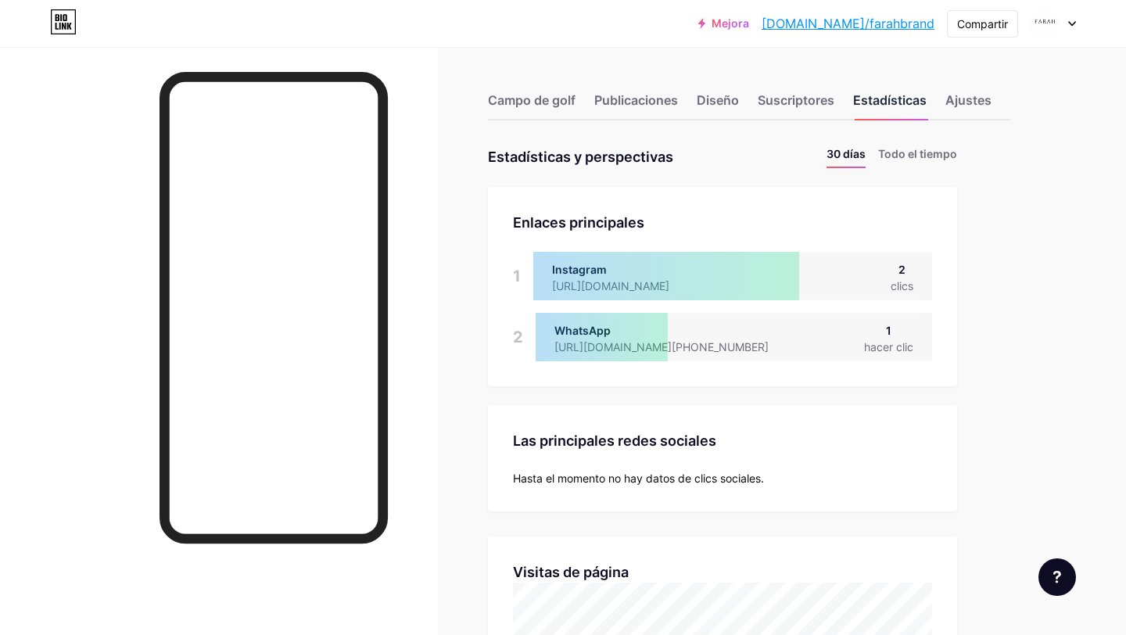
scroll to position [635, 1126]
click at [957, 96] on font "Ajustes" at bounding box center [969, 100] width 46 height 16
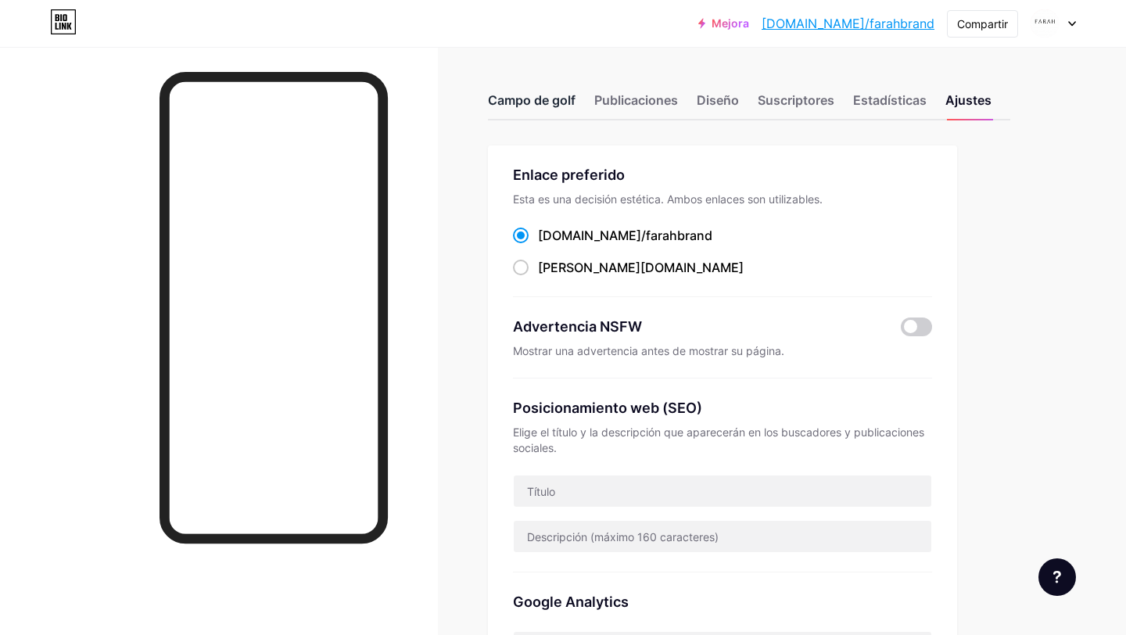
click at [547, 102] on font "Campo de golf" at bounding box center [532, 100] width 88 height 16
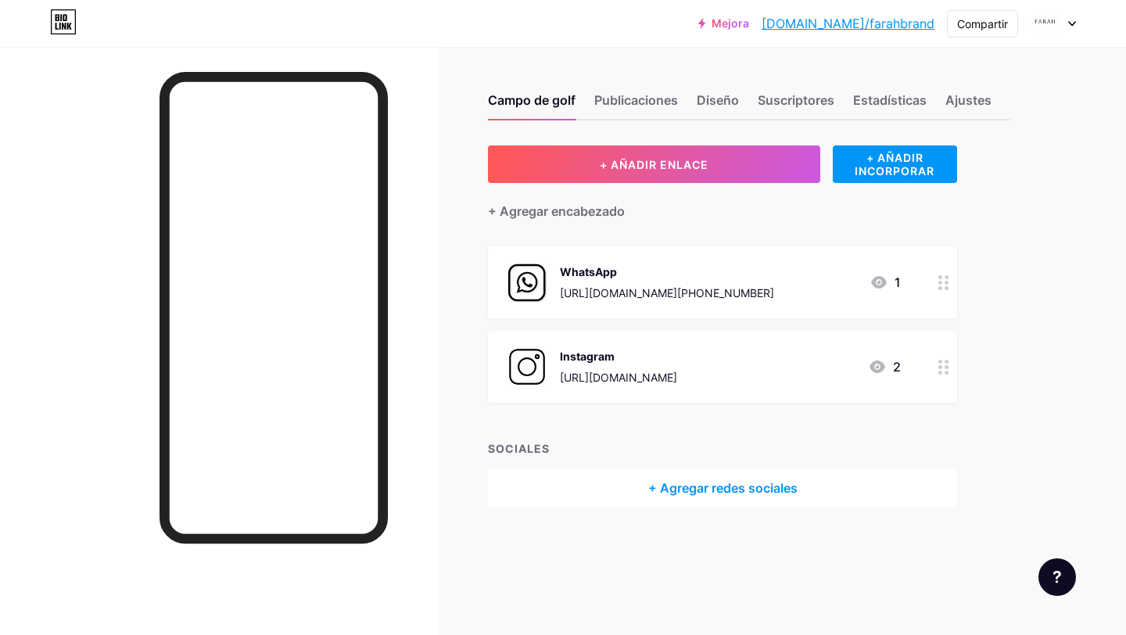
click at [940, 286] on circle at bounding box center [941, 288] width 4 height 4
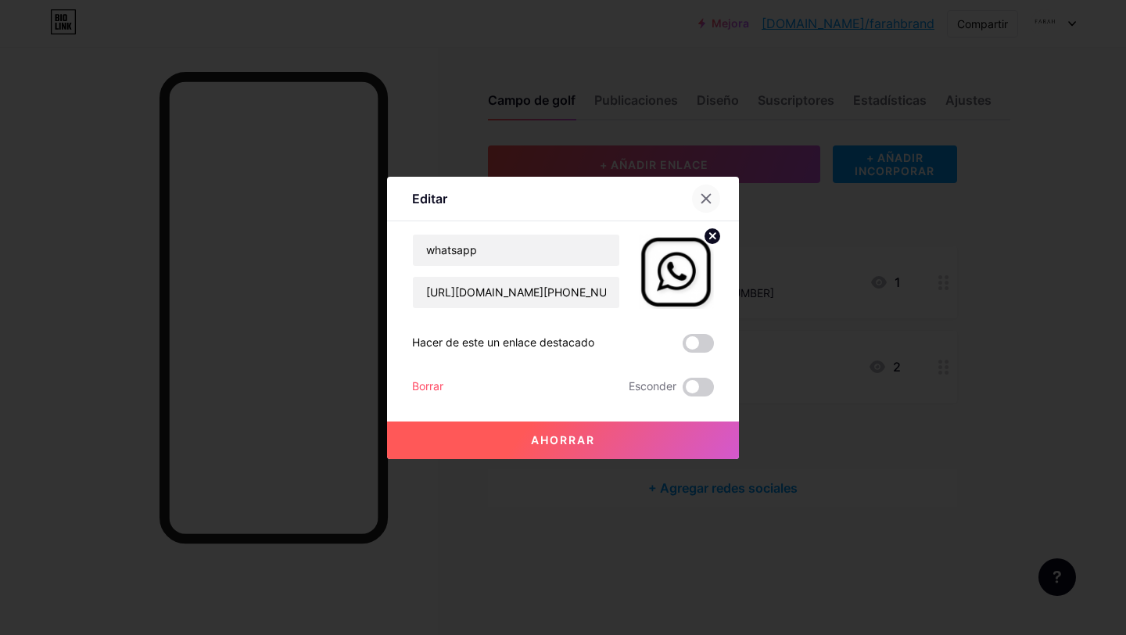
click at [703, 196] on icon at bounding box center [706, 198] width 9 height 9
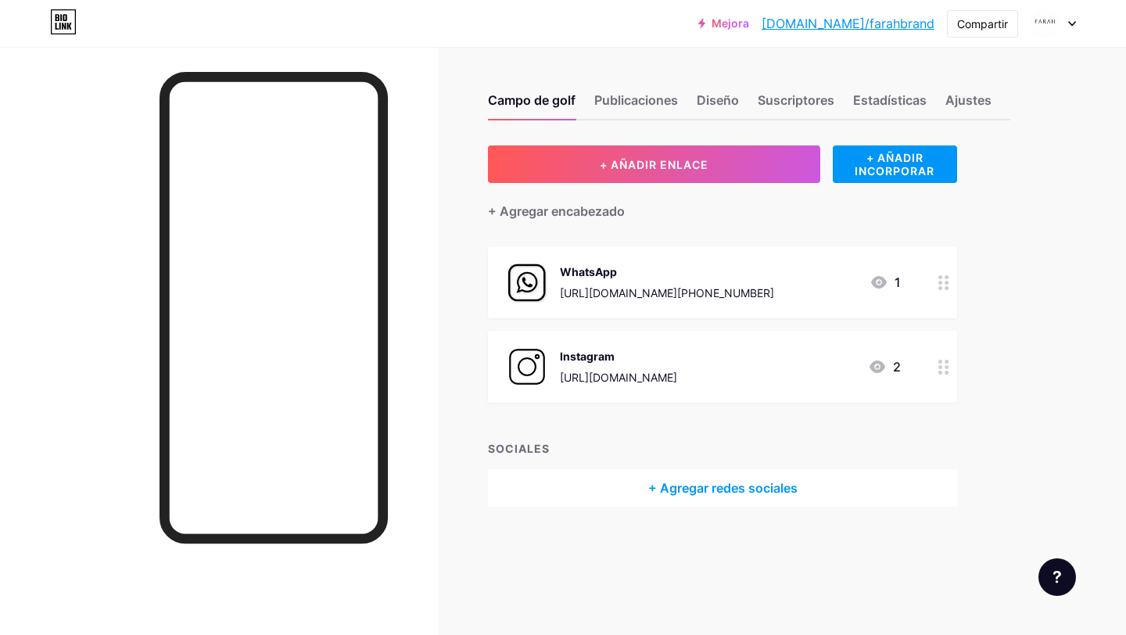
click at [942, 372] on circle at bounding box center [941, 373] width 4 height 4
click at [703, 204] on icon at bounding box center [706, 198] width 13 height 13
click at [648, 106] on font "Publicaciones" at bounding box center [636, 100] width 84 height 16
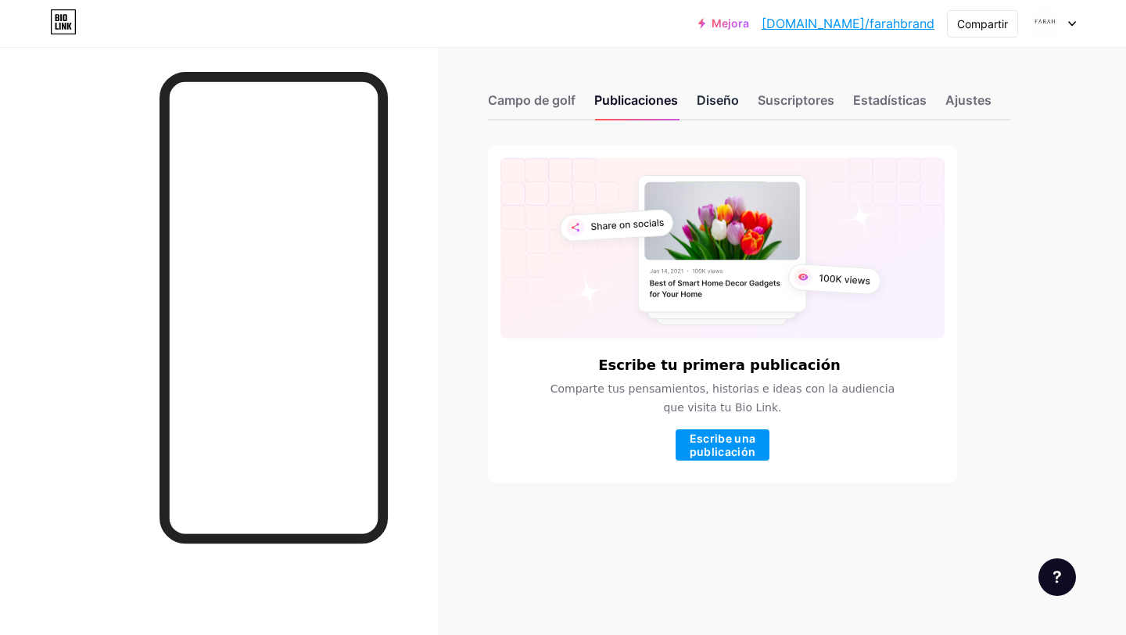
click at [728, 91] on div "Diseño" at bounding box center [718, 105] width 42 height 28
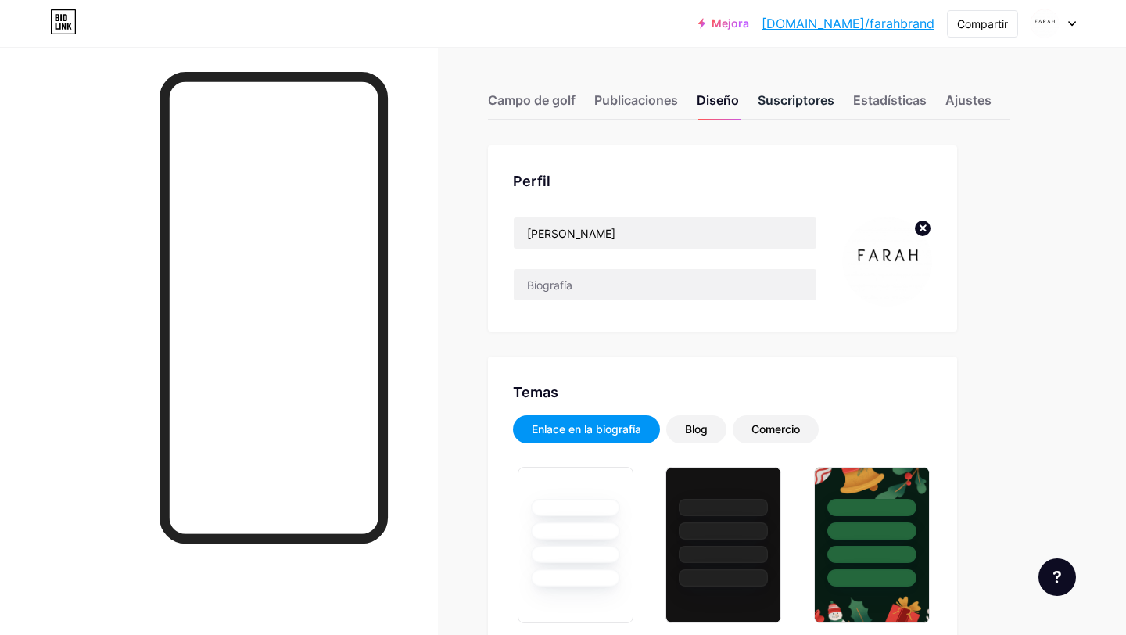
click at [799, 113] on div "Suscriptores" at bounding box center [796, 105] width 77 height 28
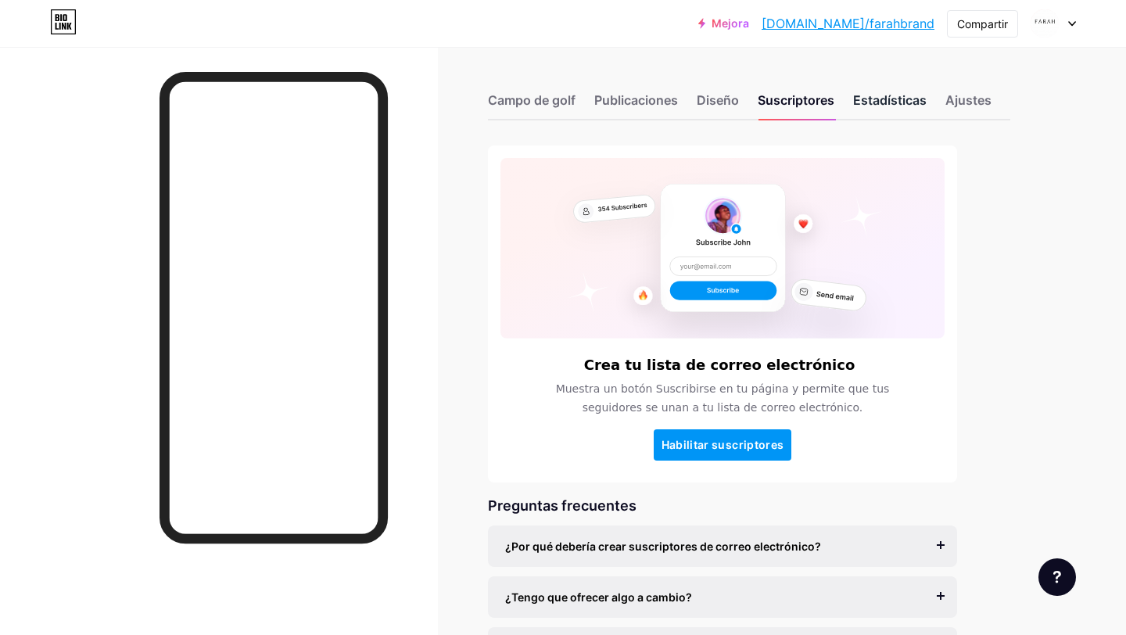
click at [865, 97] on font "Estadísticas" at bounding box center [890, 100] width 74 height 16
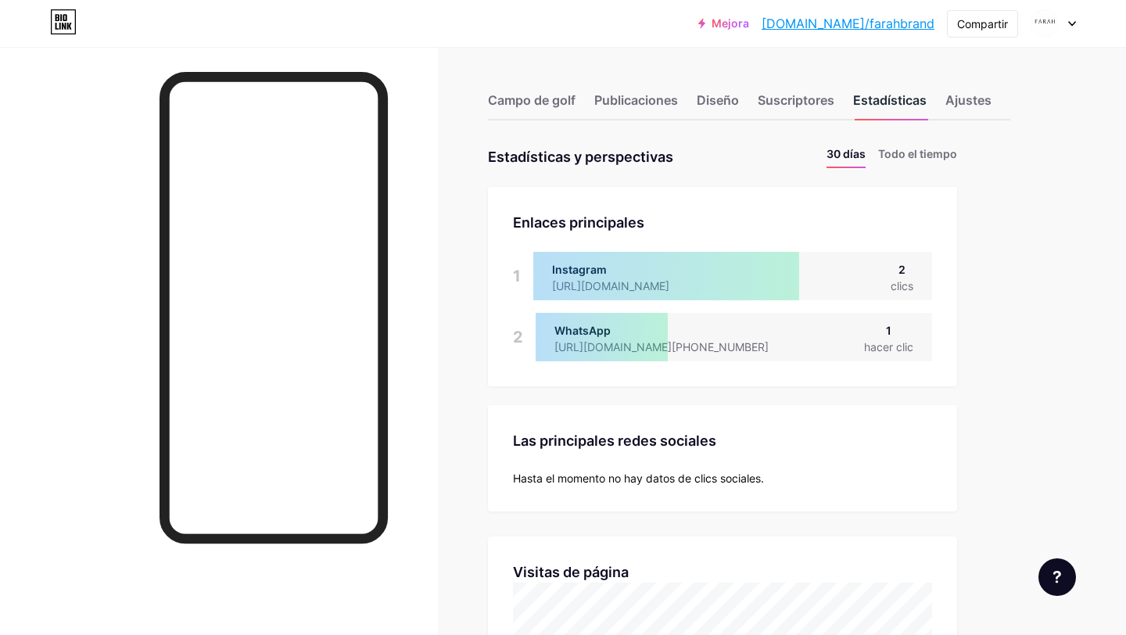
scroll to position [635, 1126]
click at [950, 95] on font "Ajustes" at bounding box center [969, 100] width 46 height 16
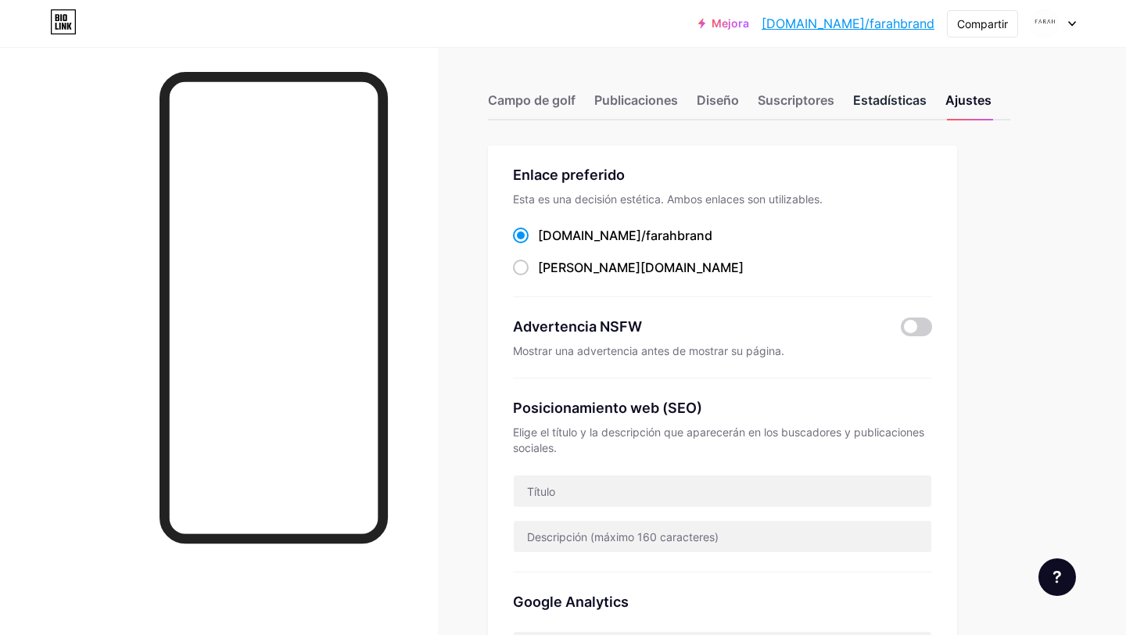
click at [878, 96] on font "Estadísticas" at bounding box center [890, 100] width 74 height 16
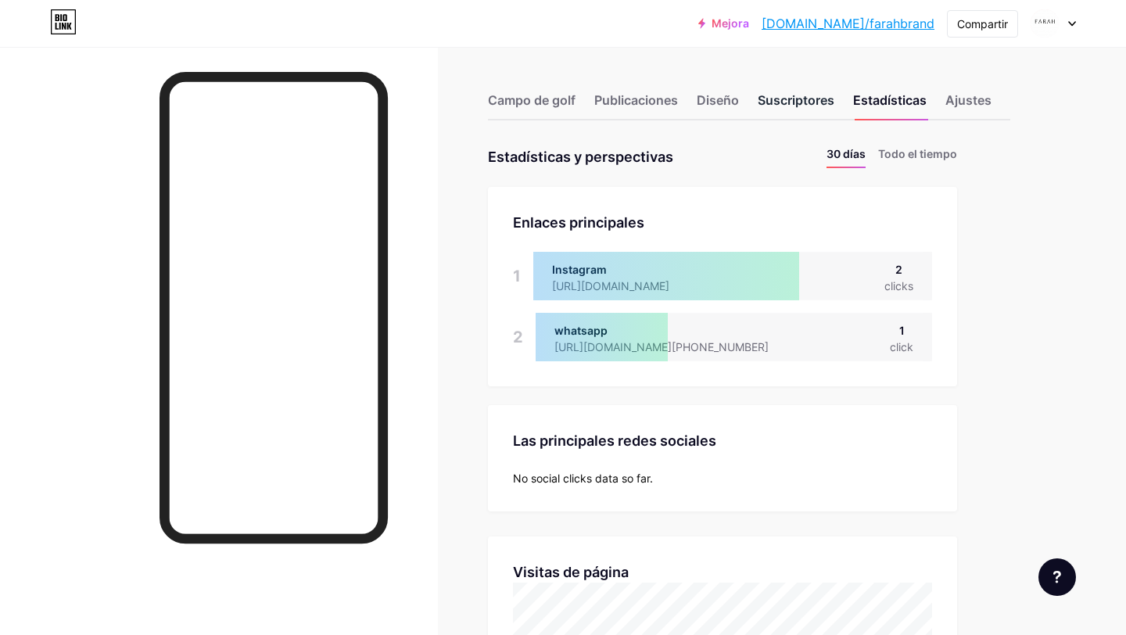
scroll to position [635, 1126]
click at [902, 152] on font "Todo el tiempo" at bounding box center [917, 153] width 79 height 13
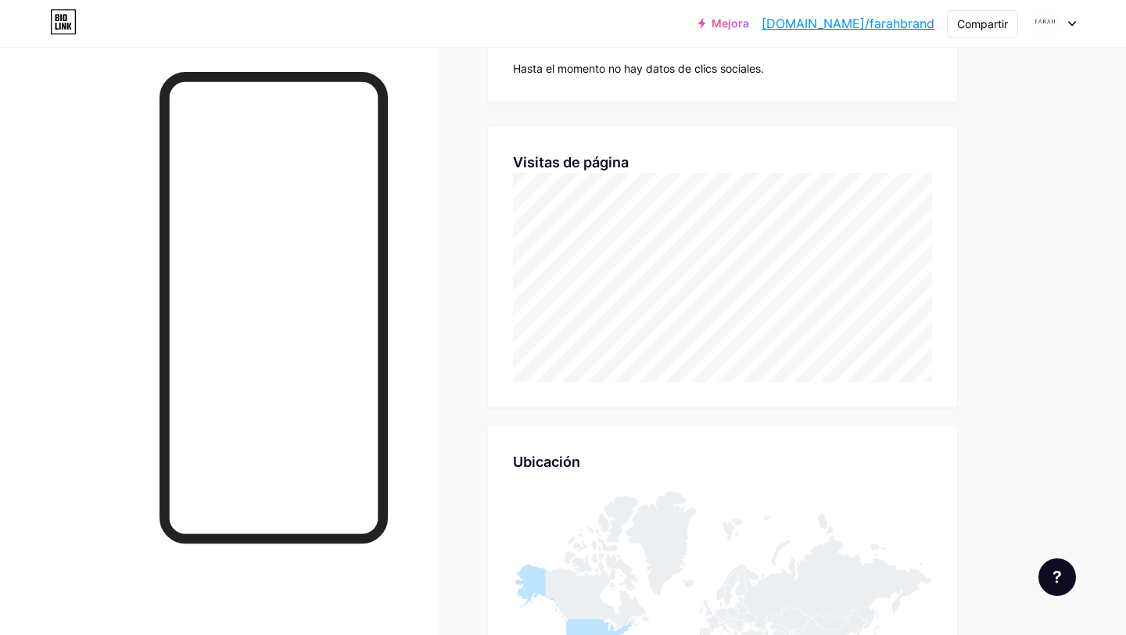
scroll to position [0, 0]
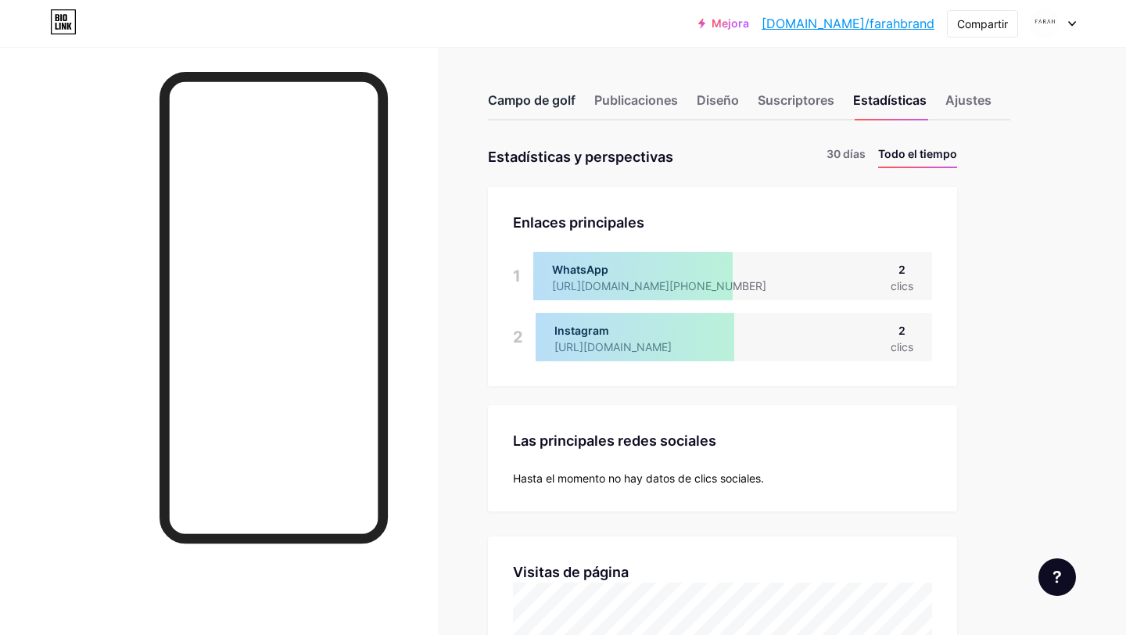
click at [566, 109] on div "Campo de golf" at bounding box center [532, 105] width 88 height 28
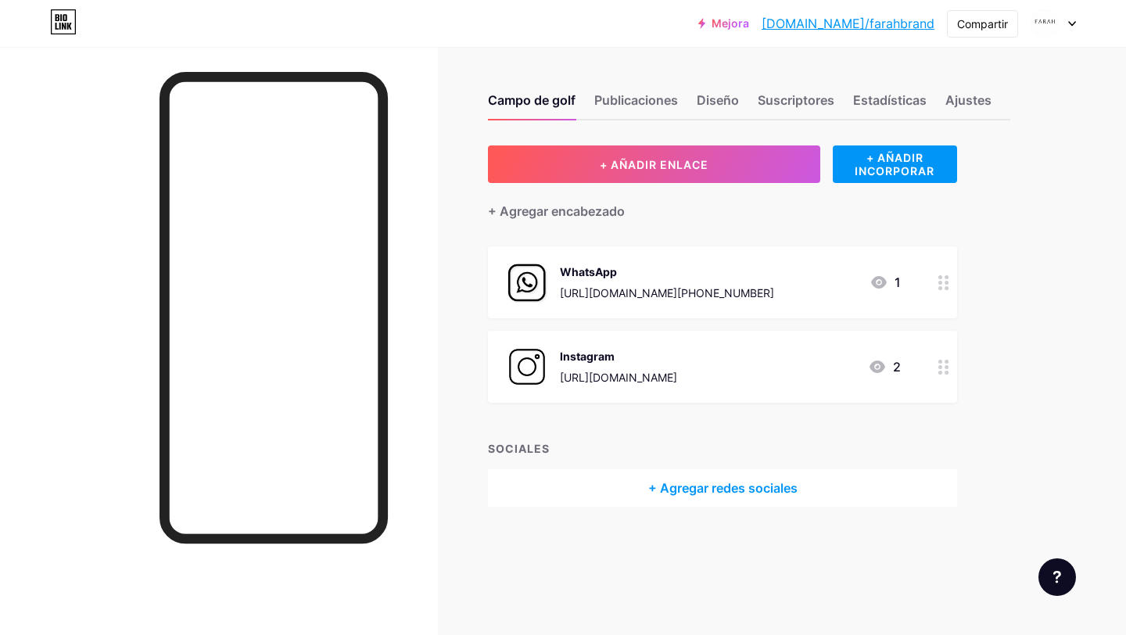
click at [590, 278] on div "WhatsApp" at bounding box center [667, 272] width 214 height 16
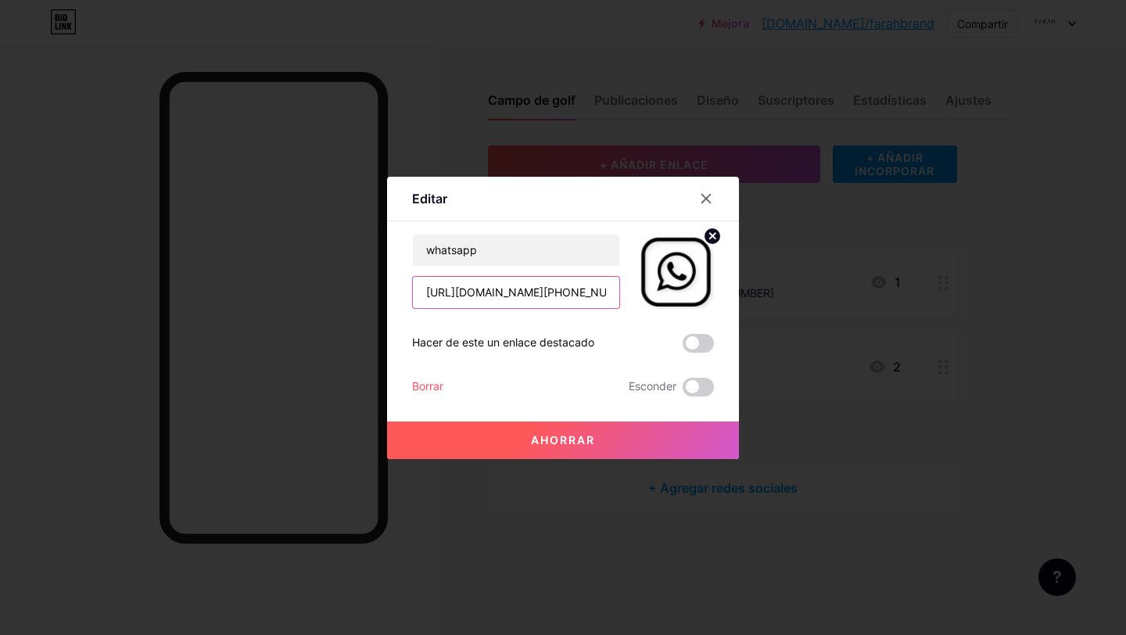
click at [603, 285] on input "[URL][DOMAIN_NAME][PHONE_NUMBER]" at bounding box center [516, 292] width 206 height 31
click at [703, 197] on icon at bounding box center [706, 198] width 13 height 13
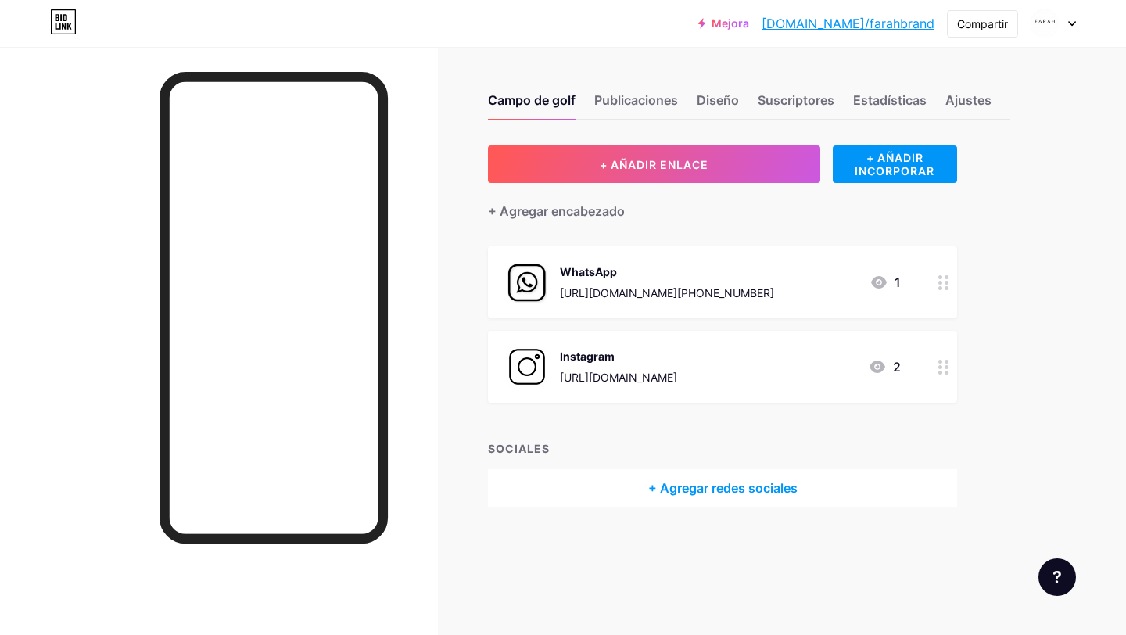
click at [627, 264] on div "WhatsApp" at bounding box center [667, 272] width 214 height 16
click at [433, 202] on font "Editar" at bounding box center [429, 199] width 35 height 16
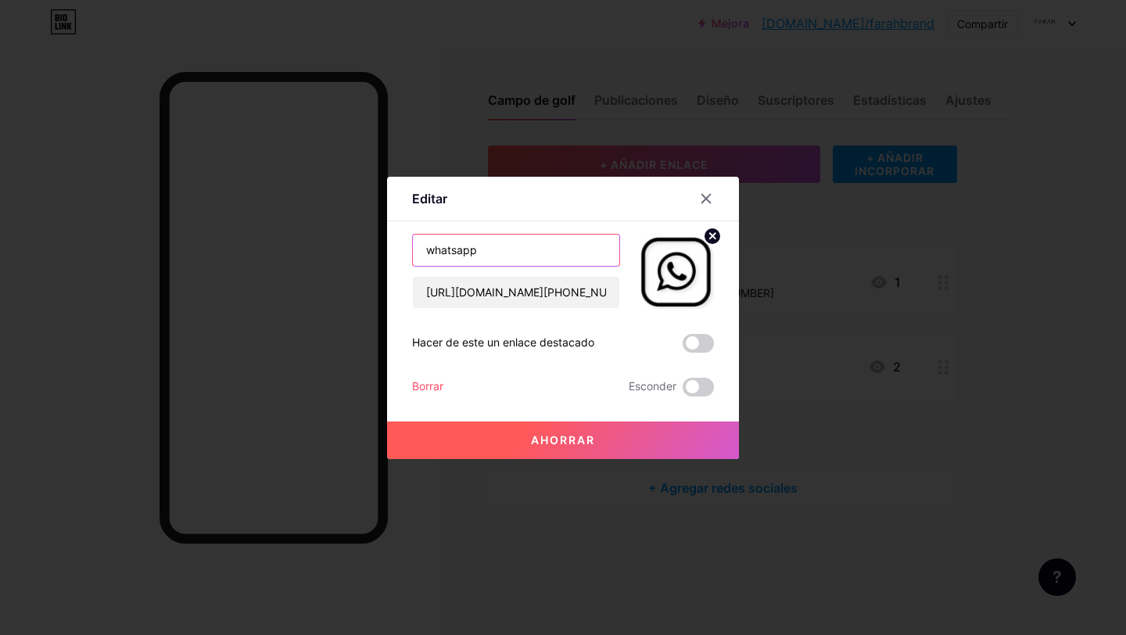
click at [474, 247] on input "whatsapp" at bounding box center [516, 250] width 206 height 31
click at [702, 197] on icon at bounding box center [706, 198] width 13 height 13
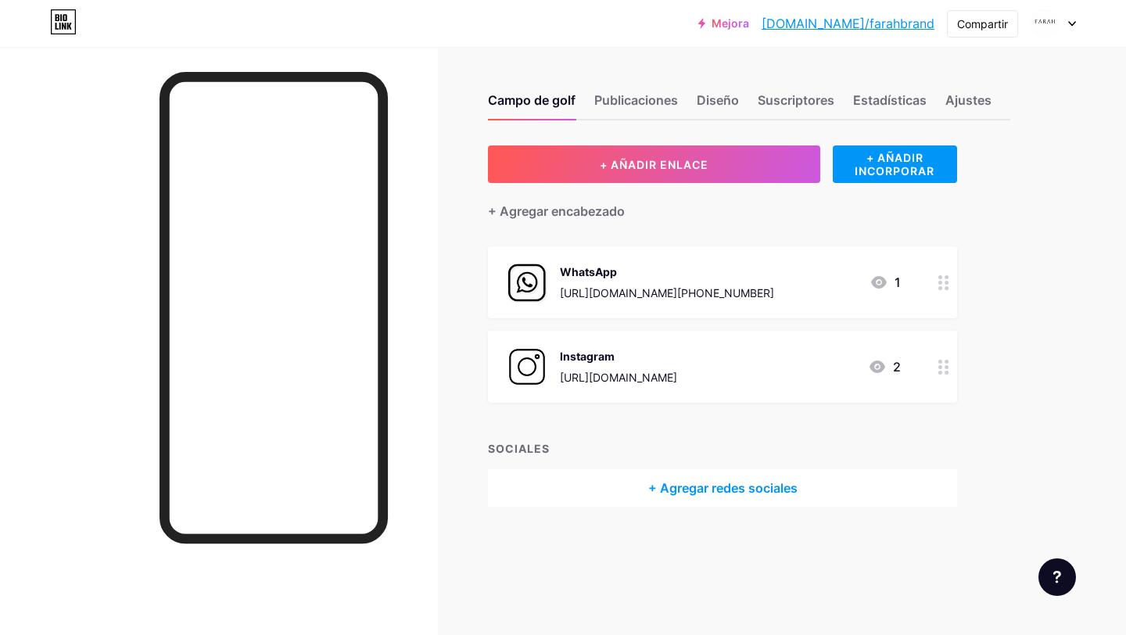
click at [1073, 22] on icon at bounding box center [1072, 23] width 8 height 5
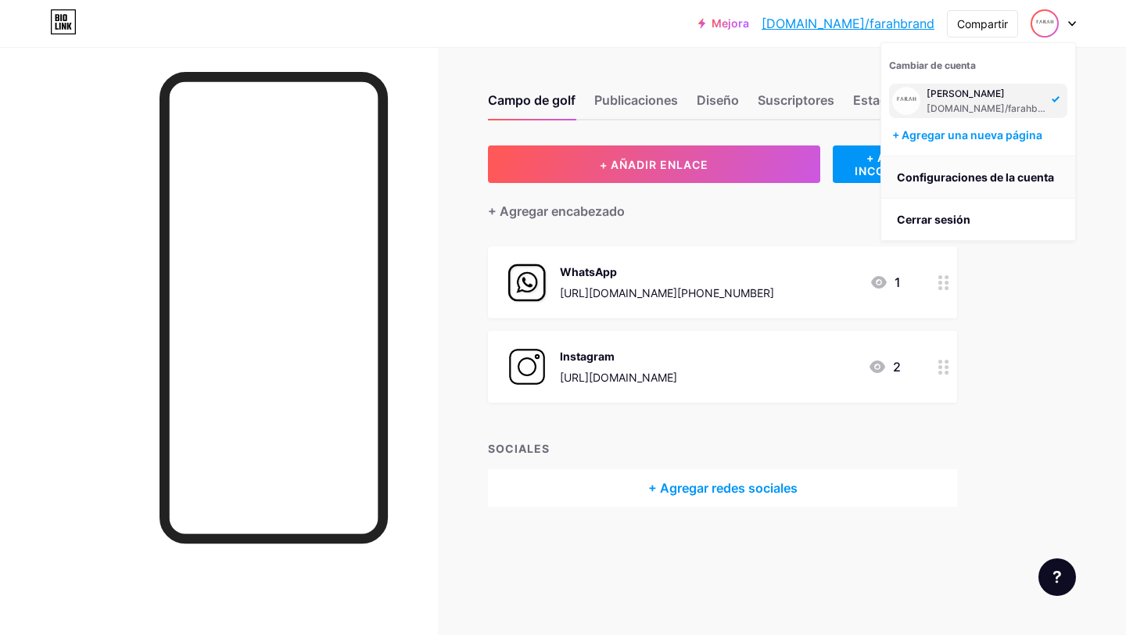
click at [957, 173] on font "Configuraciones de la cuenta" at bounding box center [975, 177] width 157 height 13
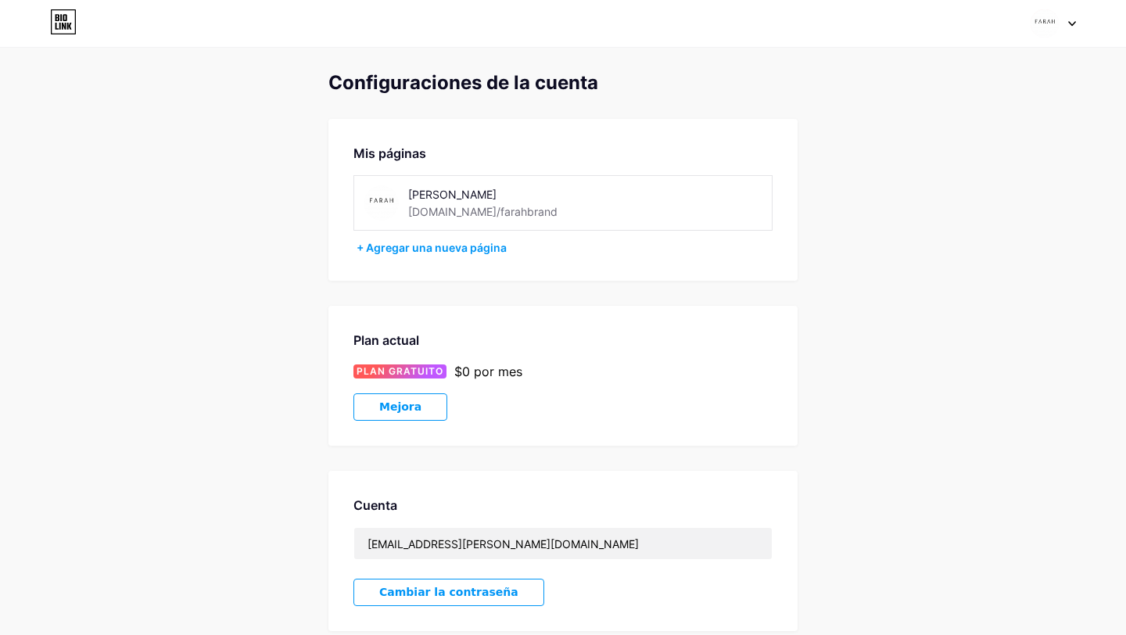
click at [1066, 25] on div at bounding box center [1053, 23] width 45 height 28
click at [946, 175] on link "Panel" at bounding box center [979, 177] width 194 height 42
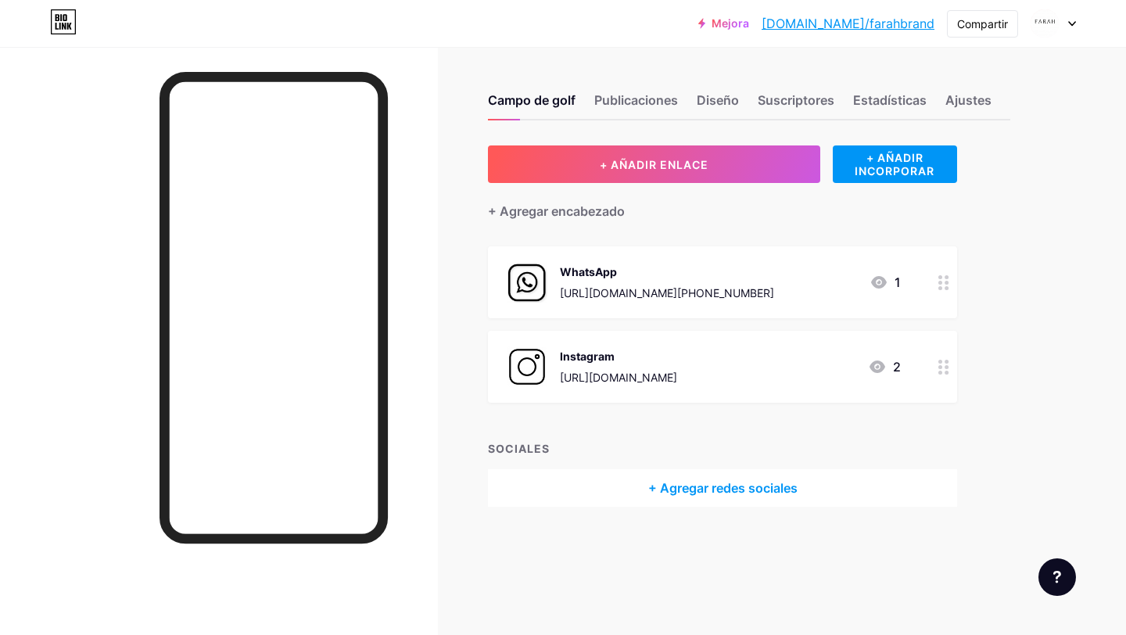
click at [1055, 576] on icon at bounding box center [1058, 577] width 8 height 13
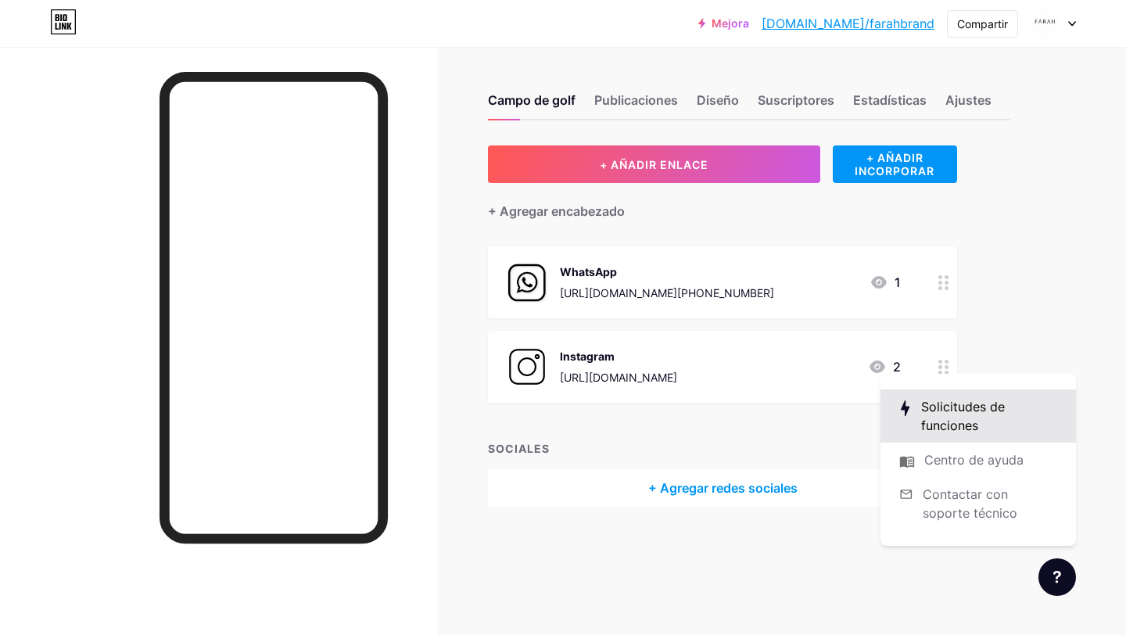
click at [1006, 397] on link at bounding box center [979, 416] width 196 height 53
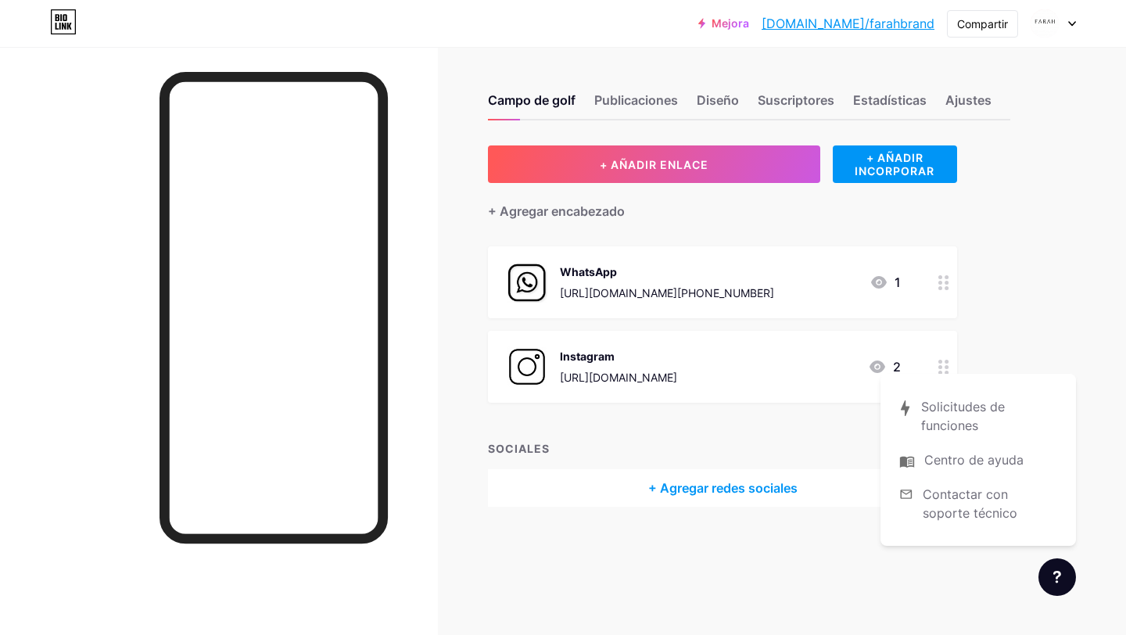
click at [929, 284] on div "WhatsApp [URL][DOMAIN_NAME][PHONE_NUMBER] 1" at bounding box center [722, 282] width 469 height 72
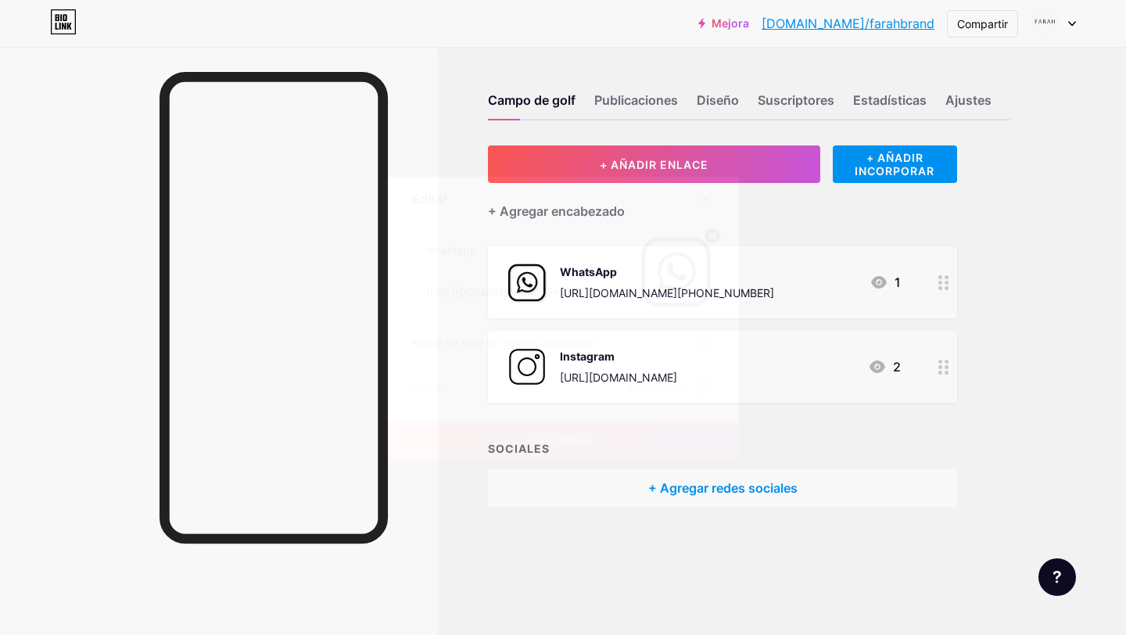
click at [708, 196] on icon at bounding box center [706, 198] width 9 height 9
click at [943, 373] on icon at bounding box center [944, 367] width 11 height 15
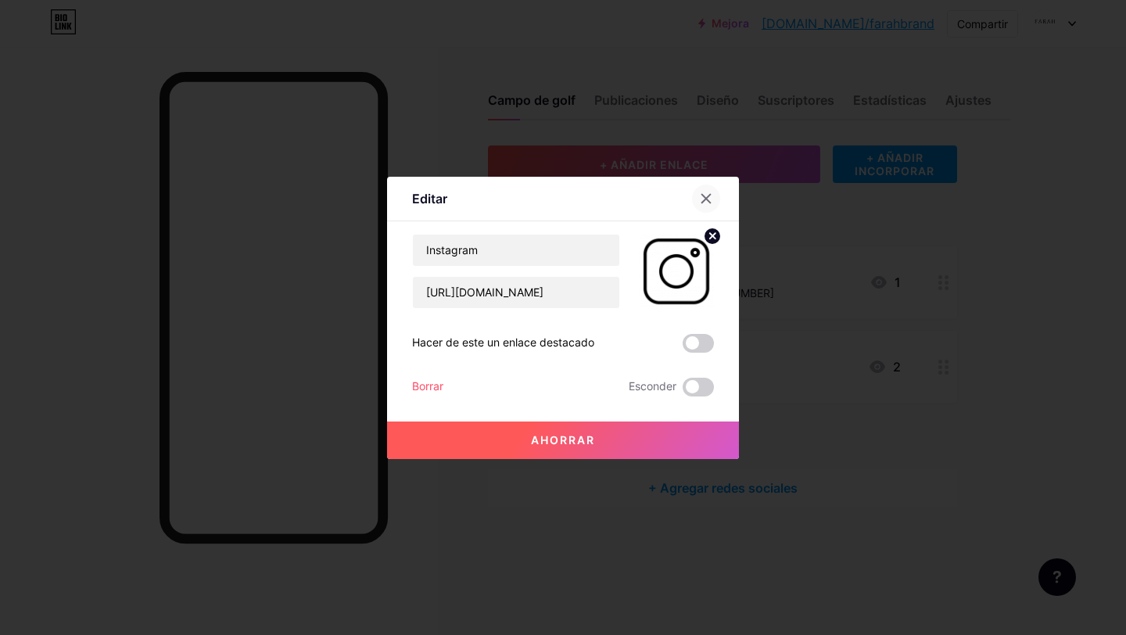
click at [697, 206] on div at bounding box center [706, 199] width 28 height 28
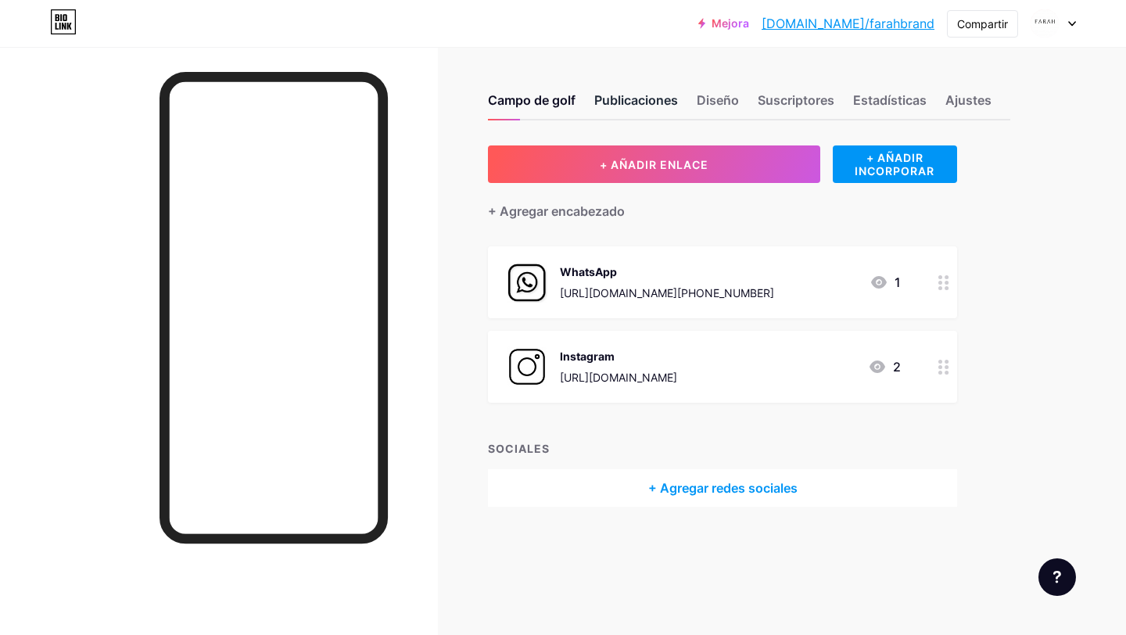
click at [644, 100] on font "Publicaciones" at bounding box center [636, 100] width 84 height 16
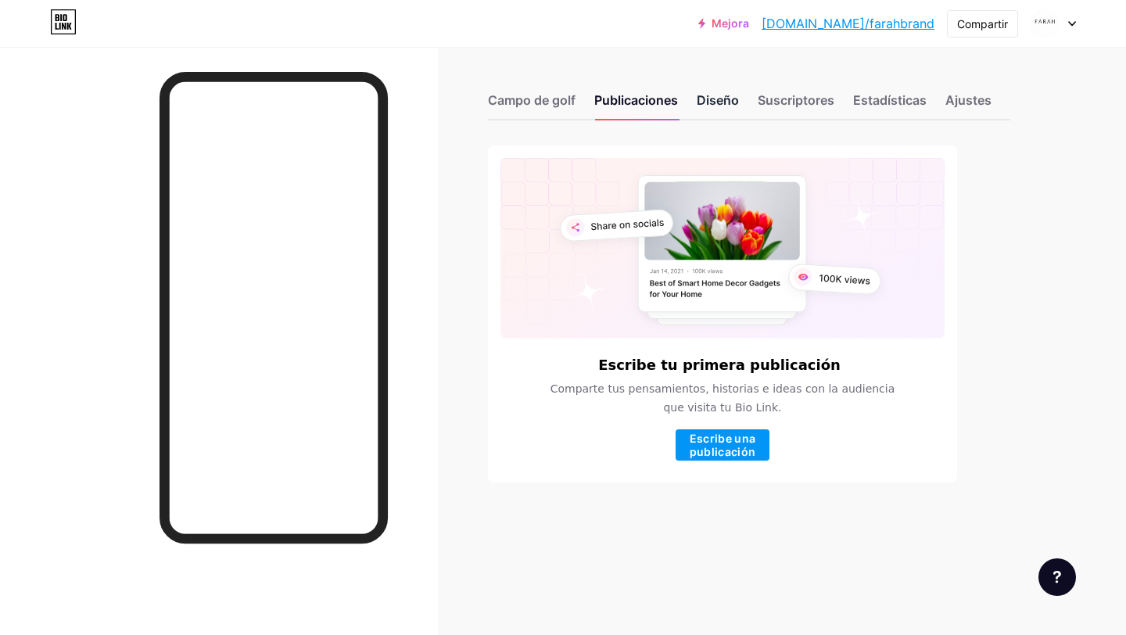
click at [734, 91] on div "Diseño" at bounding box center [718, 105] width 42 height 28
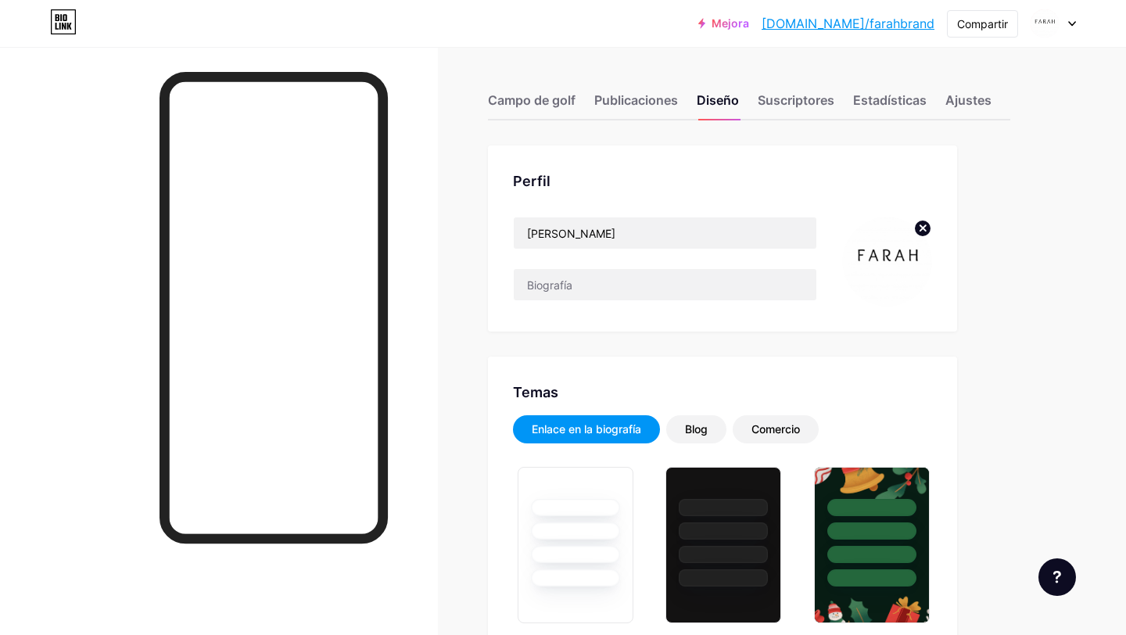
click at [870, 249] on img at bounding box center [887, 262] width 90 height 90
click at [887, 256] on img at bounding box center [887, 262] width 90 height 90
click at [923, 228] on icon at bounding box center [923, 227] width 5 height 5
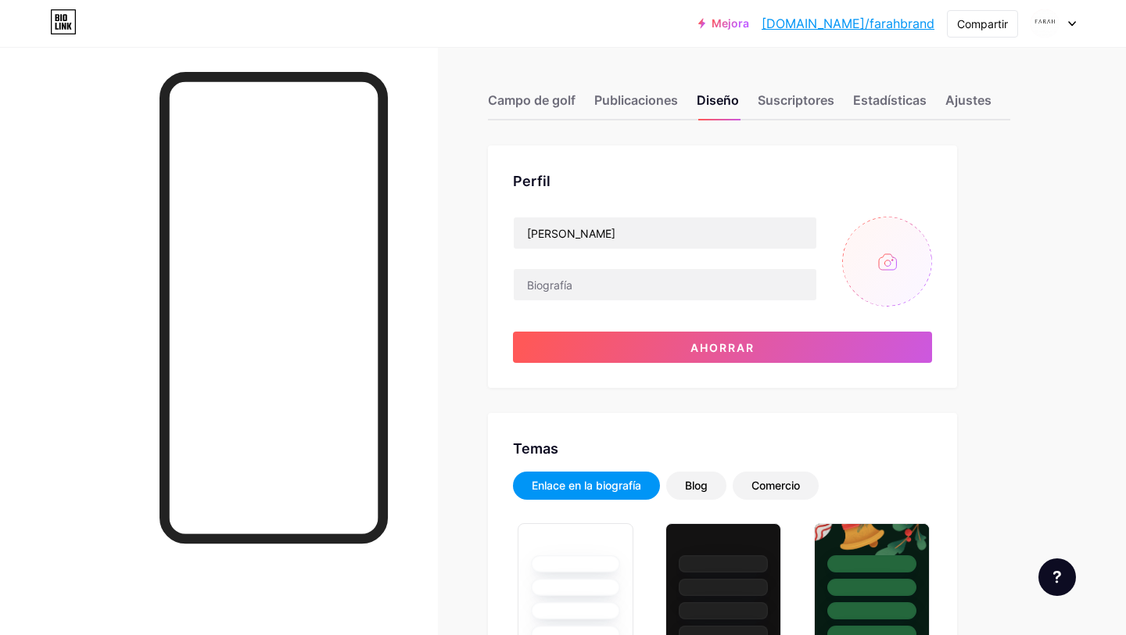
click at [882, 256] on input "file" at bounding box center [887, 262] width 90 height 90
click at [769, 102] on font "Suscriptores" at bounding box center [796, 100] width 77 height 16
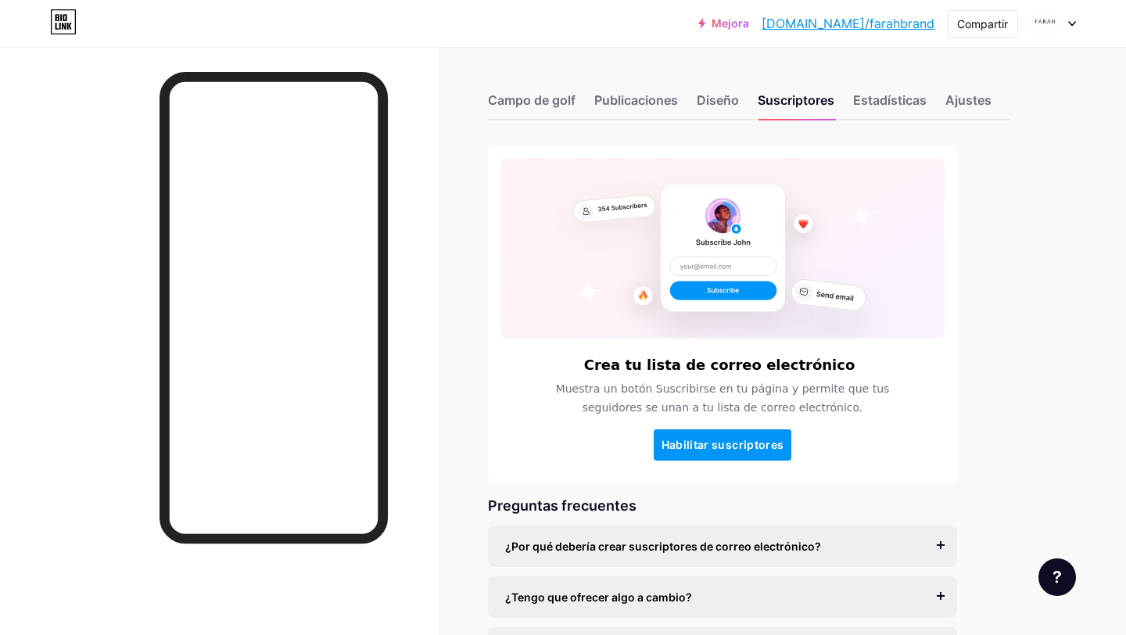
click at [843, 104] on div "Campo de golf Publicaciones Diseño Suscriptores Estadísticas Ajustes" at bounding box center [749, 93] width 522 height 55
click at [876, 99] on font "Estadísticas" at bounding box center [890, 100] width 74 height 16
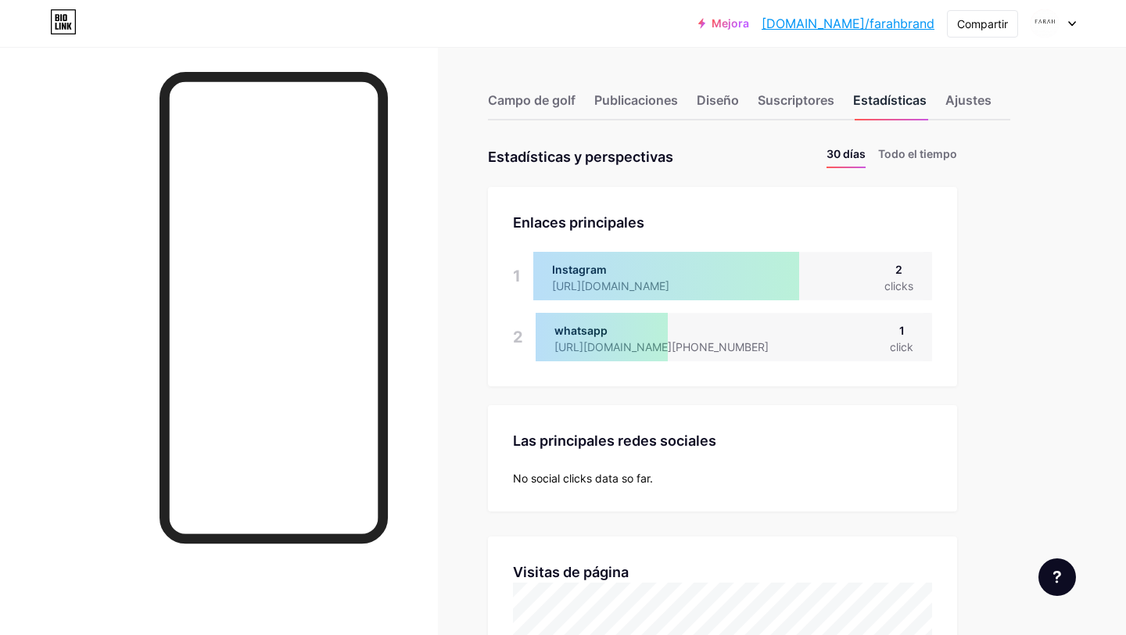
scroll to position [635, 1126]
click at [953, 93] on font "Ajustes" at bounding box center [969, 100] width 46 height 16
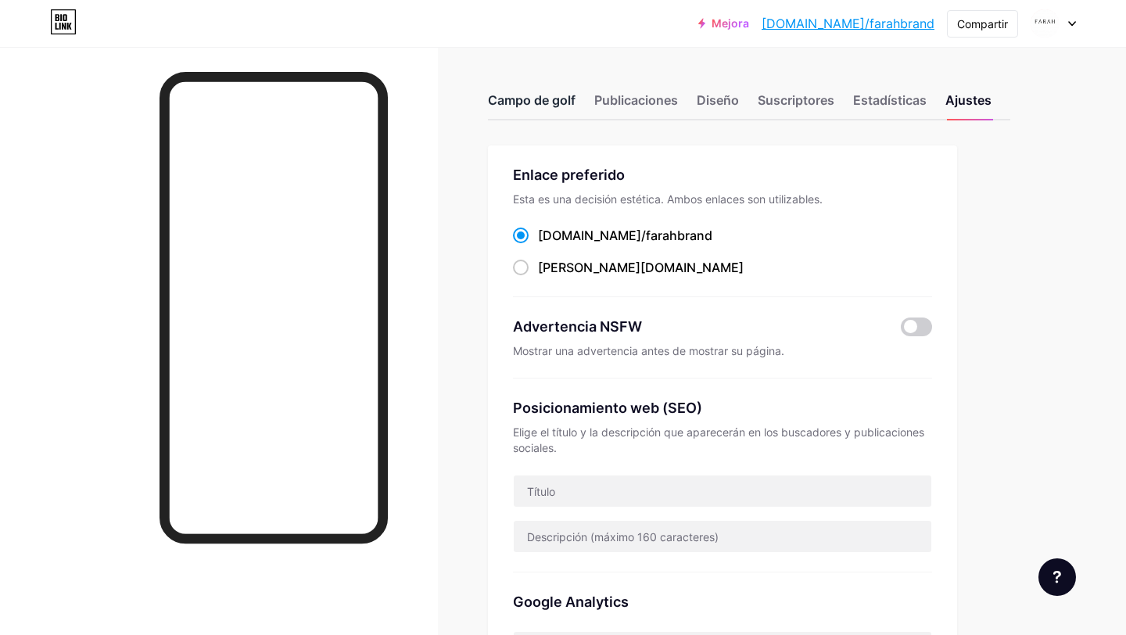
click at [540, 97] on font "Campo de golf" at bounding box center [532, 100] width 88 height 16
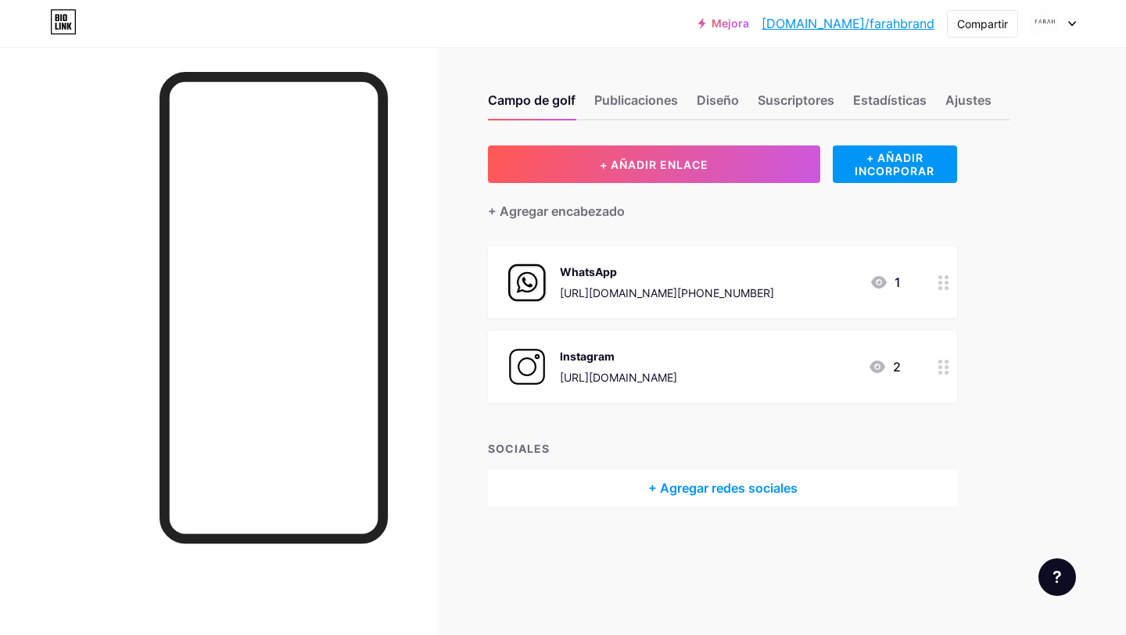
click at [947, 282] on circle at bounding box center [947, 283] width 4 height 4
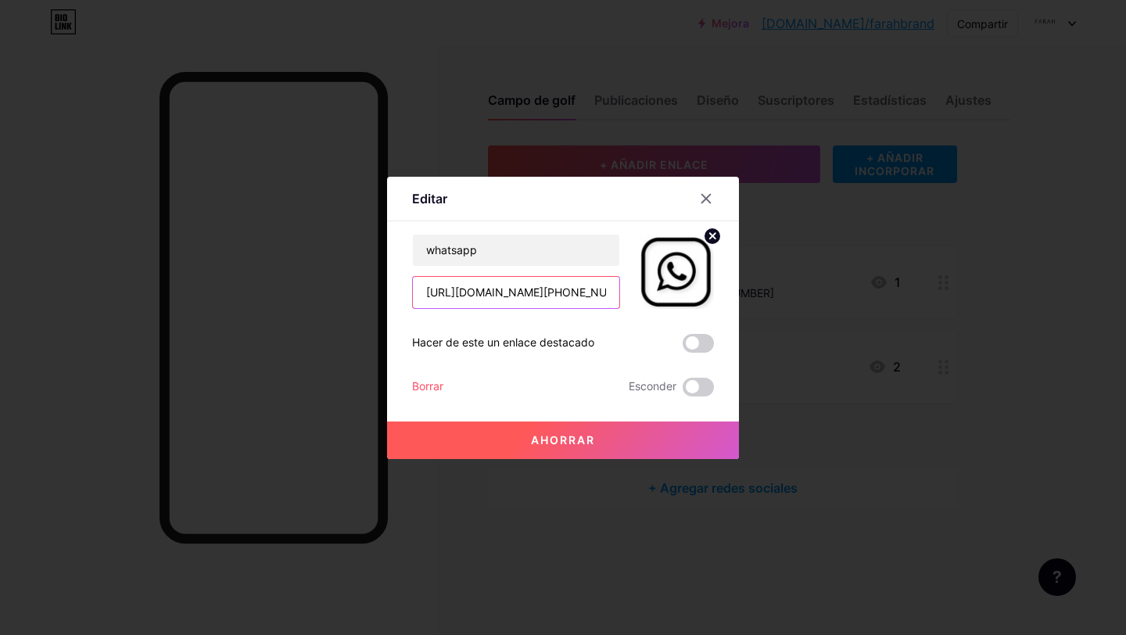
click at [548, 303] on input "[URL][DOMAIN_NAME][PHONE_NUMBER]" at bounding box center [516, 292] width 206 height 31
click at [537, 294] on input "[URL][DOMAIN_NAME][PHONE_NUMBER]" at bounding box center [516, 292] width 206 height 31
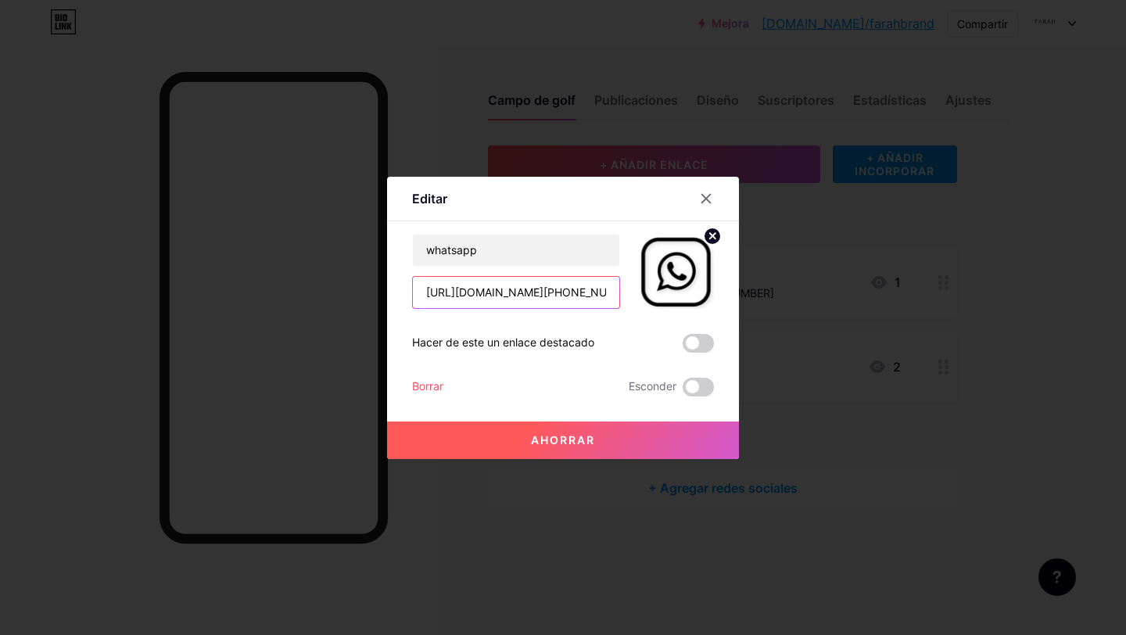
click at [537, 294] on input "[URL][DOMAIN_NAME][PHONE_NUMBER]" at bounding box center [516, 292] width 206 height 31
click at [707, 200] on icon at bounding box center [706, 198] width 9 height 9
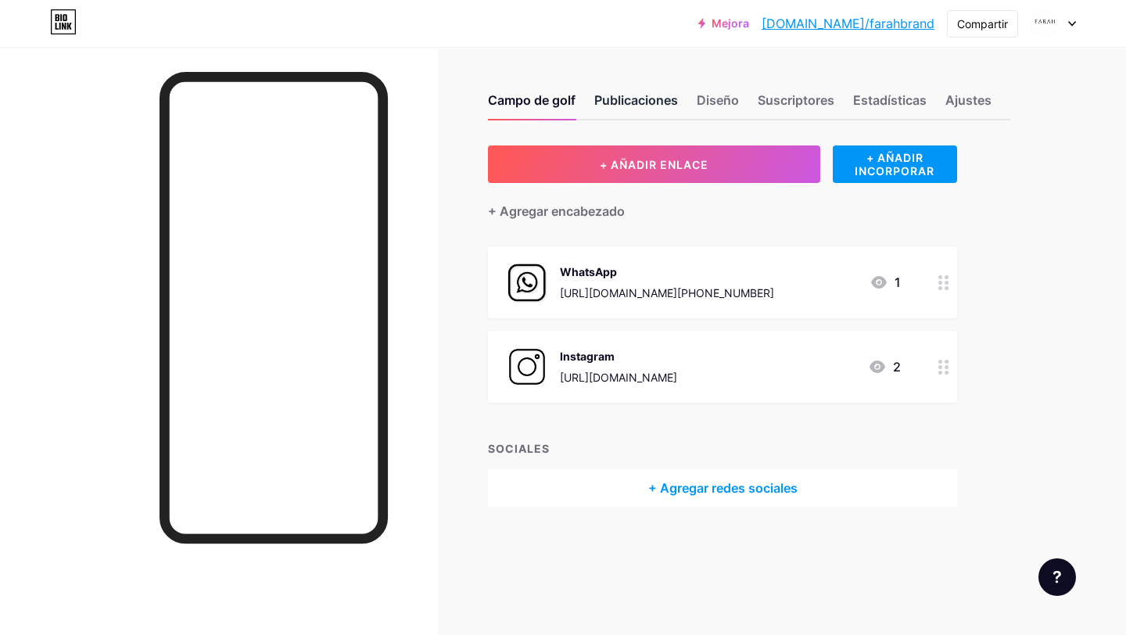
click at [652, 99] on font "Publicaciones" at bounding box center [636, 100] width 84 height 16
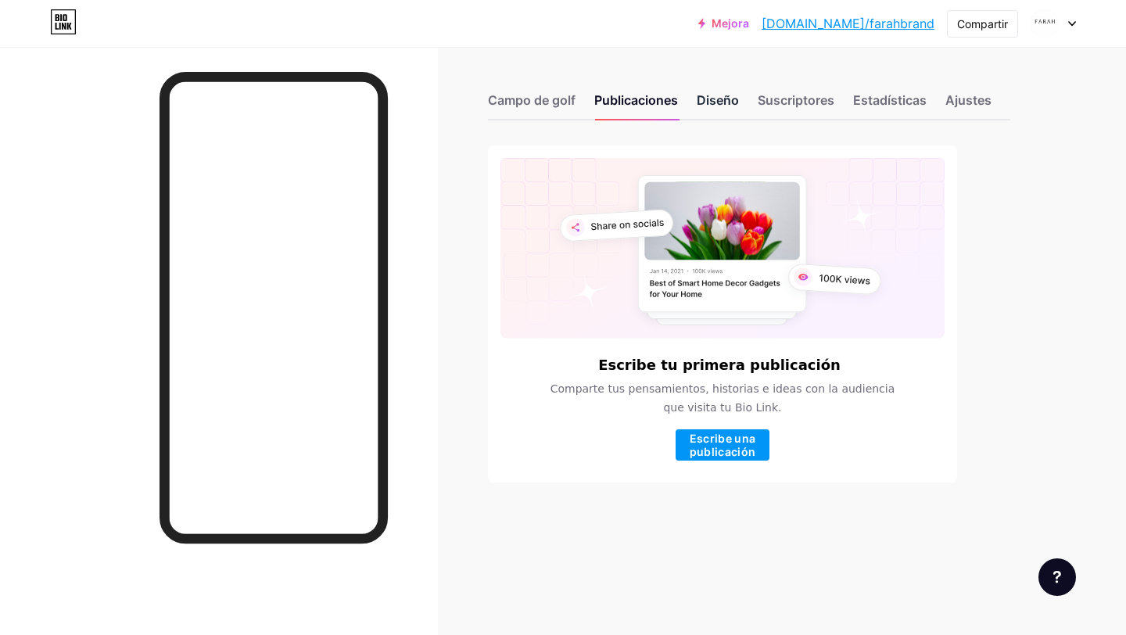
click at [709, 103] on font "Diseño" at bounding box center [718, 100] width 42 height 16
